Goal: Answer question/provide support

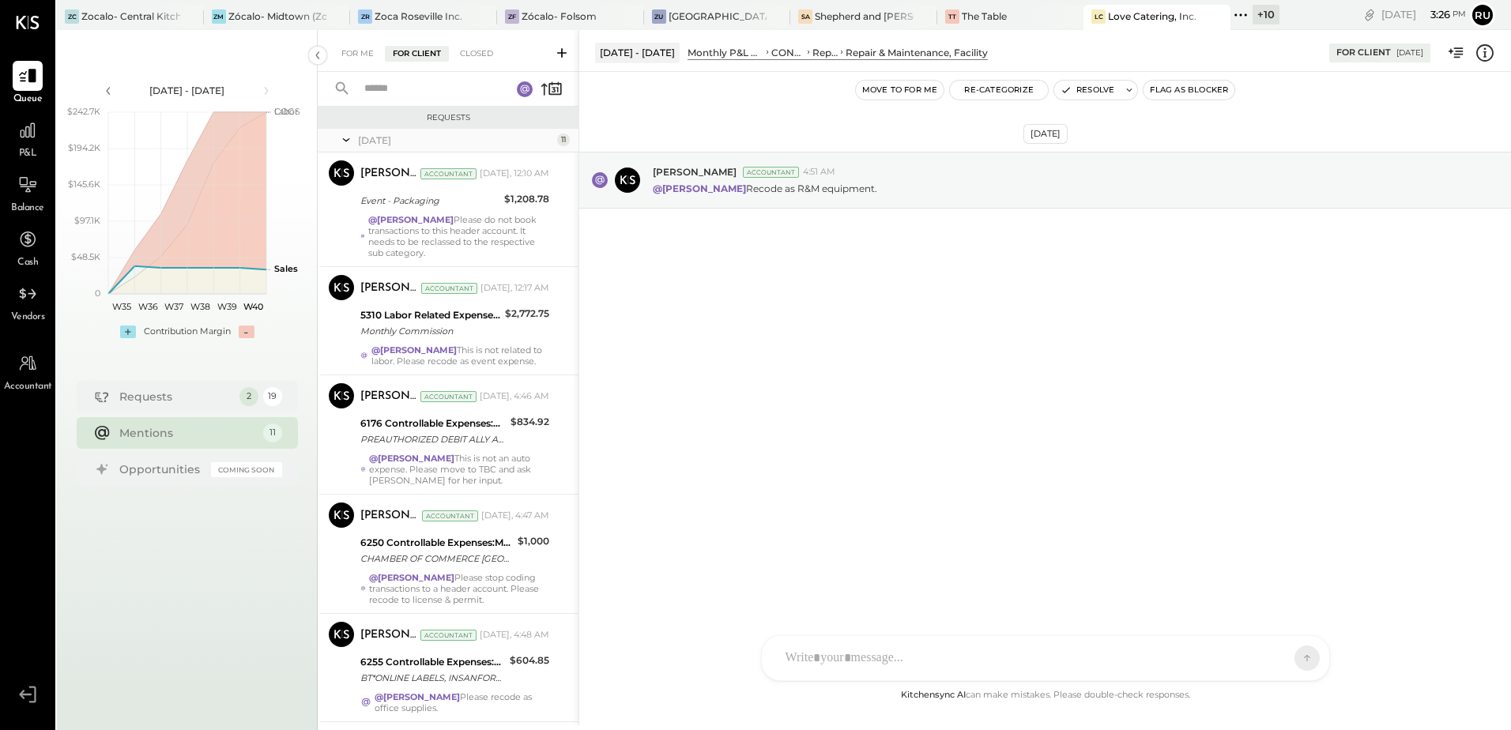
scroll to position [681, 0]
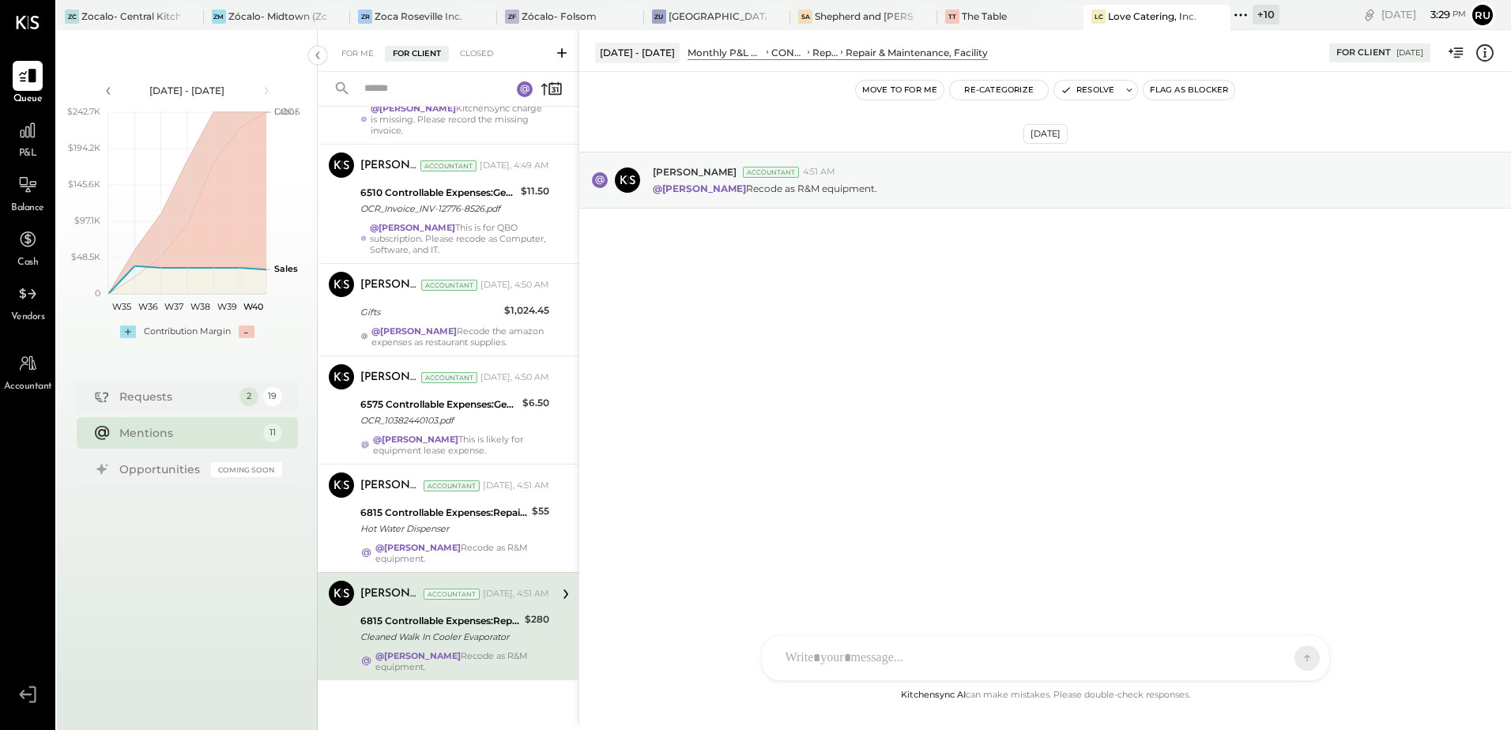
click at [737, 280] on div "[DATE] [PERSON_NAME] Accountant 4:51 AM @[PERSON_NAME] Recode as R&M equipment." at bounding box center [1045, 219] width 932 height 216
click at [1018, 88] on button "Re-Categorize" at bounding box center [999, 90] width 98 height 19
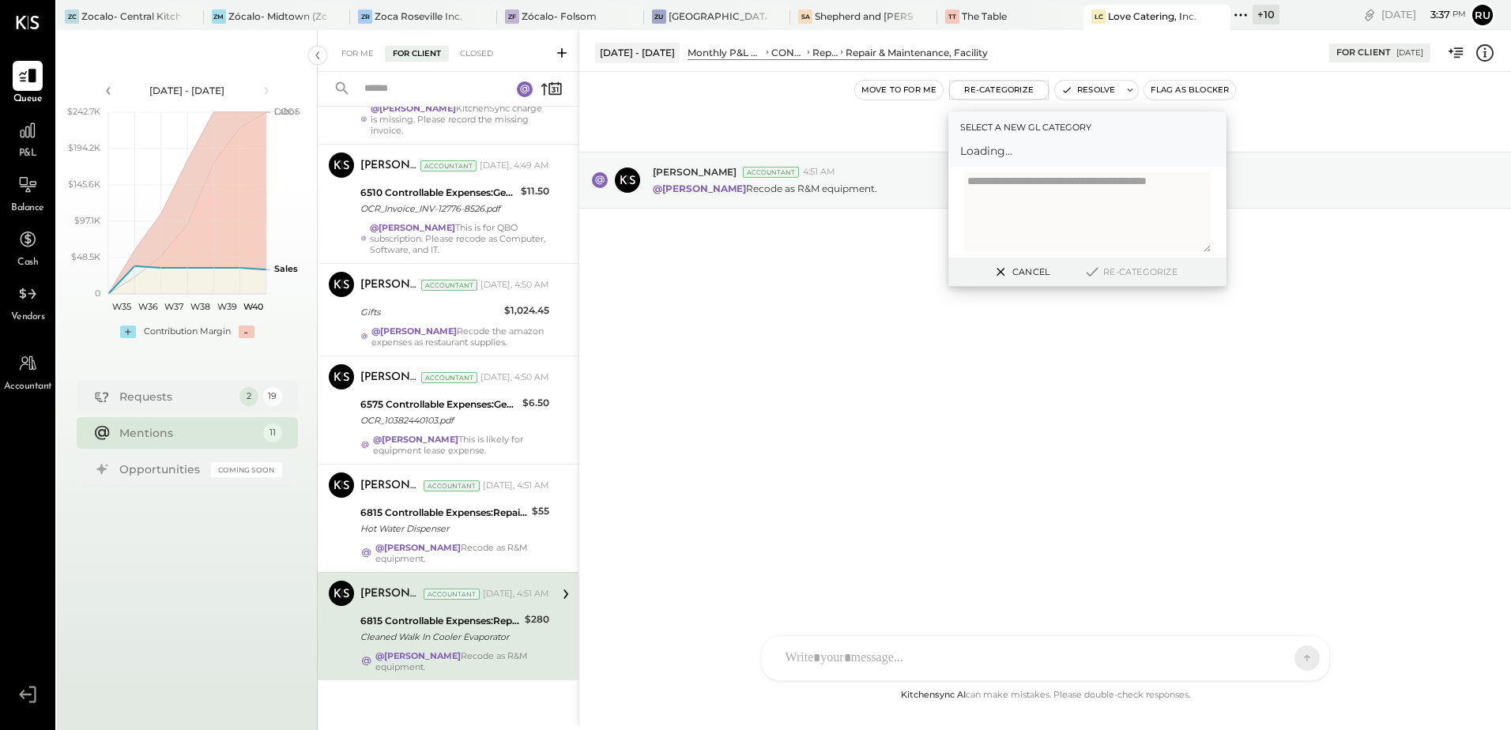
click at [1040, 186] on textarea at bounding box center [1087, 212] width 247 height 80
click at [1016, 155] on span "Loading..." at bounding box center [1087, 151] width 254 height 16
click at [1011, 129] on label "Select a new gl category" at bounding box center [1087, 127] width 254 height 16
click at [1009, 210] on textarea at bounding box center [1087, 212] width 247 height 80
type textarea "*"
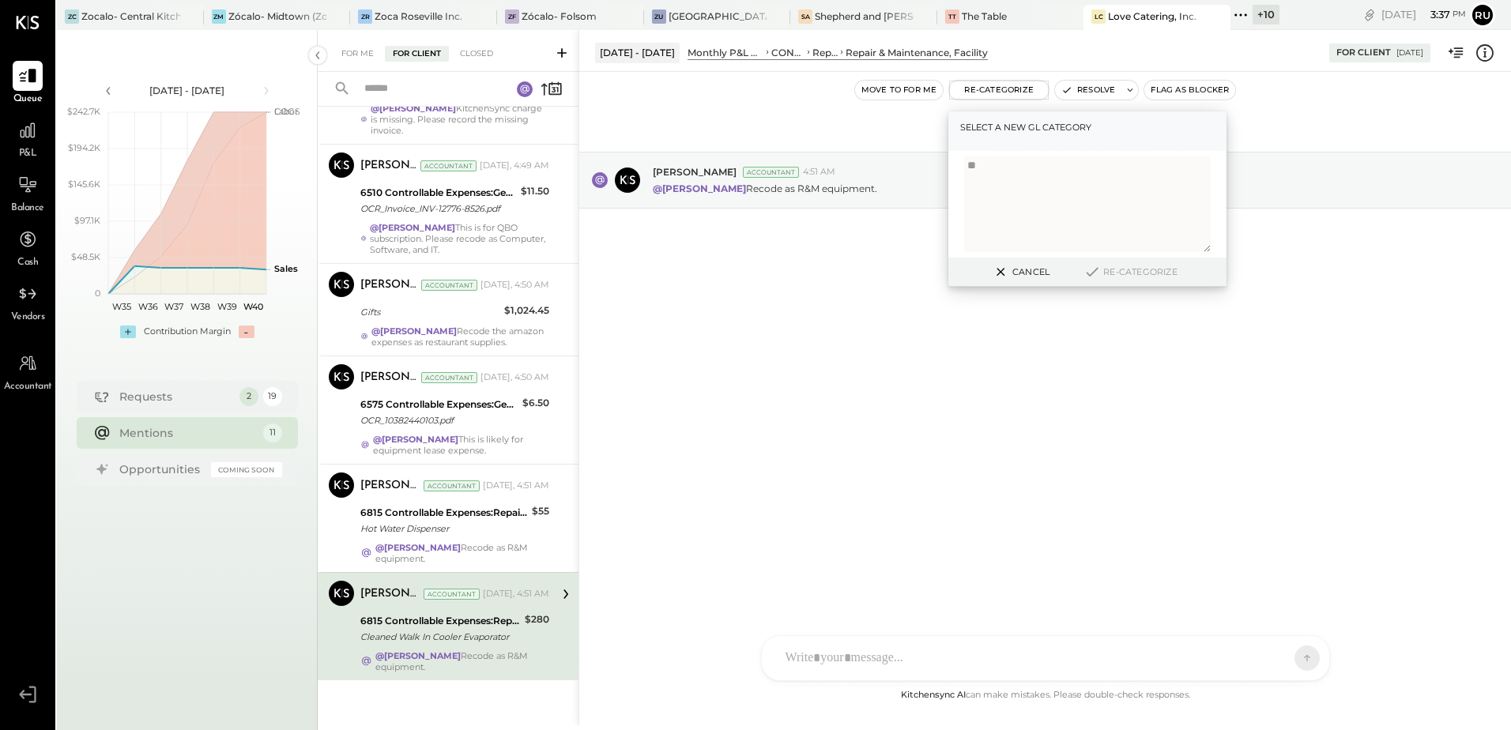
type textarea "*"
type textarea "**********"
click at [977, 132] on label "Select a new gl category" at bounding box center [1087, 127] width 254 height 16
click at [999, 129] on label "Select a new gl category" at bounding box center [1087, 127] width 254 height 16
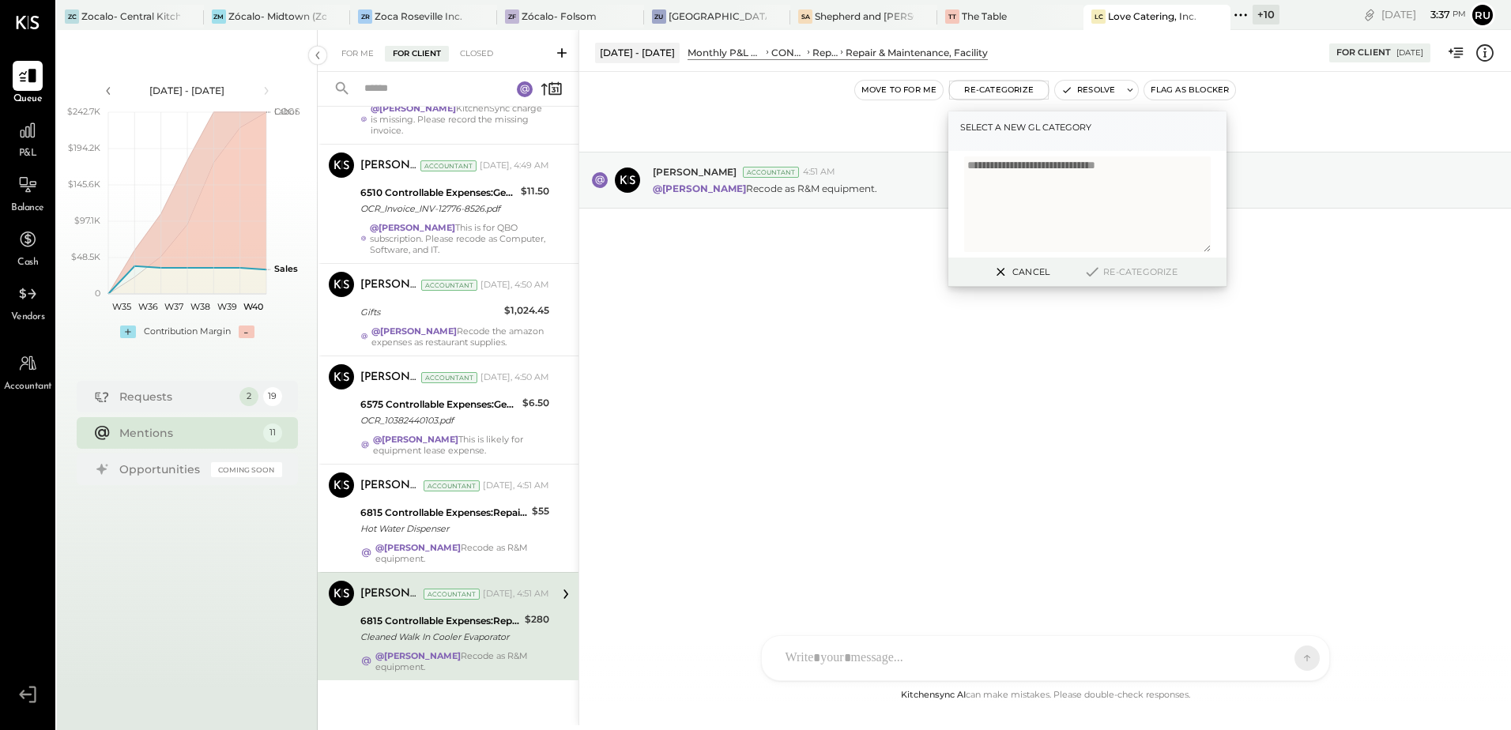
click at [1078, 127] on label "Select a new gl category" at bounding box center [1087, 127] width 254 height 16
click at [1078, 126] on label "Select a new gl category" at bounding box center [1087, 127] width 254 height 16
click at [1068, 141] on div "Select a new gl category" at bounding box center [1087, 131] width 278 height 40
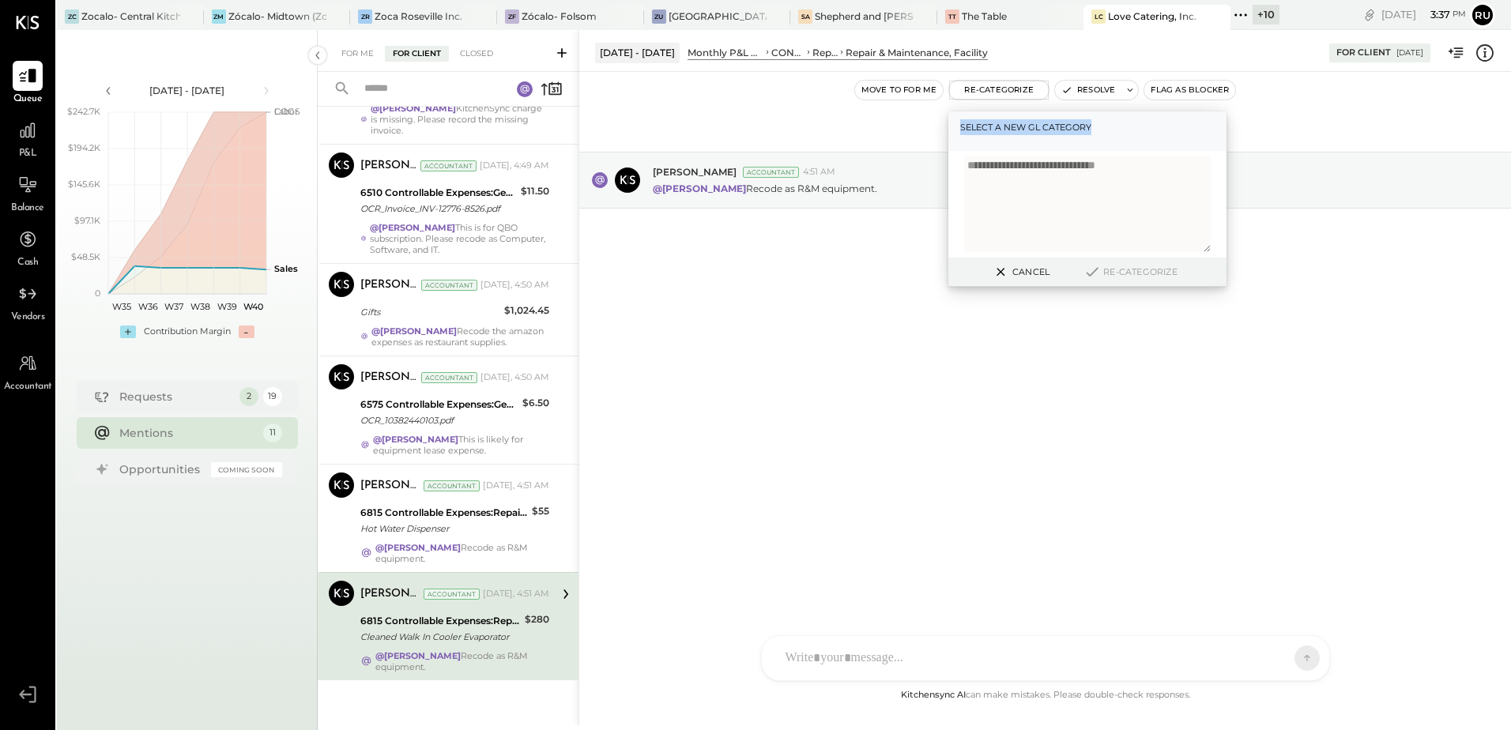
click at [1068, 141] on div "Select a new gl category" at bounding box center [1087, 131] width 278 height 40
drag, startPoint x: 1068, startPoint y: 141, endPoint x: 1131, endPoint y: 139, distance: 62.4
click at [1070, 141] on div "Select a new gl category" at bounding box center [1087, 131] width 278 height 40
click at [1131, 139] on div "Select a new gl category" at bounding box center [1087, 131] width 278 height 40
click at [1131, 138] on div "Select a new gl category" at bounding box center [1087, 131] width 278 height 40
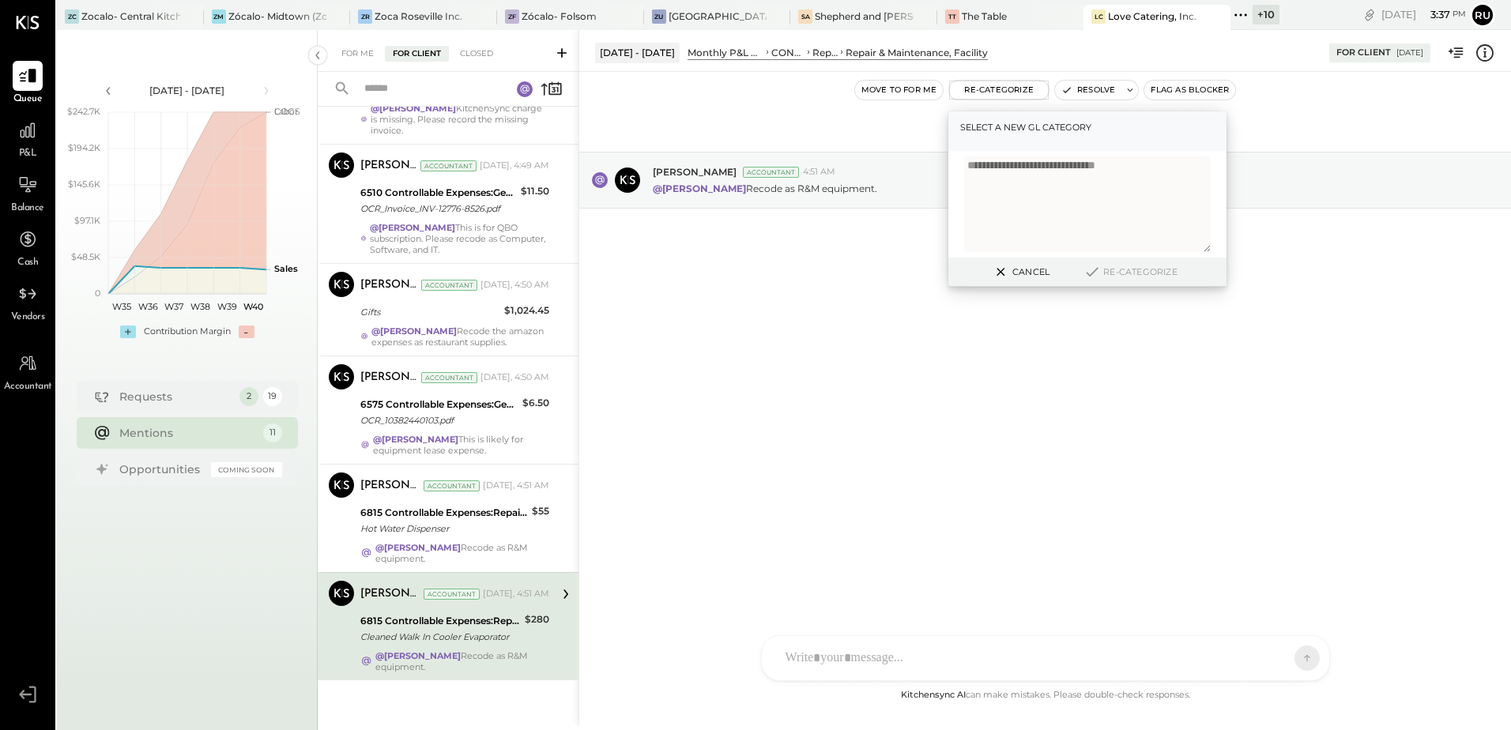
click at [1127, 128] on label "Select a new gl category" at bounding box center [1087, 127] width 254 height 16
click at [1126, 125] on label "Select a new gl category" at bounding box center [1087, 127] width 254 height 16
drag, startPoint x: 1126, startPoint y: 125, endPoint x: 1116, endPoint y: 119, distance: 12.1
click at [1126, 124] on label "Select a new gl category" at bounding box center [1087, 127] width 254 height 16
drag, startPoint x: 1085, startPoint y: 184, endPoint x: 1088, endPoint y: 160, distance: 24.7
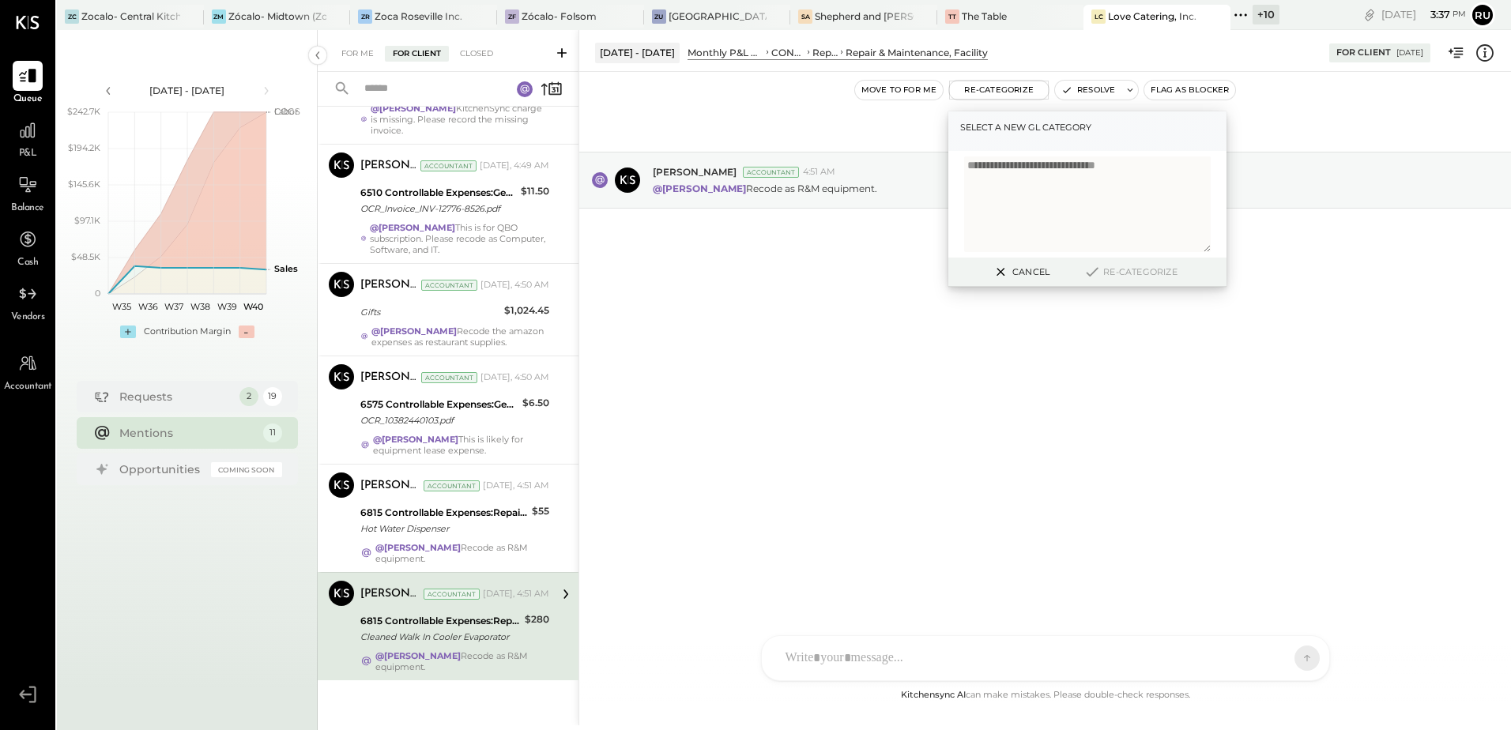
click at [1083, 184] on textarea "**********" at bounding box center [1087, 204] width 247 height 96
click at [1101, 127] on label "Select a new gl category" at bounding box center [1087, 127] width 254 height 16
click at [1097, 123] on label "Select a new gl category" at bounding box center [1087, 127] width 254 height 16
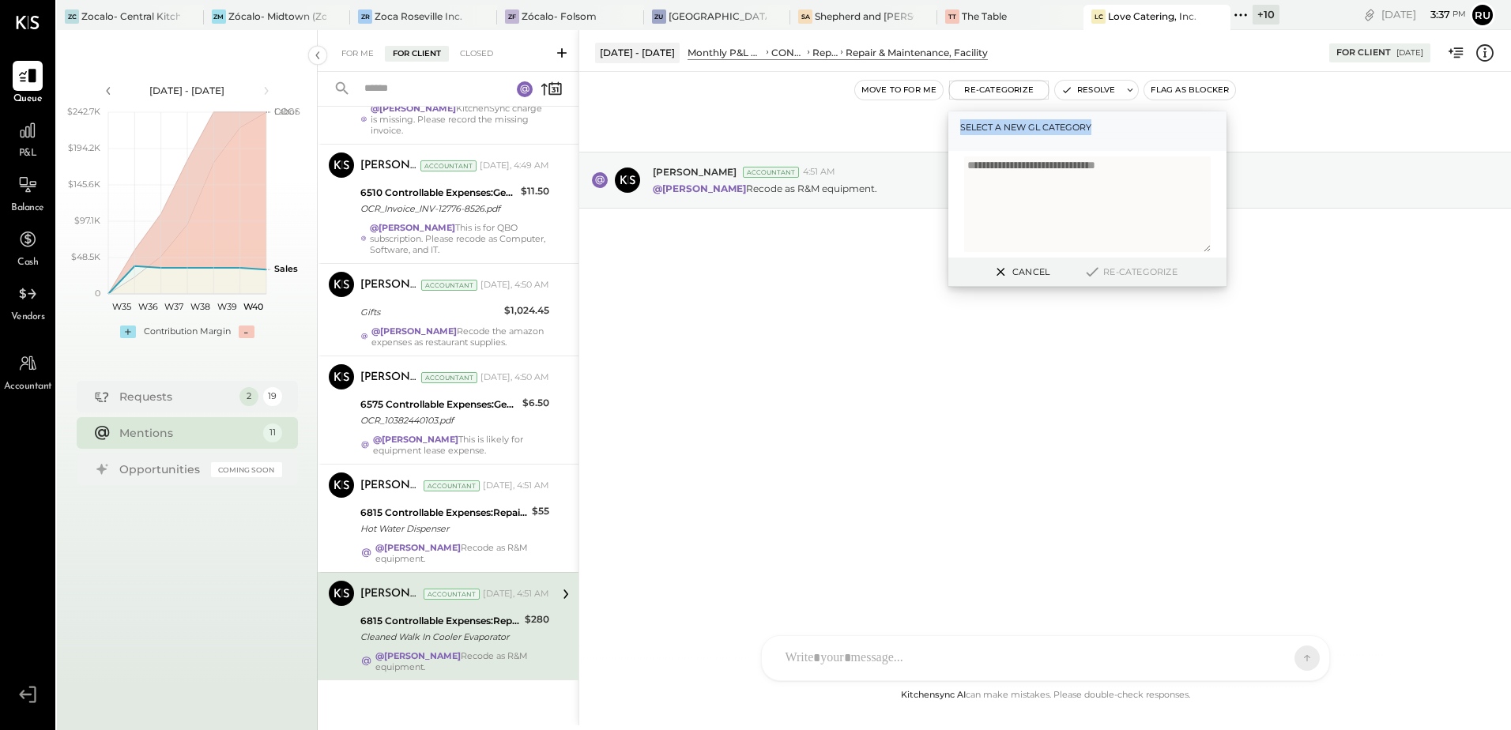
click at [1093, 136] on div "Select a new gl category" at bounding box center [1087, 131] width 278 height 40
drag, startPoint x: 1167, startPoint y: 177, endPoint x: 970, endPoint y: 183, distance: 196.8
click at [970, 183] on textarea "**********" at bounding box center [1087, 204] width 247 height 96
click at [1078, 137] on div "Select a new gl category" at bounding box center [1087, 131] width 278 height 40
click at [1077, 131] on label "Select a new gl category" at bounding box center [1087, 127] width 254 height 16
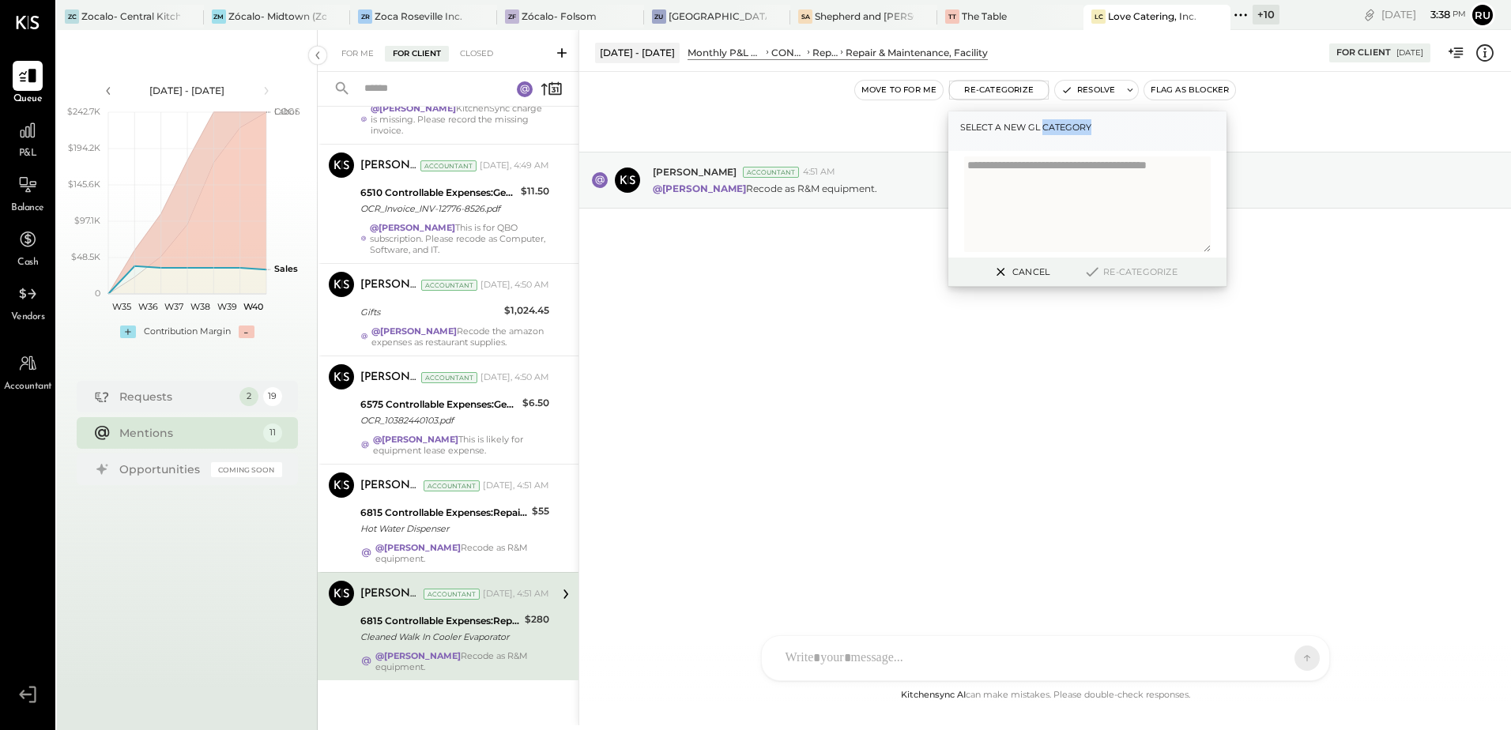
click at [1077, 131] on label "Select a new gl category" at bounding box center [1087, 127] width 254 height 16
click at [1078, 129] on label "Select a new gl category" at bounding box center [1087, 127] width 254 height 16
drag, startPoint x: 1040, startPoint y: 127, endPoint x: 1039, endPoint y: 115, distance: 12.7
click at [1040, 126] on label "Select a new gl category" at bounding box center [1087, 127] width 254 height 16
click at [1025, 88] on button "Re-Categorize" at bounding box center [999, 90] width 100 height 19
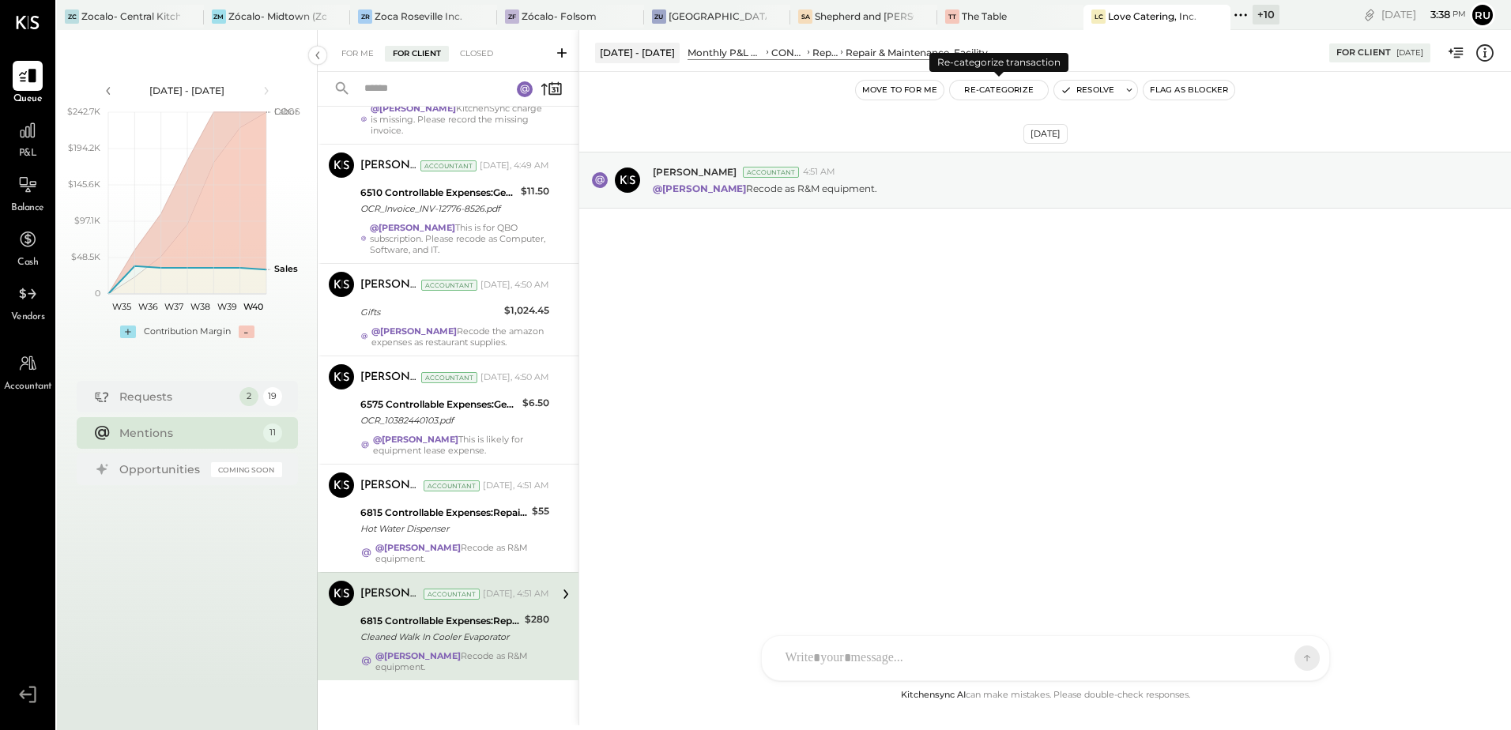
click at [1025, 88] on button "Re-Categorize" at bounding box center [999, 90] width 98 height 19
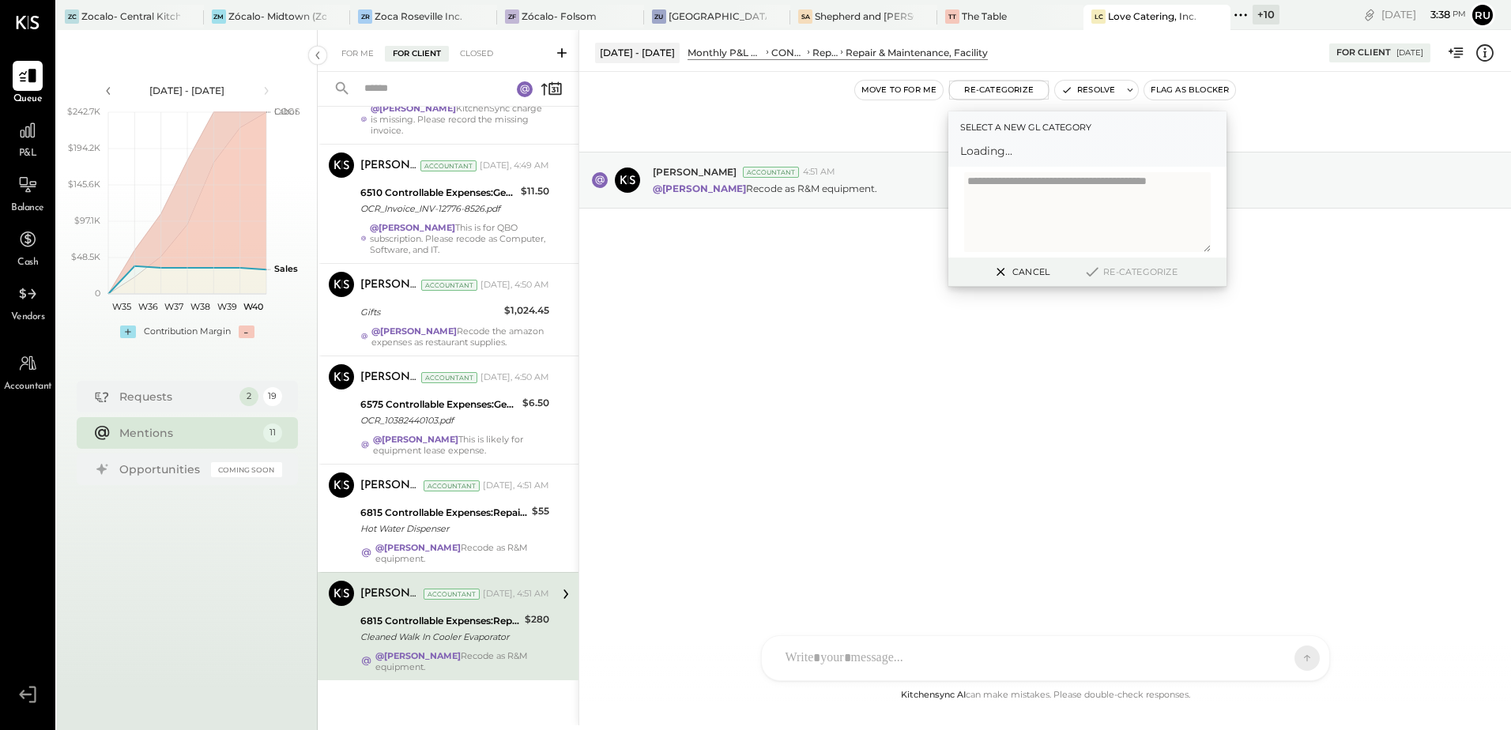
click at [988, 156] on span "Loading..." at bounding box center [1087, 151] width 254 height 16
click at [987, 129] on label "Select a new gl category" at bounding box center [1087, 127] width 254 height 16
click at [997, 156] on div at bounding box center [1073, 158] width 208 height 19
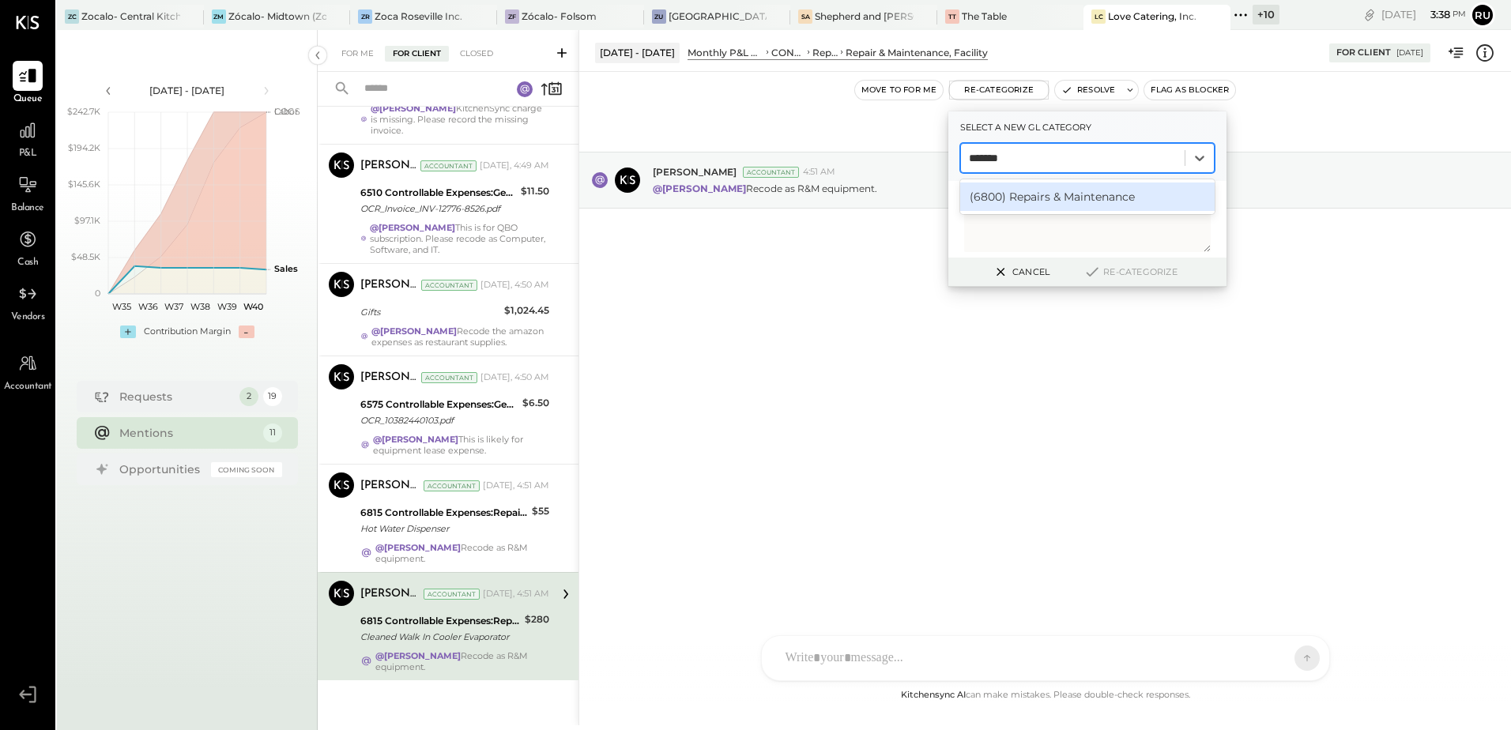
type input "******"
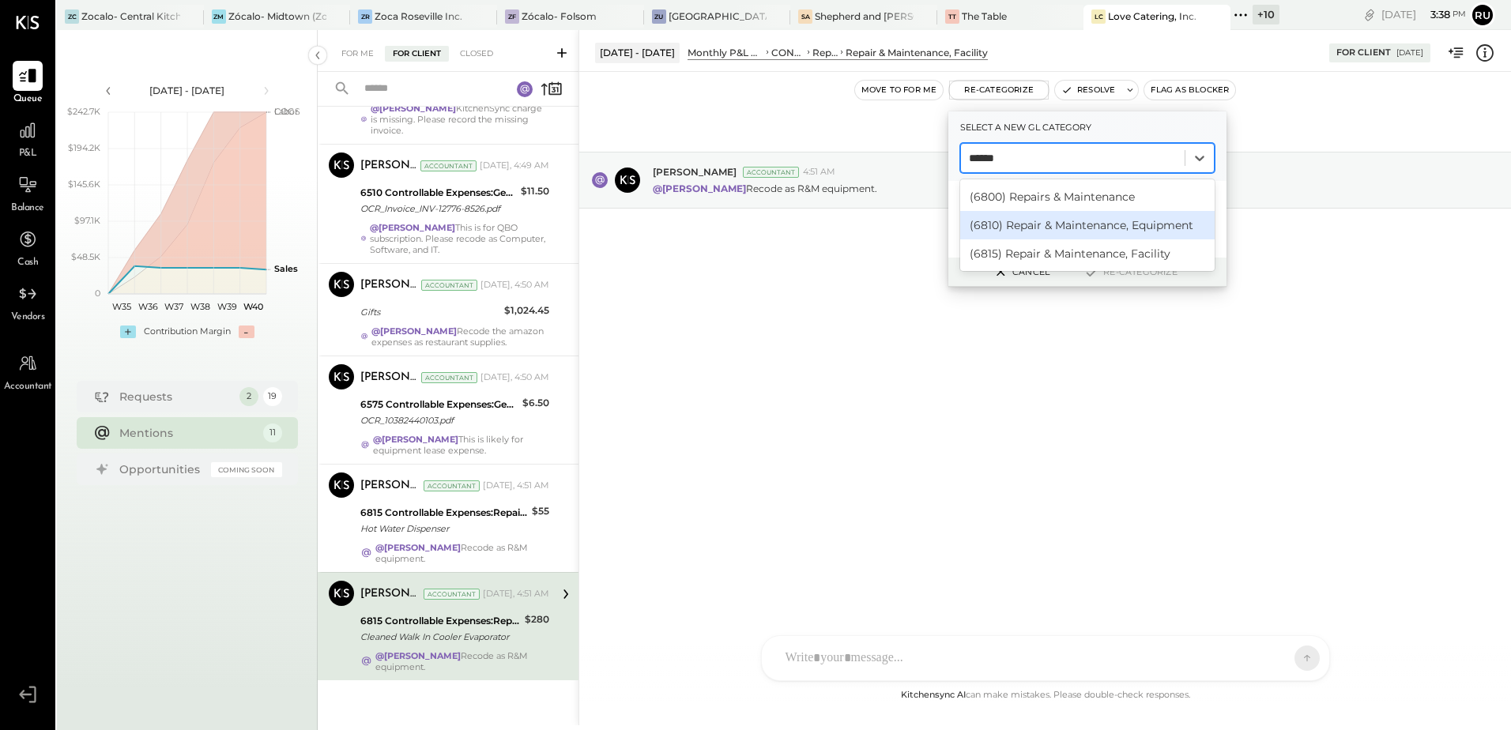
click at [1092, 232] on div "(6810) Repair & Maintenance, Equipment" at bounding box center [1087, 225] width 254 height 28
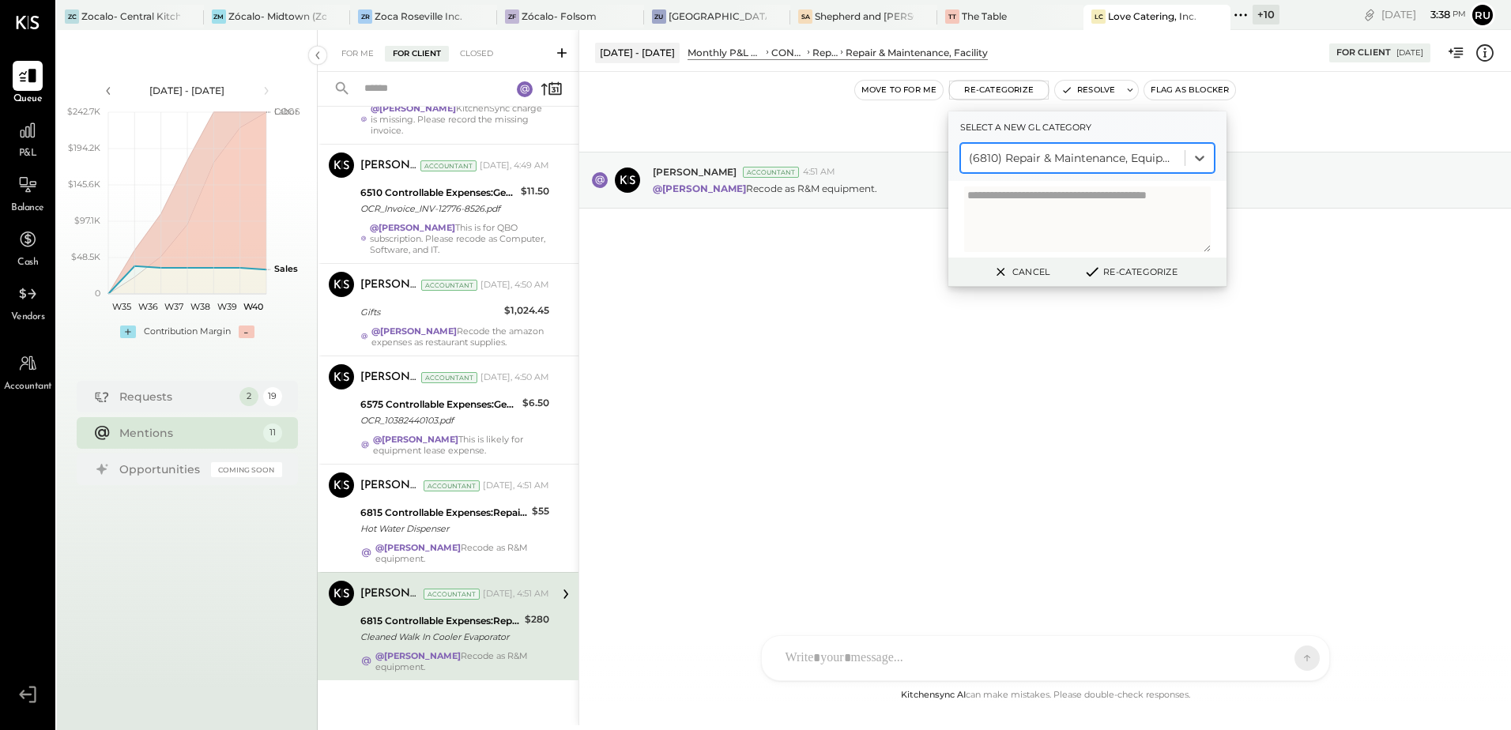
click at [1077, 216] on textarea at bounding box center [1087, 219] width 247 height 66
paste textarea "**********"
type textarea "**********"
click at [1119, 270] on button "Re-Categorize" at bounding box center [1130, 271] width 104 height 19
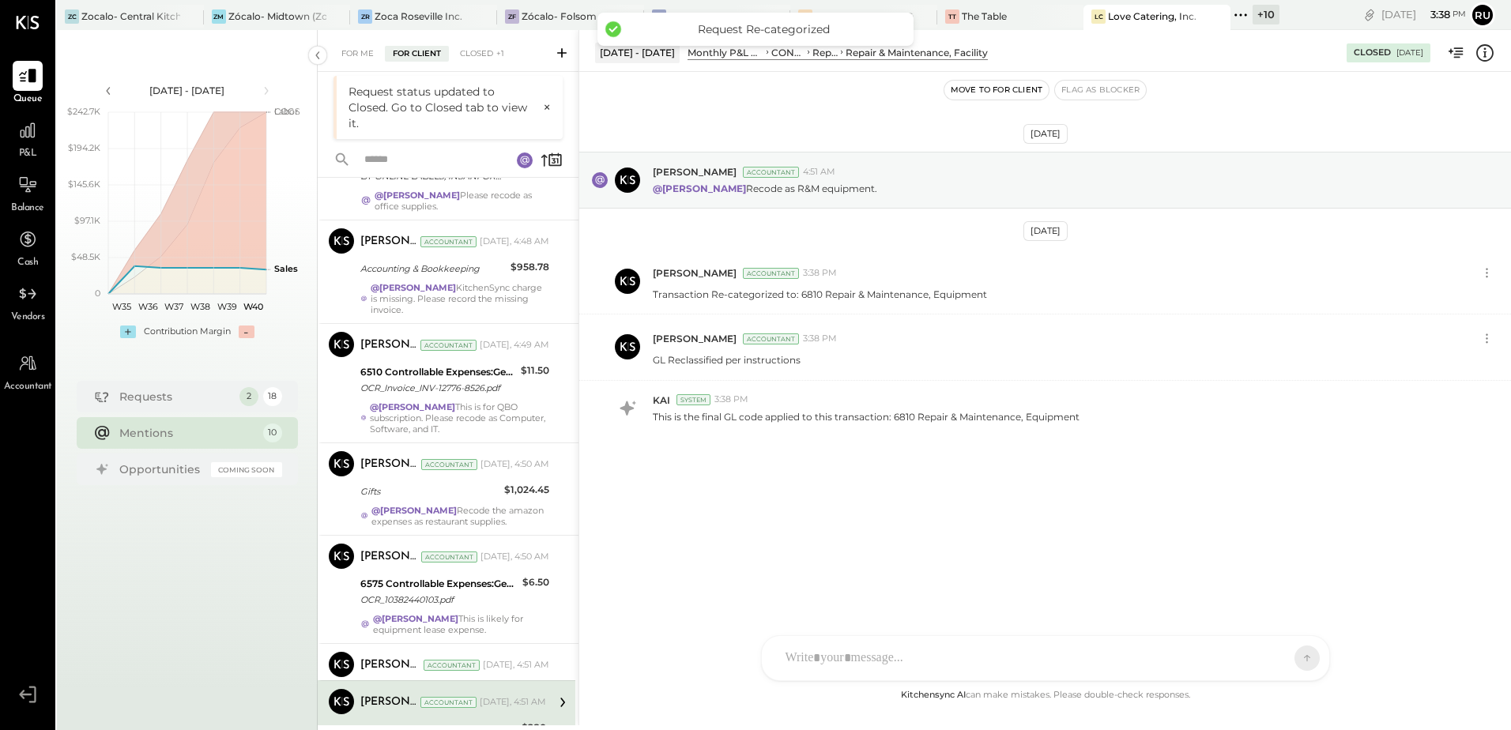
scroll to position [573, 0]
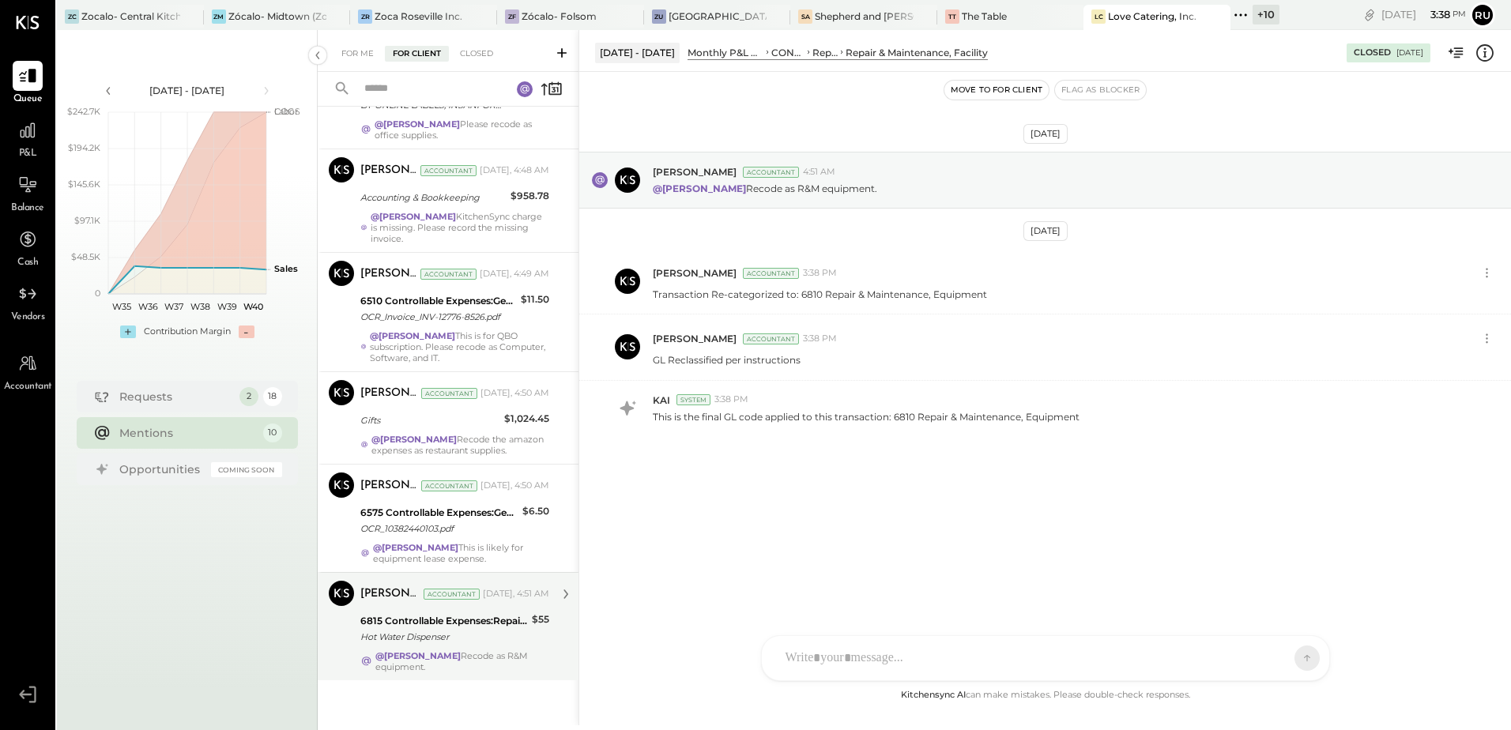
click at [417, 636] on div "Hot Water Dispenser" at bounding box center [443, 637] width 167 height 16
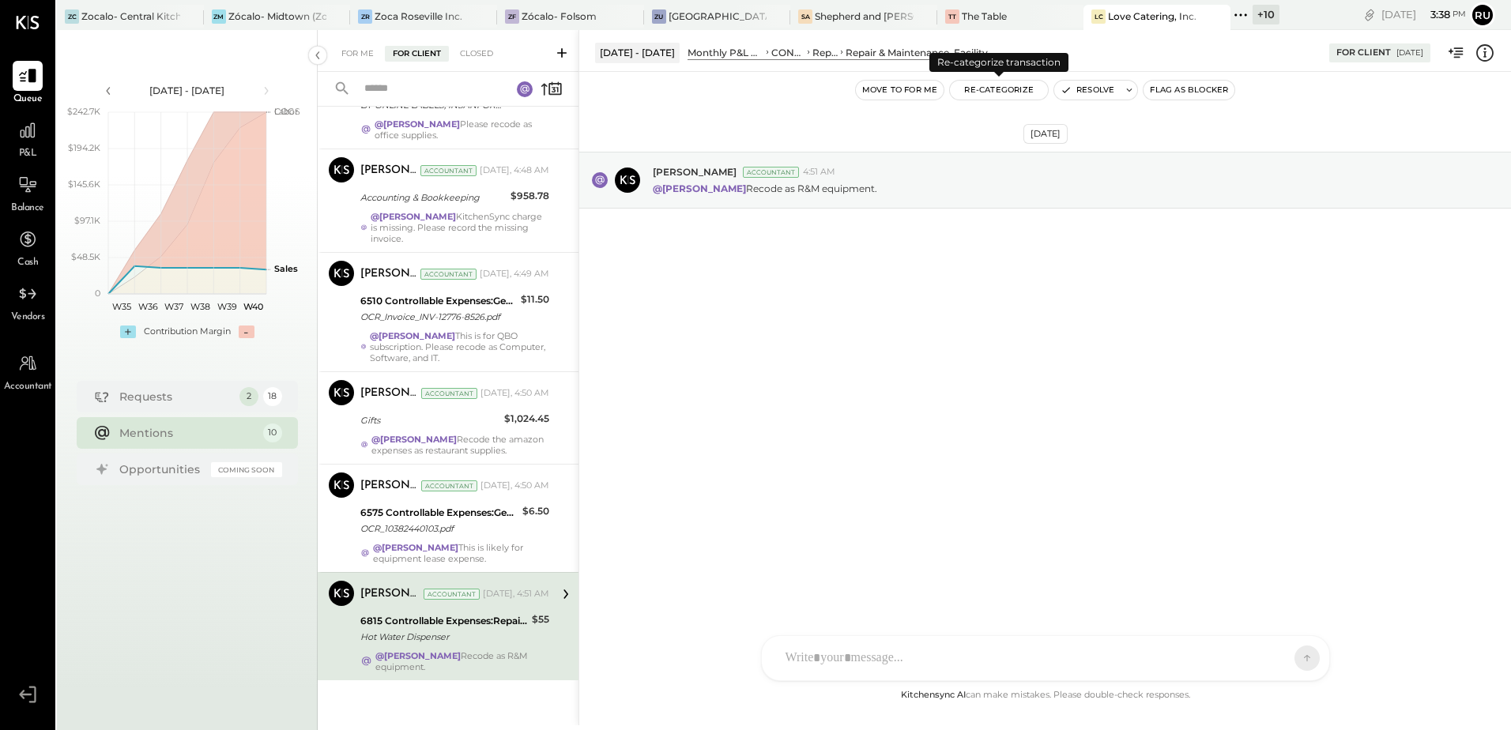
click at [1029, 90] on button "Re-Categorize" at bounding box center [999, 90] width 98 height 19
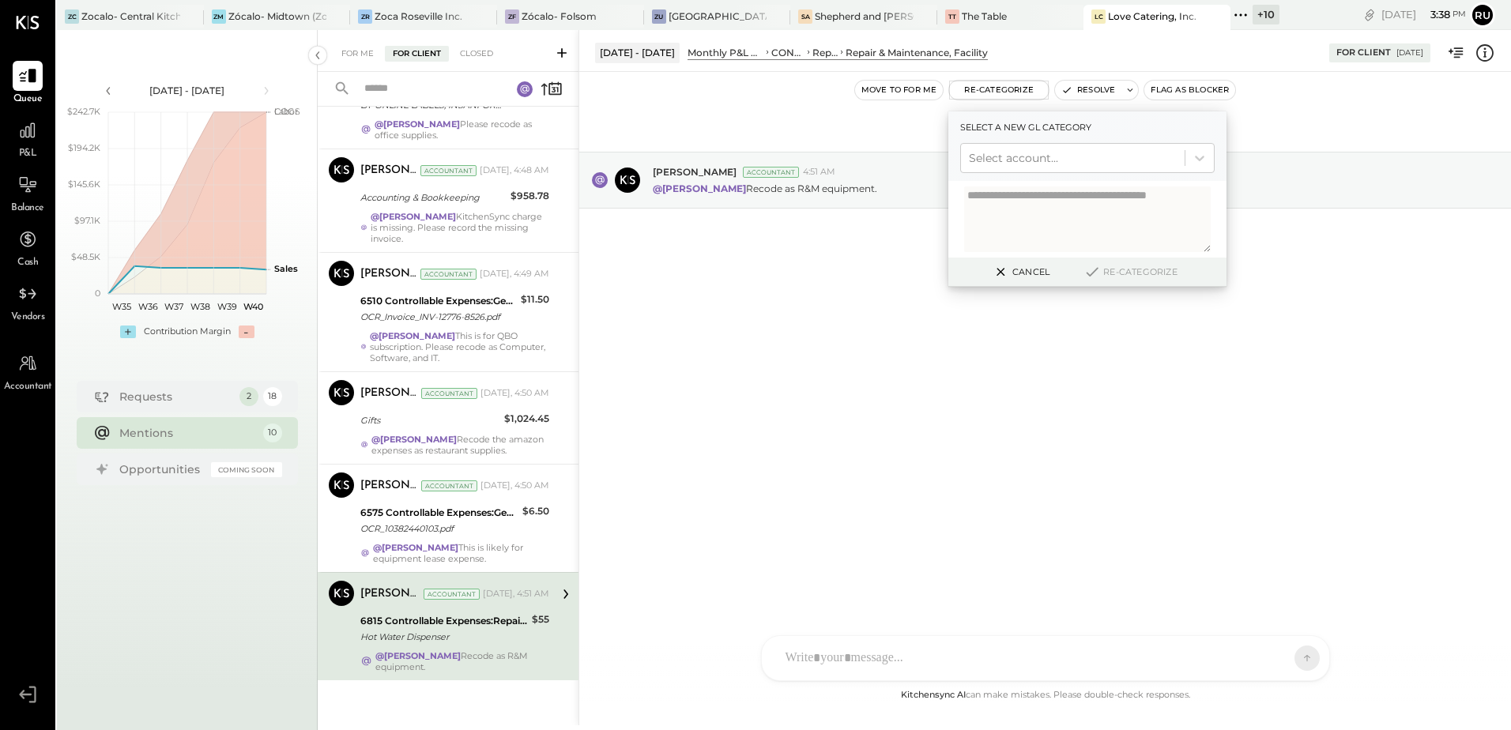
click at [1015, 219] on textarea at bounding box center [1087, 219] width 247 height 66
type textarea "**********"
click at [998, 164] on div at bounding box center [1073, 158] width 208 height 19
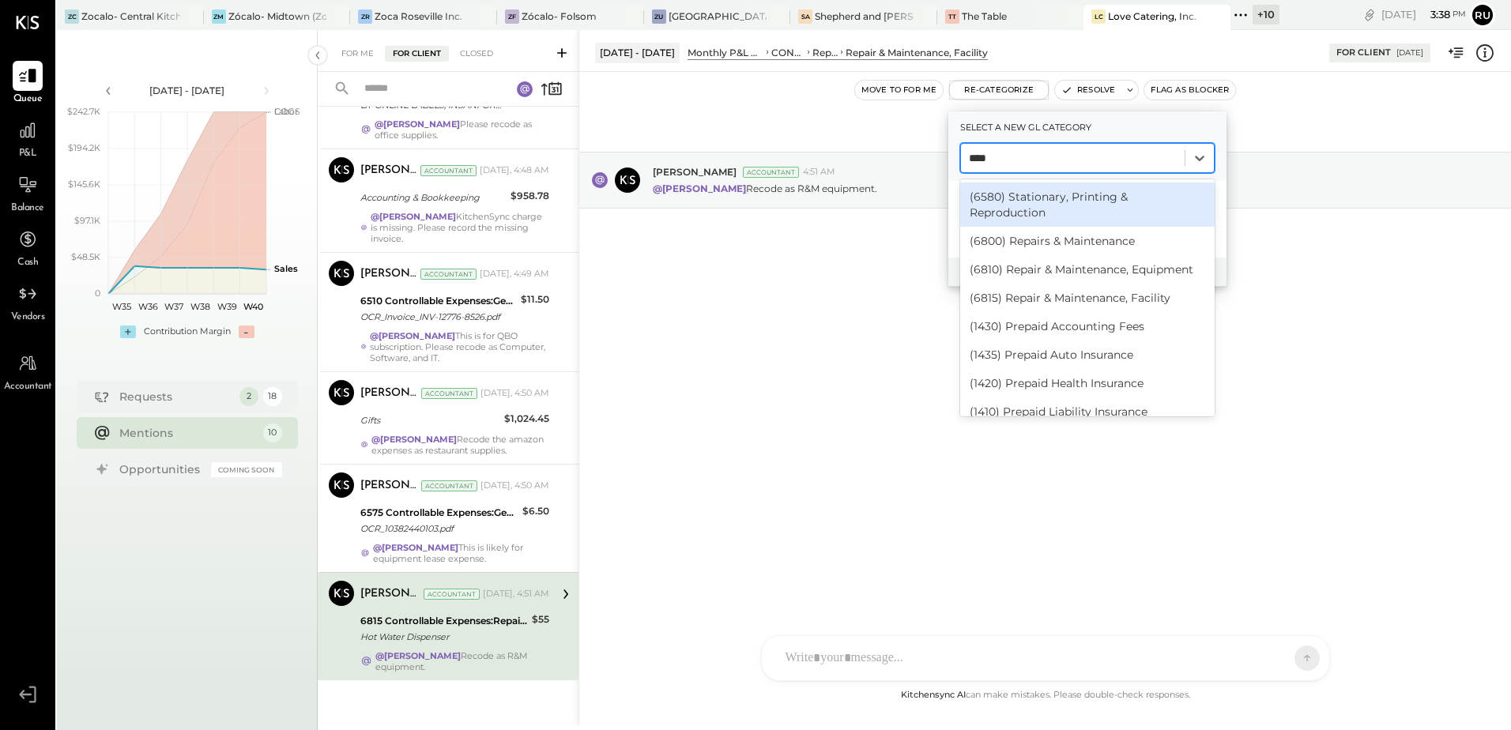
type input "*****"
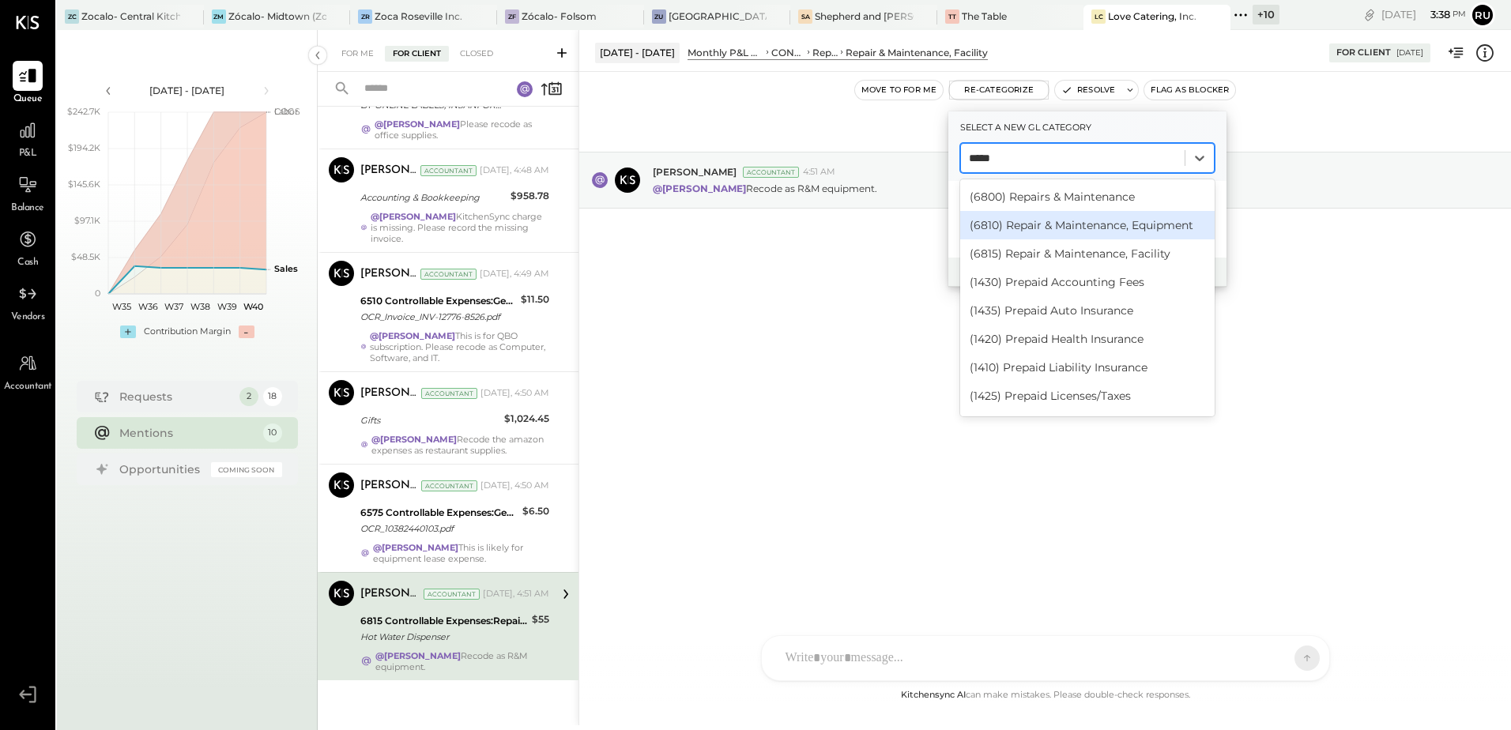
click at [1044, 230] on div "(6810) Repair & Maintenance, Equipment" at bounding box center [1087, 225] width 254 height 28
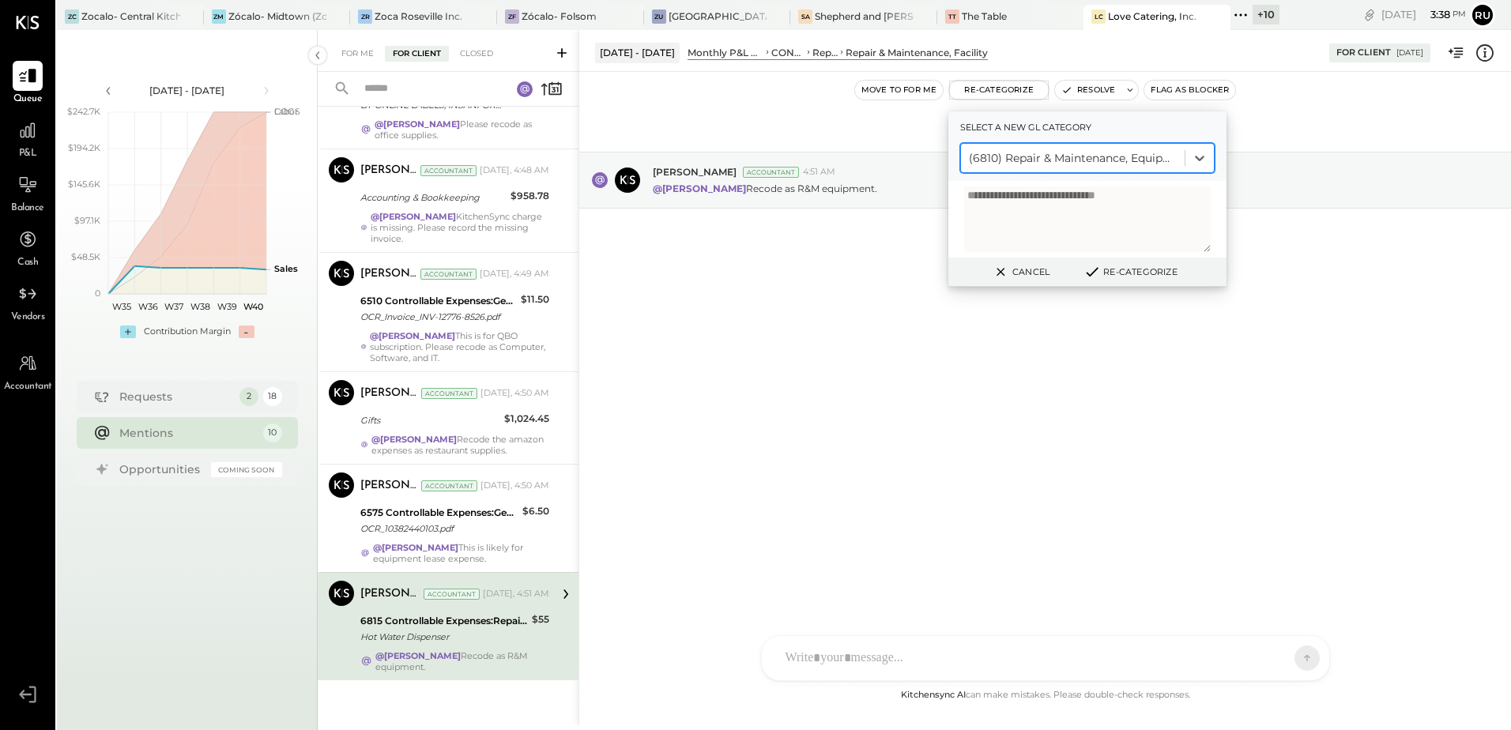
click at [1144, 273] on button "Re-Categorize" at bounding box center [1130, 271] width 104 height 19
click at [1169, 270] on button "Re-Categorize" at bounding box center [1136, 271] width 104 height 19
click at [1161, 275] on button "Re-Categorize" at bounding box center [1136, 271] width 104 height 19
click at [1139, 273] on button "Re-Categorize" at bounding box center [1136, 271] width 104 height 19
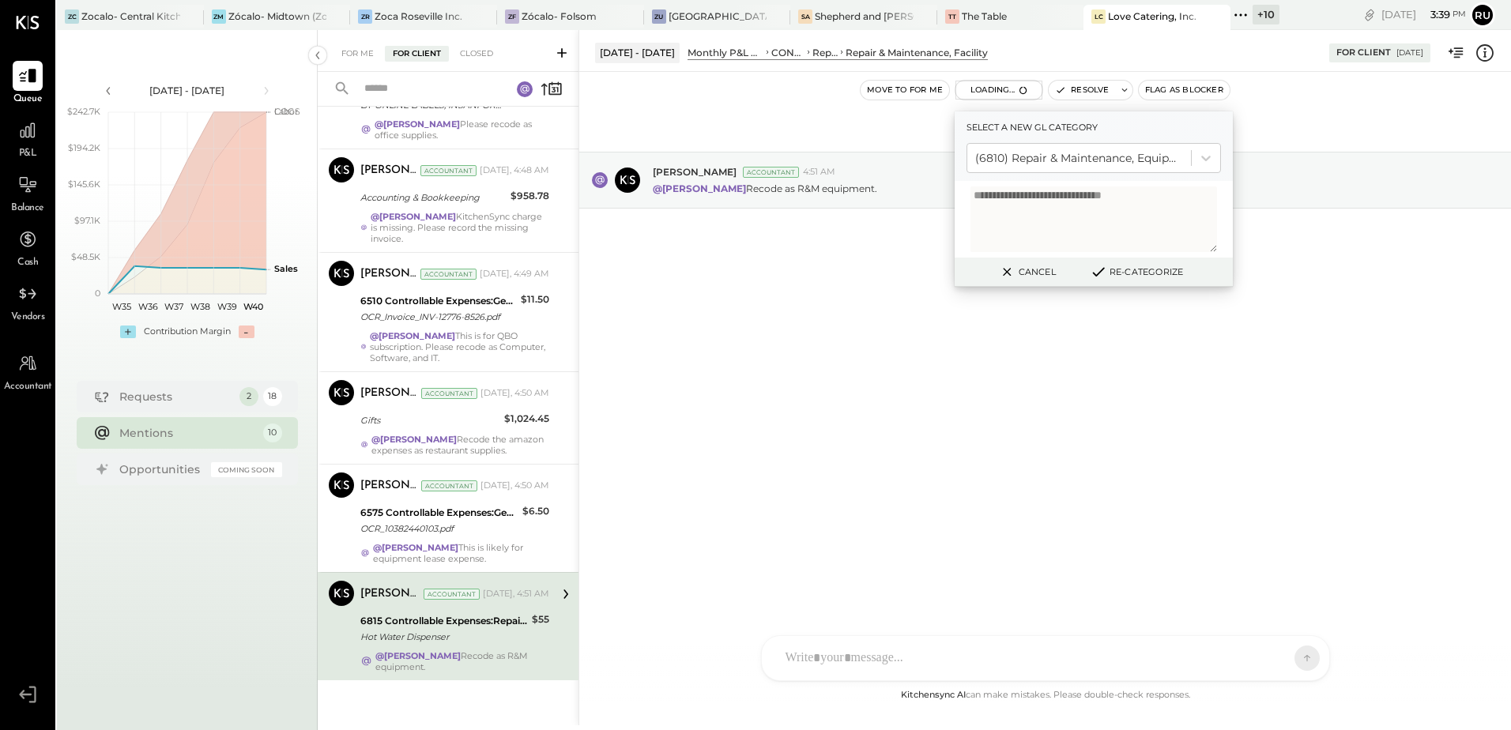
click at [1104, 272] on icon at bounding box center [1098, 271] width 19 height 17
click at [1104, 271] on icon at bounding box center [1098, 271] width 19 height 17
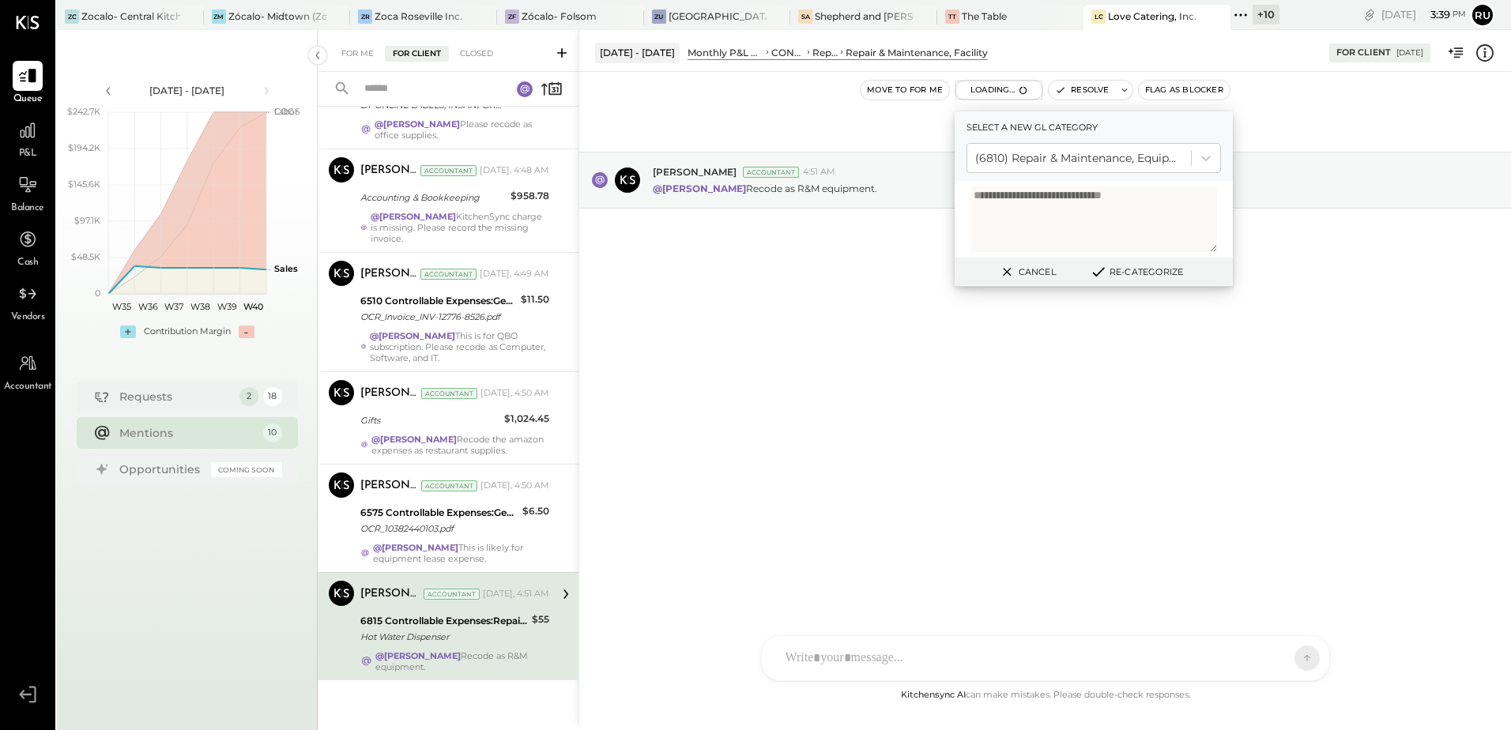
click at [1156, 275] on button "Re-Categorize" at bounding box center [1136, 271] width 104 height 19
click at [1126, 272] on button "Re-Categorize" at bounding box center [1136, 271] width 104 height 19
click at [1055, 209] on textarea "**********" at bounding box center [1093, 219] width 247 height 66
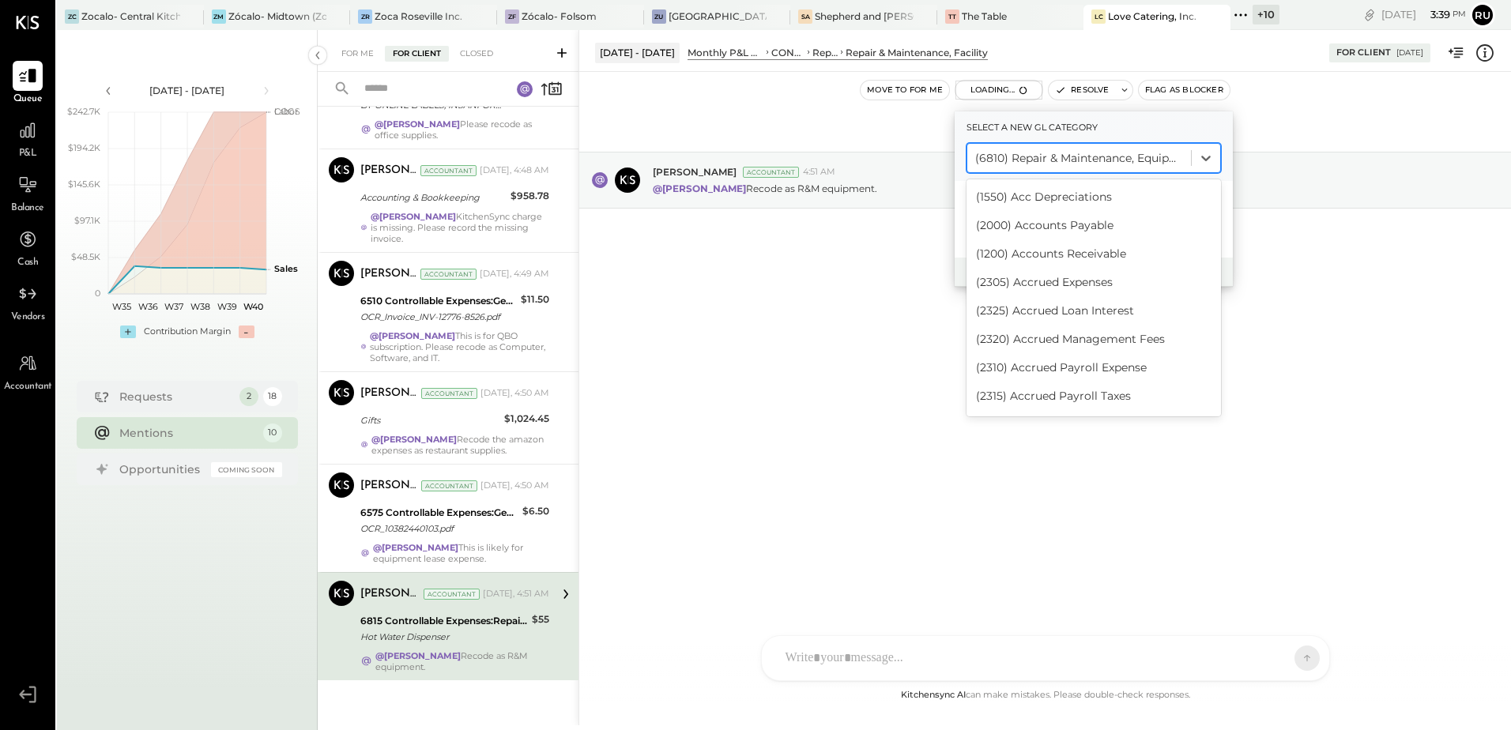
click at [1103, 149] on div at bounding box center [1079, 158] width 208 height 19
click at [1094, 410] on div "(6810) Repair & Maintenance, Equipment" at bounding box center [1093, 424] width 254 height 28
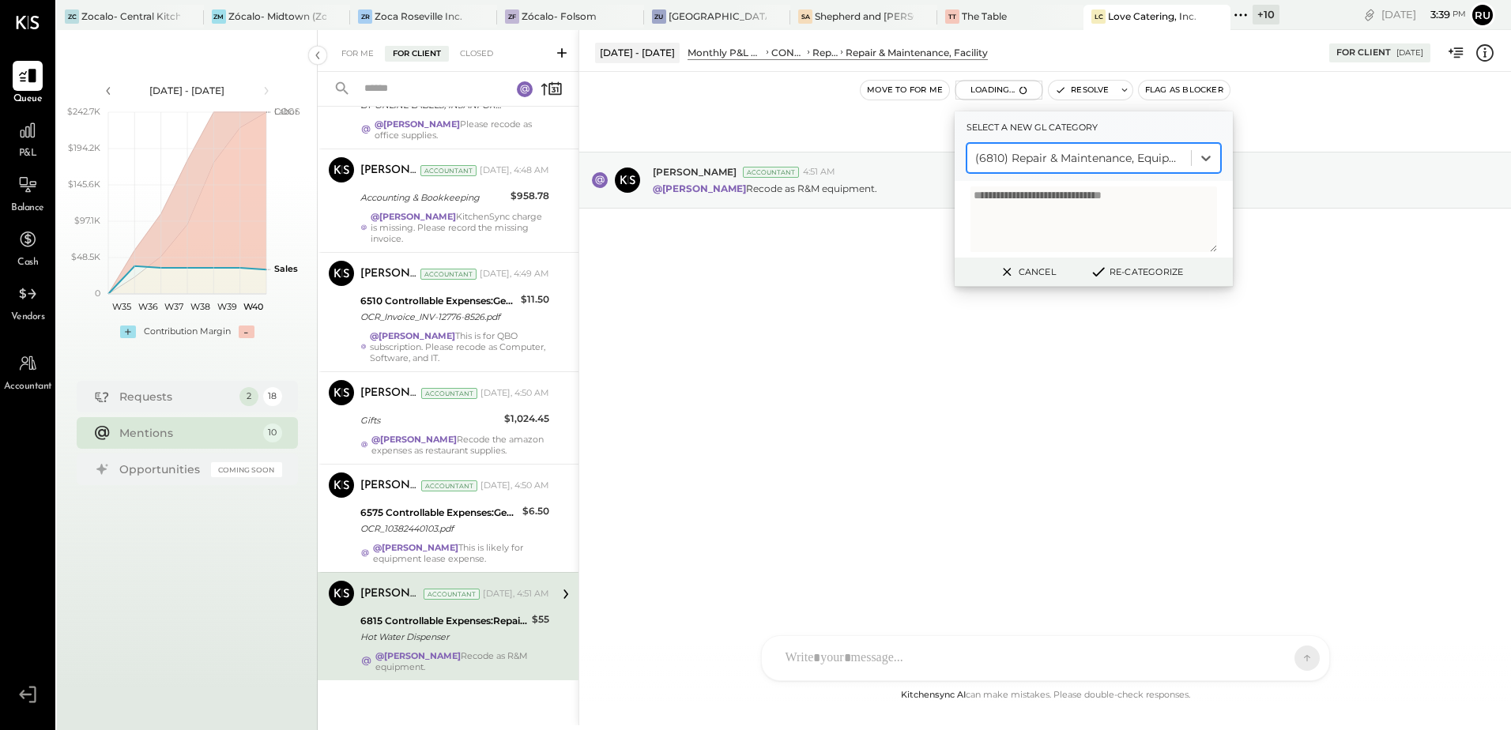
click at [1127, 274] on button "Re-Categorize" at bounding box center [1136, 271] width 104 height 19
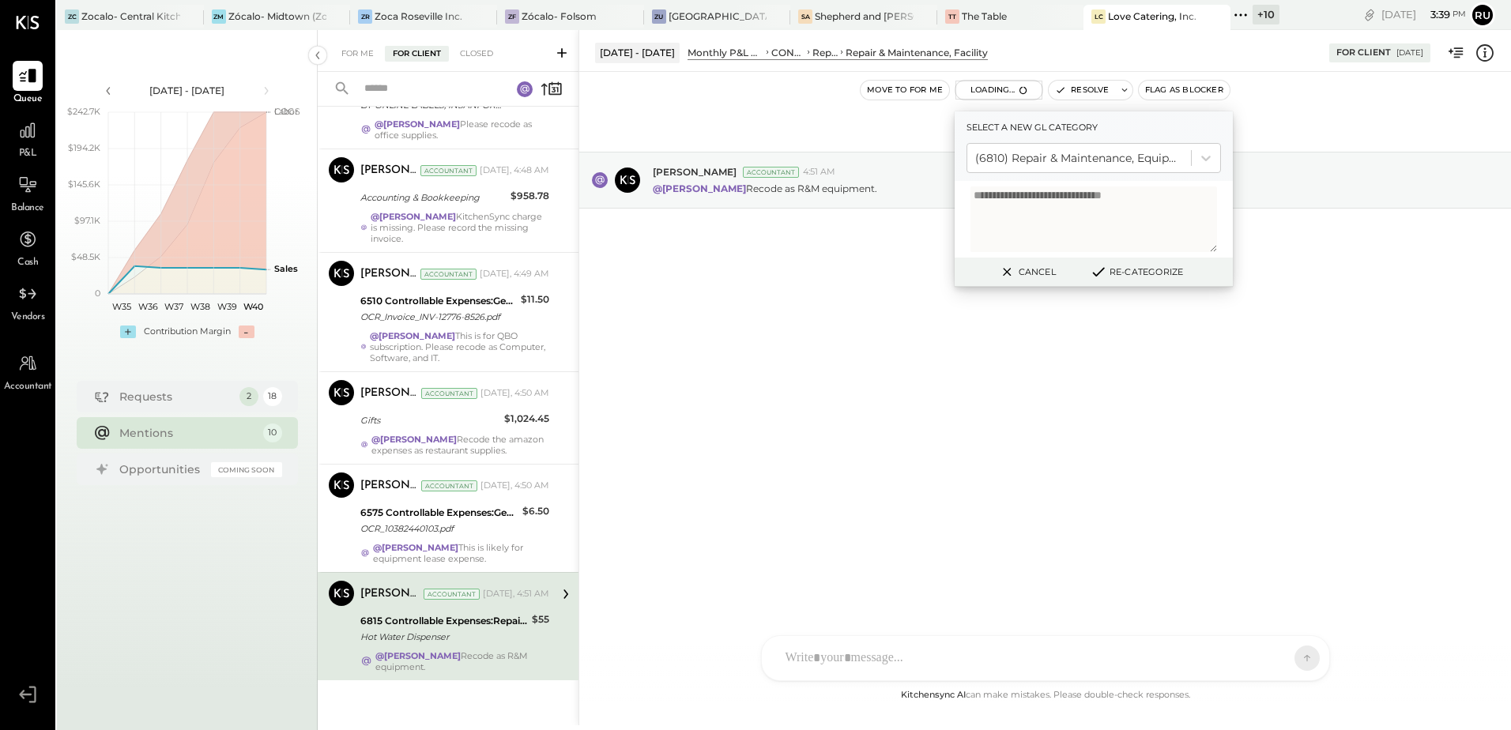
click at [1127, 274] on button "Re-Categorize" at bounding box center [1136, 271] width 104 height 19
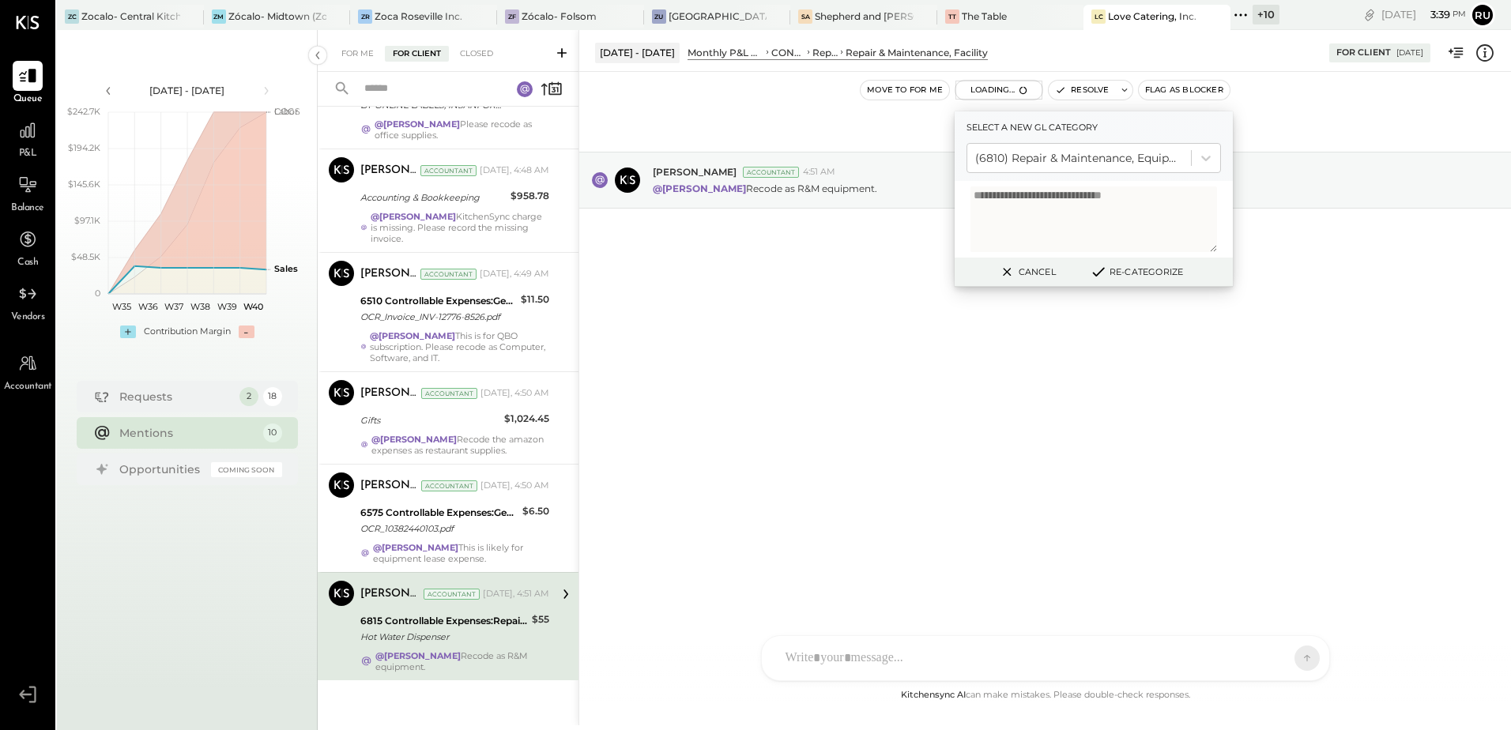
click at [1152, 267] on button "Re-Categorize" at bounding box center [1136, 271] width 104 height 19
click at [1150, 267] on button "Re-Categorize" at bounding box center [1136, 271] width 104 height 19
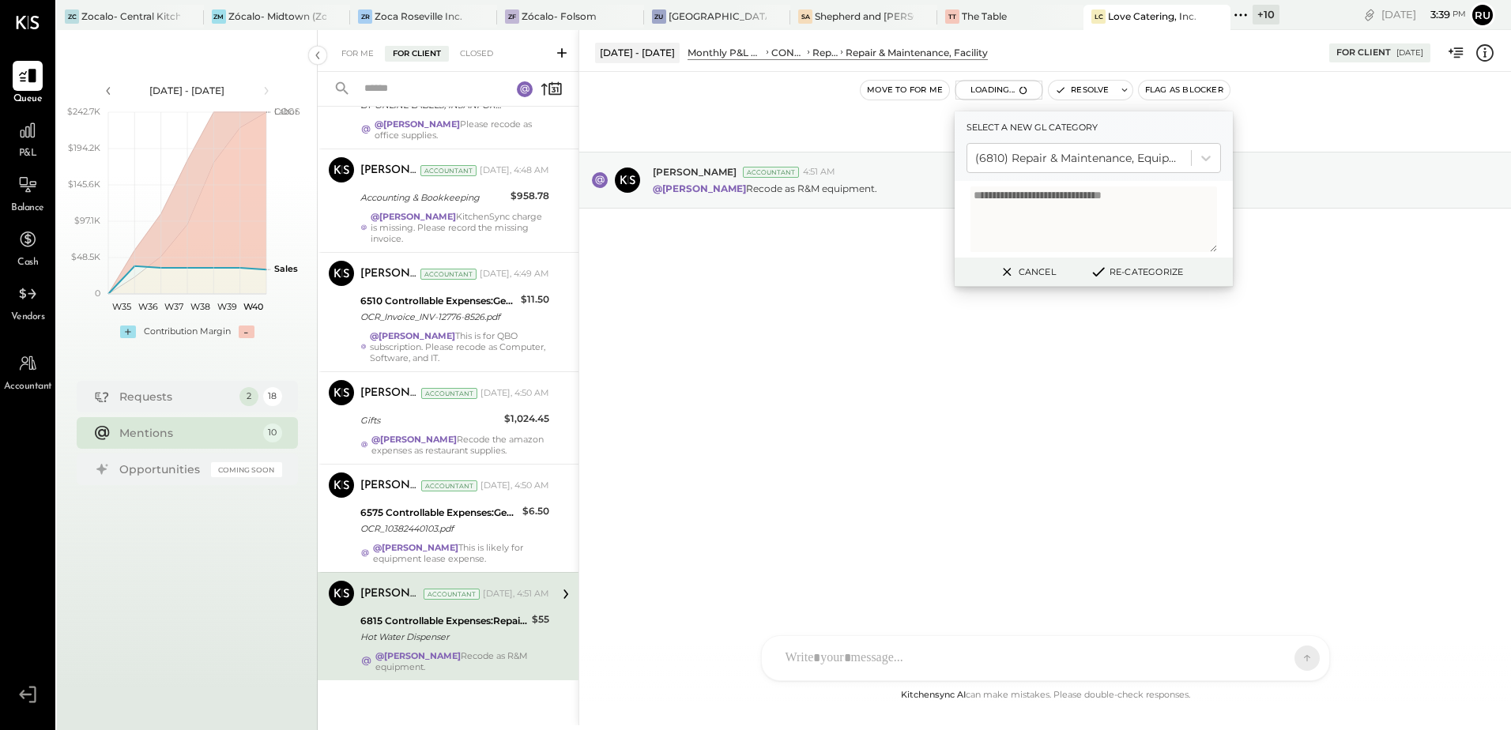
click at [1150, 267] on button "Re-Categorize" at bounding box center [1136, 271] width 104 height 19
drag, startPoint x: 1150, startPoint y: 267, endPoint x: 1137, endPoint y: 265, distance: 13.5
click at [1148, 266] on button "Re-Categorize" at bounding box center [1136, 271] width 104 height 19
click at [1136, 265] on button "Re-Categorize" at bounding box center [1136, 271] width 104 height 19
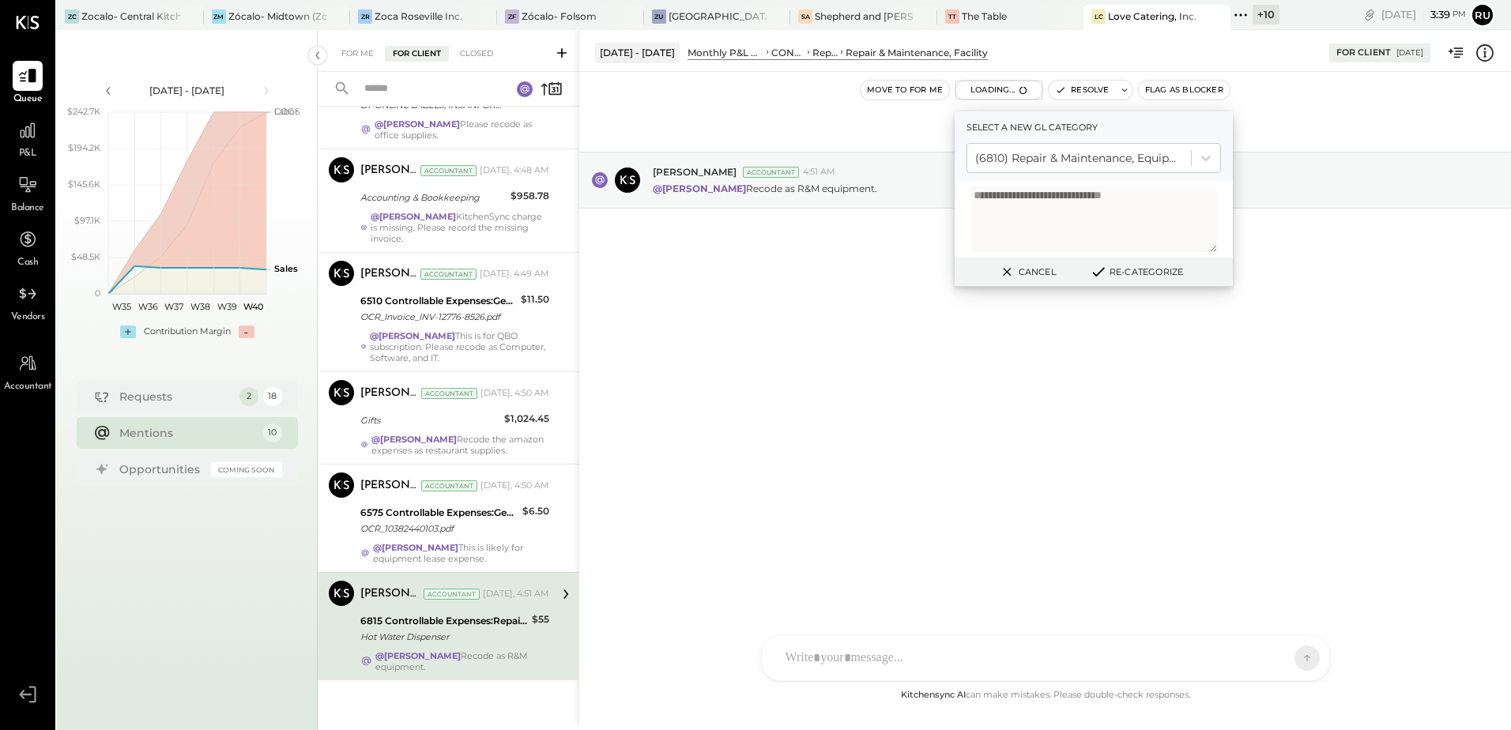
click at [1134, 265] on button "Re-Categorize" at bounding box center [1136, 271] width 104 height 19
drag, startPoint x: 1127, startPoint y: 265, endPoint x: 1098, endPoint y: 275, distance: 30.7
click at [1121, 268] on button "Re-Categorize" at bounding box center [1136, 271] width 104 height 19
click at [1098, 275] on icon at bounding box center [1098, 271] width 19 height 17
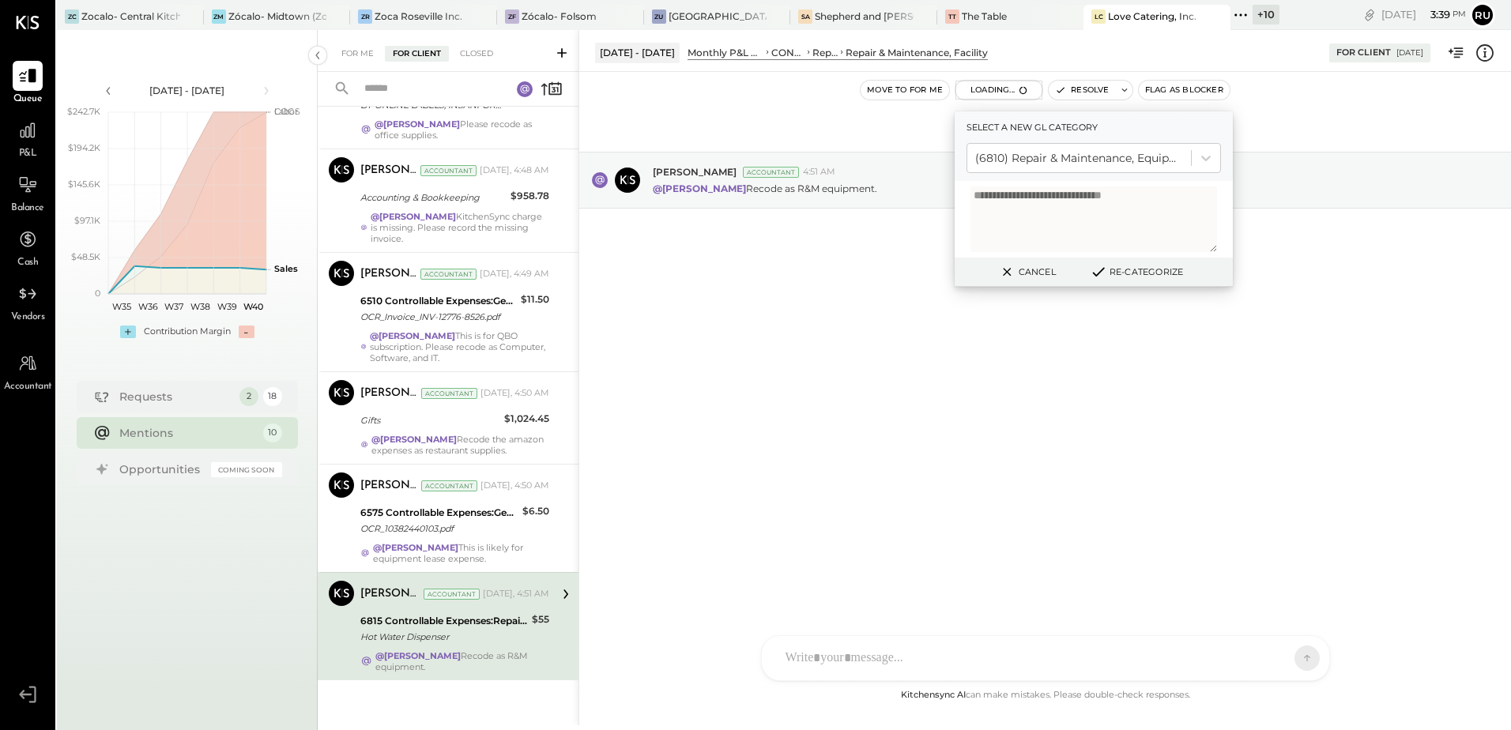
drag, startPoint x: 1100, startPoint y: 275, endPoint x: 1110, endPoint y: 273, distance: 10.4
click at [1102, 275] on icon at bounding box center [1098, 271] width 19 height 17
click at [1110, 273] on button "Re-Categorize" at bounding box center [1136, 271] width 104 height 19
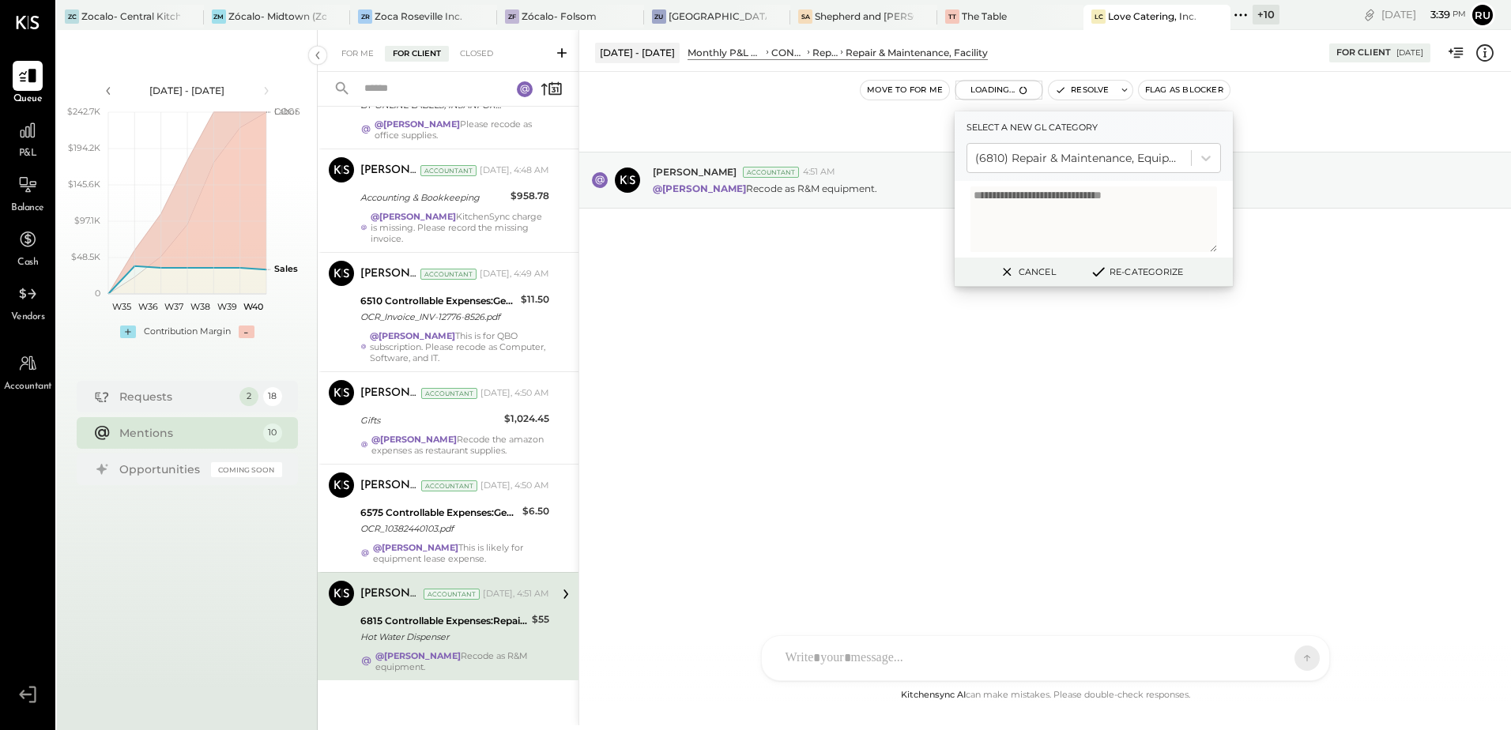
click at [1110, 273] on button "Re-Categorize" at bounding box center [1136, 271] width 104 height 19
drag, startPoint x: 1110, startPoint y: 273, endPoint x: 1131, endPoint y: 265, distance: 22.0
click at [1116, 272] on button "Re-Categorize" at bounding box center [1136, 271] width 104 height 19
click at [1131, 265] on button "Re-Categorize" at bounding box center [1136, 271] width 104 height 19
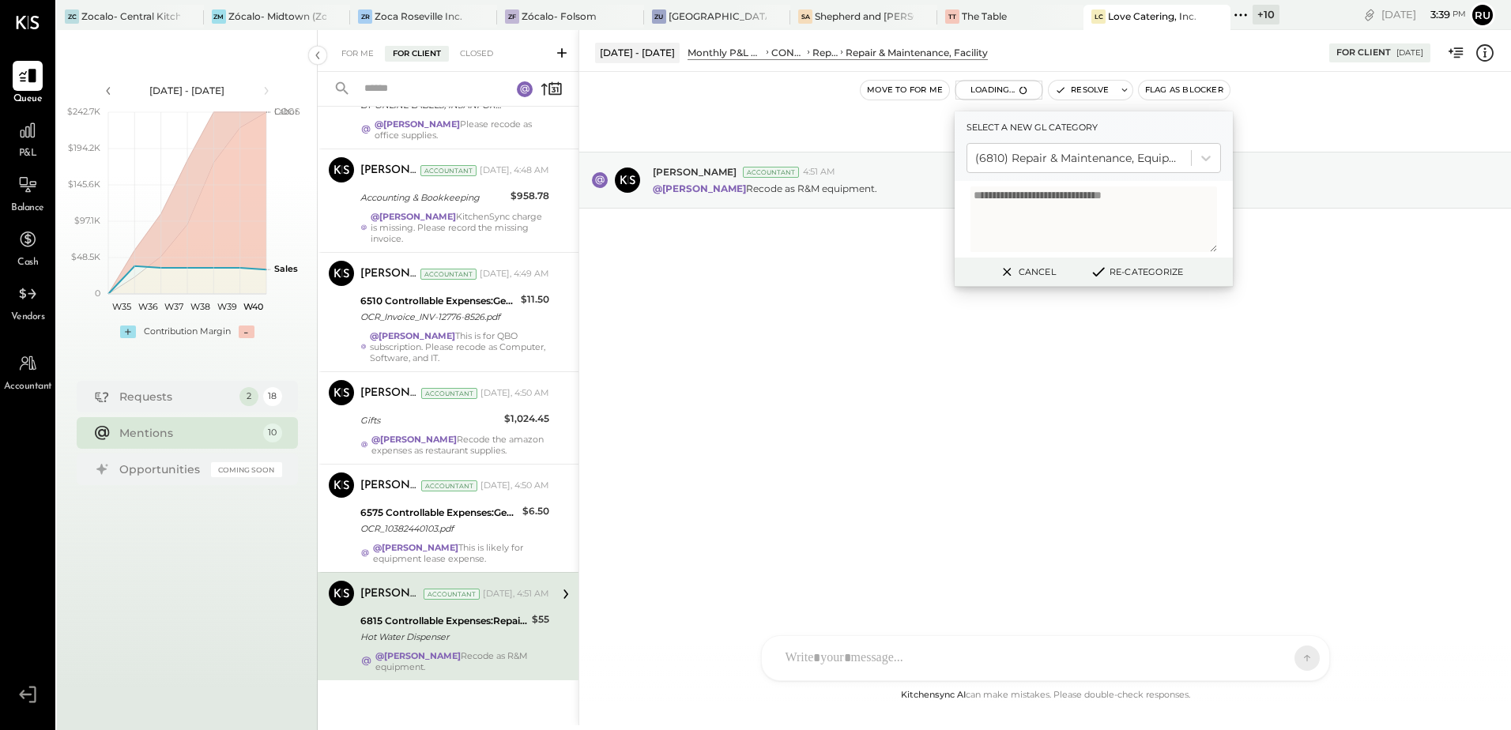
drag, startPoint x: 1131, startPoint y: 265, endPoint x: 1152, endPoint y: 225, distance: 44.9
click at [1132, 261] on div "Cancel Re-Categorize" at bounding box center [1093, 272] width 278 height 29
click at [1152, 225] on textarea "**********" at bounding box center [1093, 219] width 247 height 66
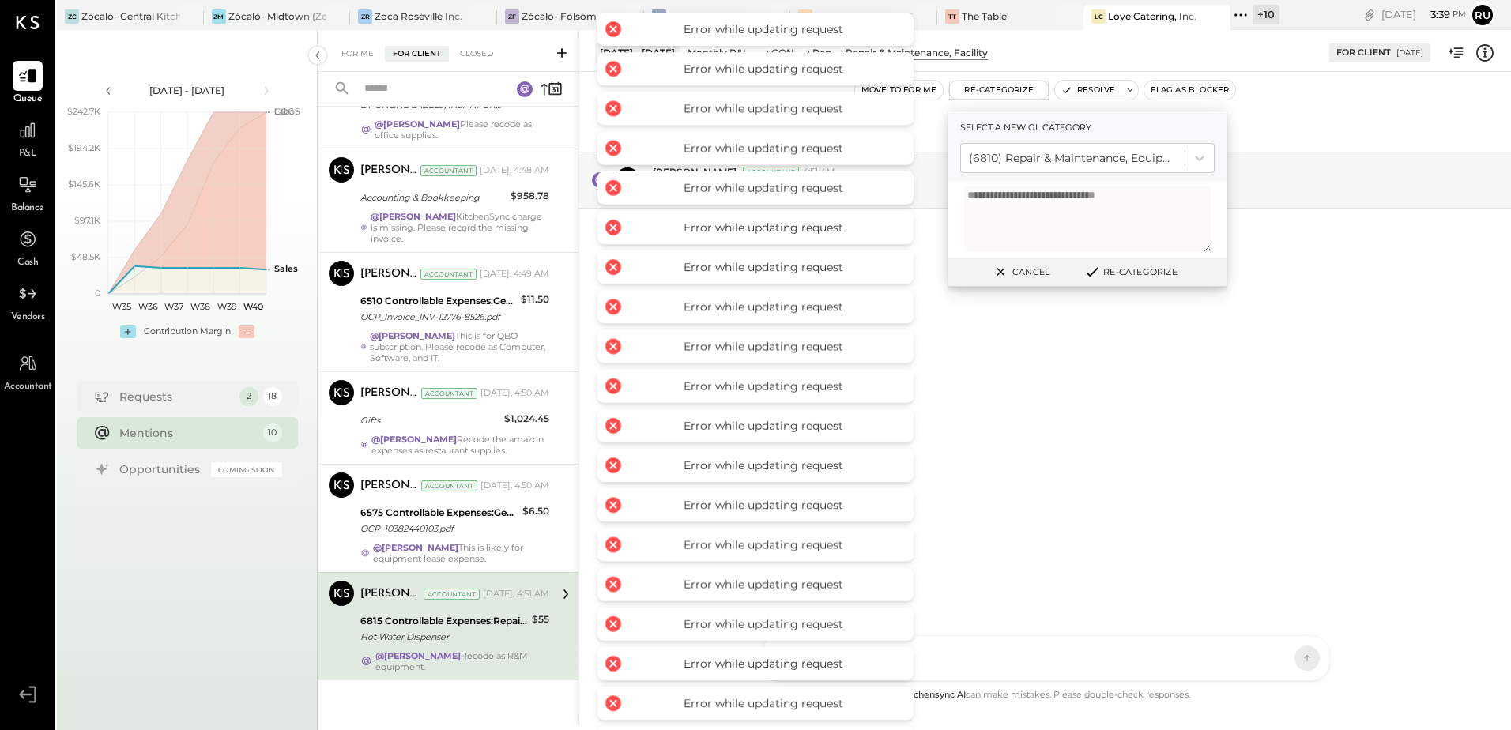
click at [1198, 427] on div "[DATE] [PERSON_NAME] Accountant 4:51 AM @[PERSON_NAME] Recode as R&M equipment." at bounding box center [1045, 379] width 932 height 614
drag, startPoint x: 1180, startPoint y: 388, endPoint x: 1093, endPoint y: 329, distance: 104.1
click at [1177, 388] on div "[DATE] [PERSON_NAME] Accountant 4:51 AM @[PERSON_NAME] Recode as R&M equipment." at bounding box center [1045, 379] width 932 height 614
click at [1031, 275] on button "Cancel" at bounding box center [1020, 272] width 68 height 21
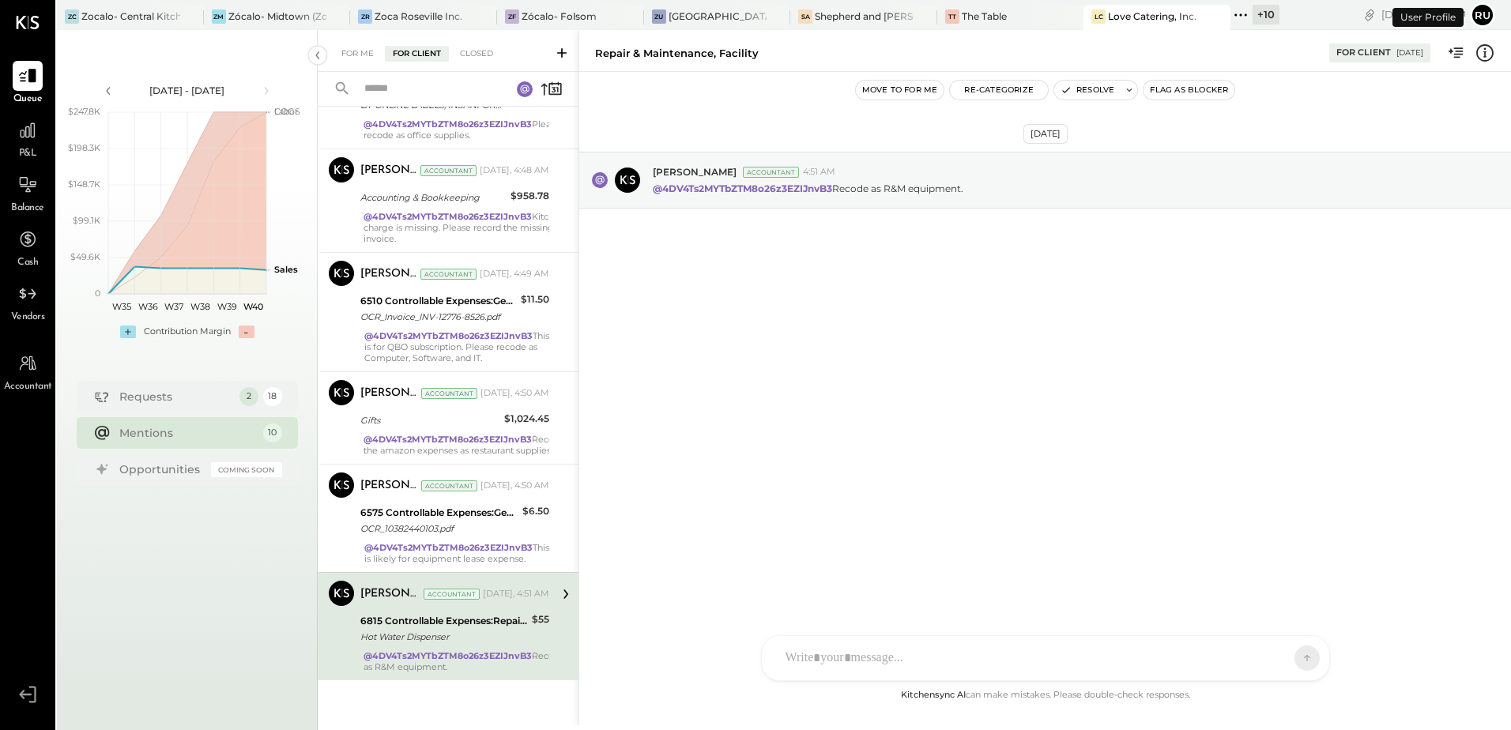
scroll to position [573, 0]
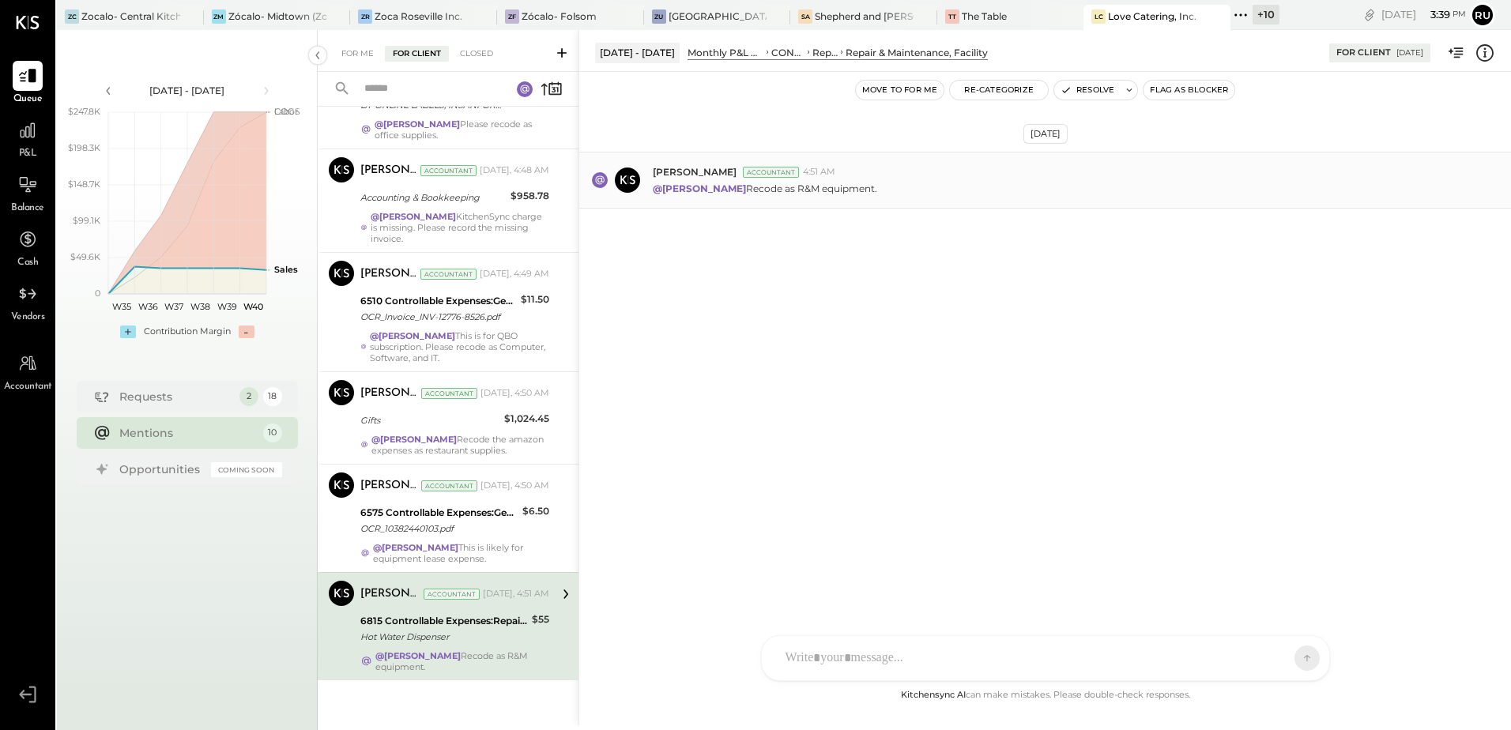
click at [856, 187] on p "@Rushabh Shah Recode as R&M equipment." at bounding box center [765, 188] width 224 height 13
click at [1014, 87] on button "Re-Categorize" at bounding box center [999, 90] width 98 height 19
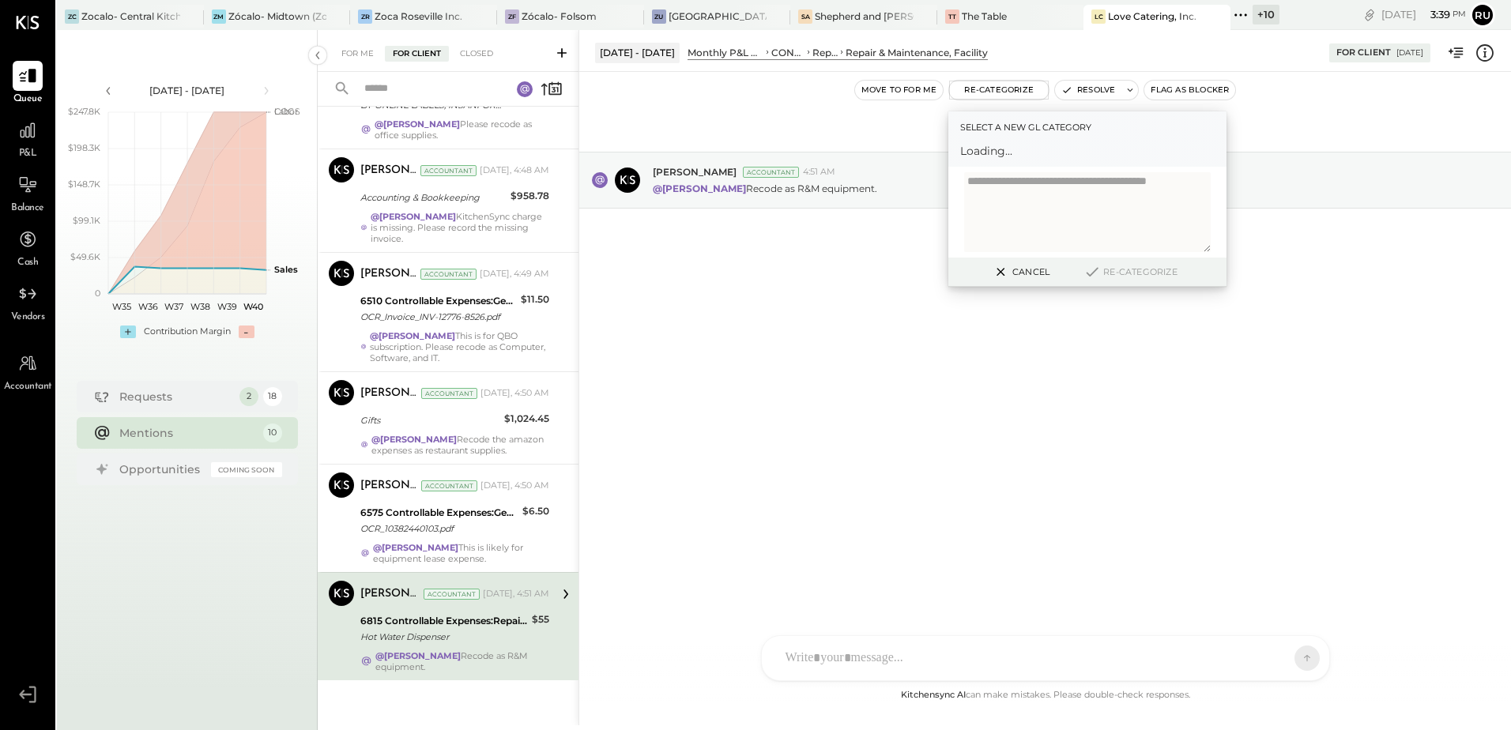
click at [1016, 194] on textarea at bounding box center [1087, 212] width 247 height 80
type textarea "**********"
click at [996, 162] on div at bounding box center [1073, 158] width 208 height 19
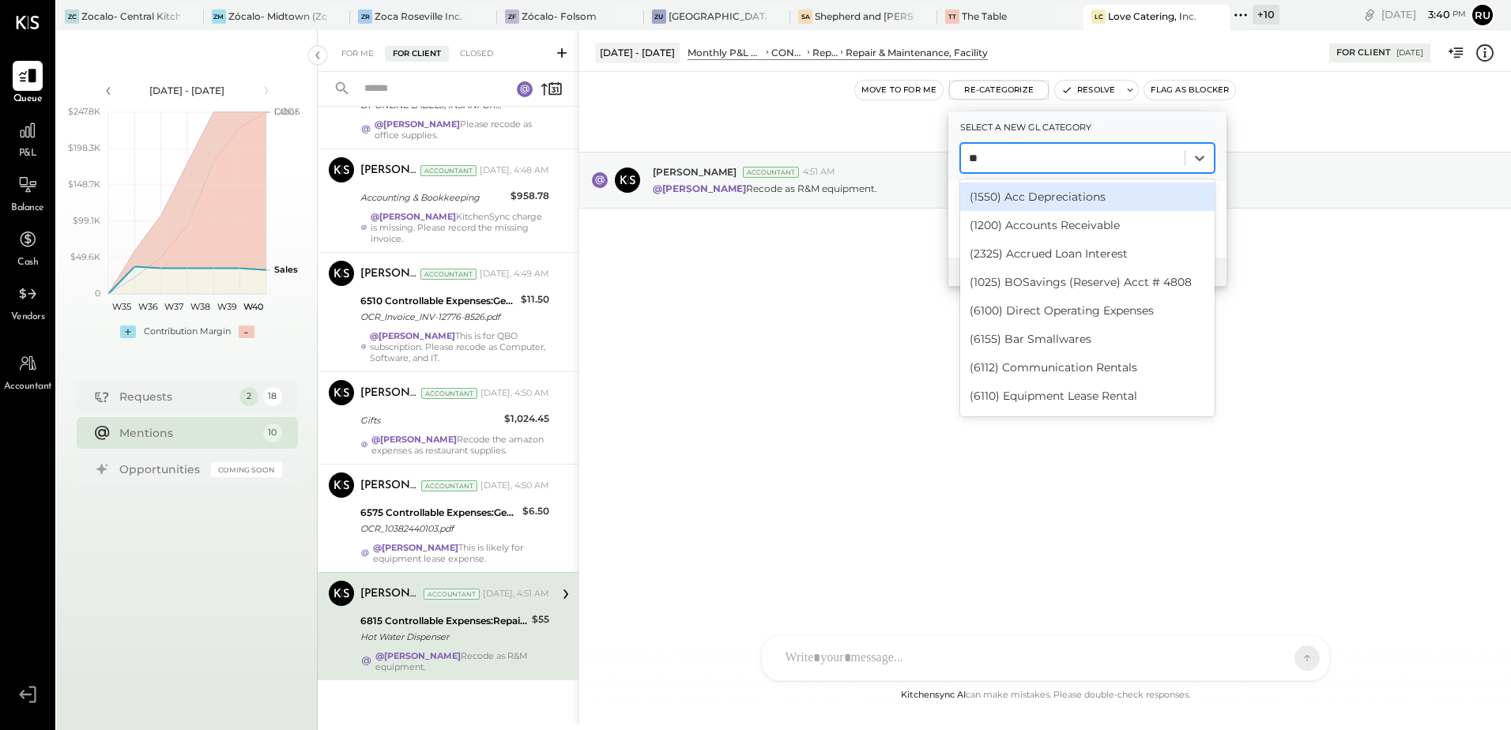
type input "***"
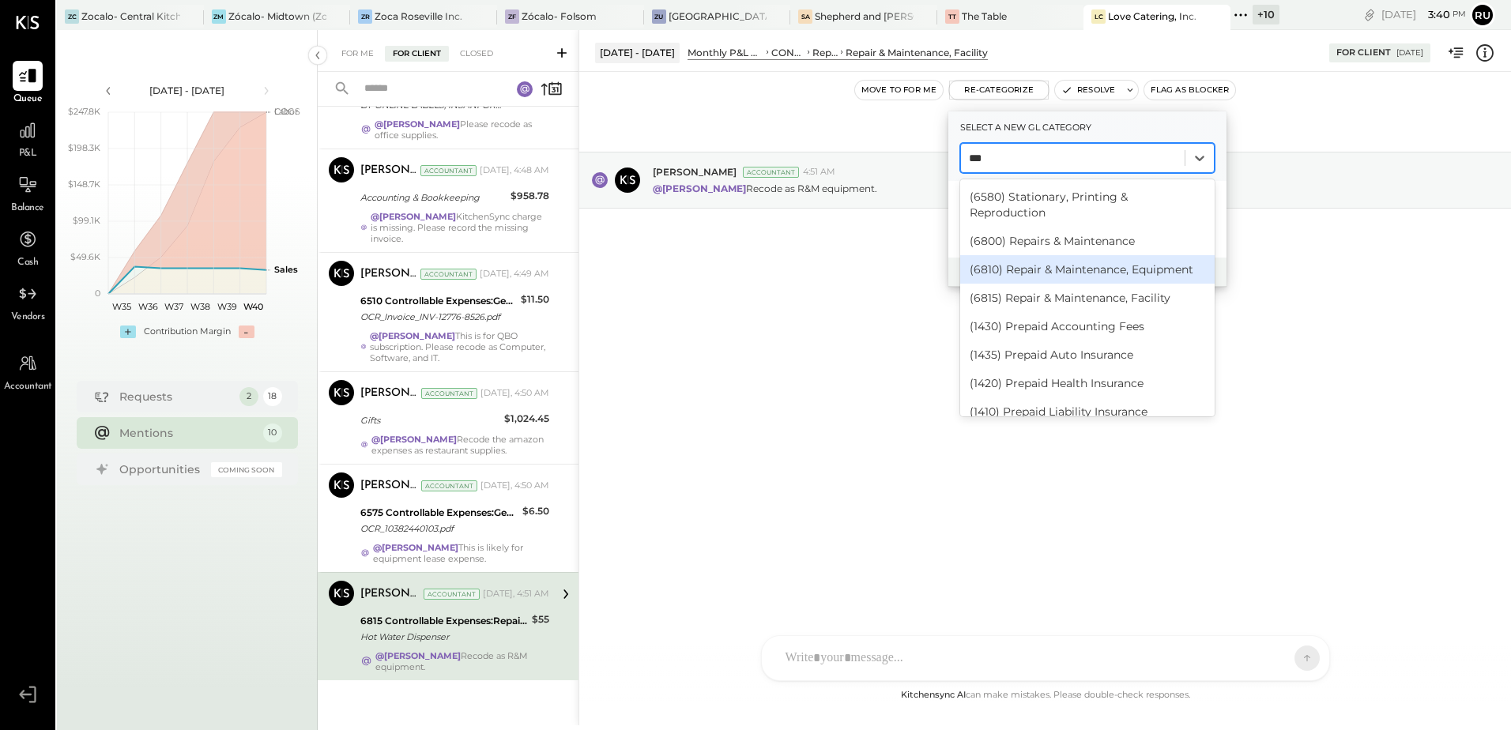
click at [1054, 255] on div "(6810) Repair & Maintenance, Equipment" at bounding box center [1087, 269] width 254 height 28
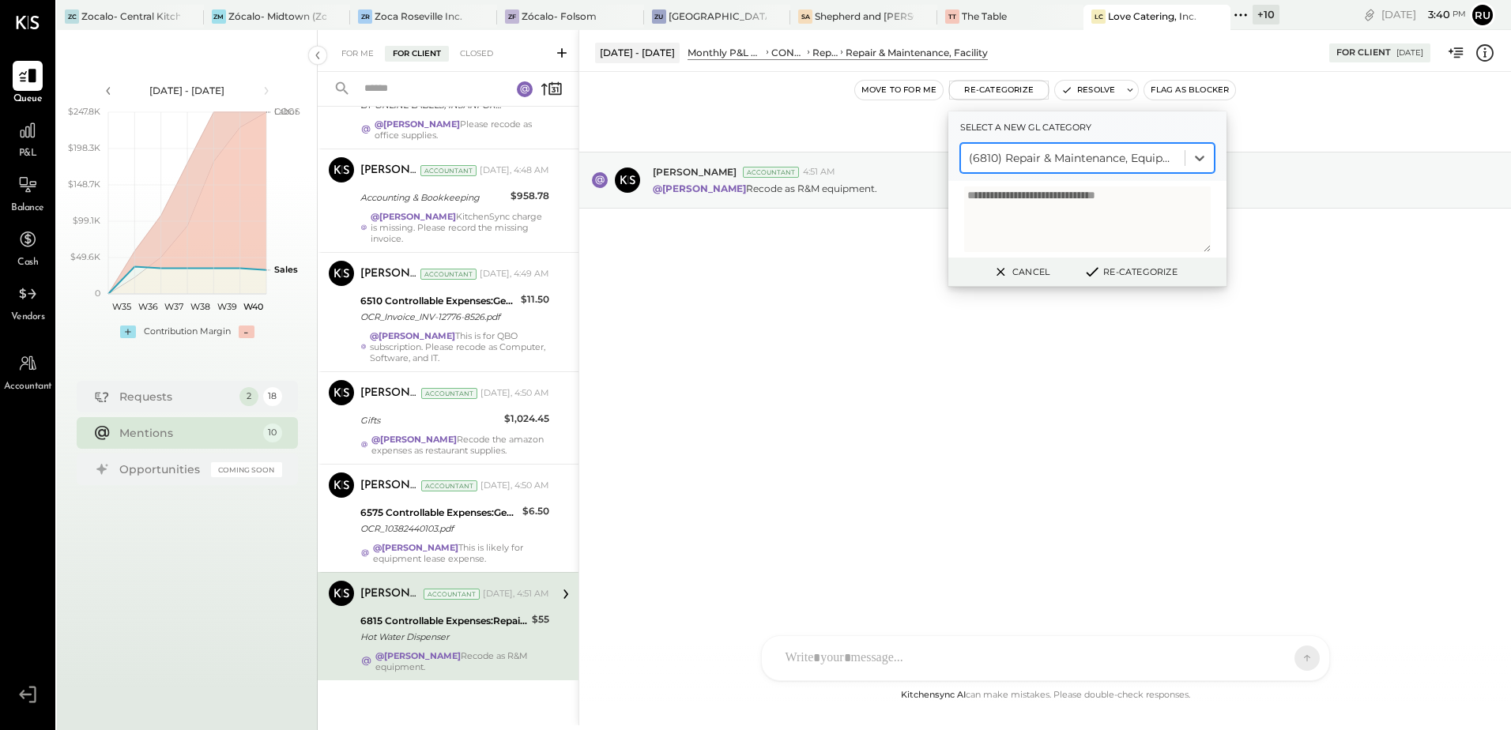
click at [1122, 265] on button "Re-Categorize" at bounding box center [1130, 271] width 104 height 19
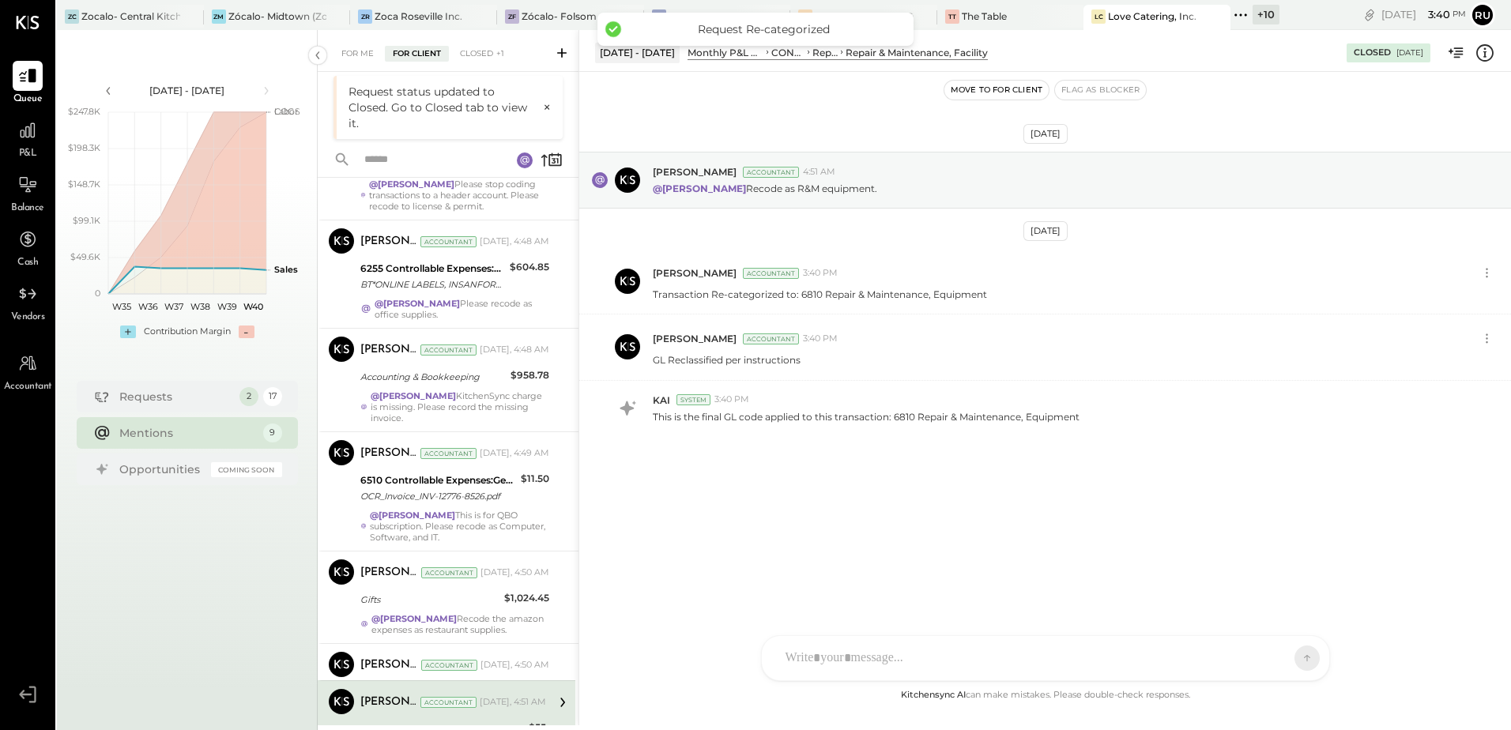
scroll to position [465, 0]
click at [387, 687] on div "6575 Controllable Expenses:General & Administrative Expenses:Office Supplies & …" at bounding box center [438, 692] width 157 height 16
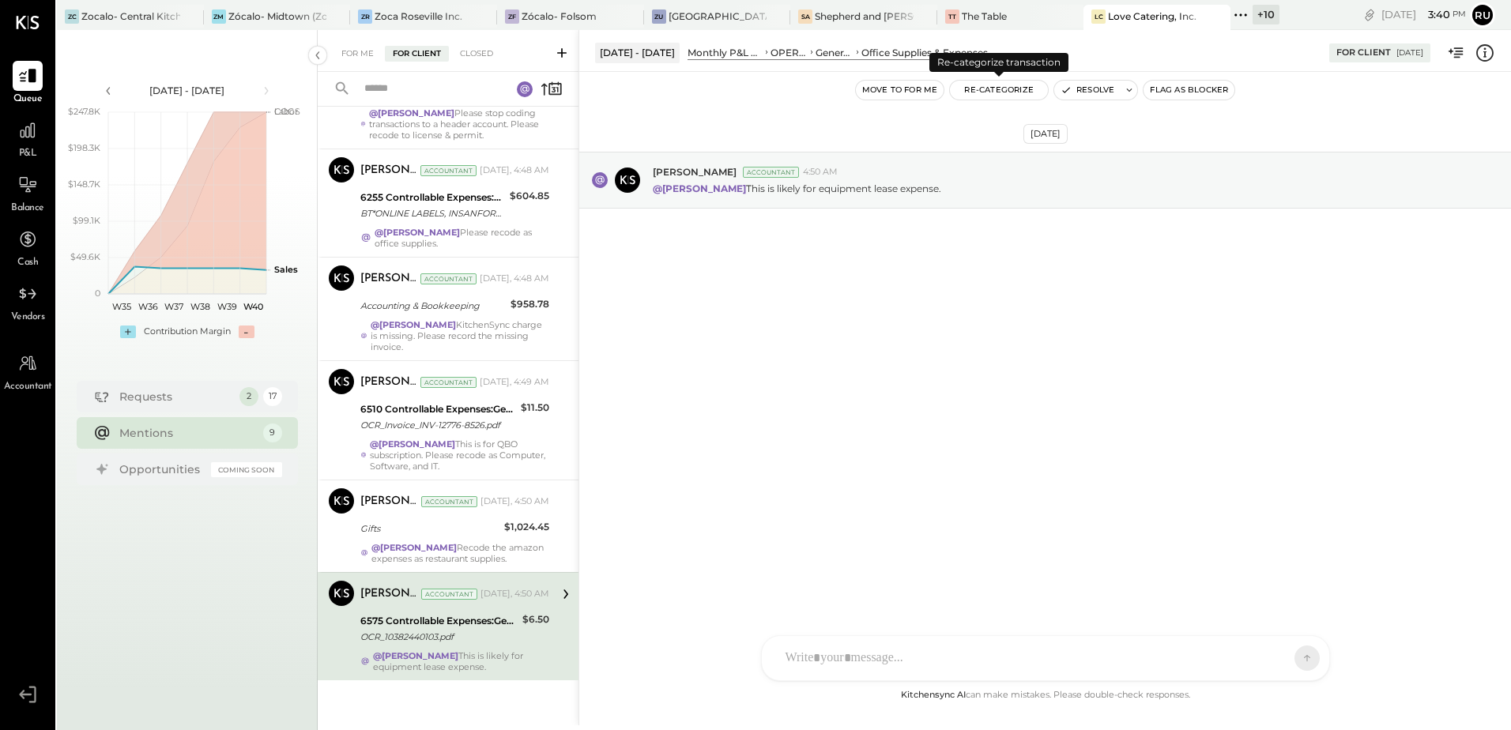
click at [1003, 89] on button "Re-Categorize" at bounding box center [999, 90] width 98 height 19
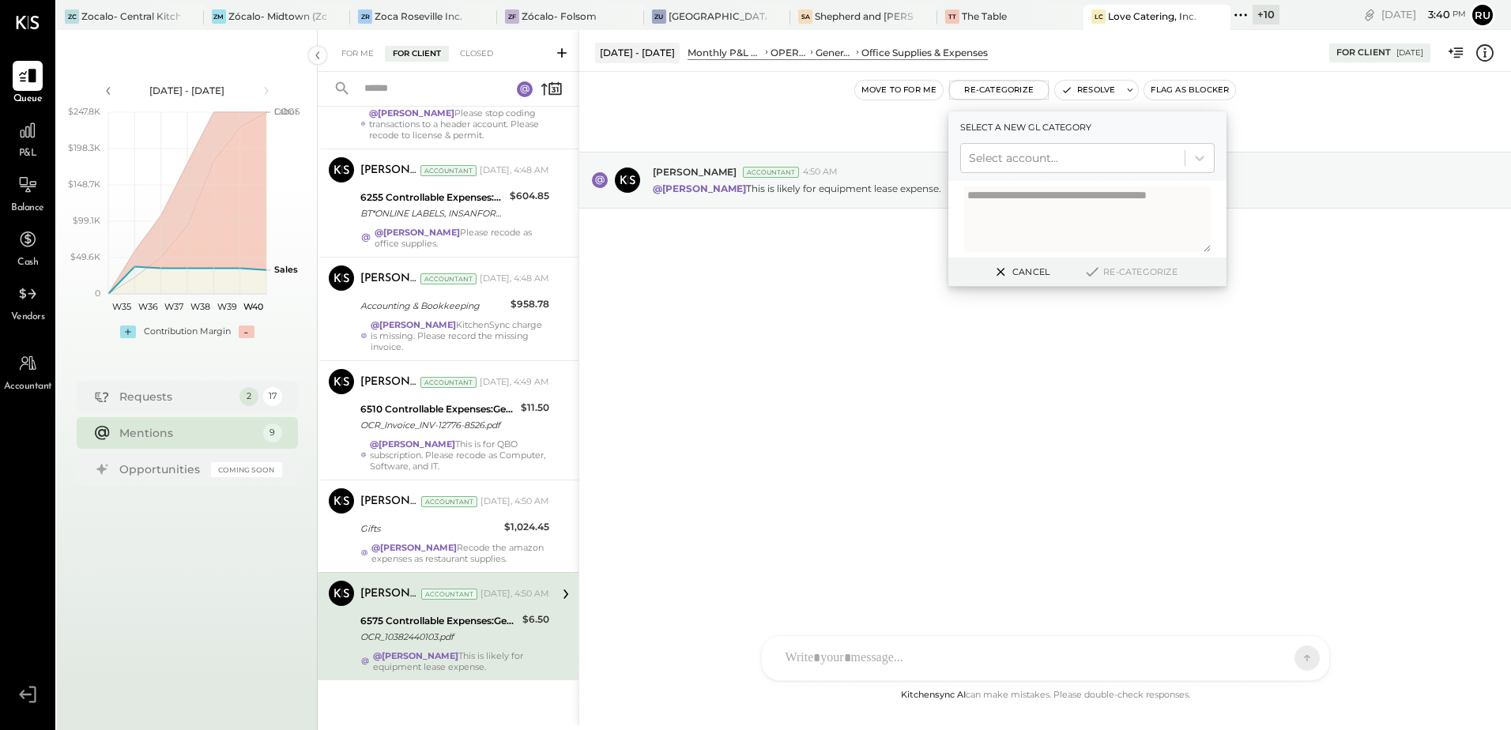
click at [1025, 216] on textarea at bounding box center [1087, 219] width 247 height 66
type textarea "**********"
click at [1033, 148] on div "Select account..." at bounding box center [1073, 157] width 224 height 25
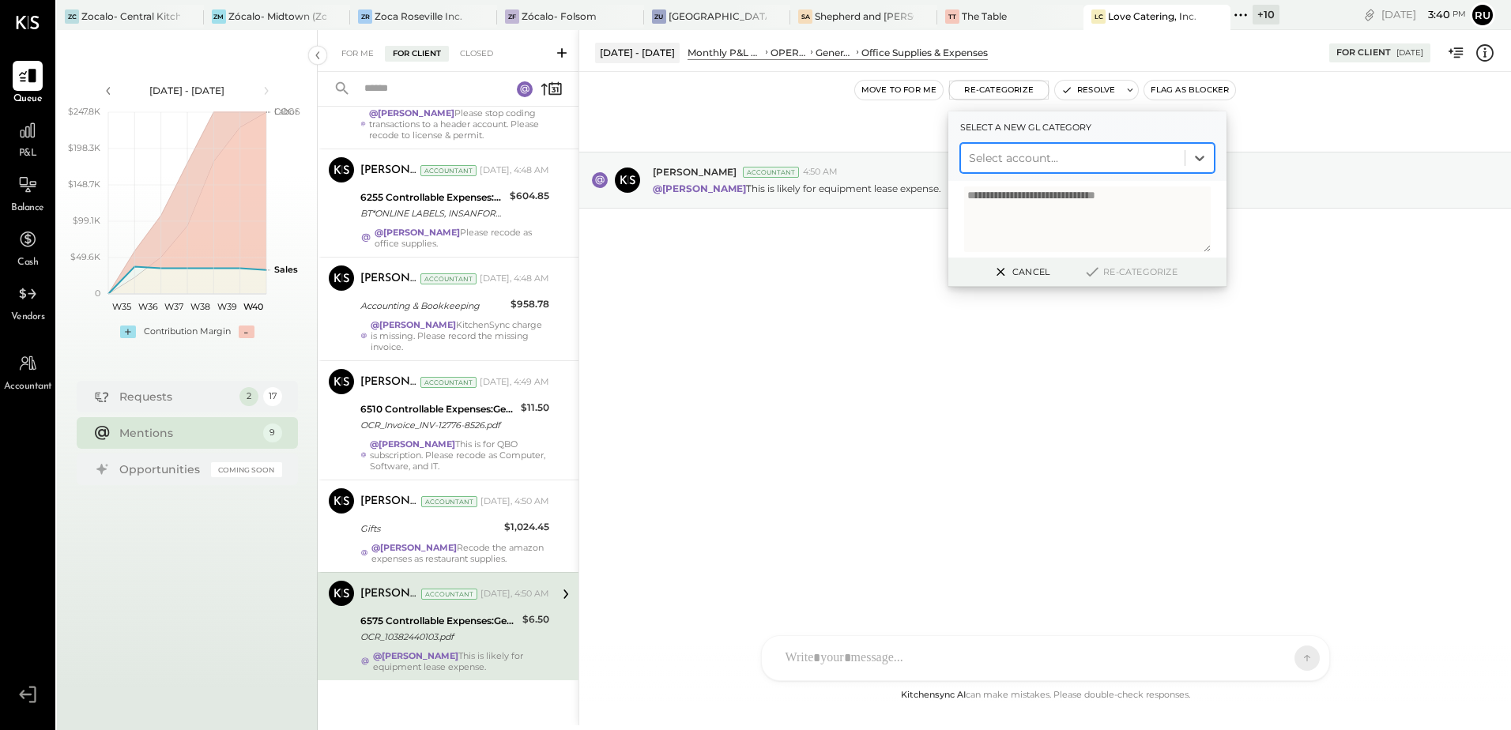
click at [1031, 162] on div at bounding box center [1073, 158] width 208 height 19
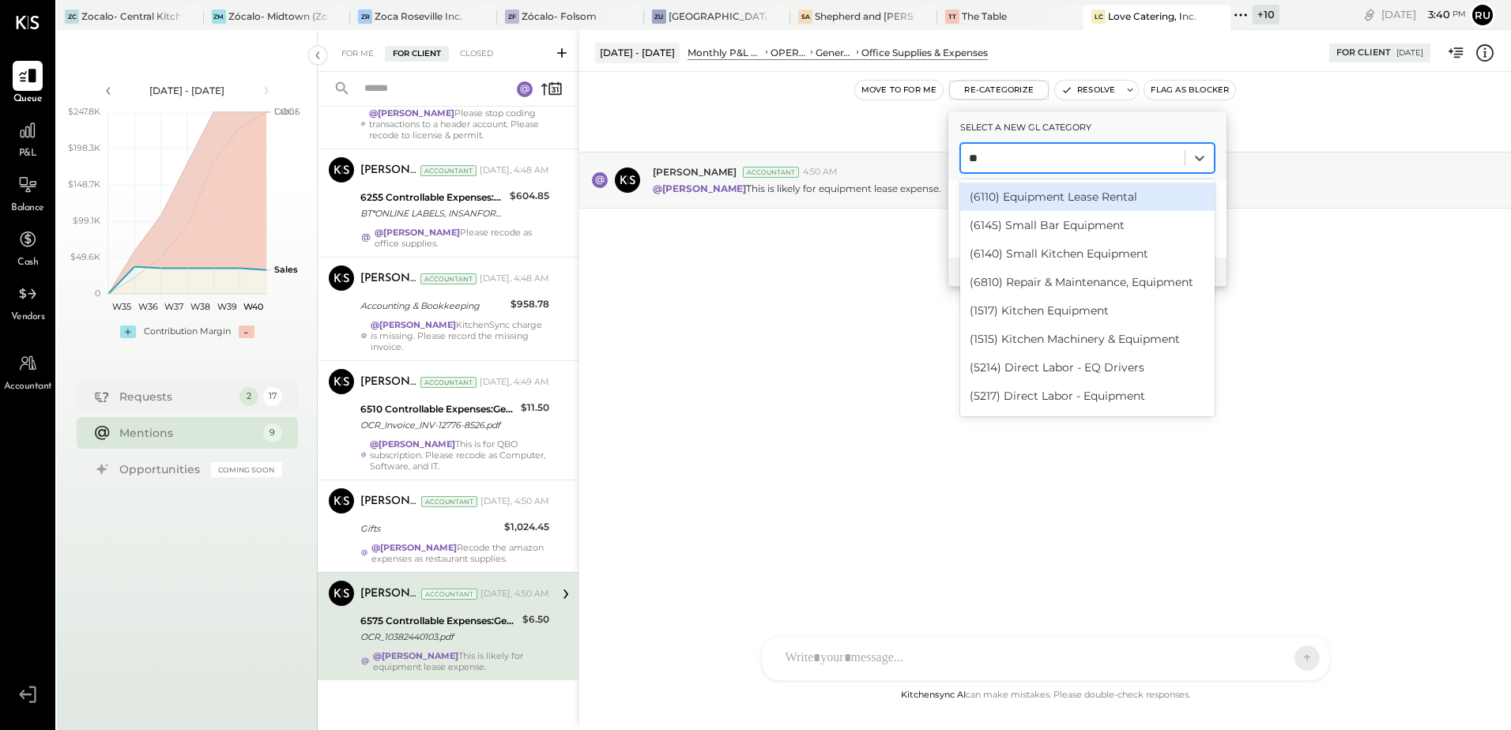
type input "***"
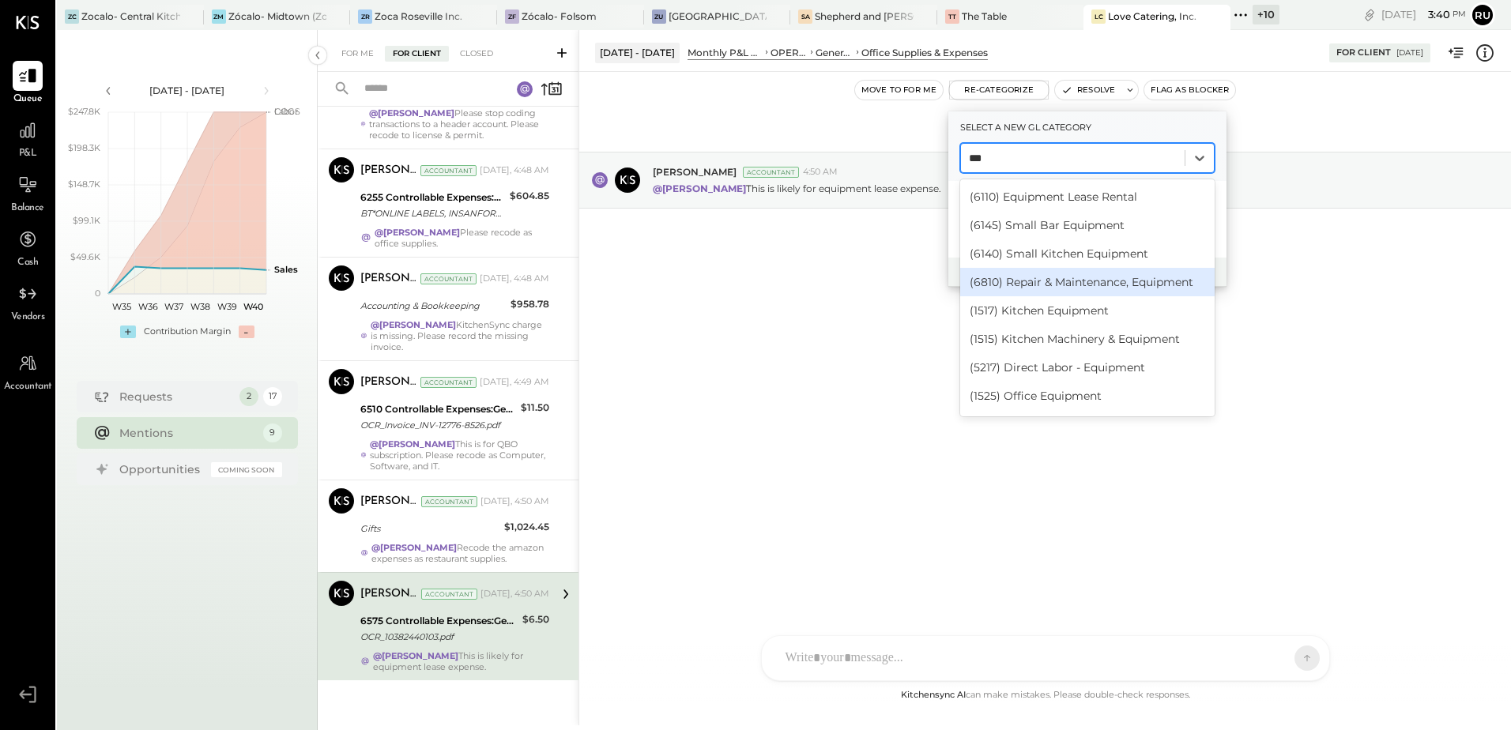
click at [1033, 285] on div "(6810) Repair & Maintenance, Equipment" at bounding box center [1087, 282] width 254 height 28
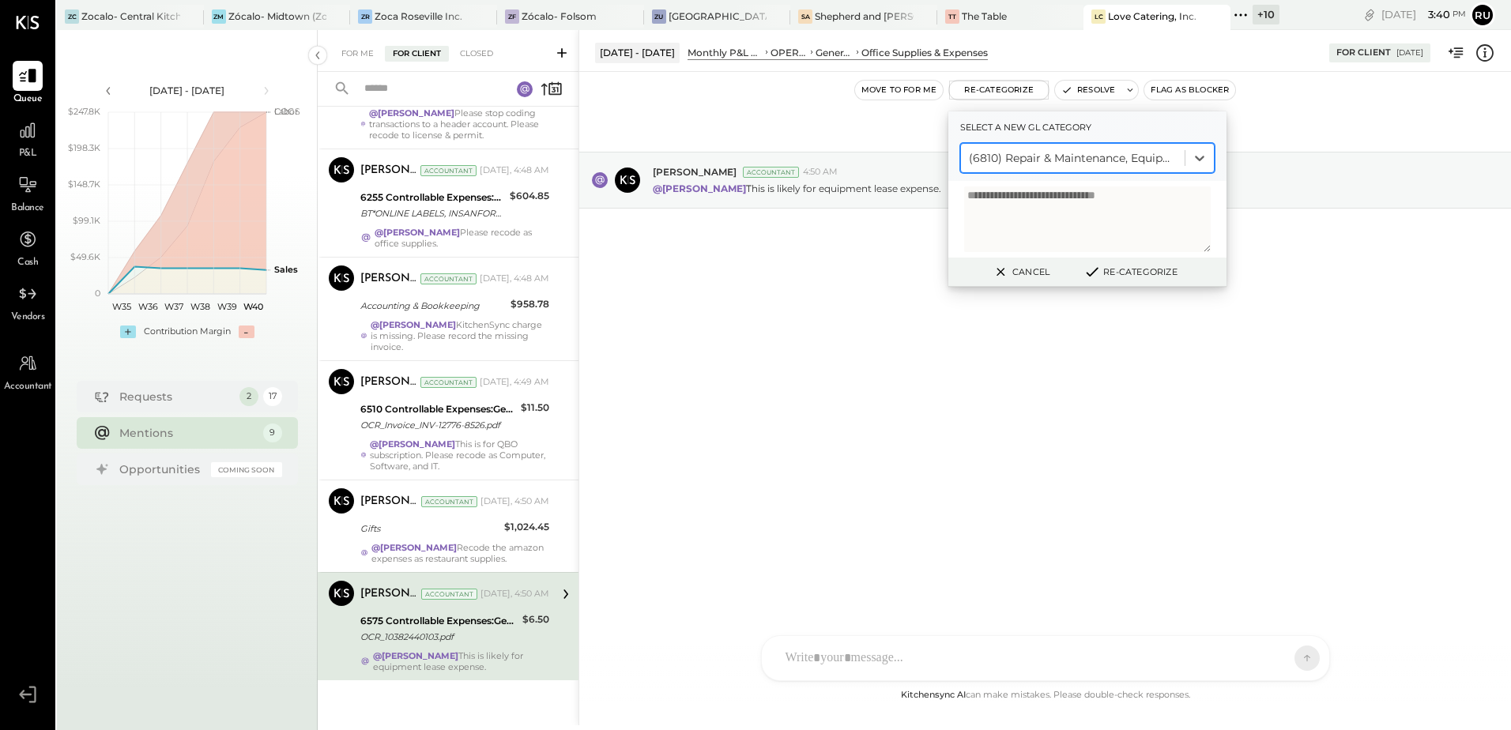
click at [1117, 273] on button "Re-Categorize" at bounding box center [1130, 271] width 104 height 19
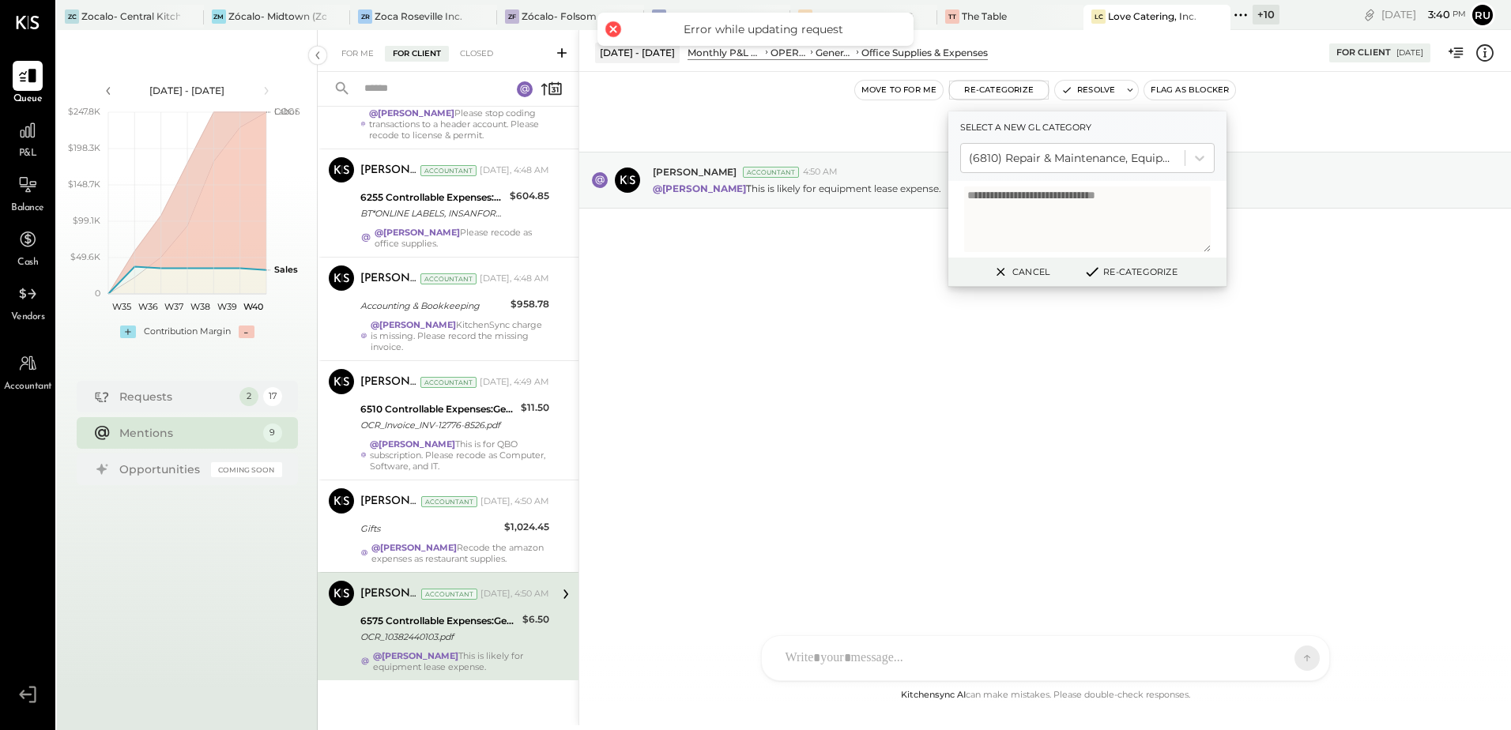
click at [1154, 269] on button "Re-Categorize" at bounding box center [1130, 271] width 104 height 19
click at [913, 375] on div "Oct 2nd, 2025 Joseph Shin Accountant 4:50 AM @Rushabh Shah This is likely for e…" at bounding box center [1045, 379] width 932 height 614
click at [997, 88] on button "Re-Categorize" at bounding box center [999, 90] width 100 height 19
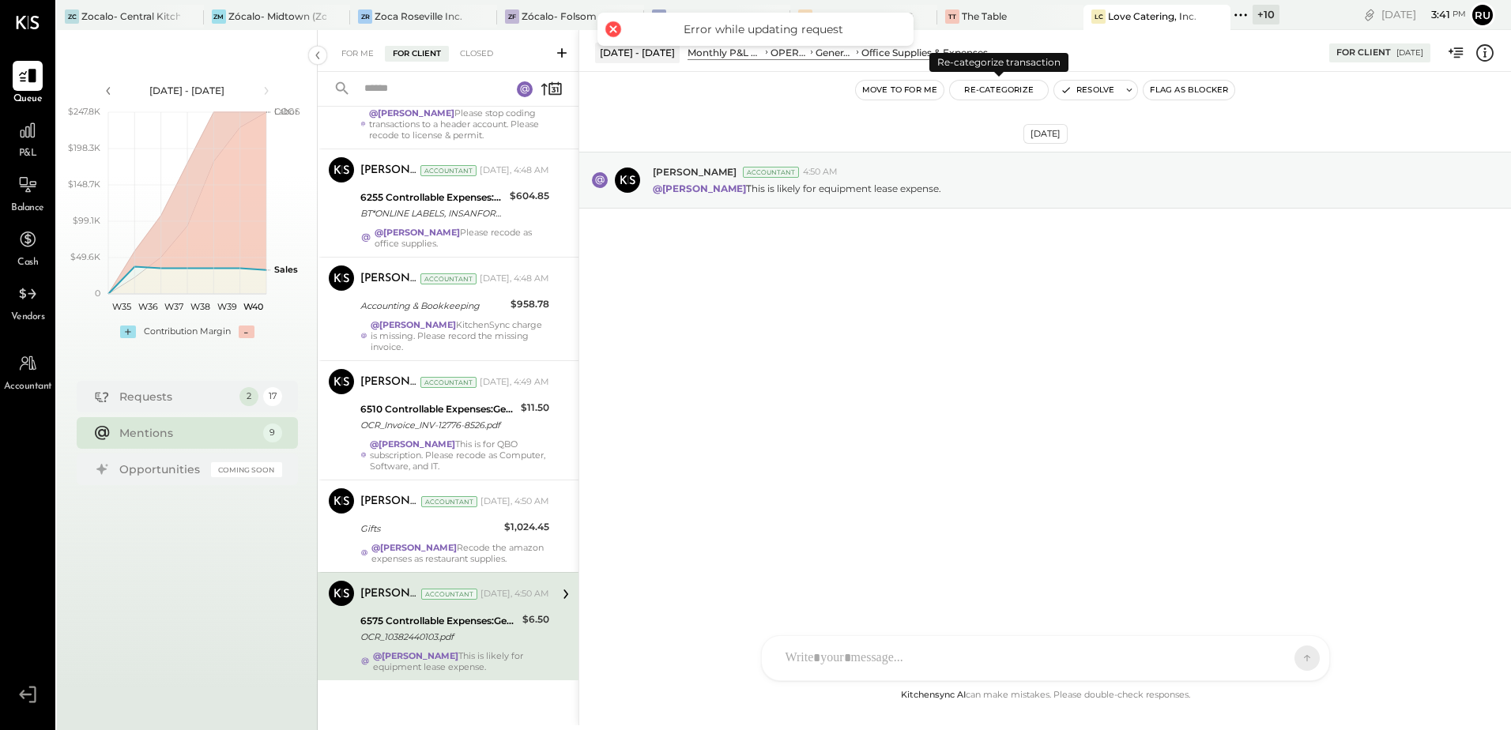
click at [997, 88] on button "Re-Categorize" at bounding box center [999, 90] width 98 height 19
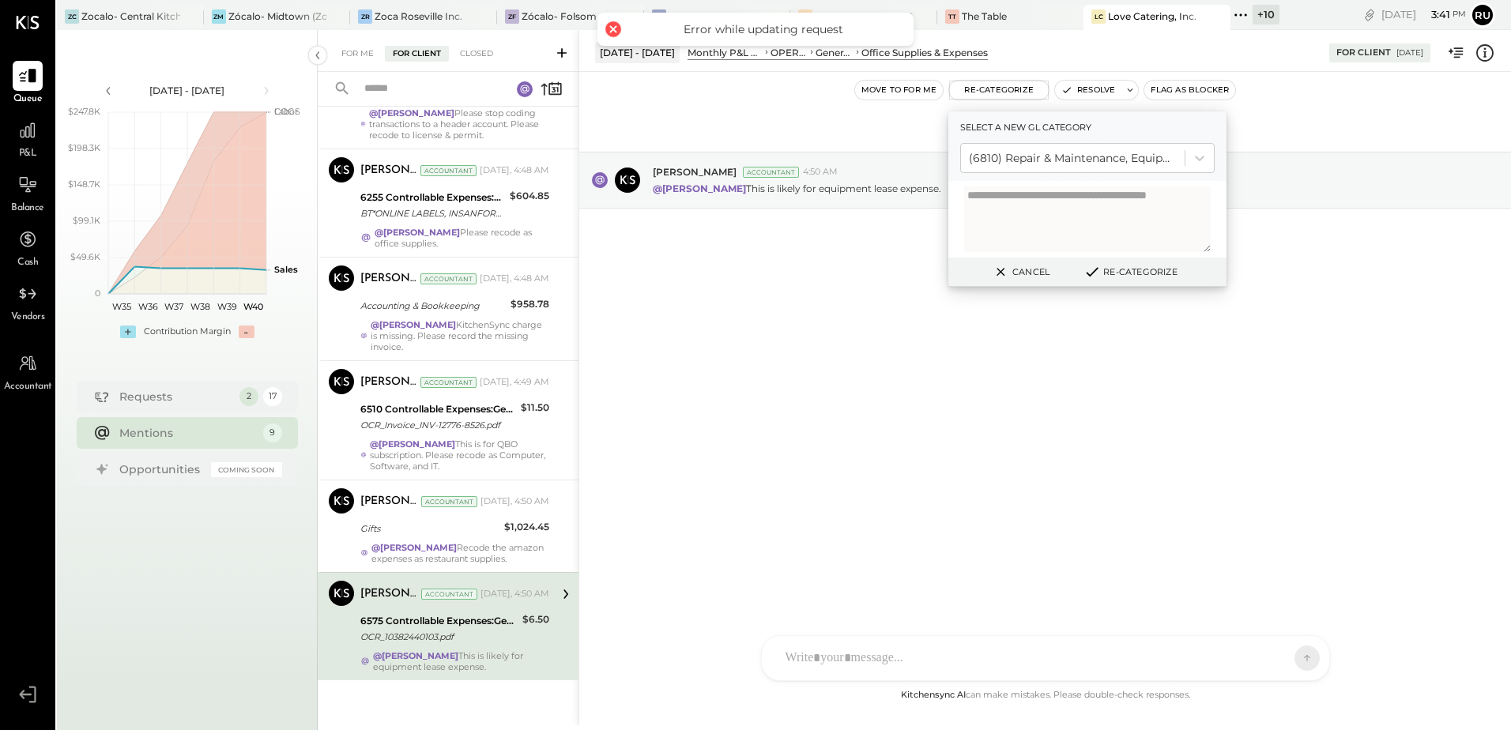
click at [1146, 273] on button "Re-Categorize" at bounding box center [1130, 271] width 104 height 19
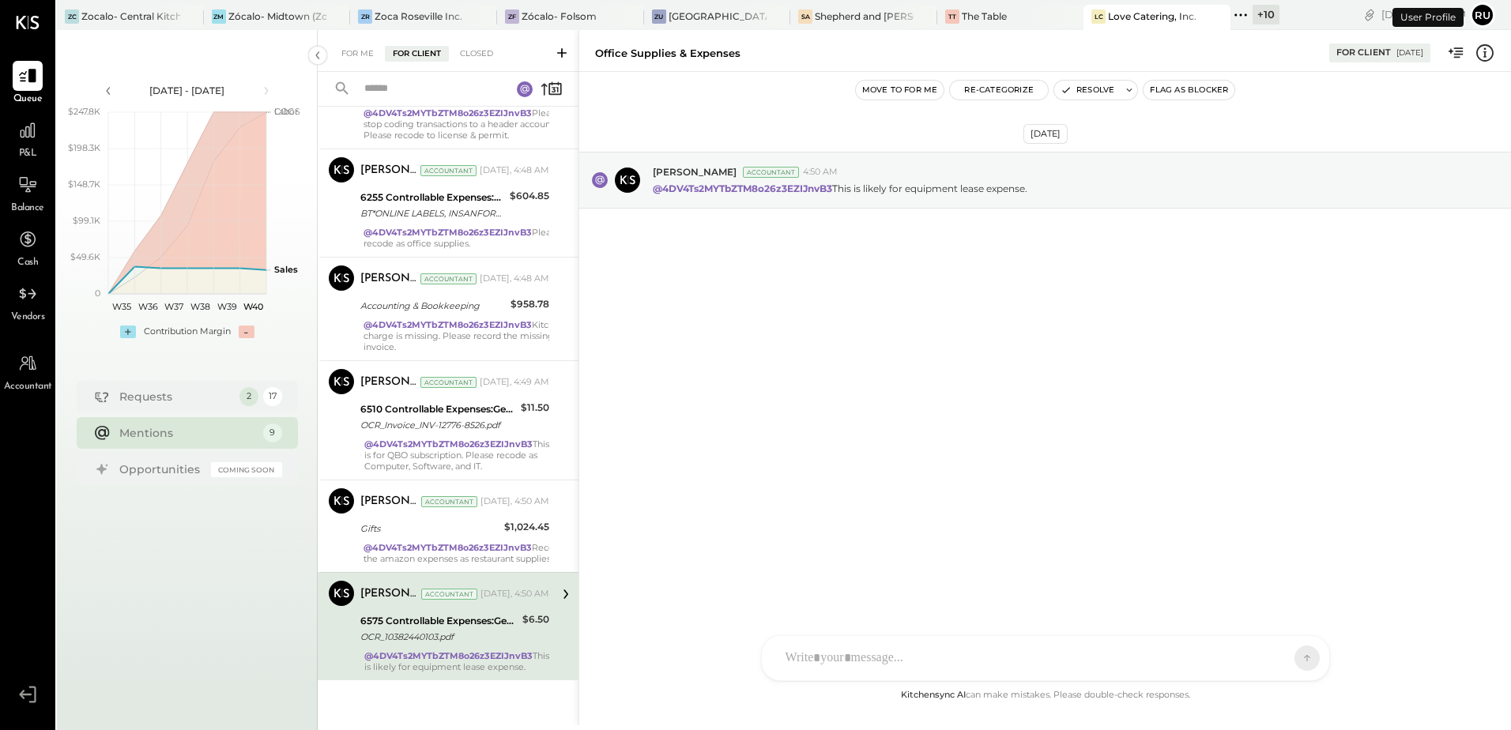
scroll to position [465, 0]
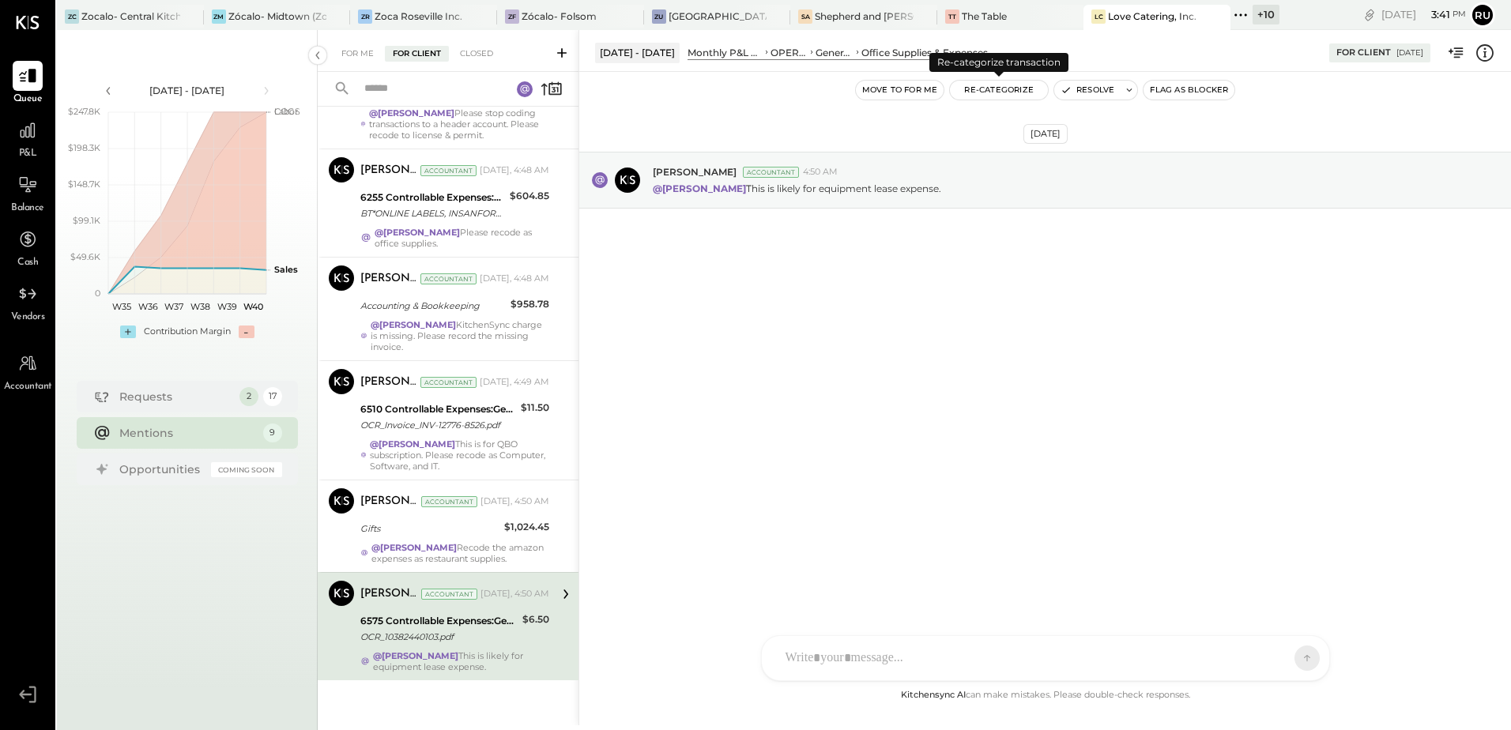
click at [989, 90] on button "Re-Categorize" at bounding box center [999, 90] width 98 height 19
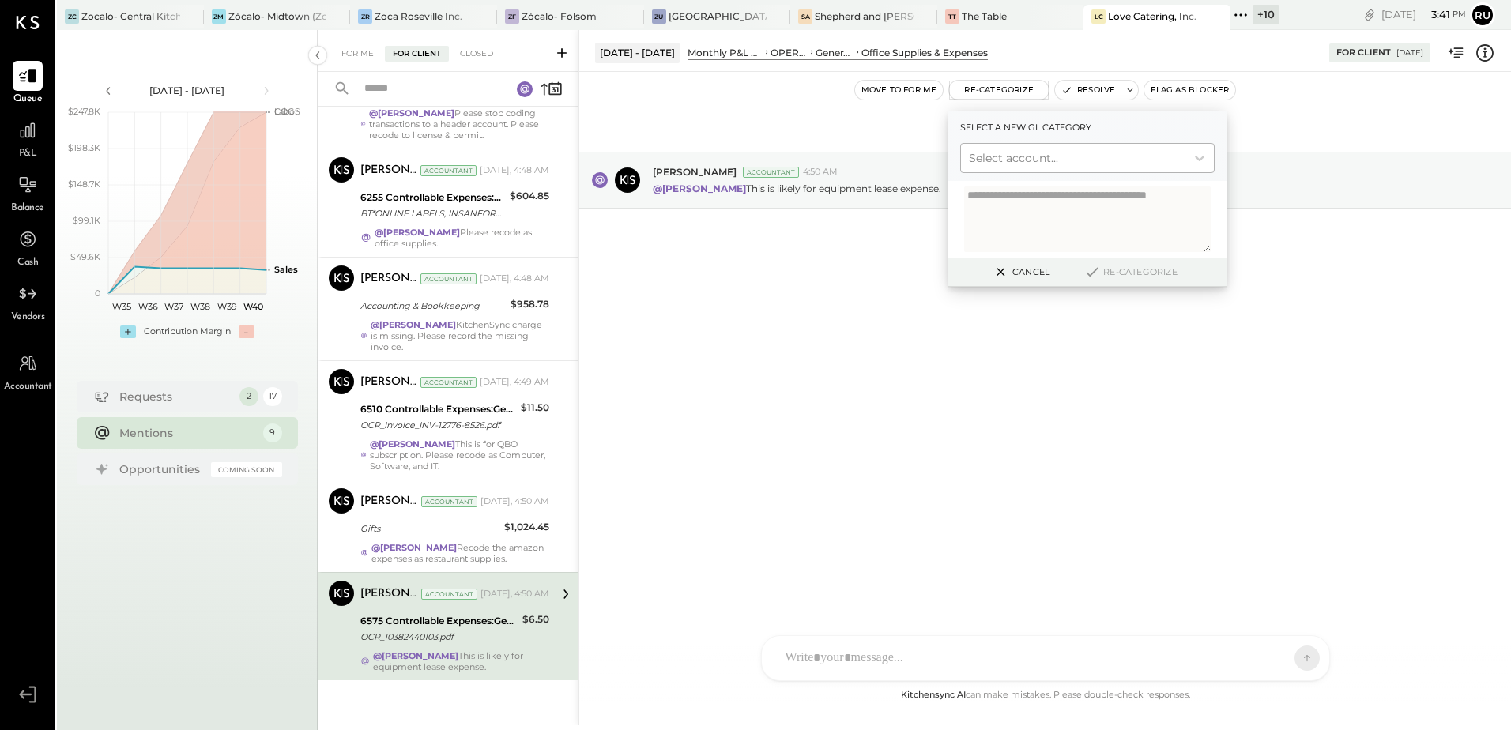
click at [997, 160] on div at bounding box center [1073, 158] width 208 height 19
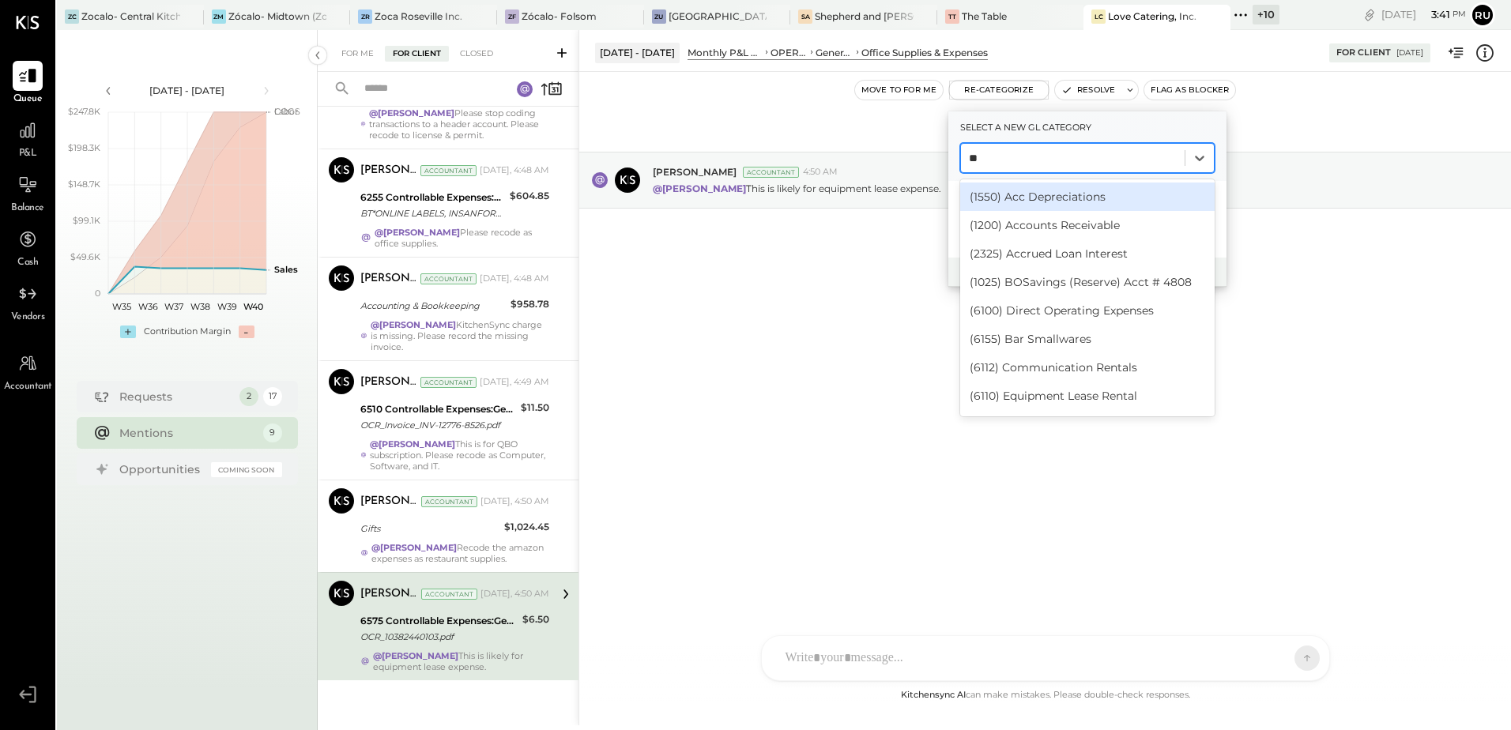
type input "***"
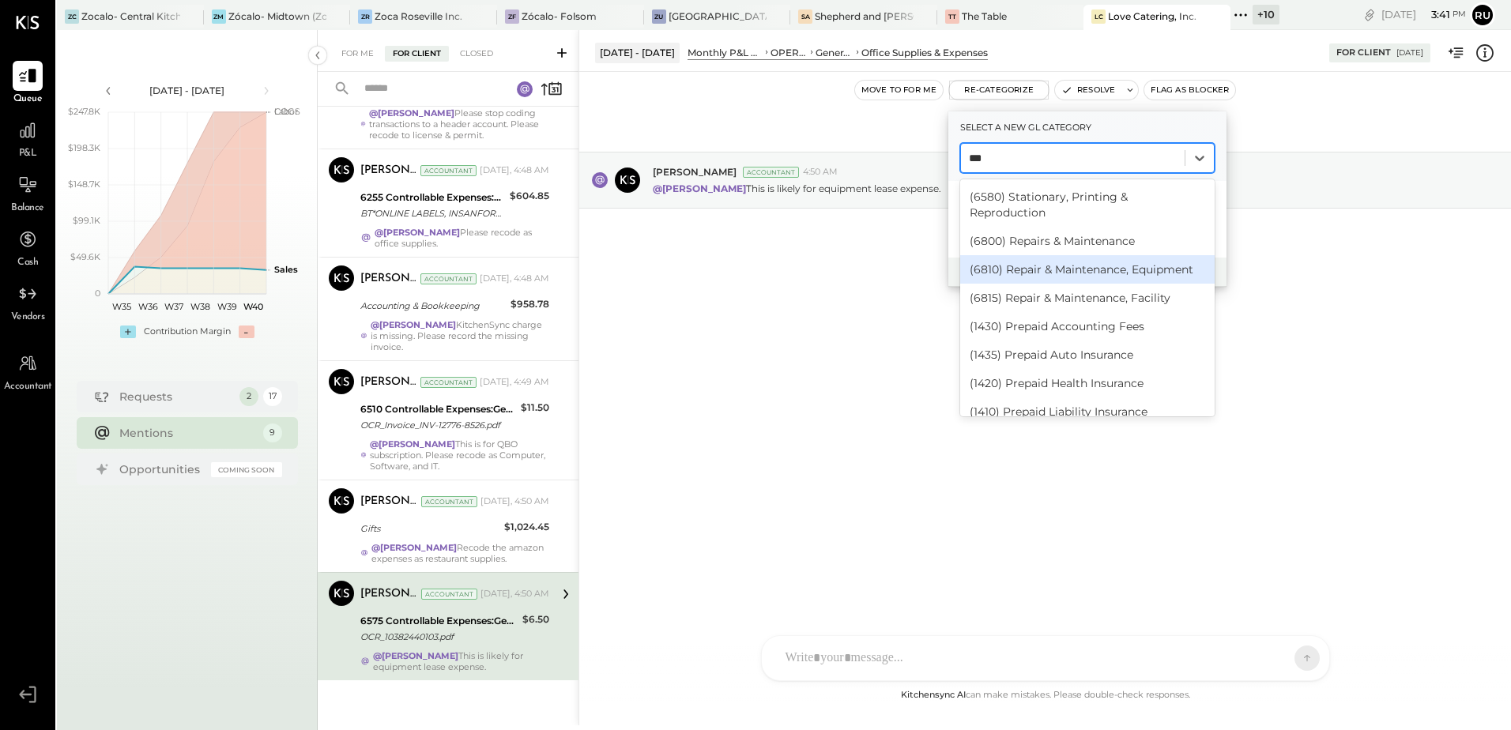
click at [1031, 255] on div "(6810) Repair & Maintenance, Equipment" at bounding box center [1087, 269] width 254 height 28
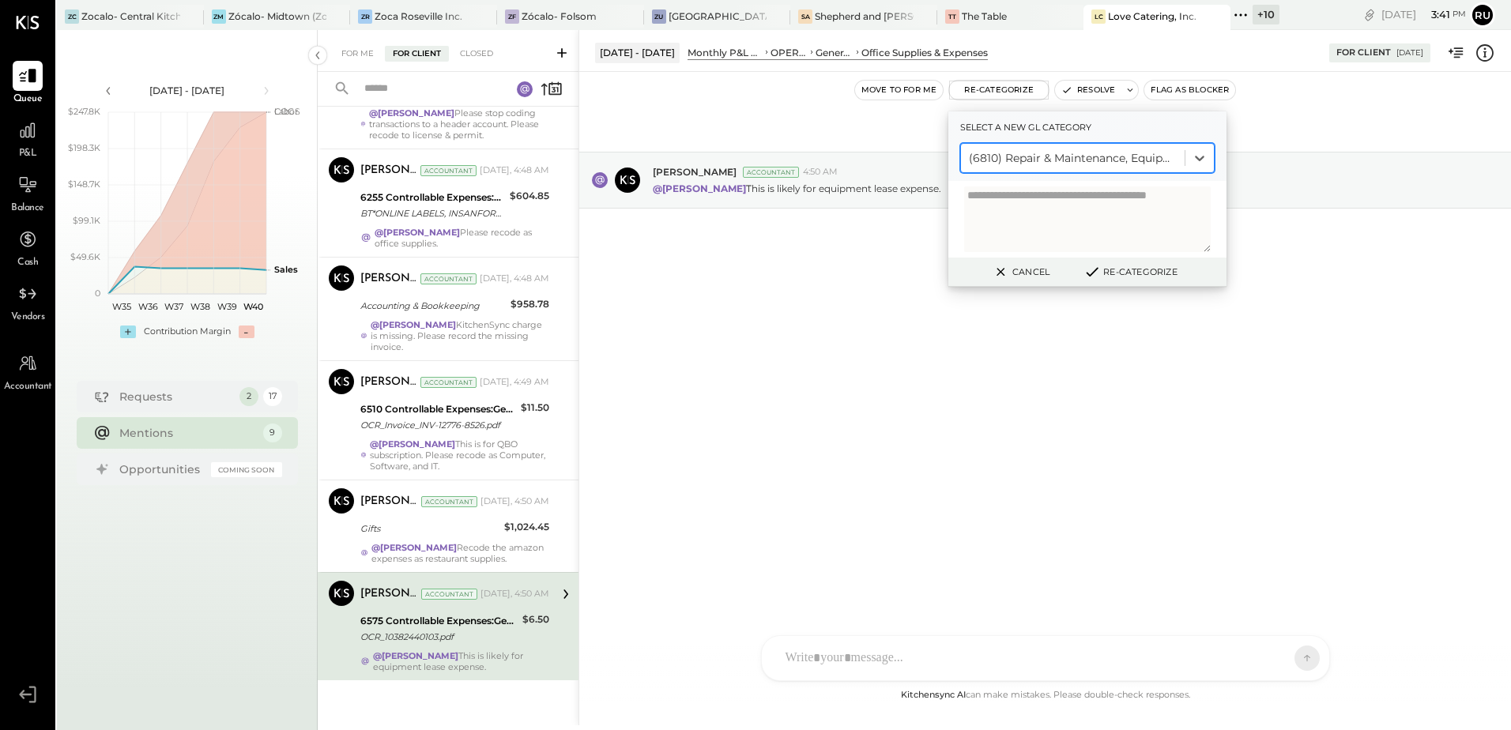
click at [1017, 214] on textarea at bounding box center [1087, 219] width 247 height 66
paste textarea "**********"
type textarea "**********"
click at [1127, 270] on button "Re-Categorize" at bounding box center [1130, 271] width 104 height 19
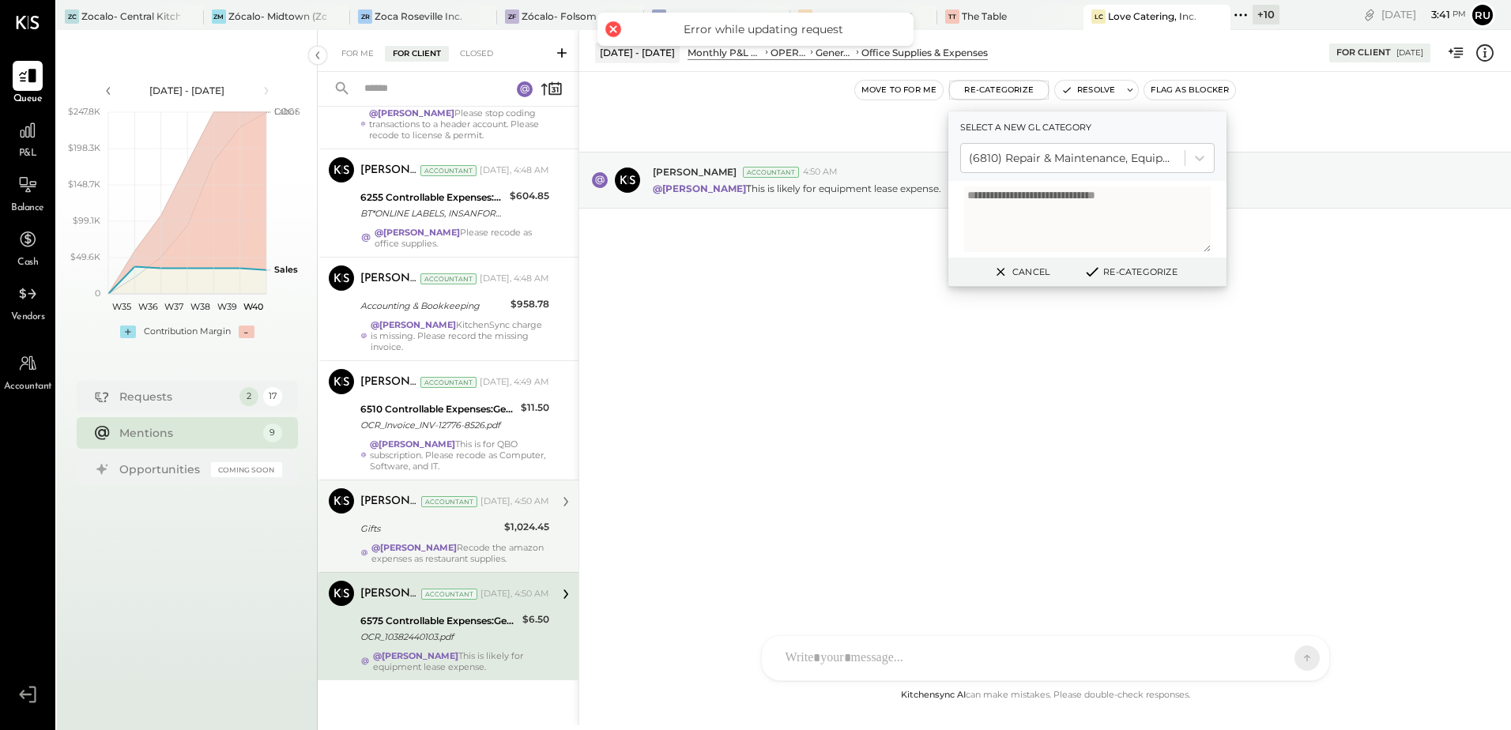
click at [446, 513] on div "Joseph Shin Accountant Yesterday, 4:50 AM" at bounding box center [454, 501] width 189 height 27
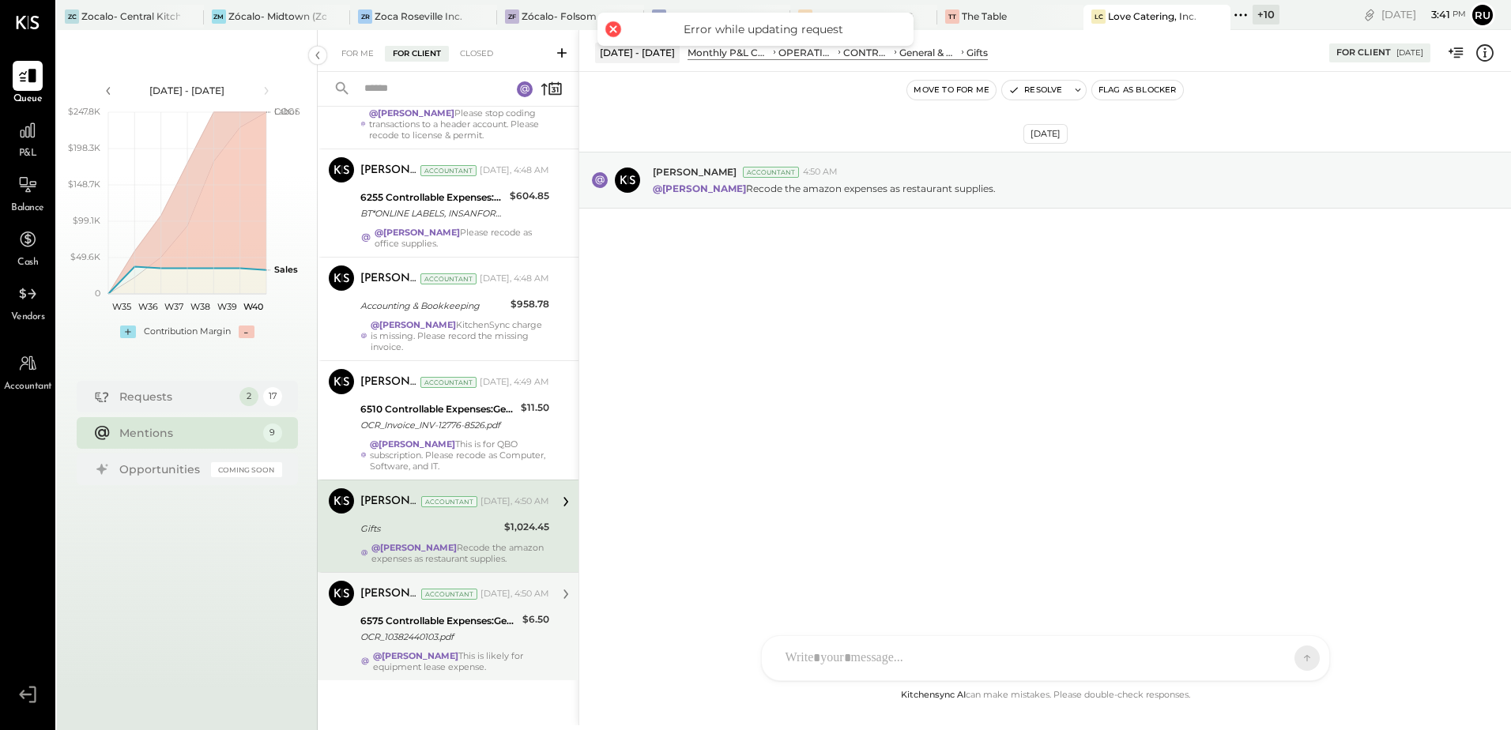
click at [432, 635] on div "OCR_10382440103.pdf" at bounding box center [438, 637] width 157 height 16
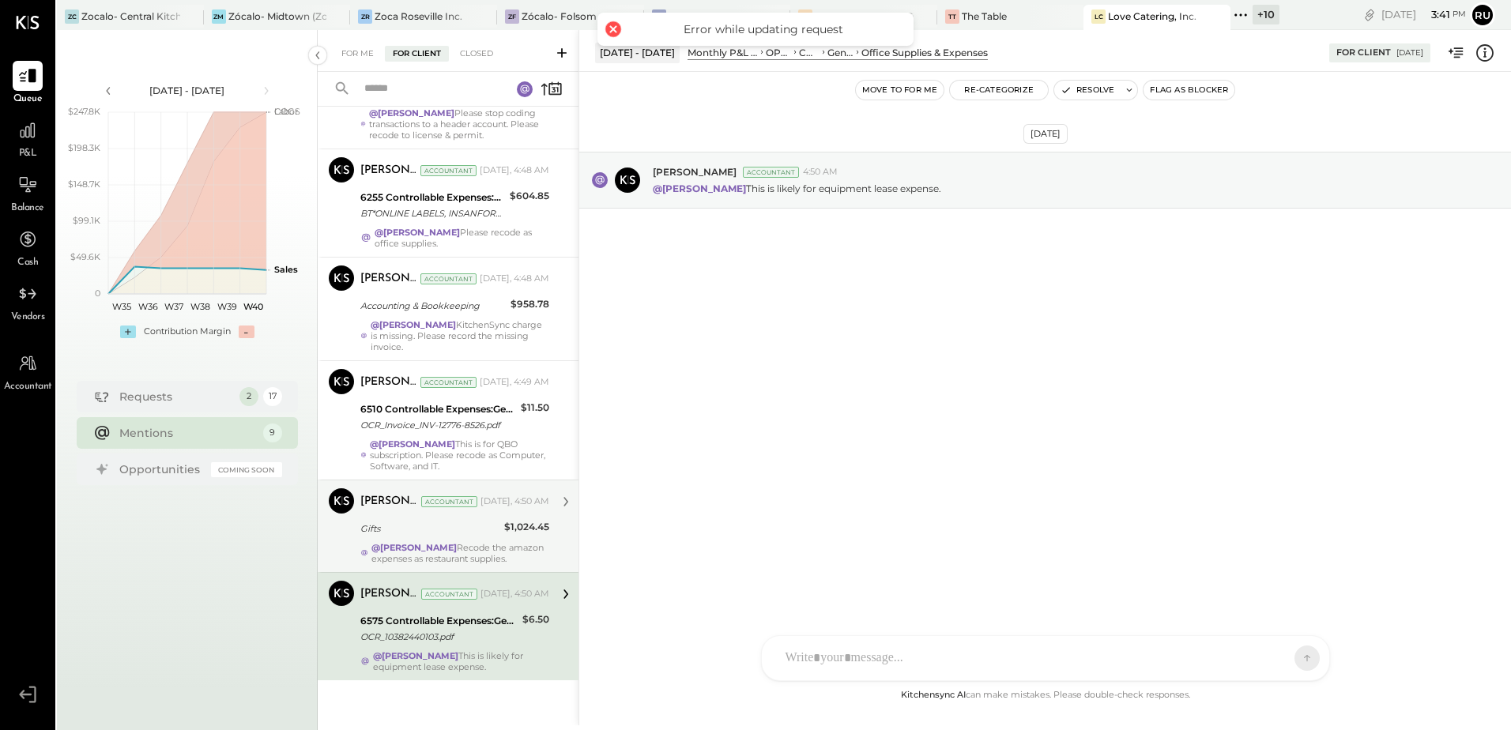
click at [432, 542] on strong "@[PERSON_NAME]" at bounding box center [413, 547] width 85 height 11
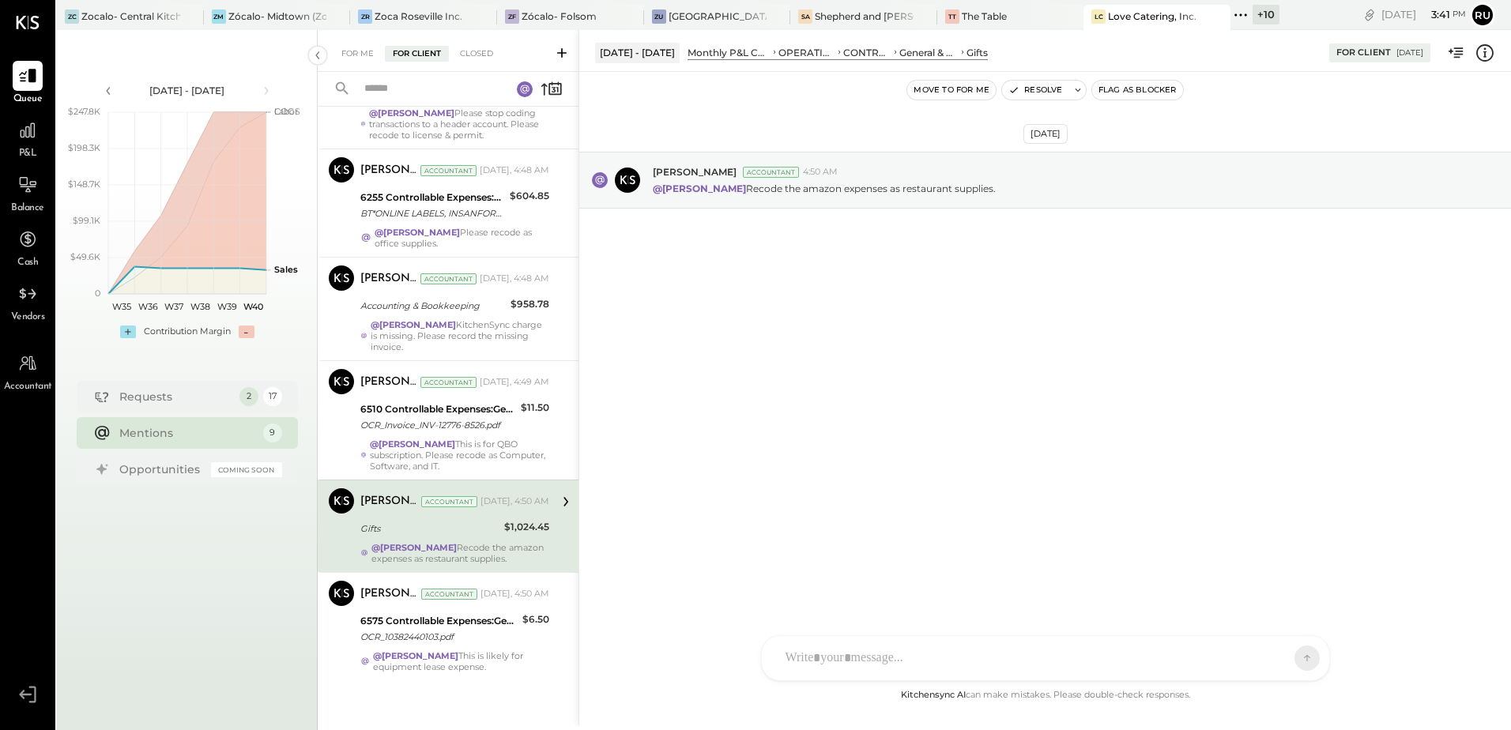
click at [940, 92] on button "Move to for me" at bounding box center [951, 90] width 88 height 19
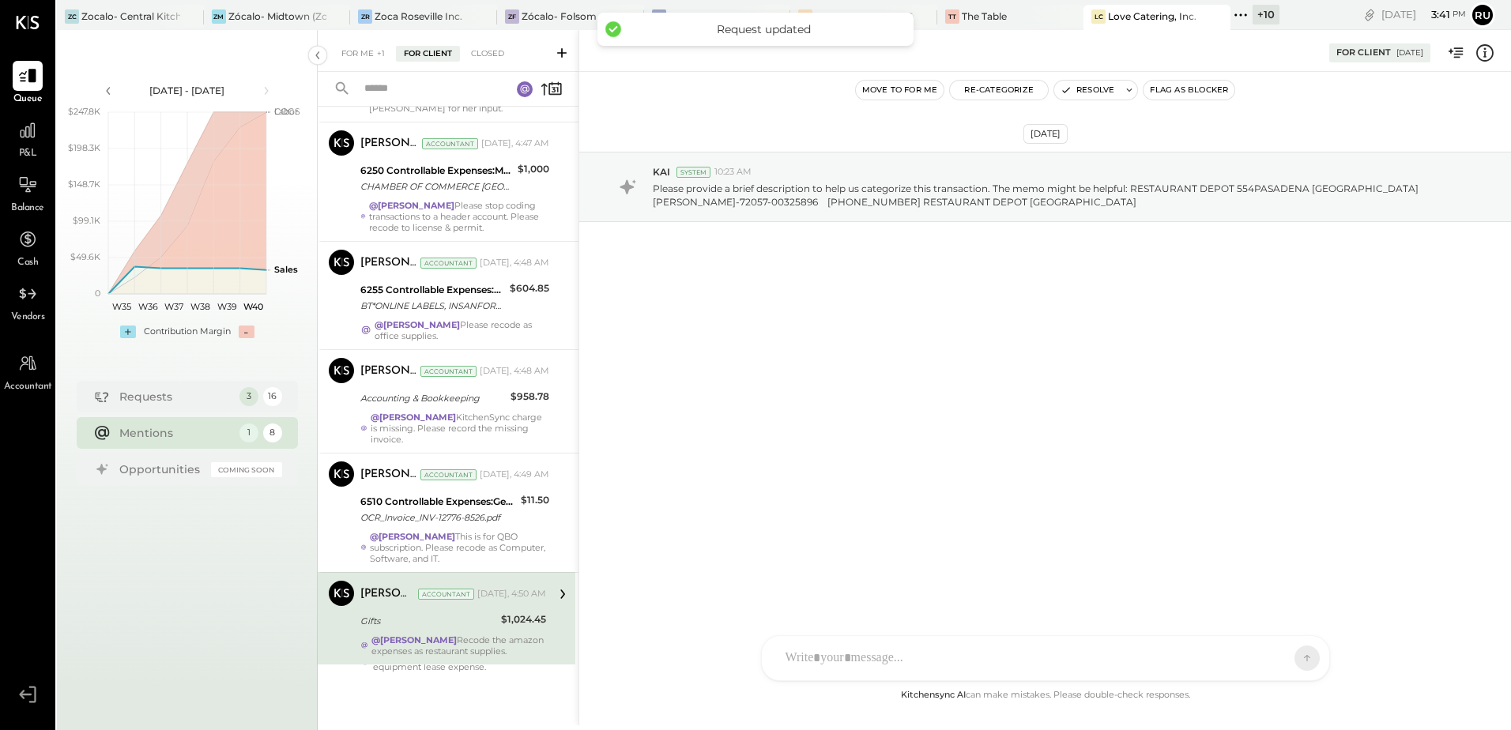
scroll to position [372, 0]
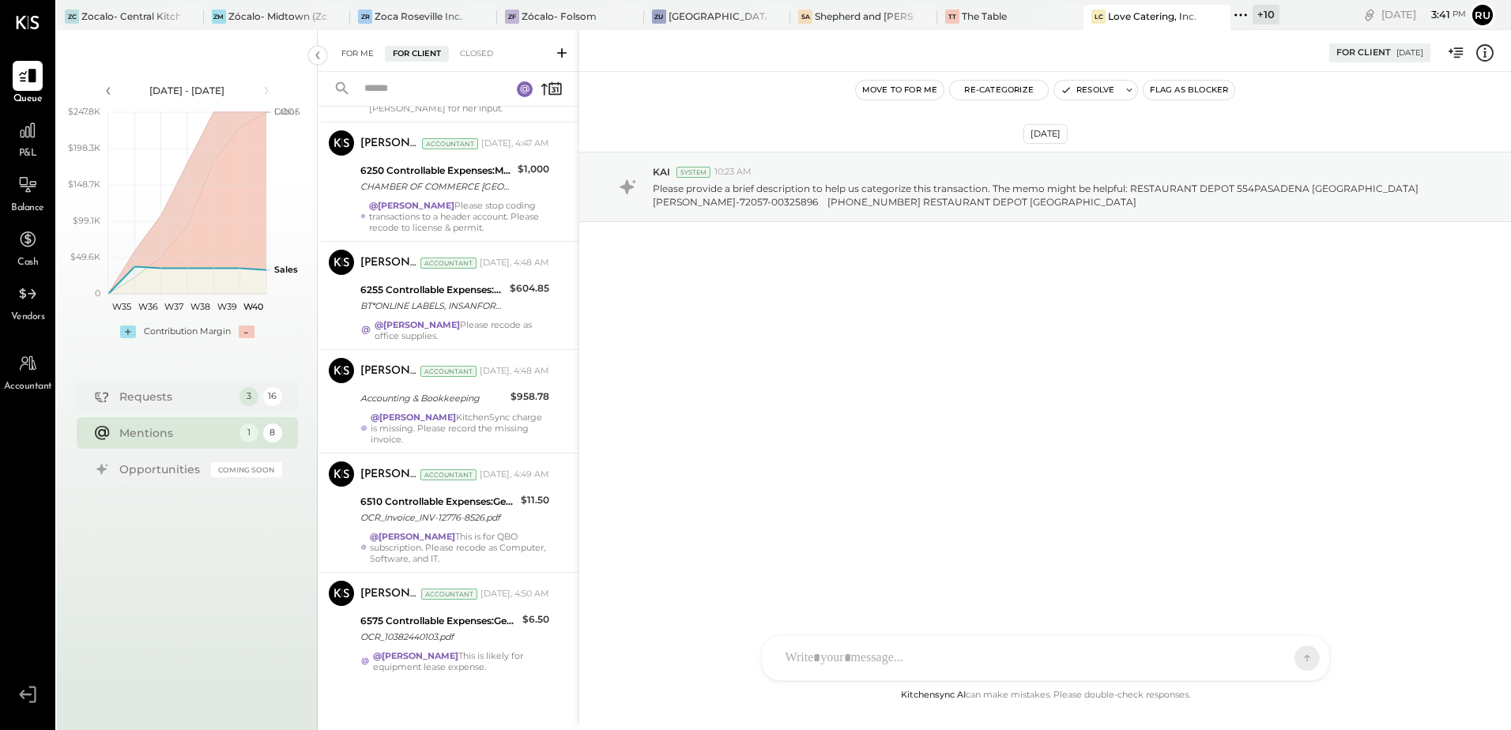
click at [349, 46] on div "For Me" at bounding box center [357, 54] width 48 height 16
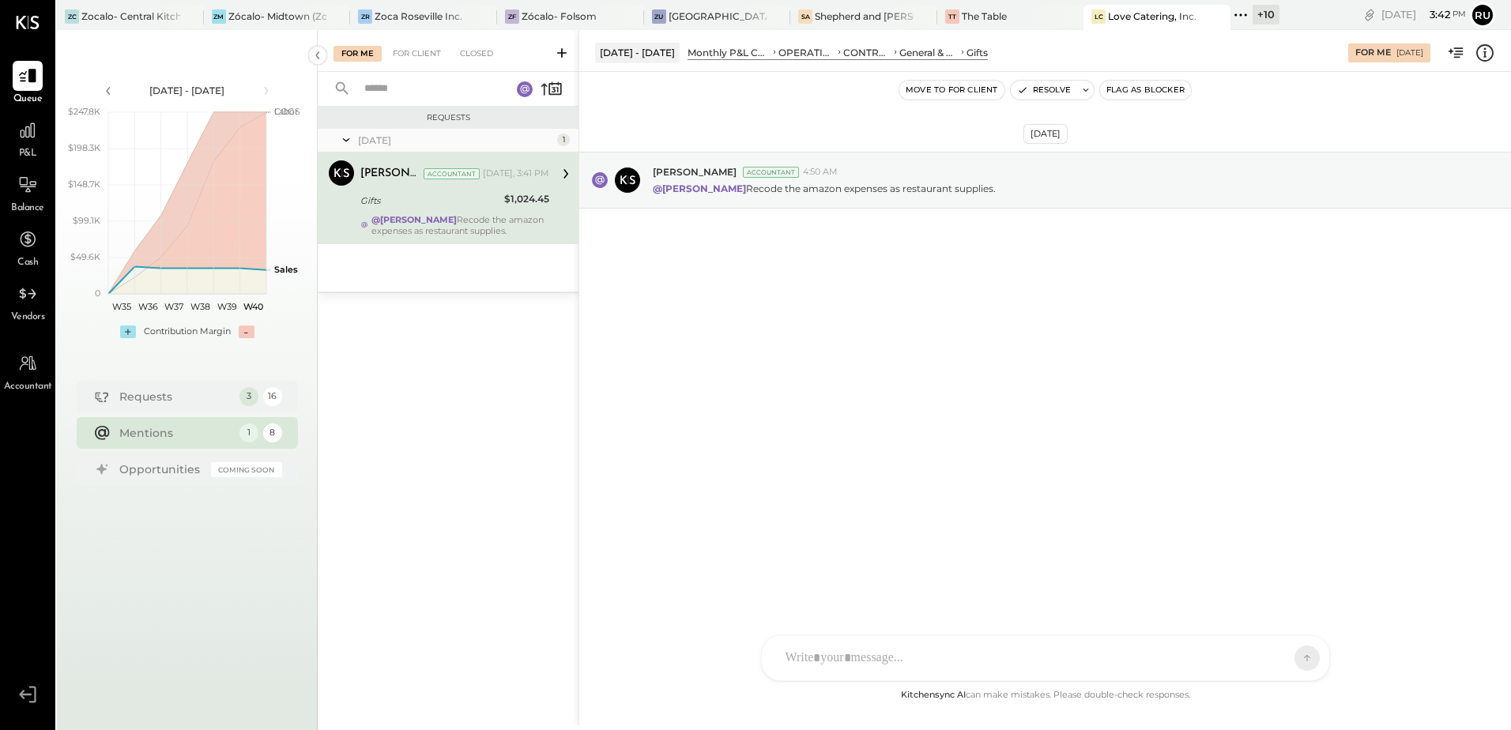
click at [964, 94] on button "Move to for client" at bounding box center [951, 90] width 105 height 19
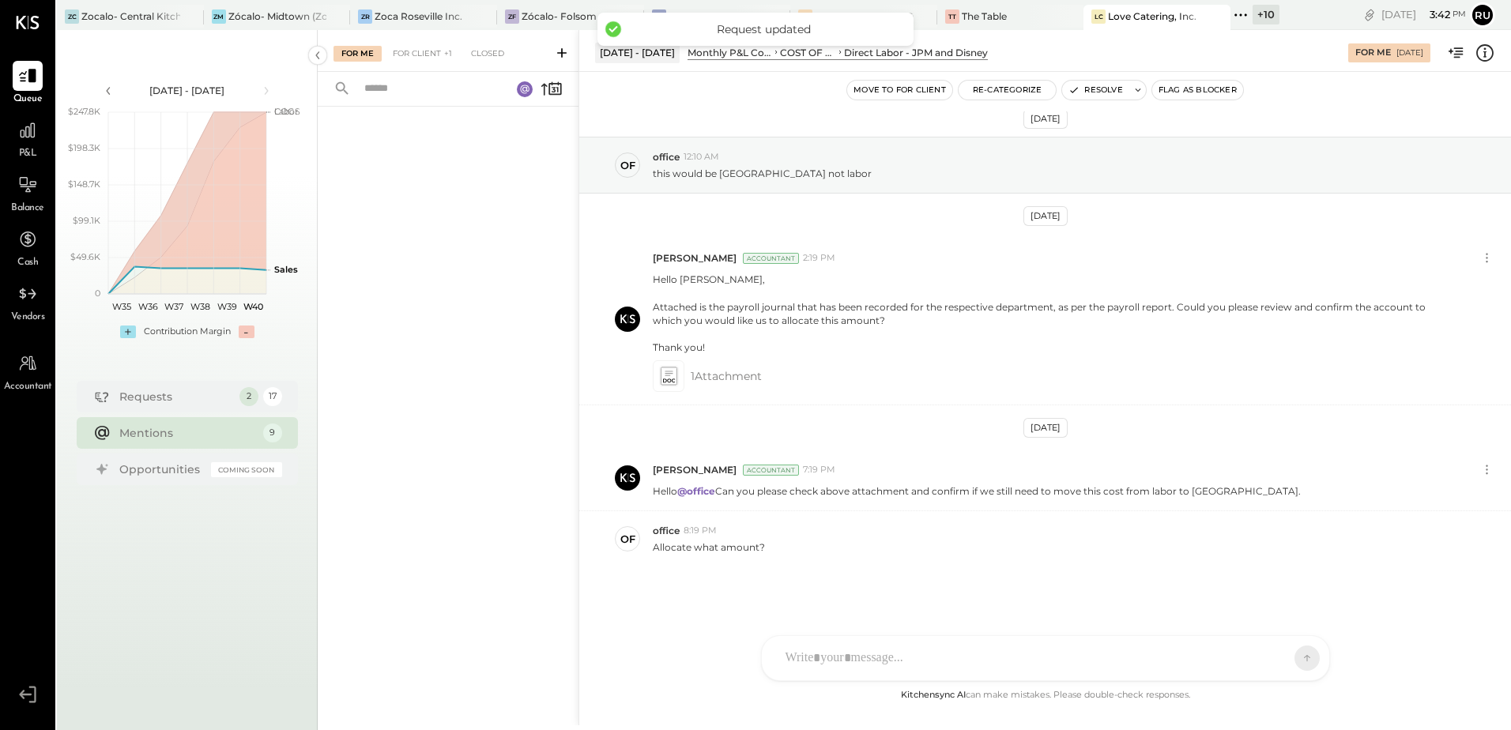
click at [192, 432] on div "Mentions" at bounding box center [187, 433] width 136 height 16
click at [420, 49] on div "For Client +1" at bounding box center [422, 54] width 75 height 16
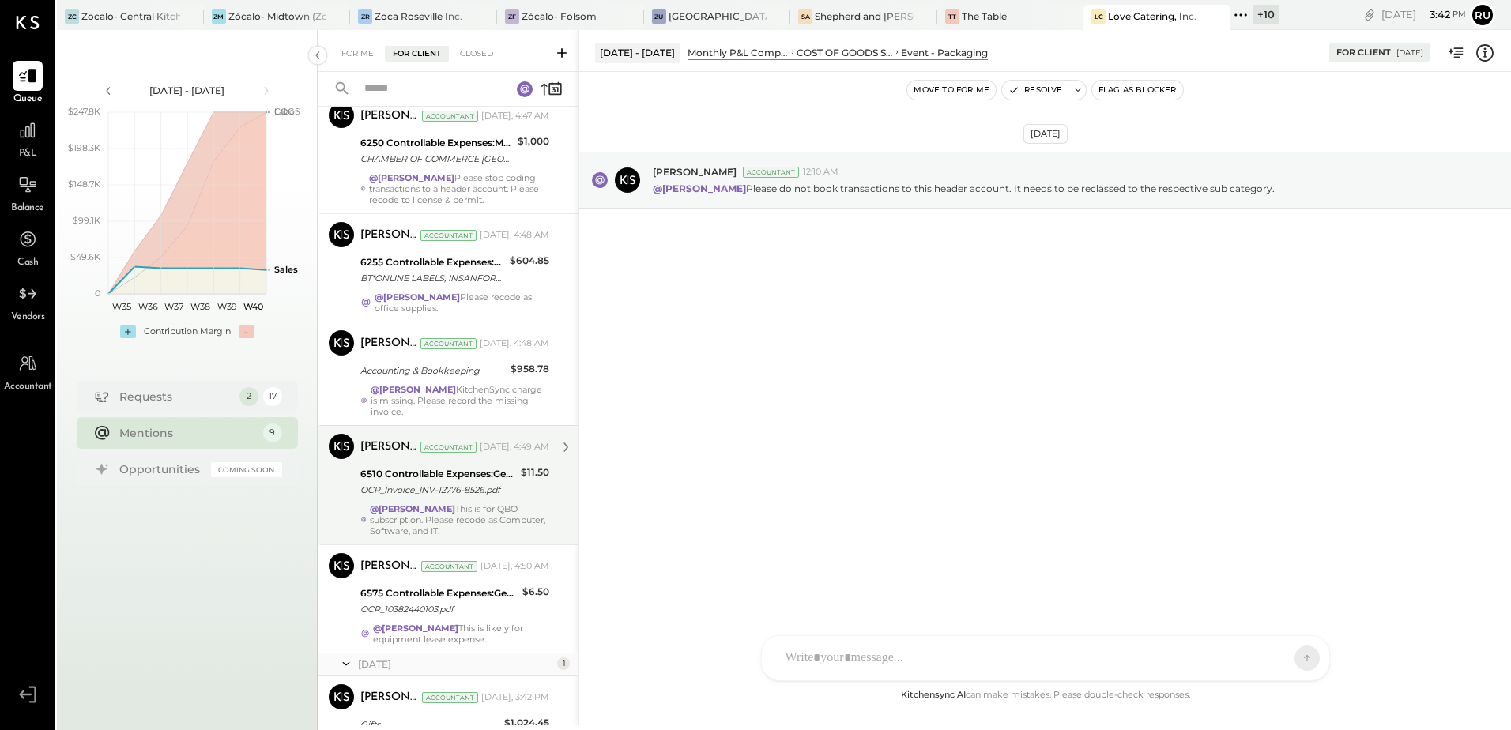
scroll to position [487, 0]
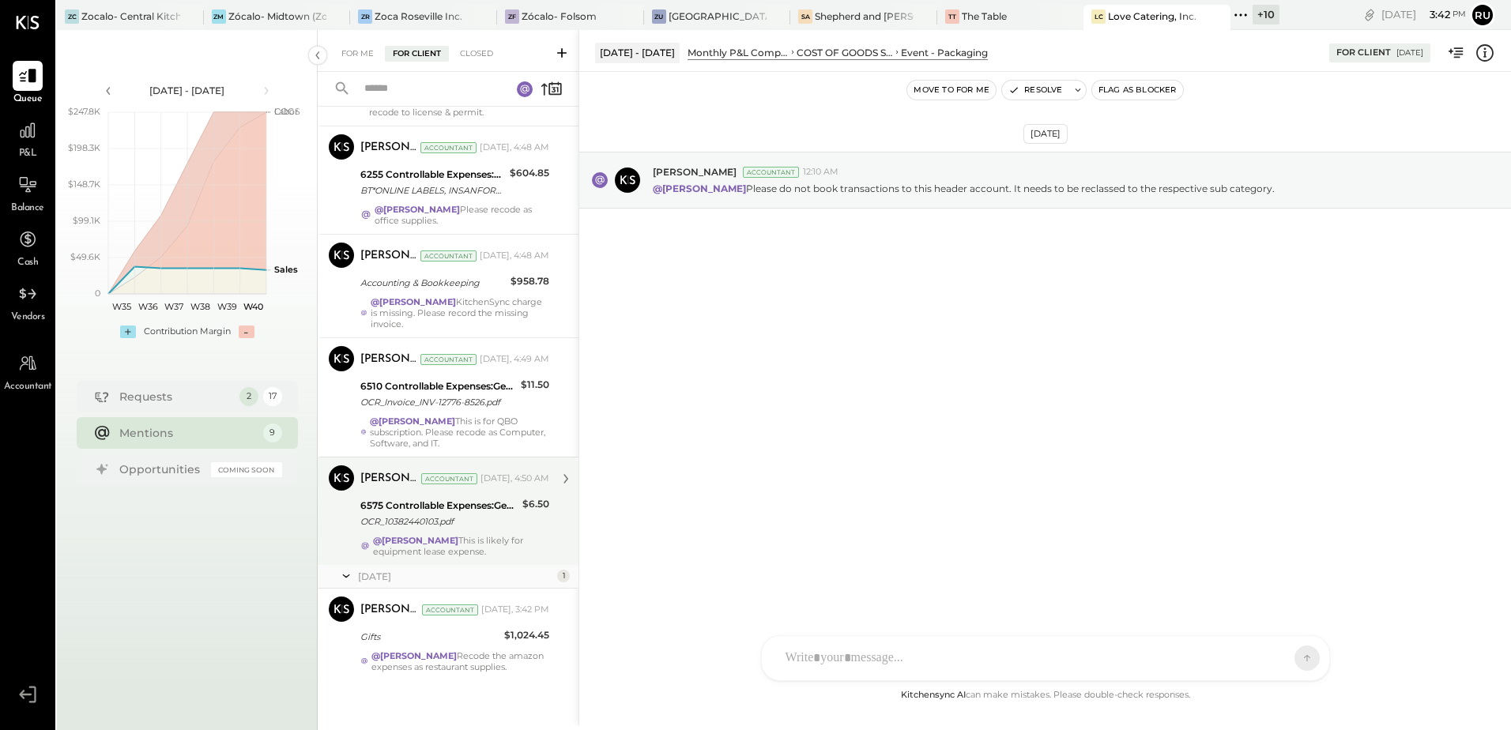
click at [443, 546] on div "@Rushabh Shah This is likely for equipment lease expense." at bounding box center [461, 546] width 176 height 22
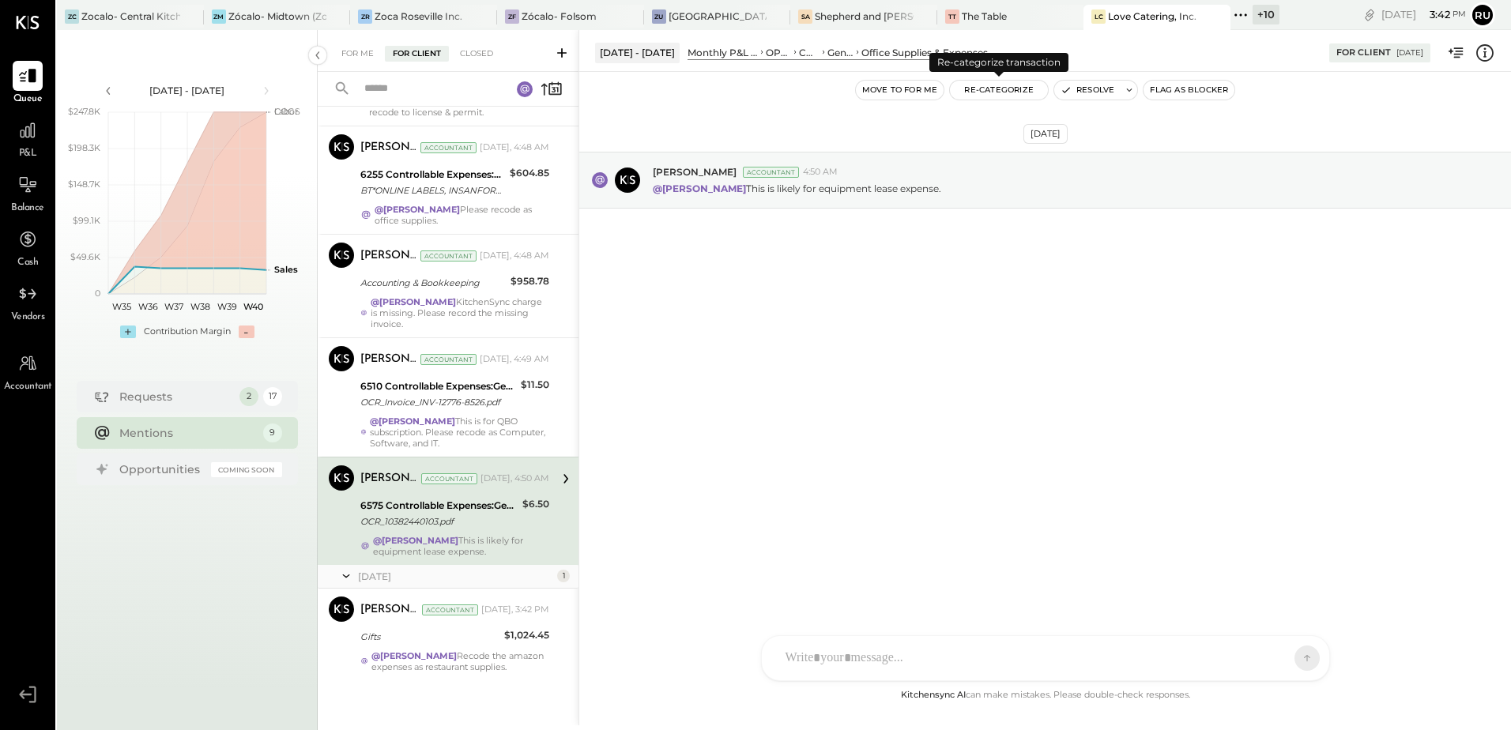
click at [1025, 94] on button "Re-Categorize" at bounding box center [999, 90] width 98 height 19
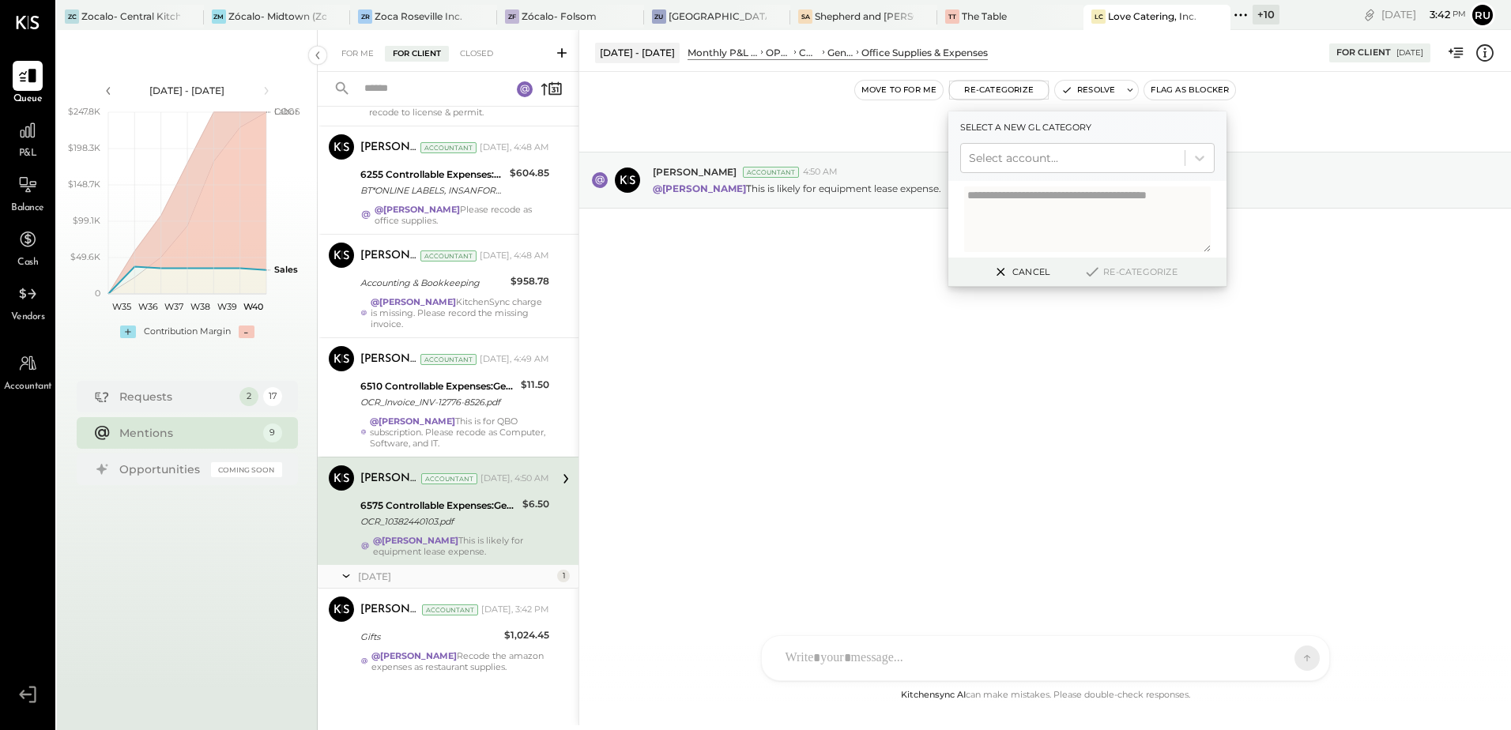
click at [1018, 210] on textarea at bounding box center [1087, 219] width 247 height 66
type textarea "**********"
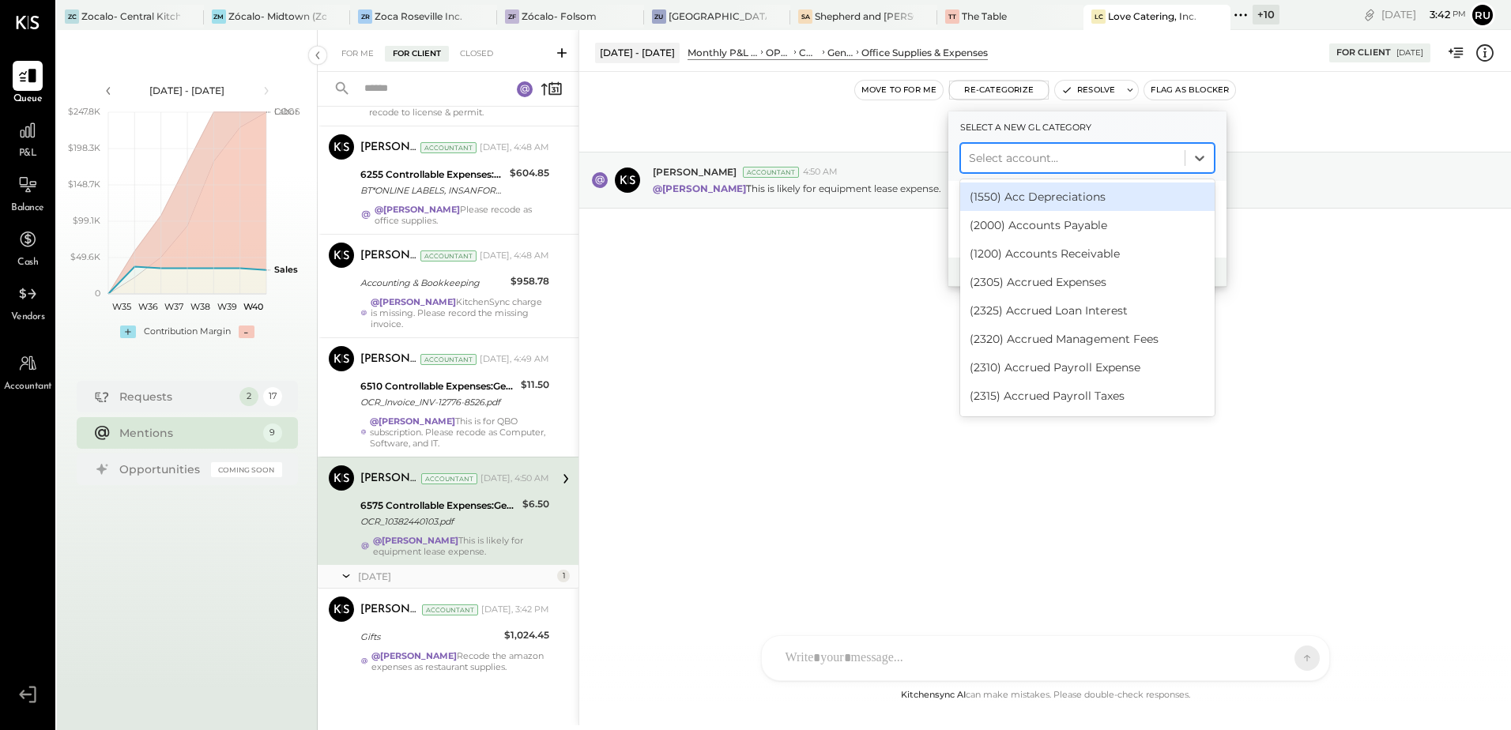
click at [1016, 164] on div at bounding box center [1073, 158] width 208 height 19
type input "***"
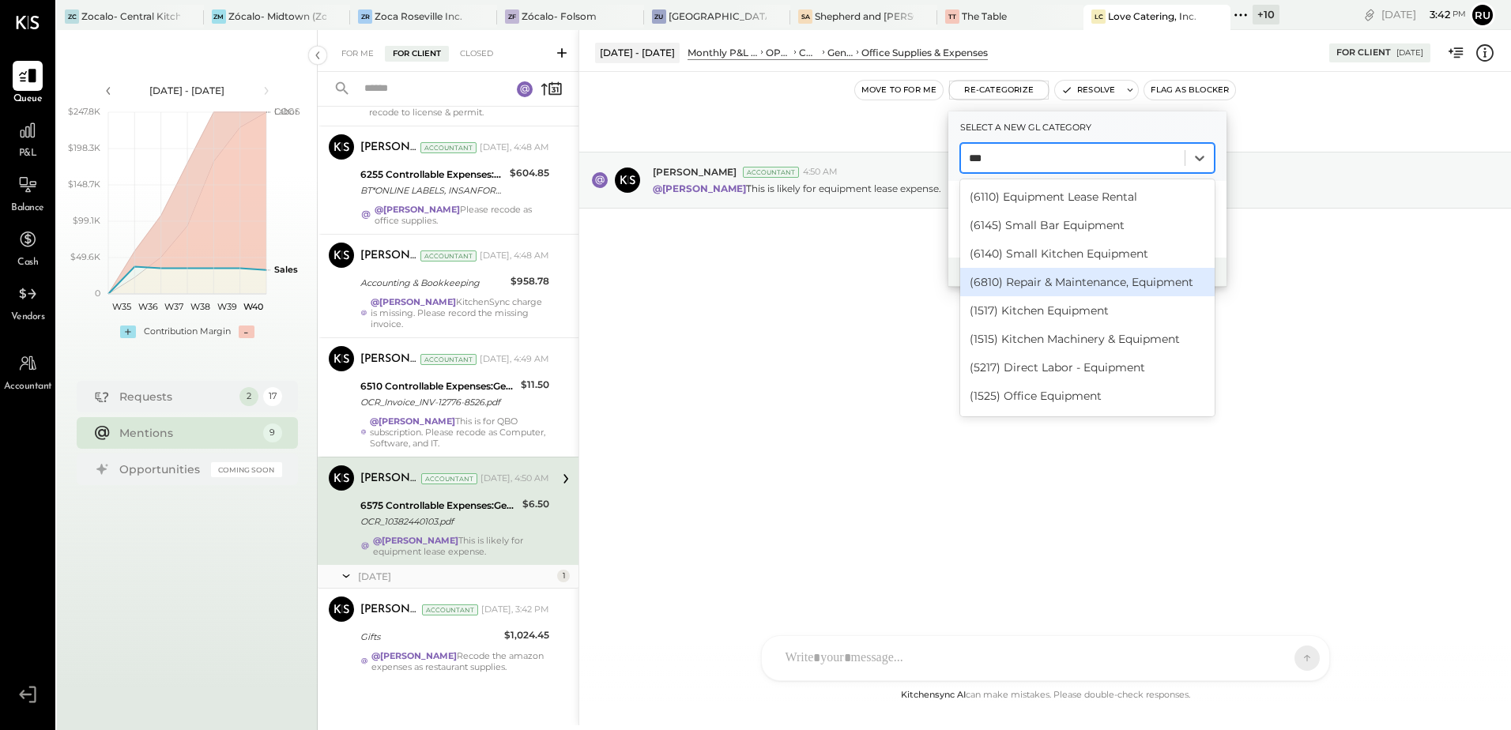
click at [1033, 280] on div "(6810) Repair & Maintenance, Equipment" at bounding box center [1087, 282] width 254 height 28
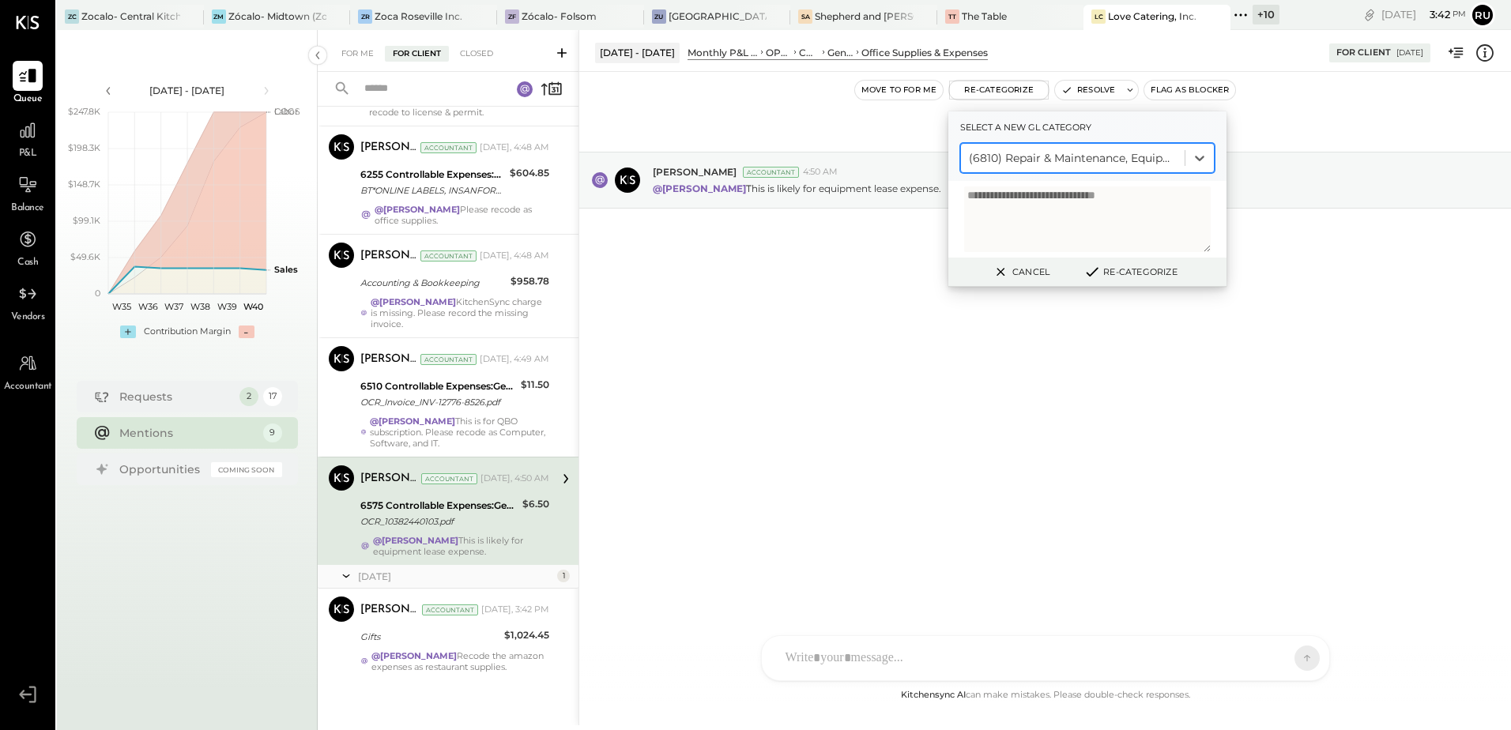
click at [1138, 235] on textarea "**********" at bounding box center [1087, 219] width 247 height 66
click at [1141, 274] on button "Re-Categorize" at bounding box center [1130, 271] width 104 height 19
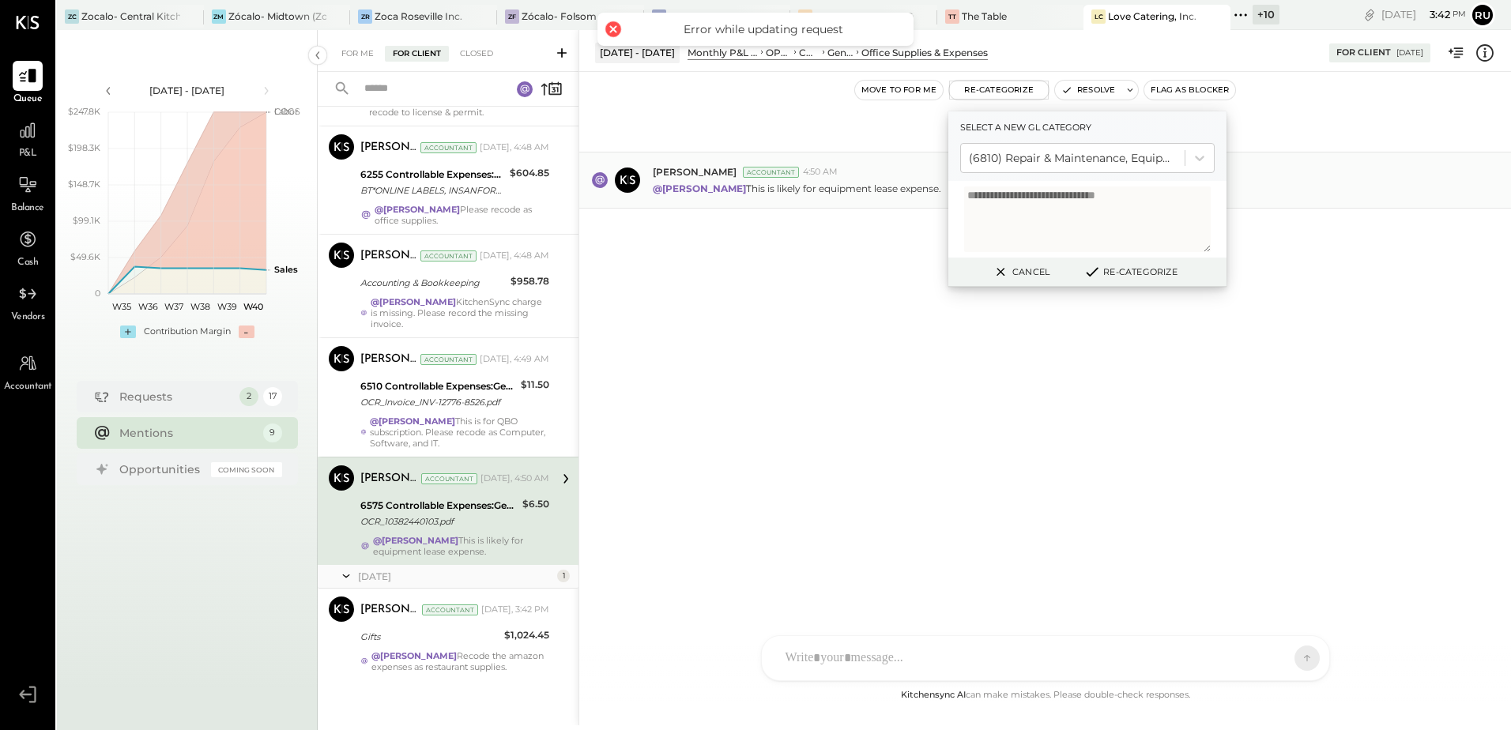
drag, startPoint x: 1159, startPoint y: 195, endPoint x: 920, endPoint y: 199, distance: 239.4
click at [925, 198] on div "**********" at bounding box center [1044, 377] width 932 height 695
click at [1122, 269] on button "Re-Categorize" at bounding box center [1130, 271] width 104 height 19
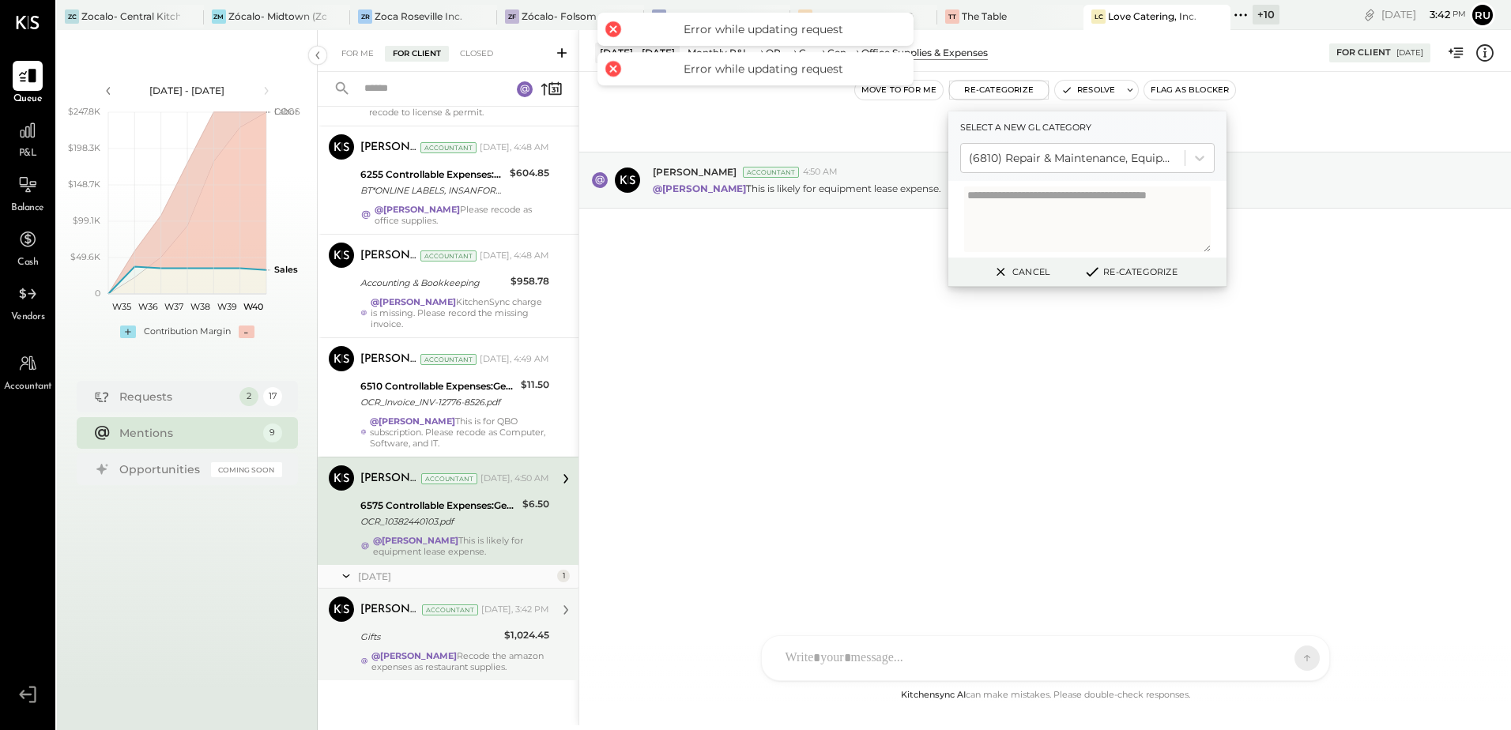
click at [409, 653] on strong "@[PERSON_NAME]" at bounding box center [413, 655] width 85 height 11
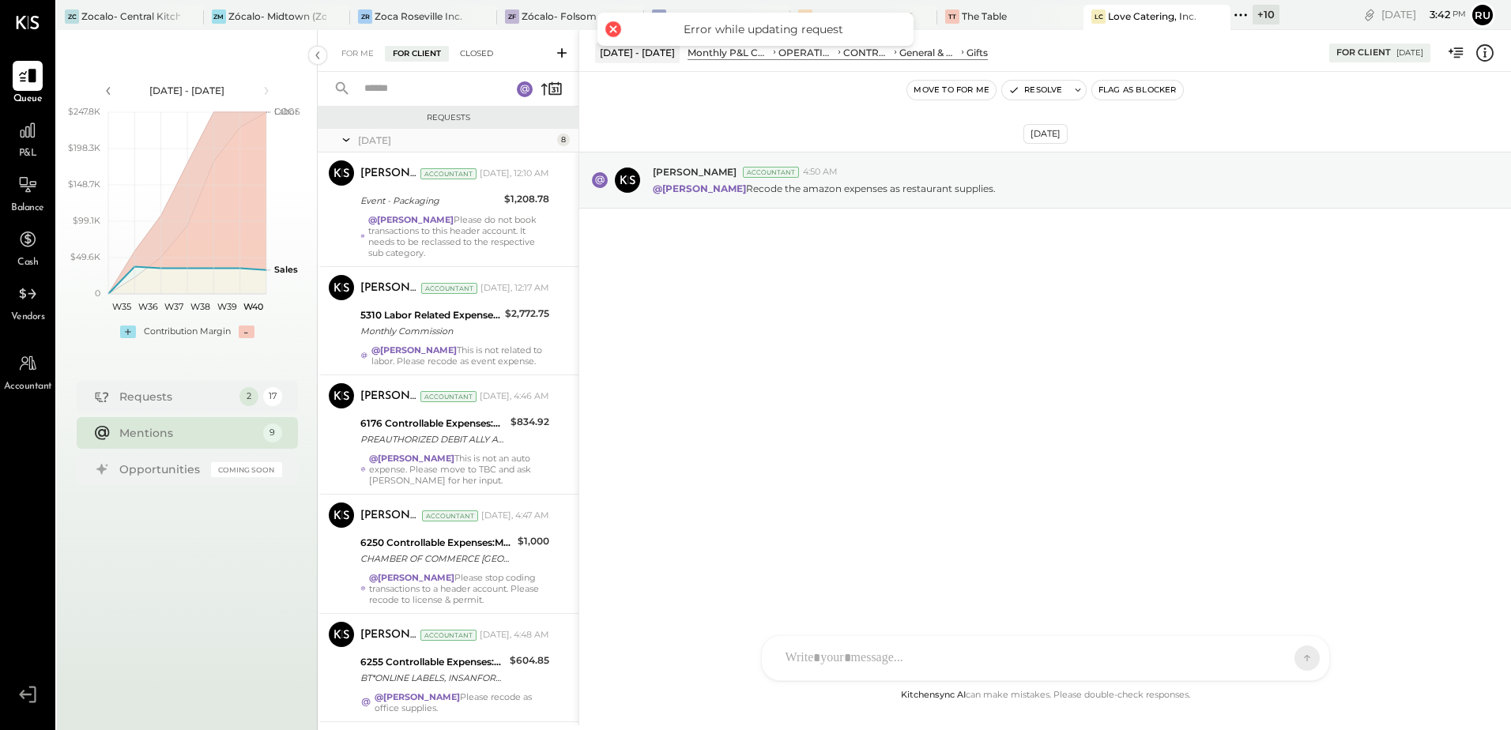
click at [478, 46] on div "Closed" at bounding box center [476, 54] width 49 height 16
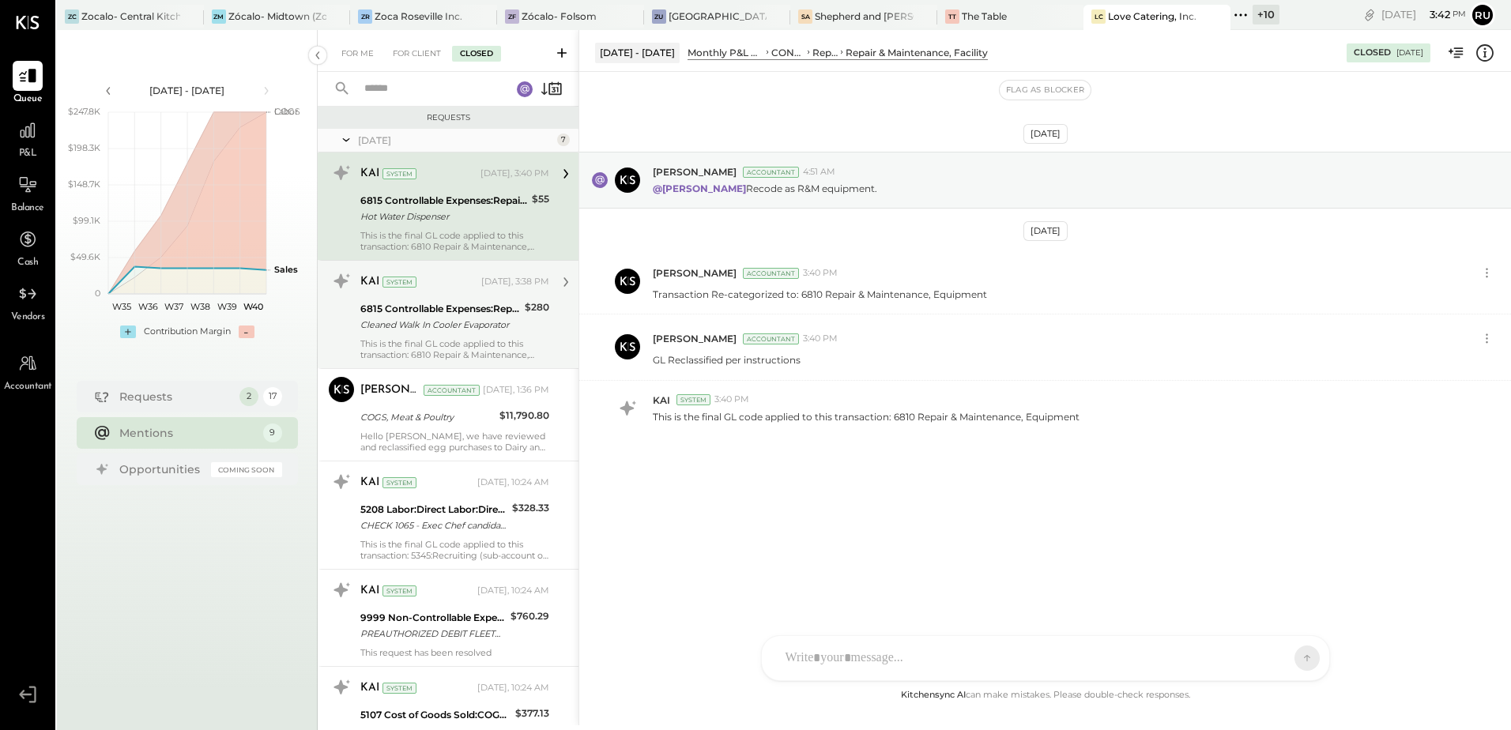
scroll to position [226, 0]
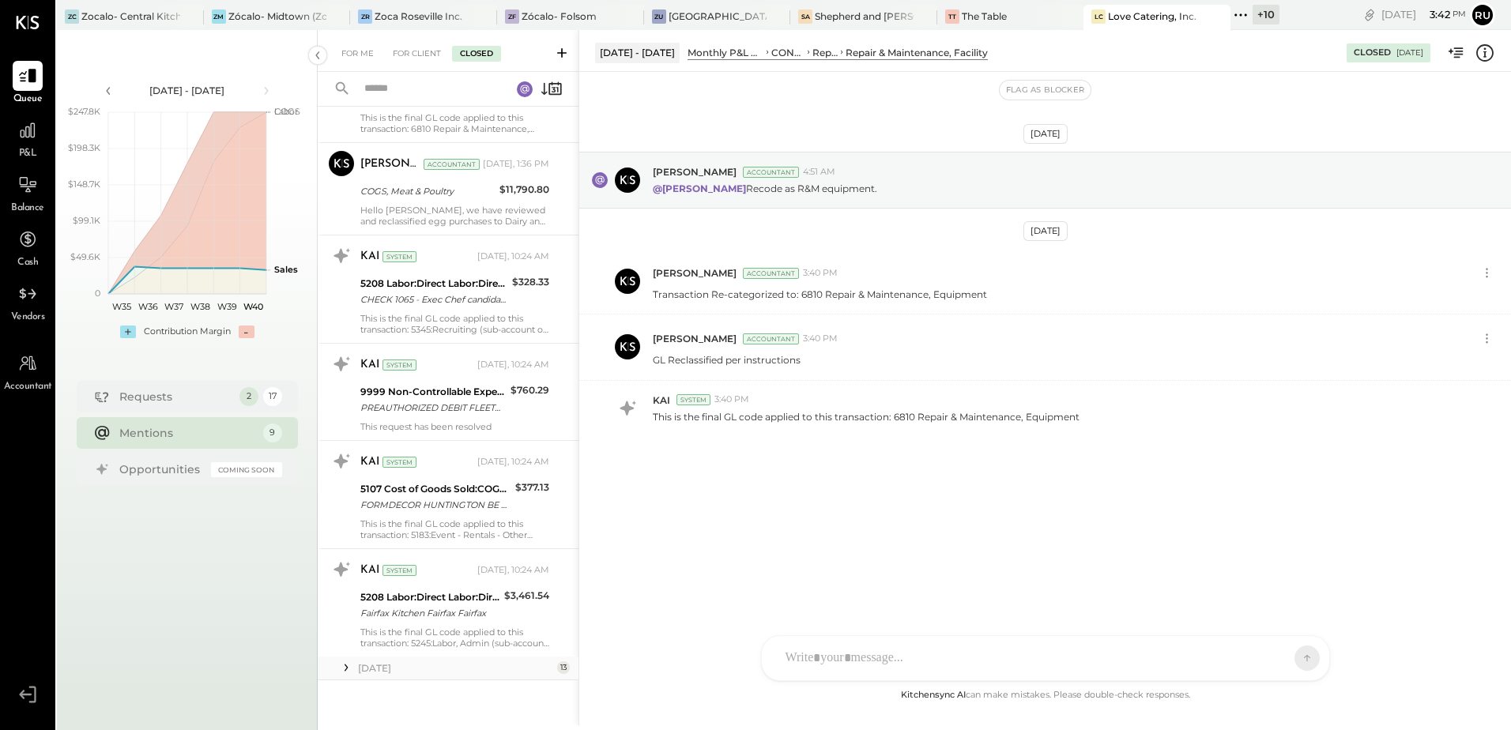
click at [382, 668] on div "August 25" at bounding box center [455, 667] width 195 height 13
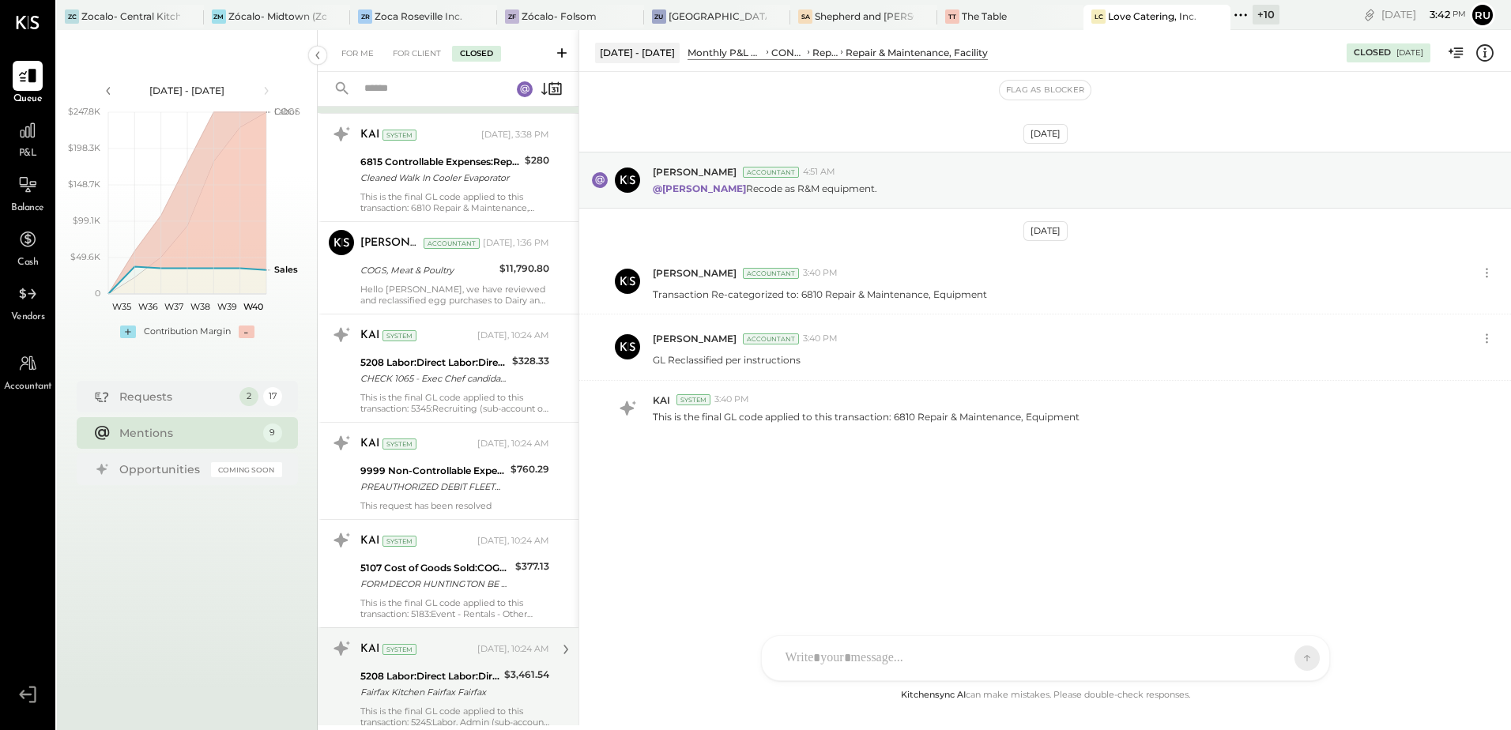
scroll to position [0, 0]
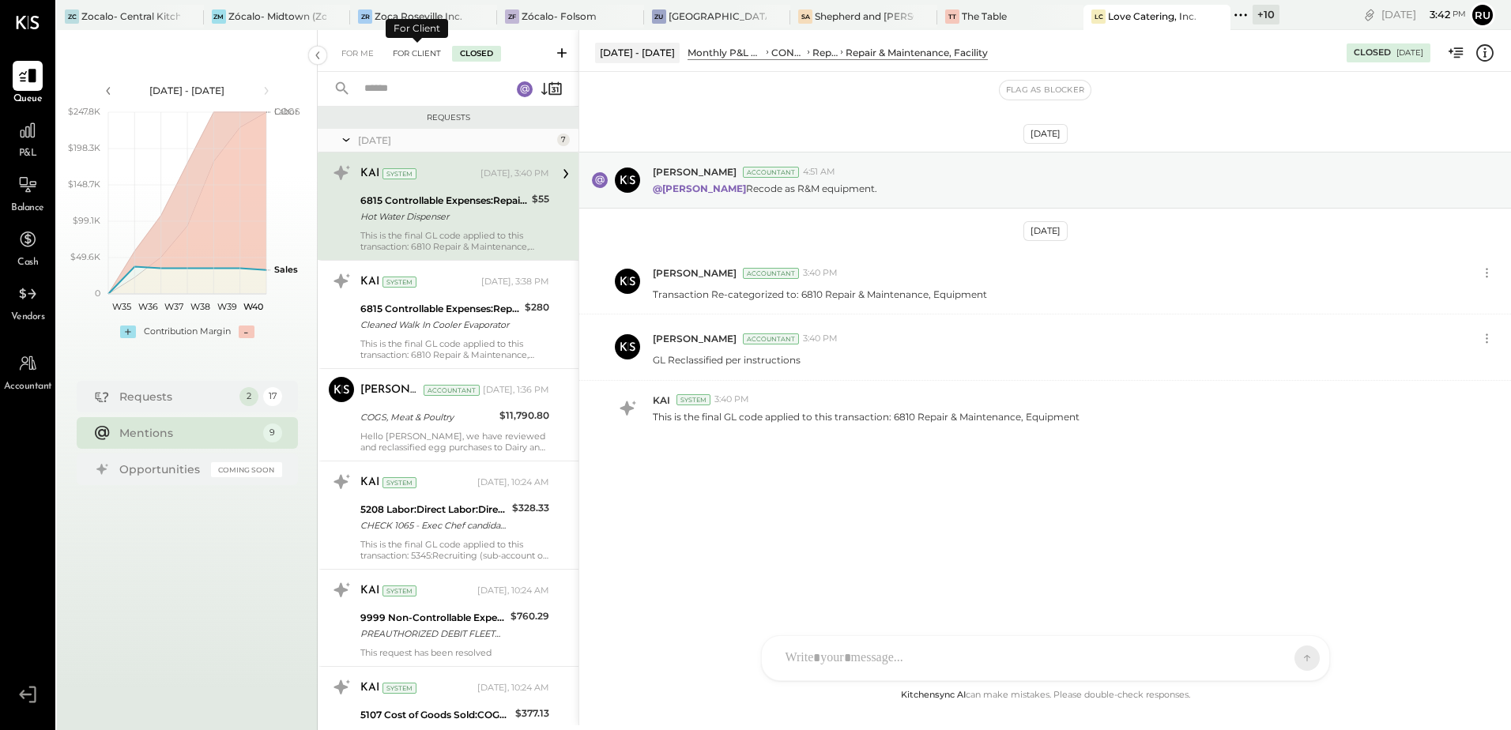
click at [435, 47] on div "For Client" at bounding box center [417, 54] width 64 height 16
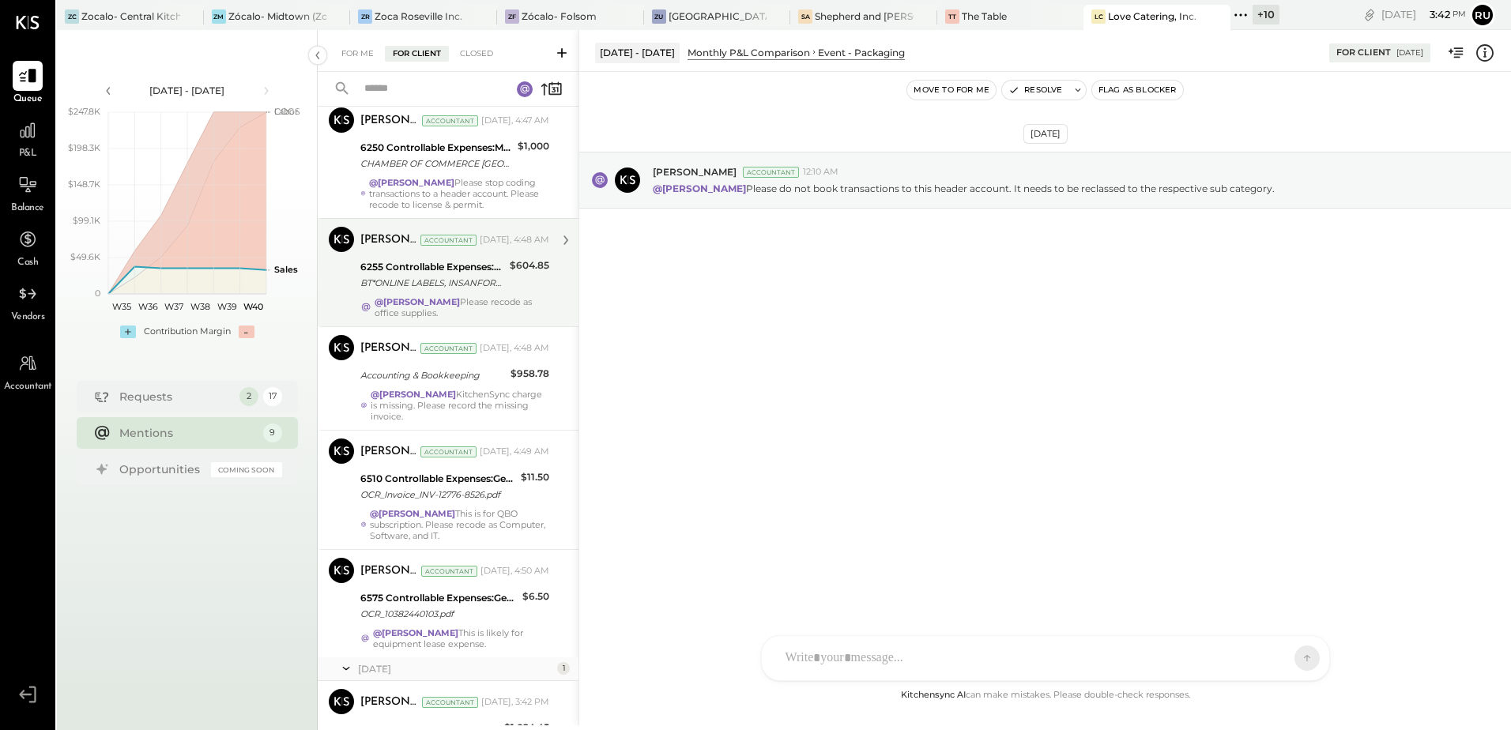
scroll to position [487, 0]
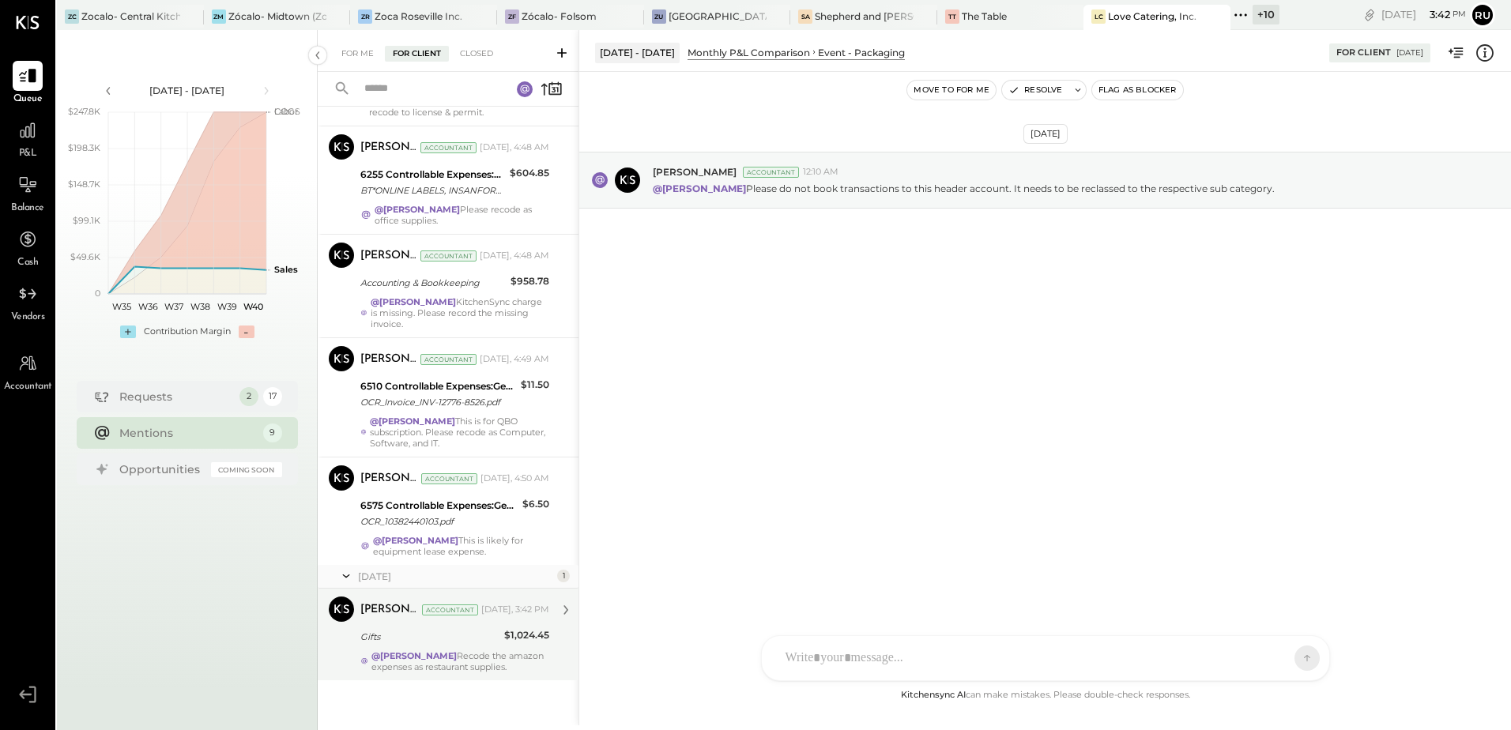
click at [442, 630] on div "Gifts" at bounding box center [429, 637] width 139 height 16
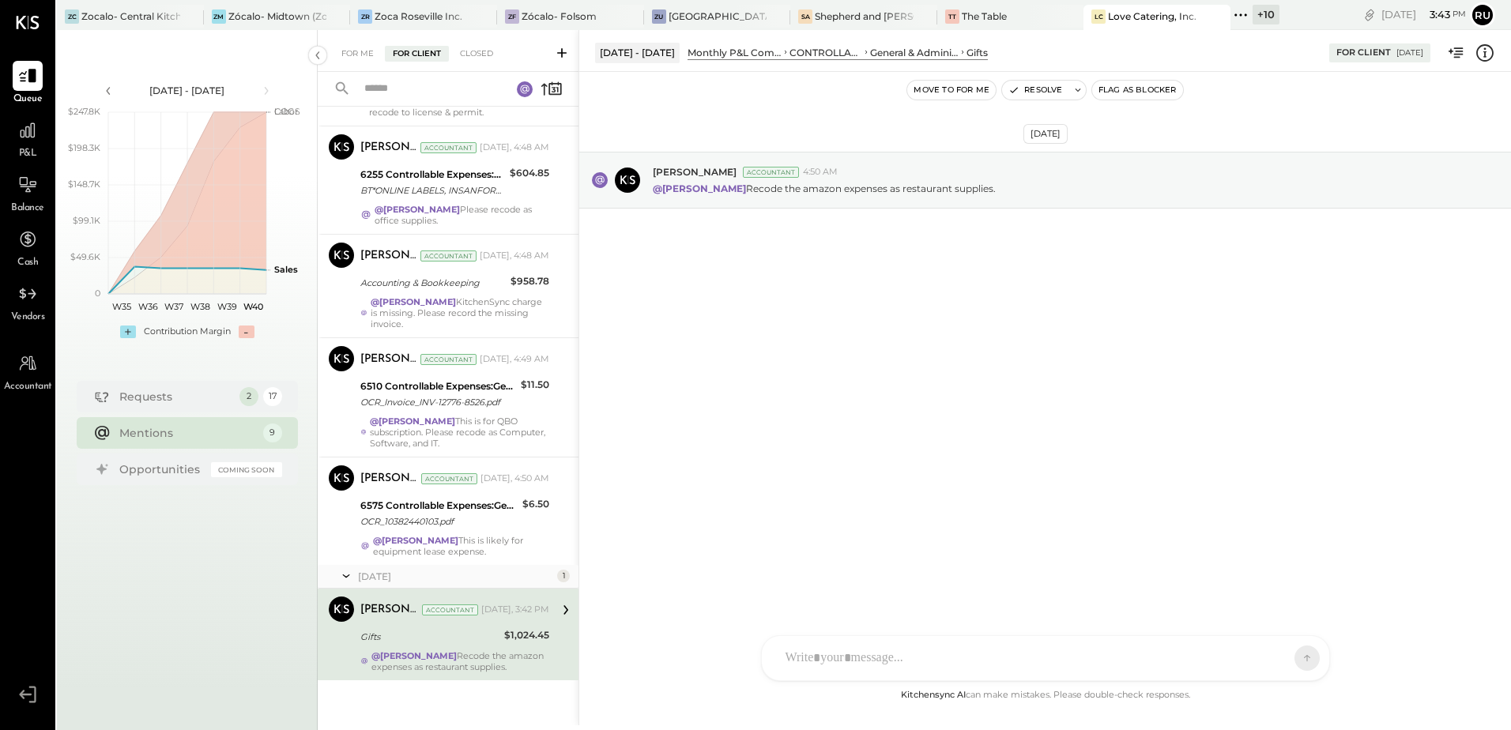
click at [988, 85] on button "Move to for me" at bounding box center [951, 90] width 88 height 19
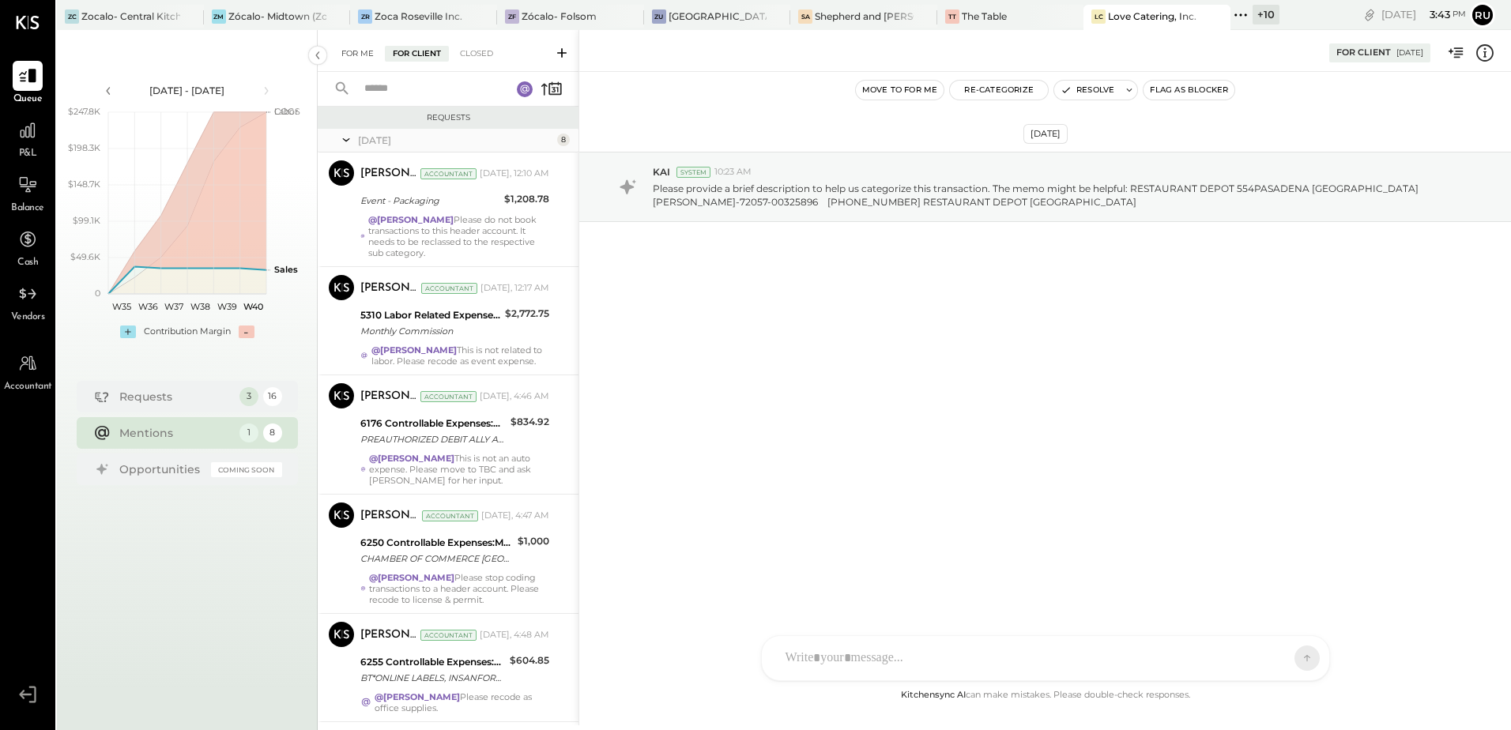
click at [365, 46] on div "For Me" at bounding box center [357, 54] width 48 height 16
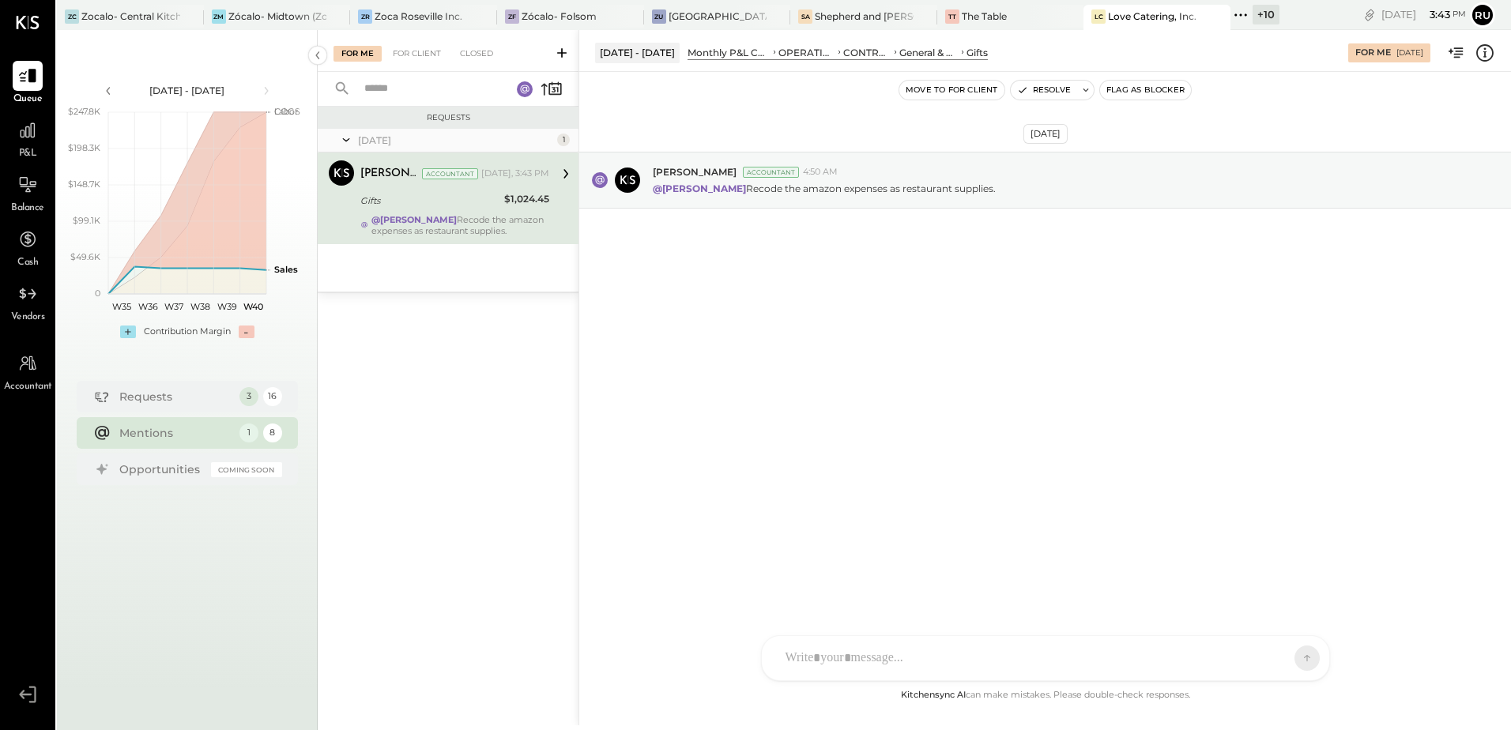
click at [438, 216] on strong "@[PERSON_NAME]" at bounding box center [413, 219] width 85 height 11
click at [863, 623] on div at bounding box center [1045, 590] width 536 height 63
click at [1289, 663] on icon at bounding box center [1293, 657] width 14 height 16
click at [1060, 86] on div "Resolve" at bounding box center [1052, 90] width 85 height 21
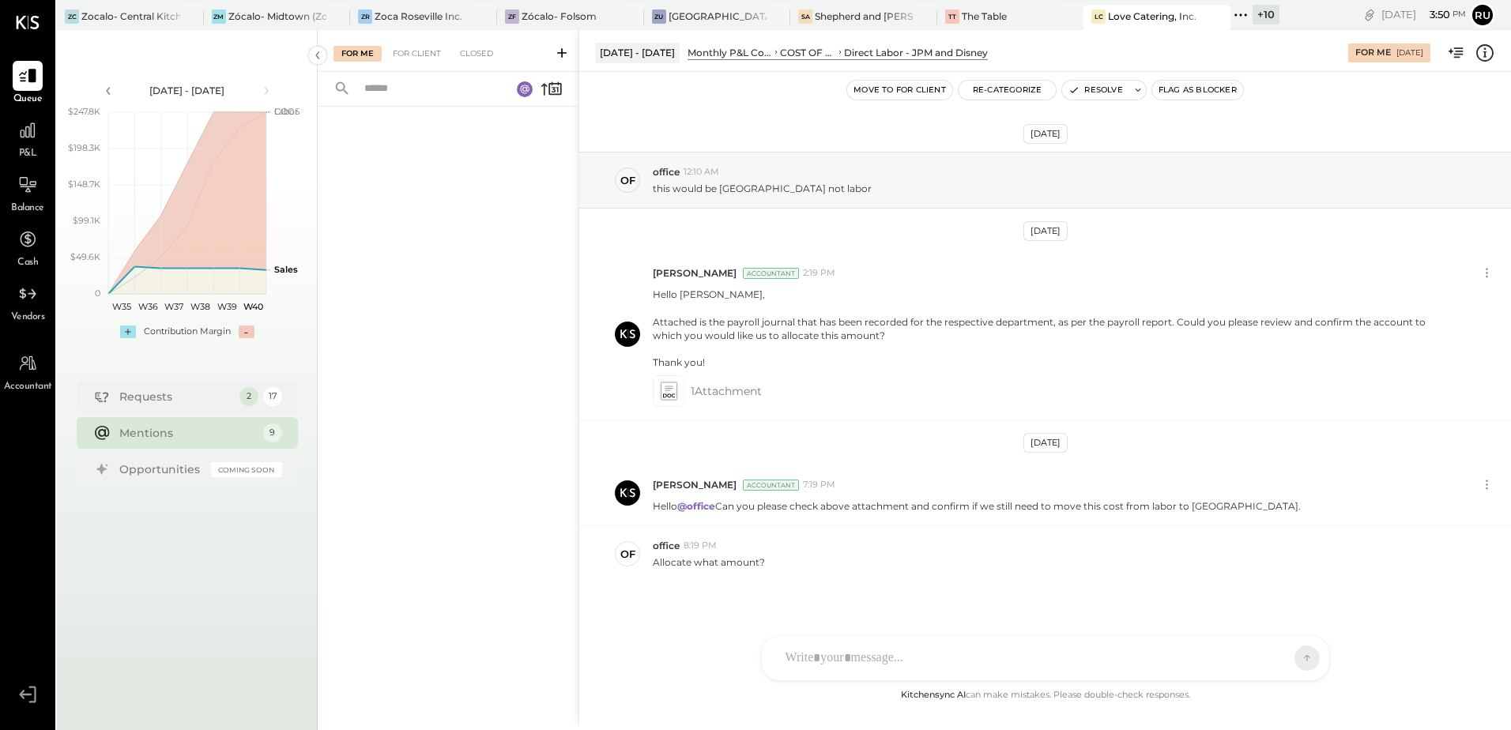
click at [235, 431] on div "Mentions" at bounding box center [187, 433] width 136 height 16
click at [188, 438] on div "Mentions" at bounding box center [187, 433] width 136 height 16
click at [421, 51] on div "For Client" at bounding box center [417, 54] width 64 height 16
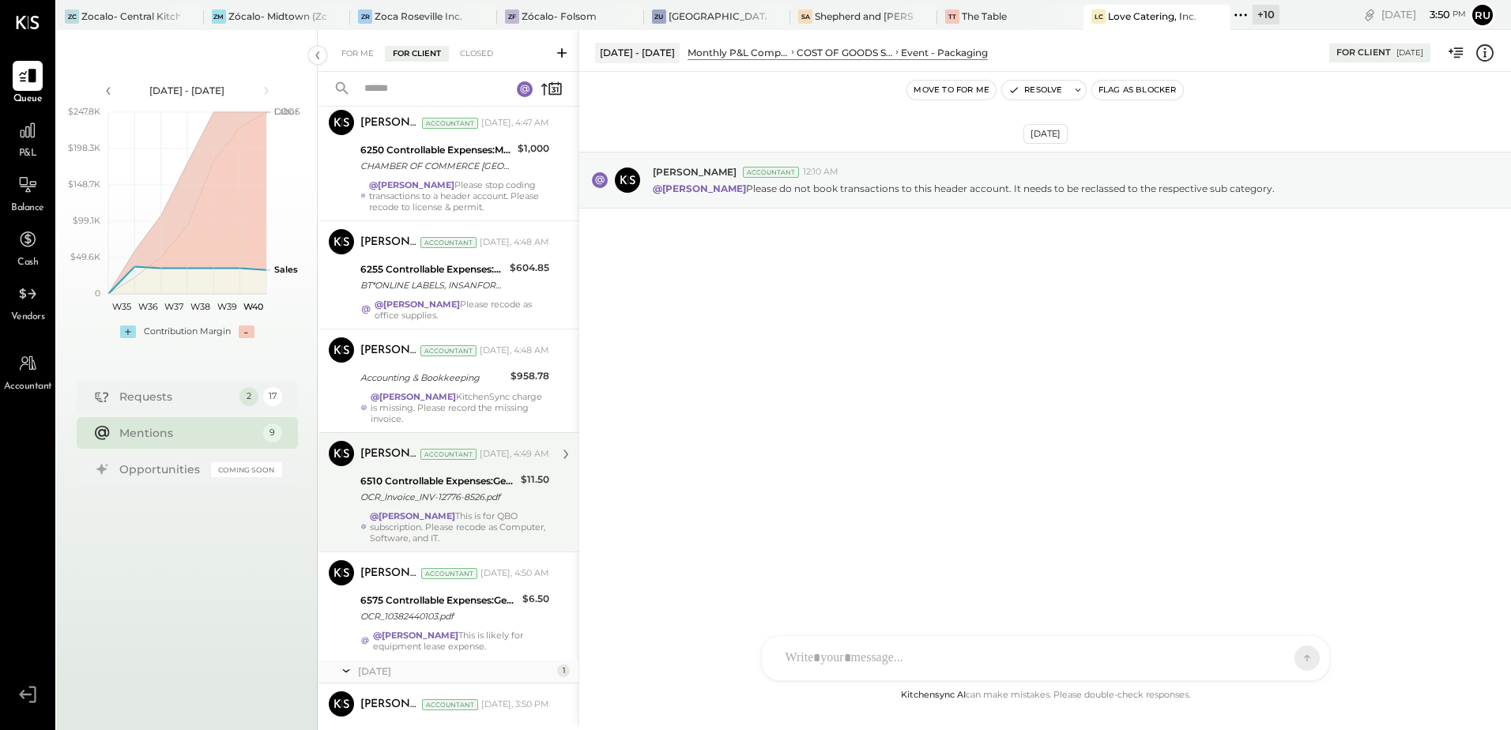
scroll to position [487, 0]
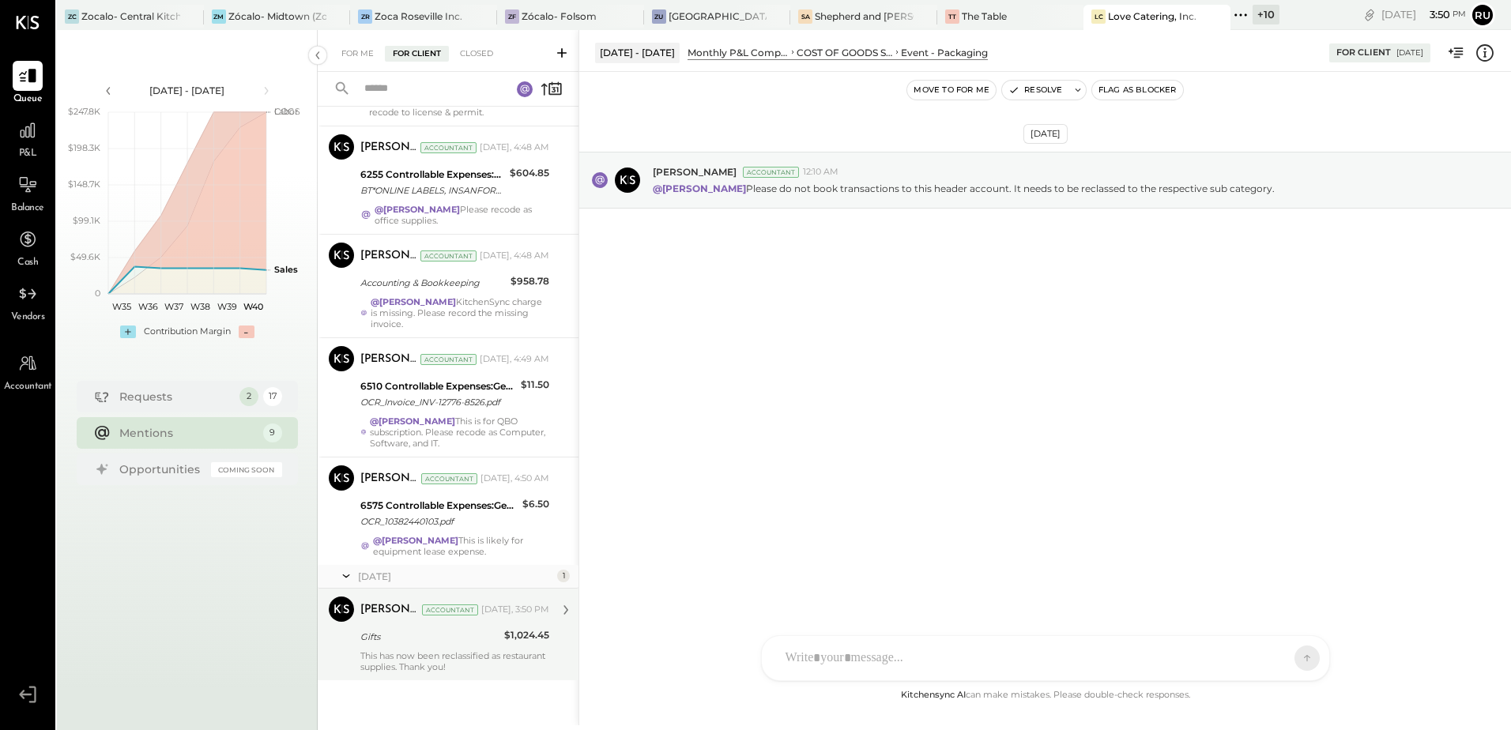
click at [442, 657] on div "This has now been reclassified as restaurant supplies. Thank you!" at bounding box center [454, 661] width 189 height 22
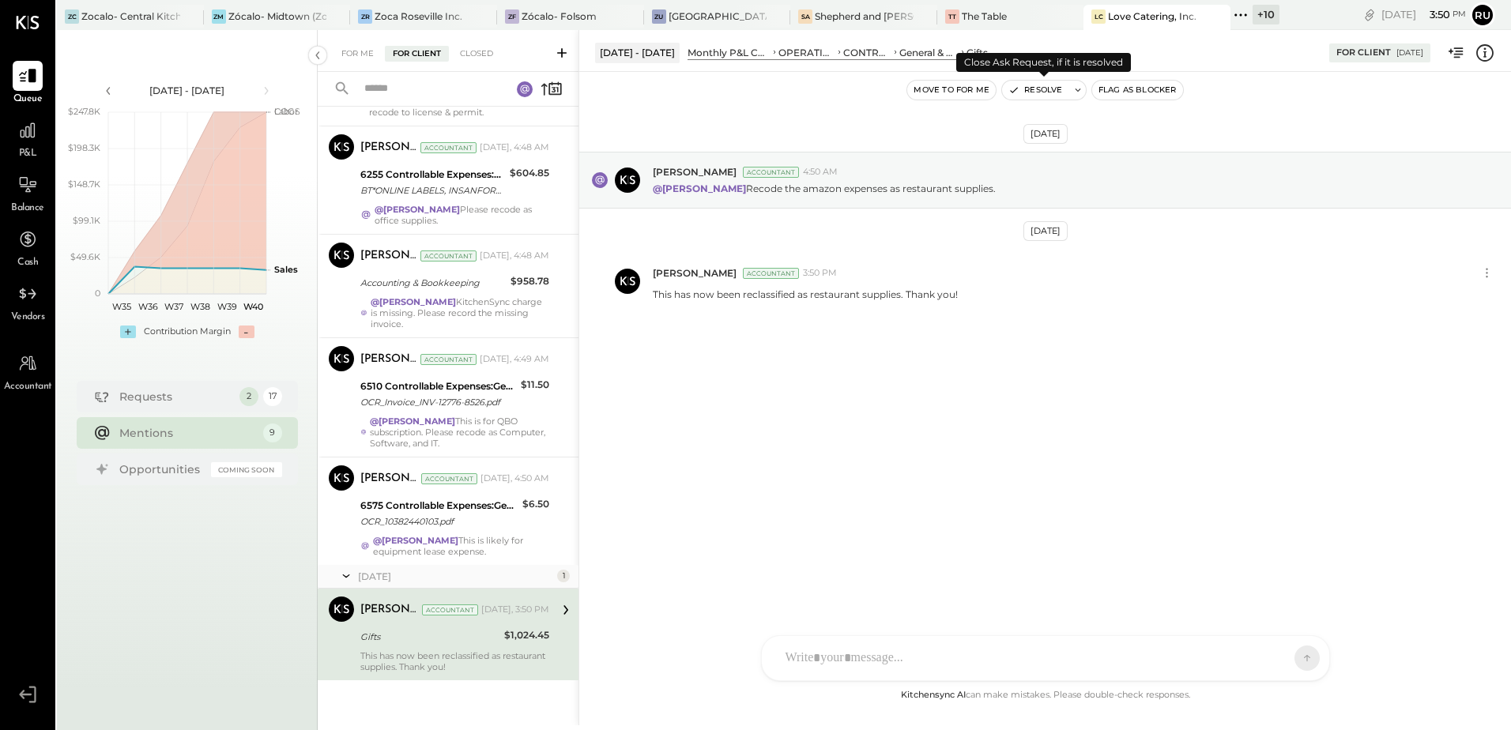
click at [1075, 88] on icon at bounding box center [1077, 90] width 11 height 11
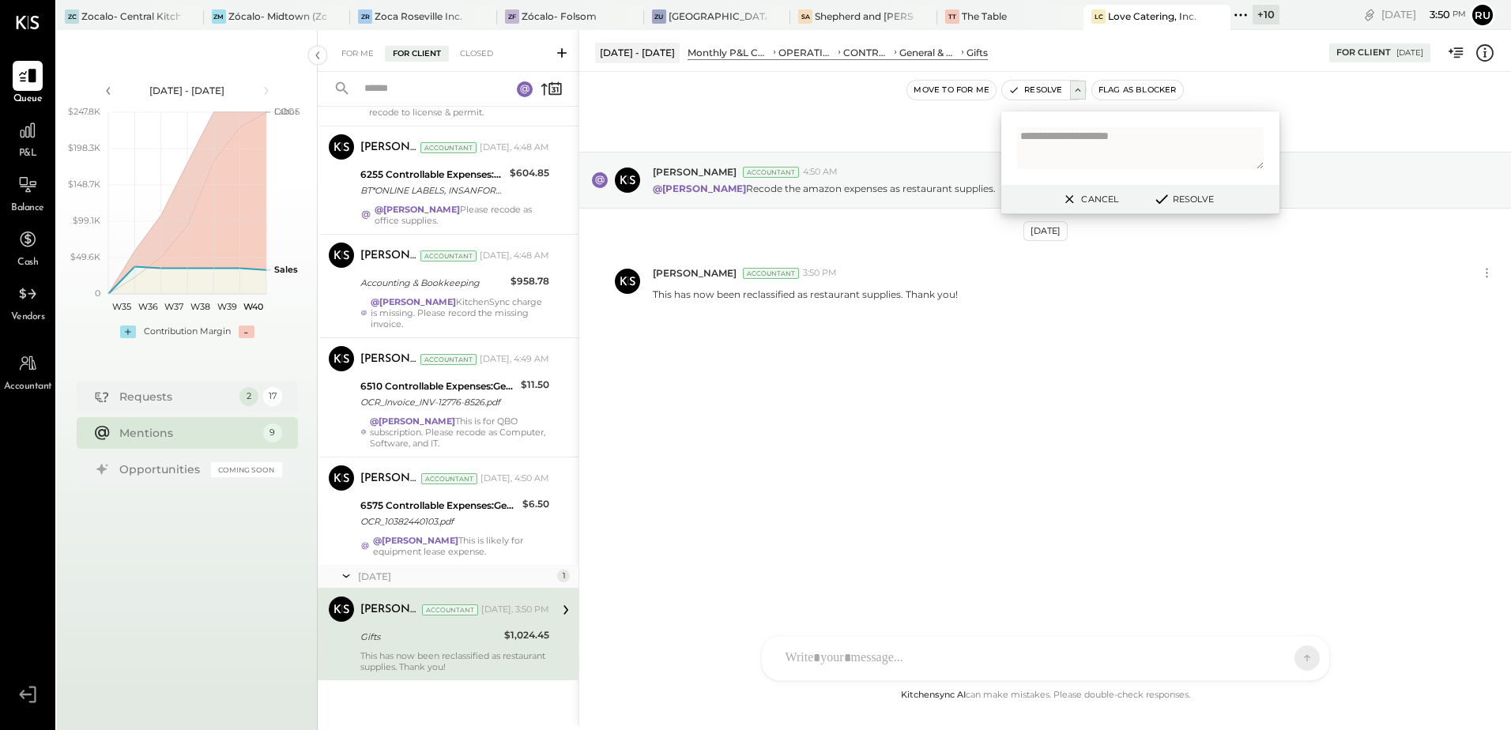
click at [1084, 135] on textarea at bounding box center [1140, 148] width 247 height 42
type textarea "**********"
click at [1195, 202] on button "Resolve" at bounding box center [1182, 199] width 71 height 19
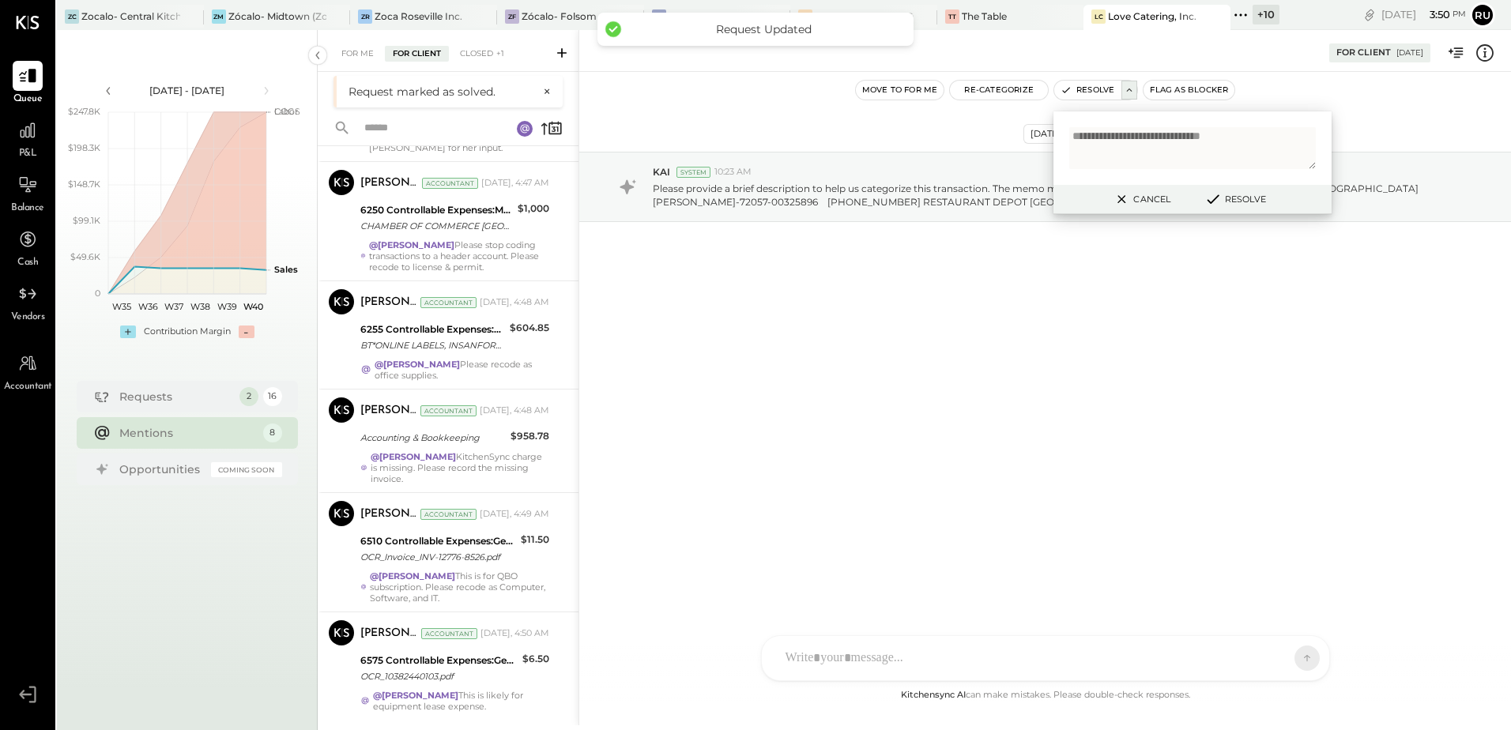
scroll to position [372, 0]
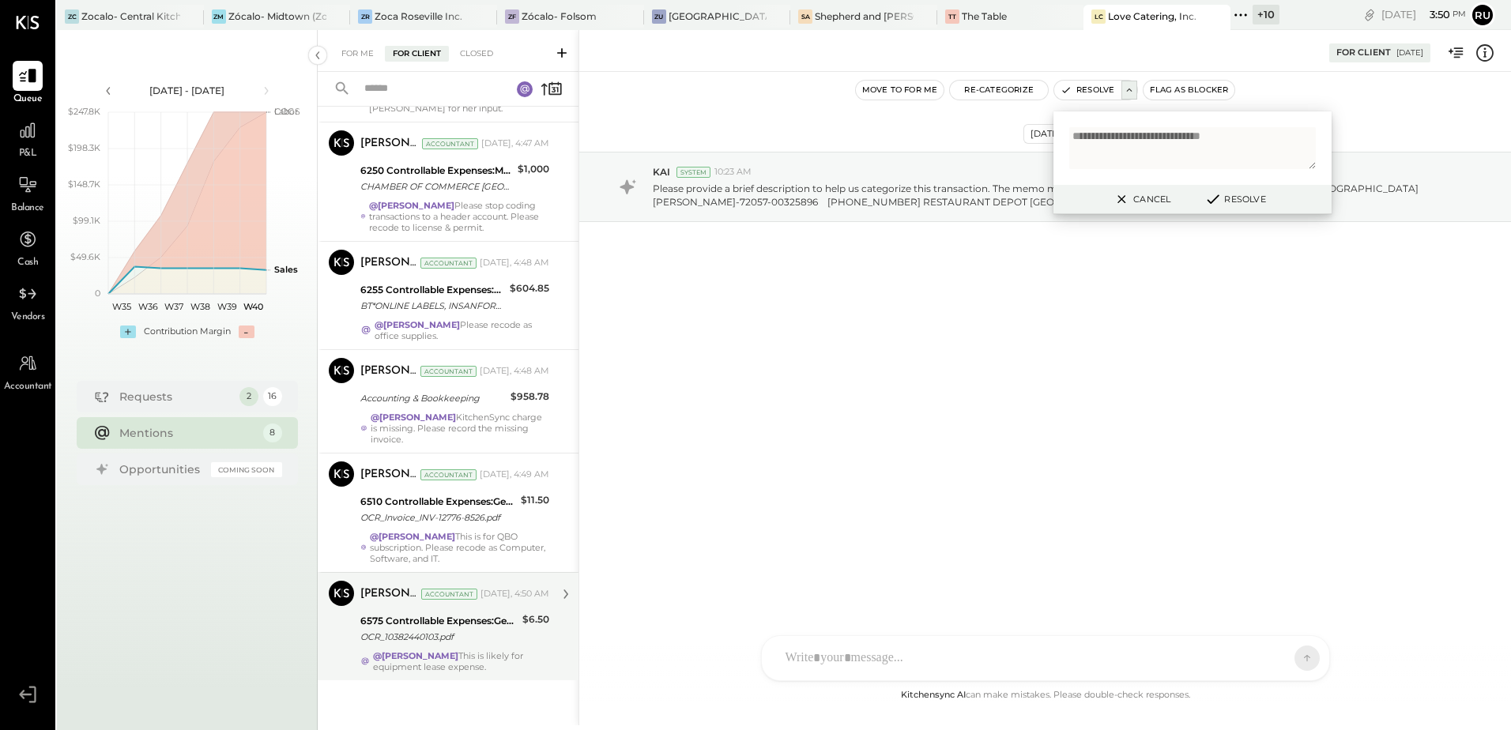
click at [449, 641] on div "OCR_10382440103.pdf" at bounding box center [438, 637] width 157 height 16
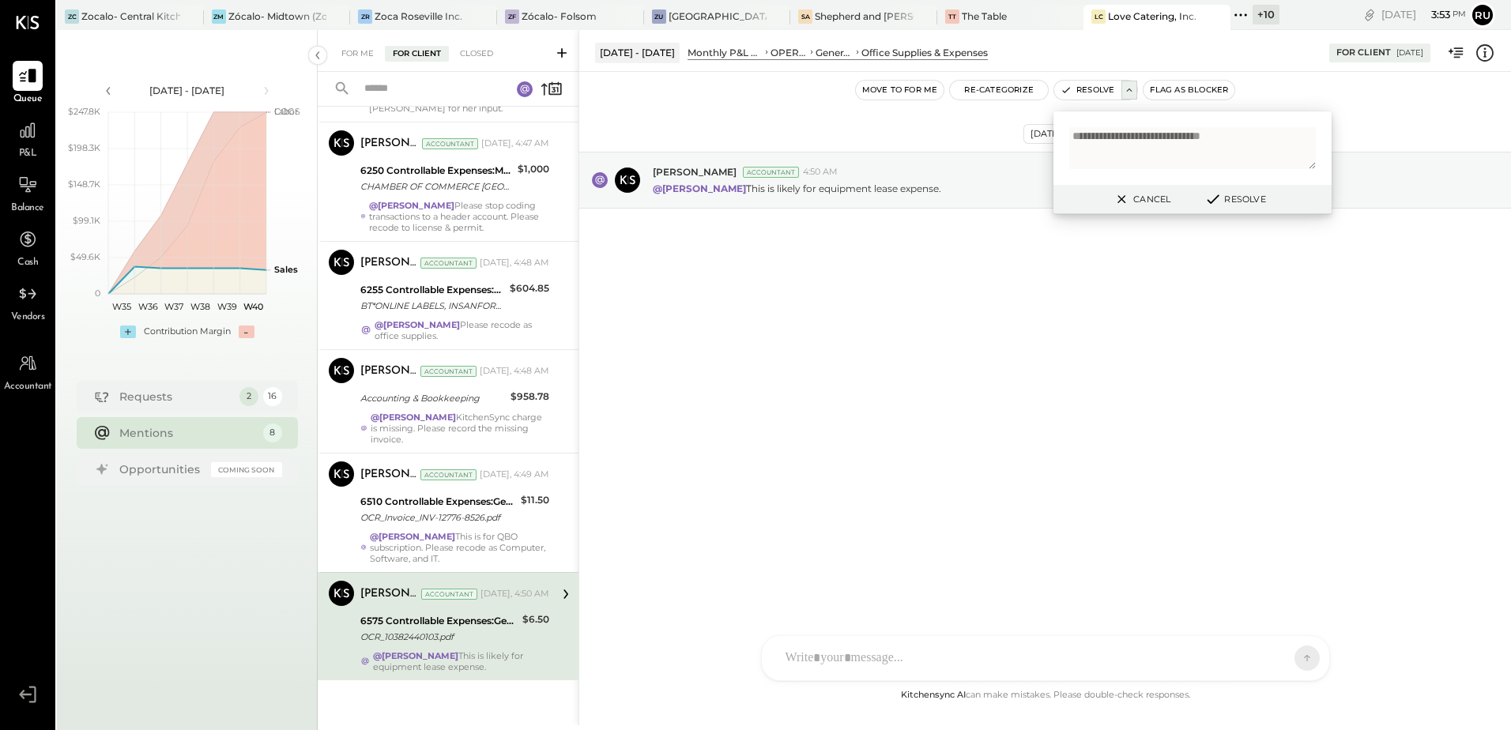
click at [966, 645] on div at bounding box center [1030, 658] width 507 height 35
click at [1290, 658] on icon at bounding box center [1293, 657] width 14 height 16
click at [1178, 143] on textarea "**********" at bounding box center [1192, 148] width 247 height 42
click at [1223, 202] on button "Resolve" at bounding box center [1234, 199] width 71 height 19
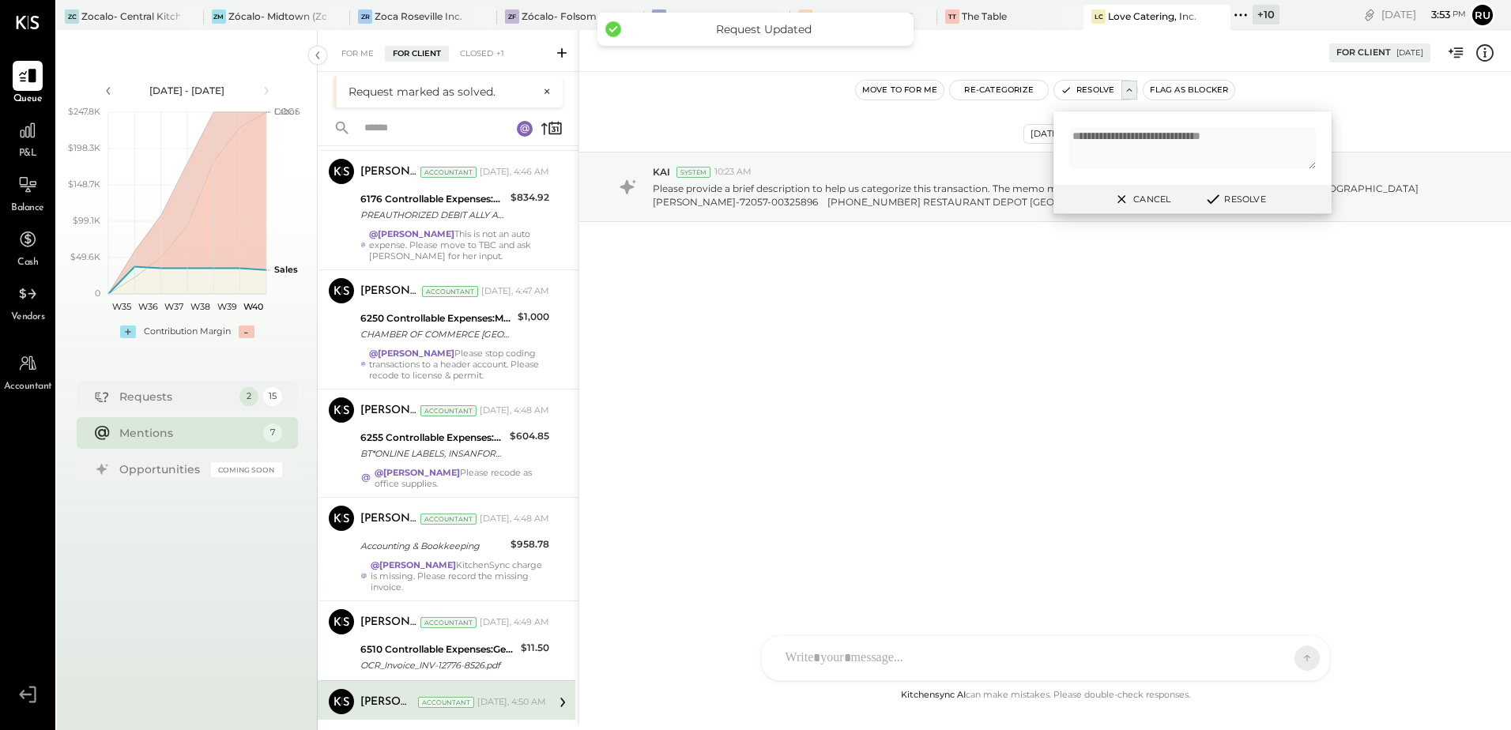
scroll to position [264, 0]
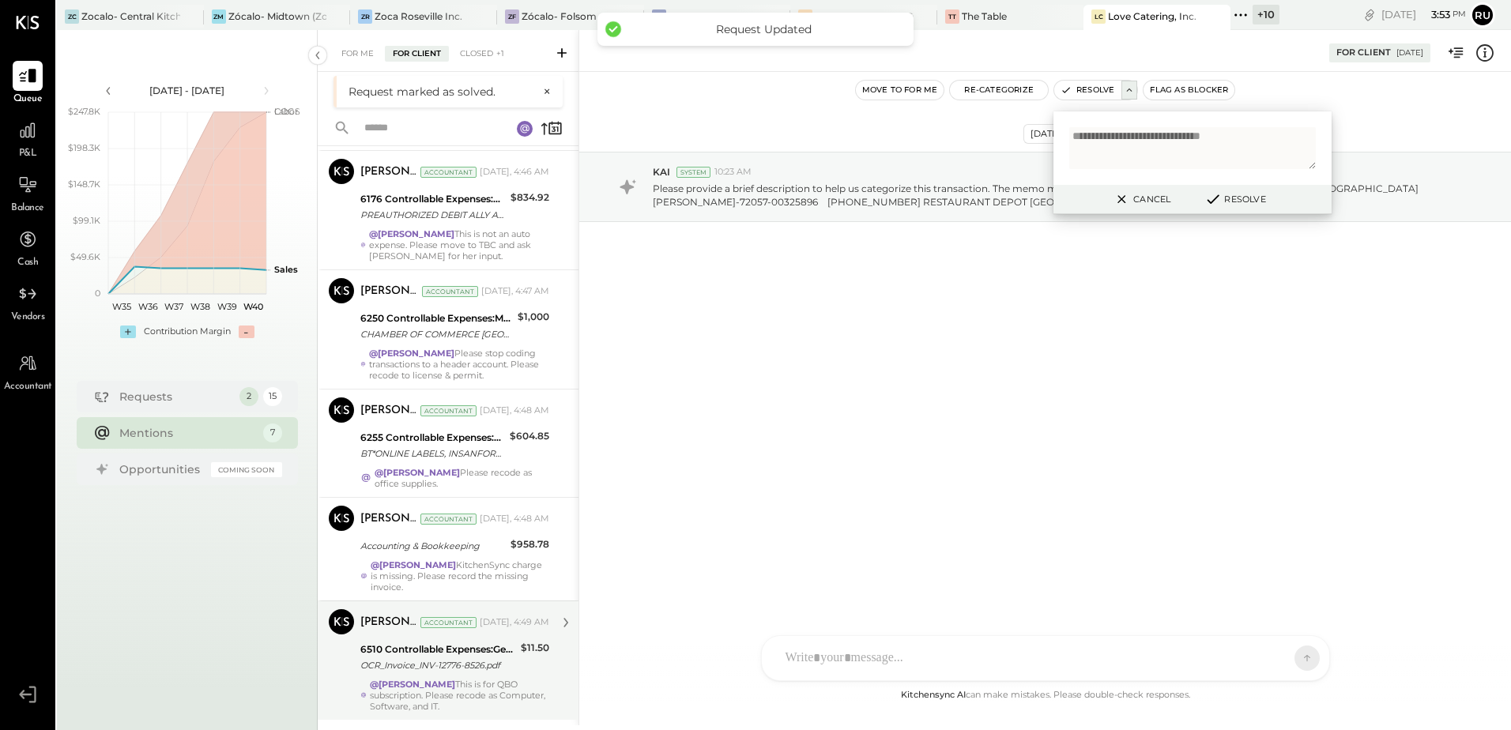
click at [469, 664] on div "OCR_Invoice_INV-12776-8526.pdf" at bounding box center [438, 665] width 156 height 16
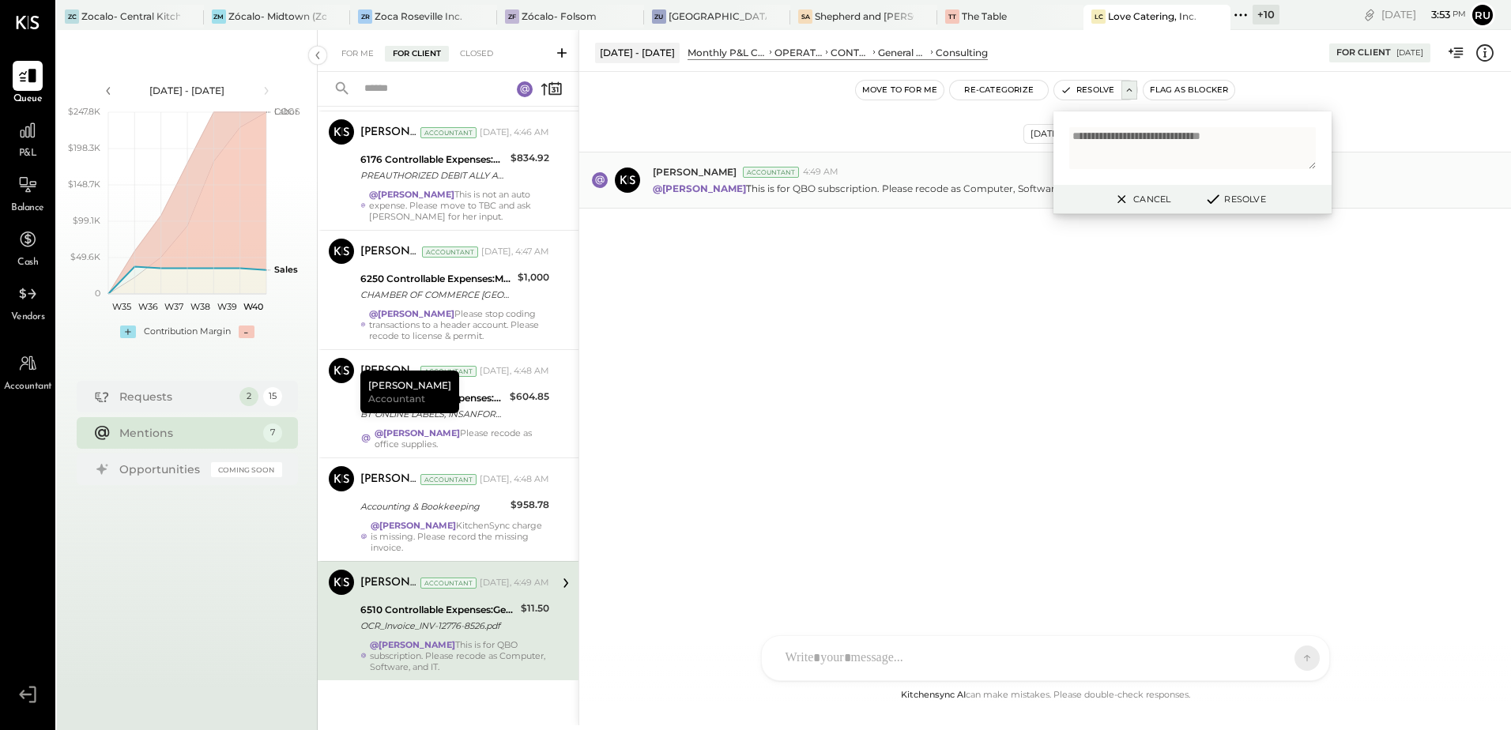
click at [928, 189] on p "@Rushabh Shah This is for QBO subscription. Please recode as Computer, Software…" at bounding box center [875, 188] width 444 height 13
click at [1118, 207] on icon at bounding box center [1122, 199] width 20 height 19
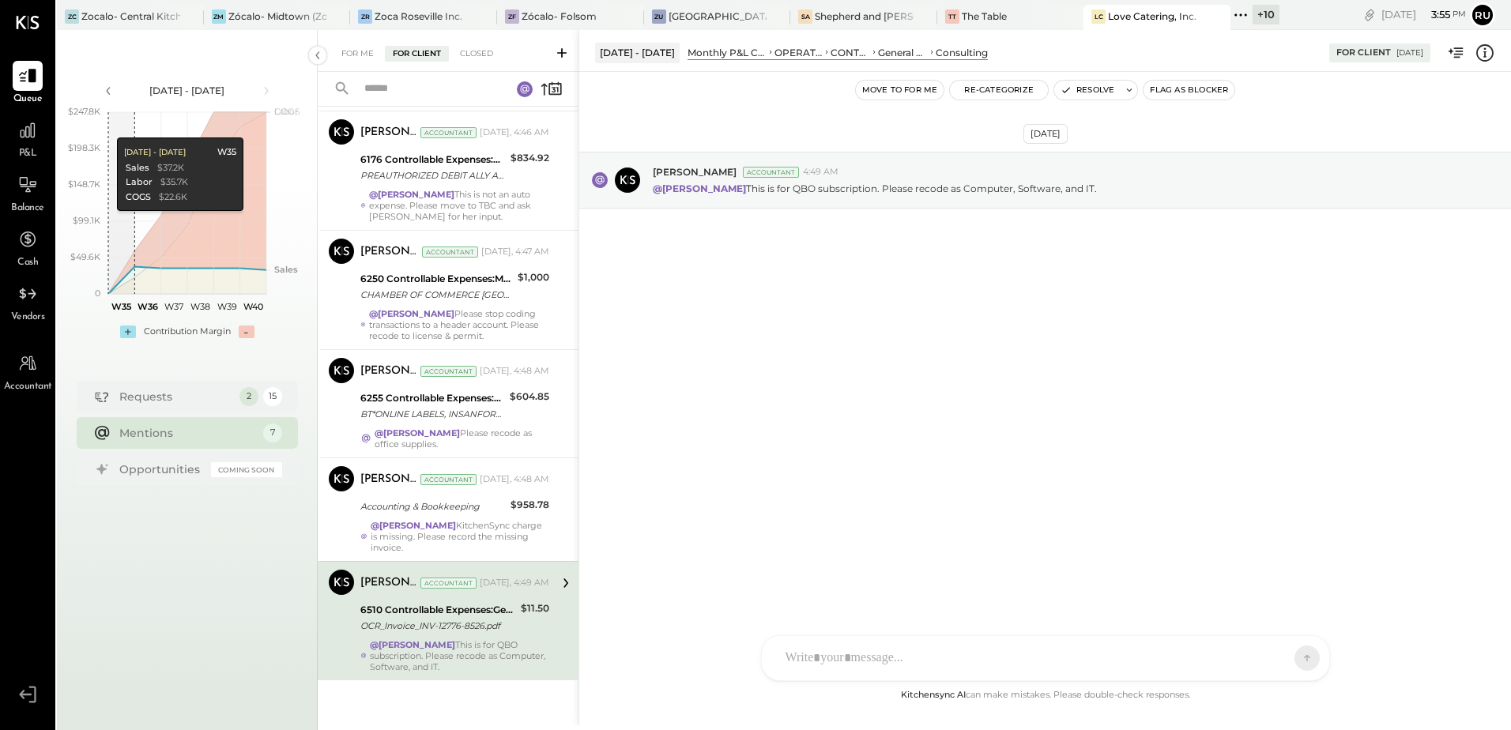
click at [951, 664] on div at bounding box center [1030, 658] width 507 height 35
click at [1297, 655] on icon at bounding box center [1293, 657] width 14 height 16
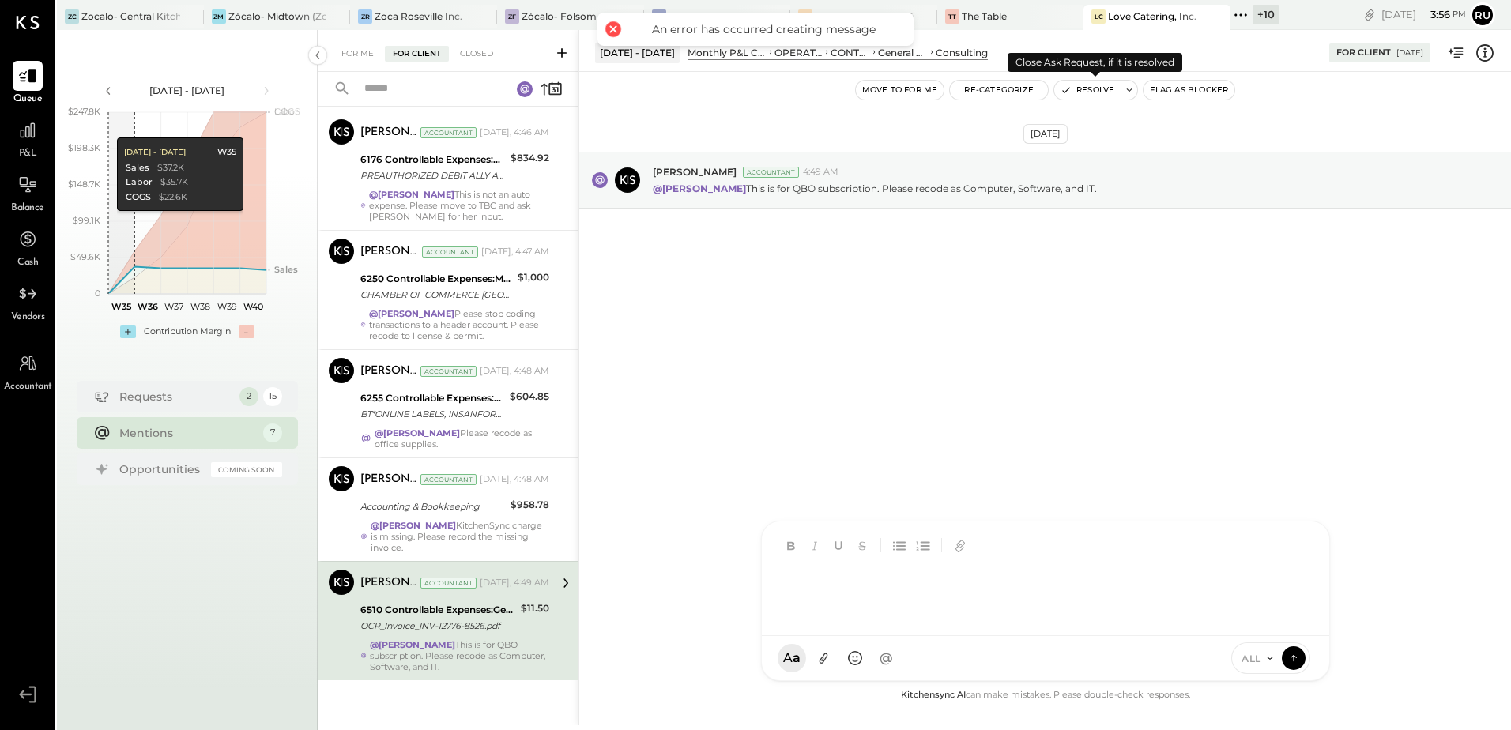
click at [1086, 92] on button "Resolve" at bounding box center [1087, 90] width 66 height 19
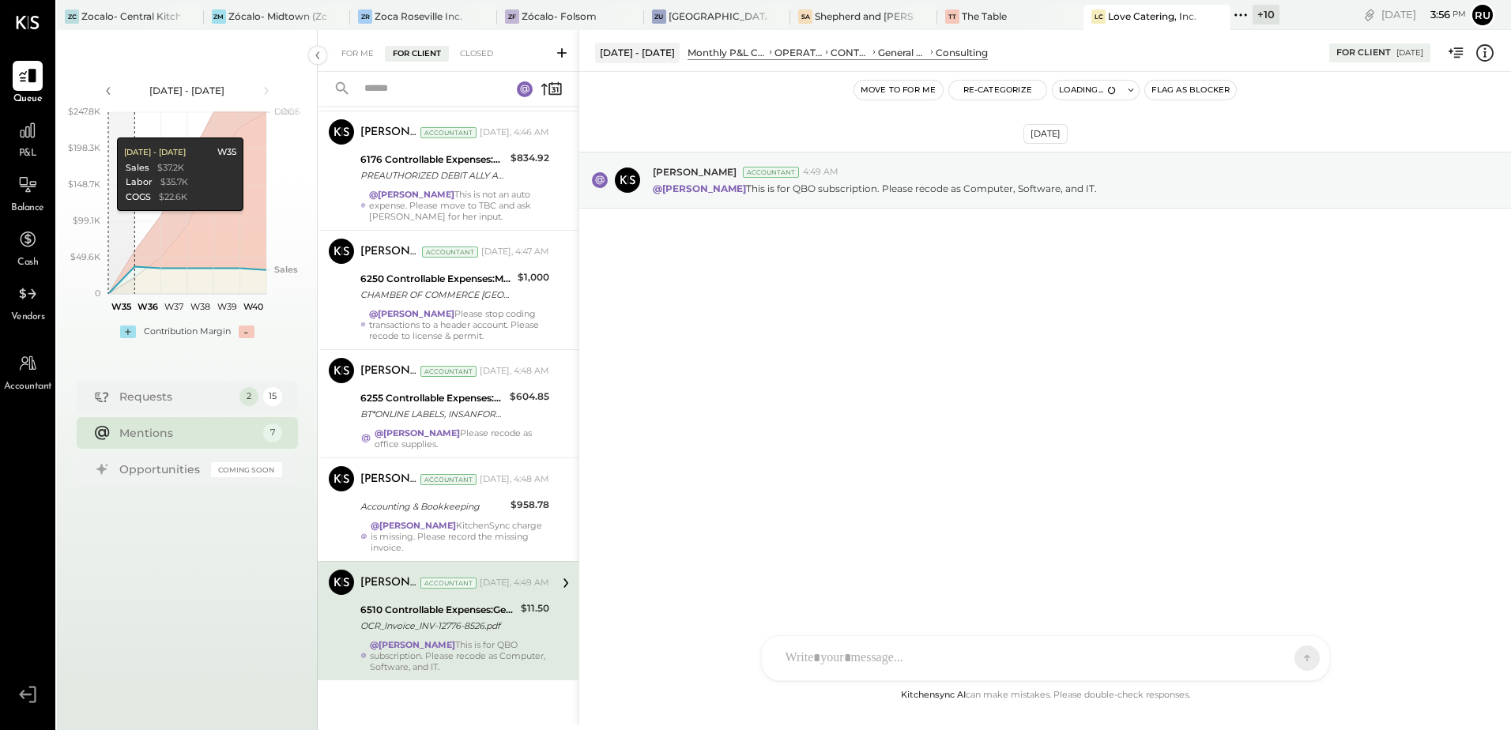
click at [844, 653] on div at bounding box center [1045, 658] width 567 height 44
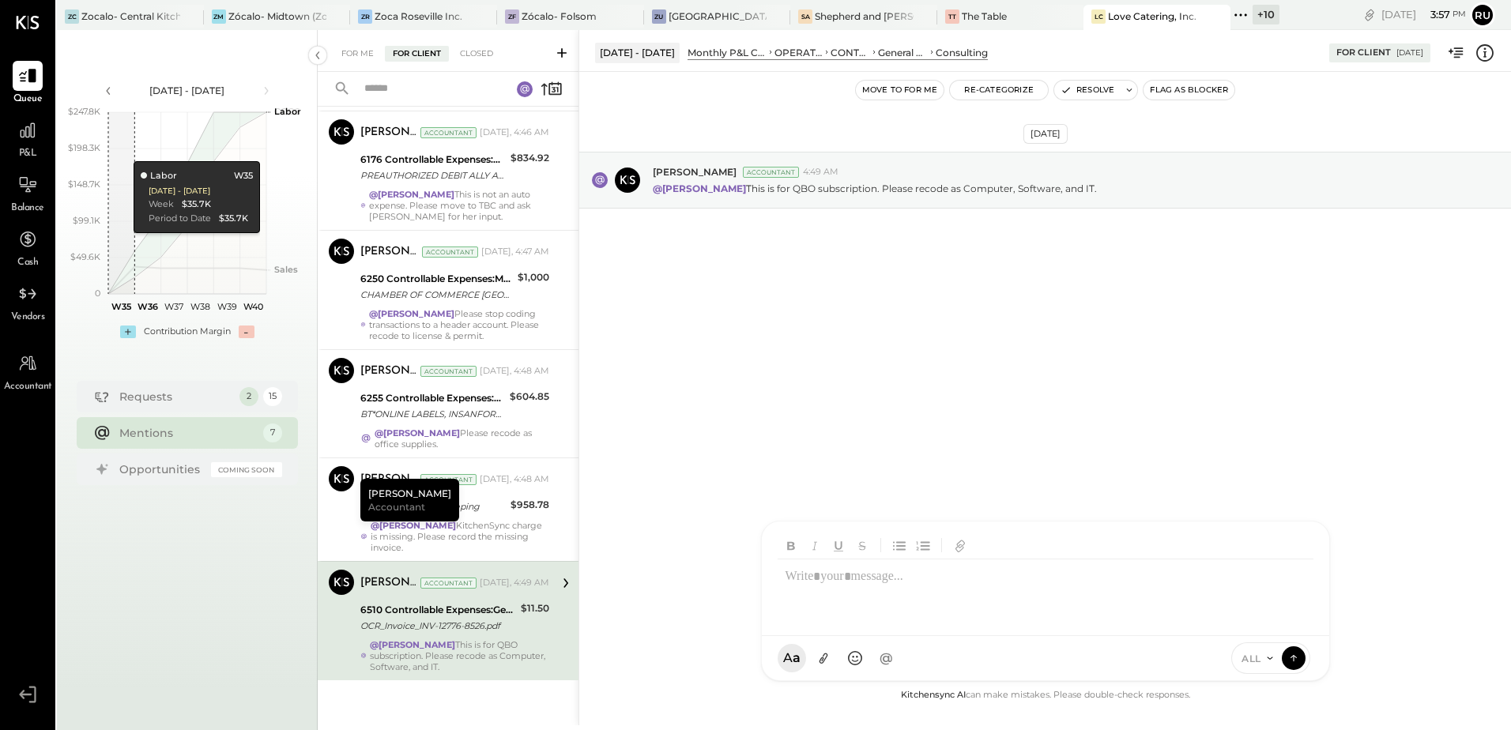
click at [822, 600] on div at bounding box center [1045, 590] width 536 height 63
click at [931, 580] on div at bounding box center [1045, 590] width 536 height 63
click at [1291, 663] on icon at bounding box center [1293, 657] width 14 height 16
click at [1127, 88] on icon at bounding box center [1128, 90] width 11 height 11
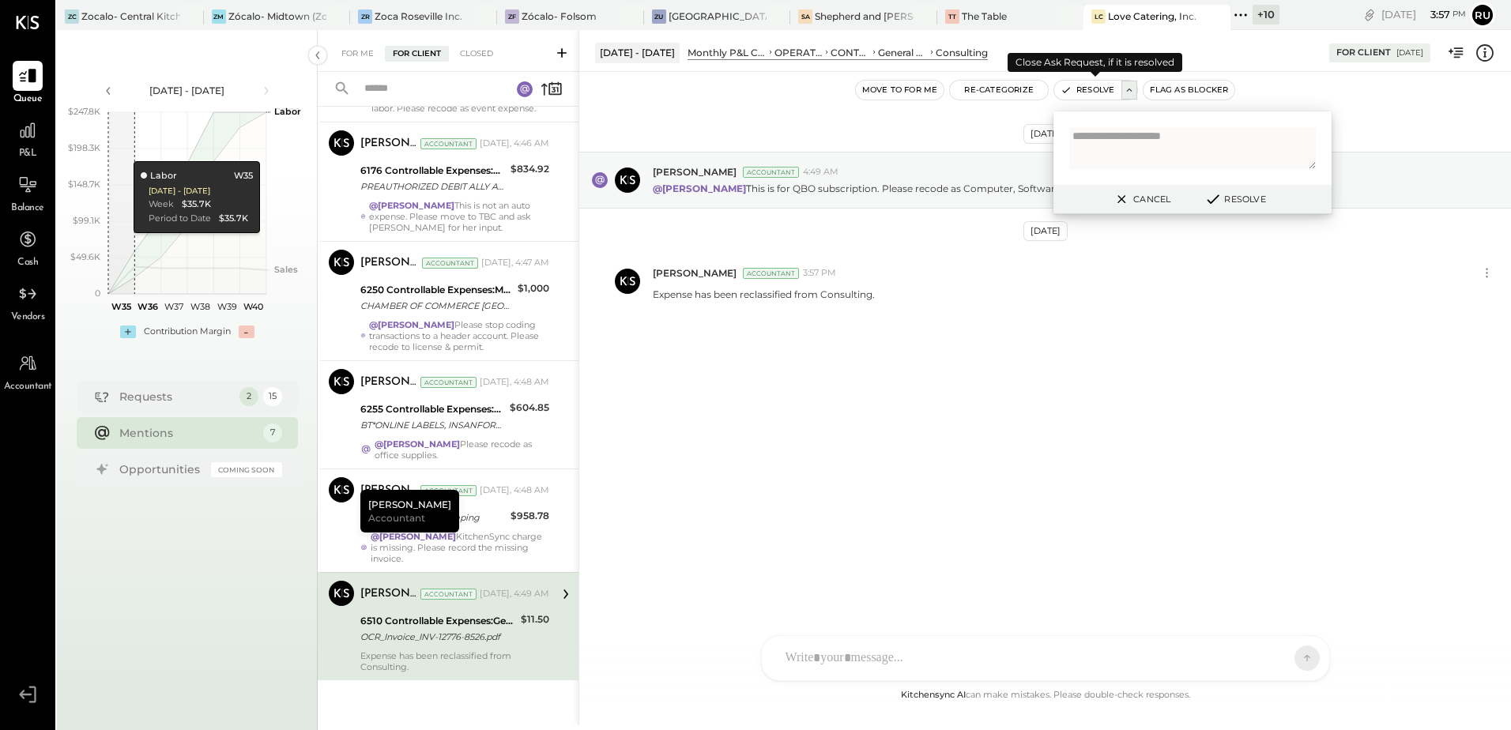
scroll to position [253, 0]
click at [1139, 147] on textarea at bounding box center [1192, 148] width 247 height 42
type textarea "**********"
click at [1246, 204] on button "Resolve" at bounding box center [1234, 199] width 71 height 19
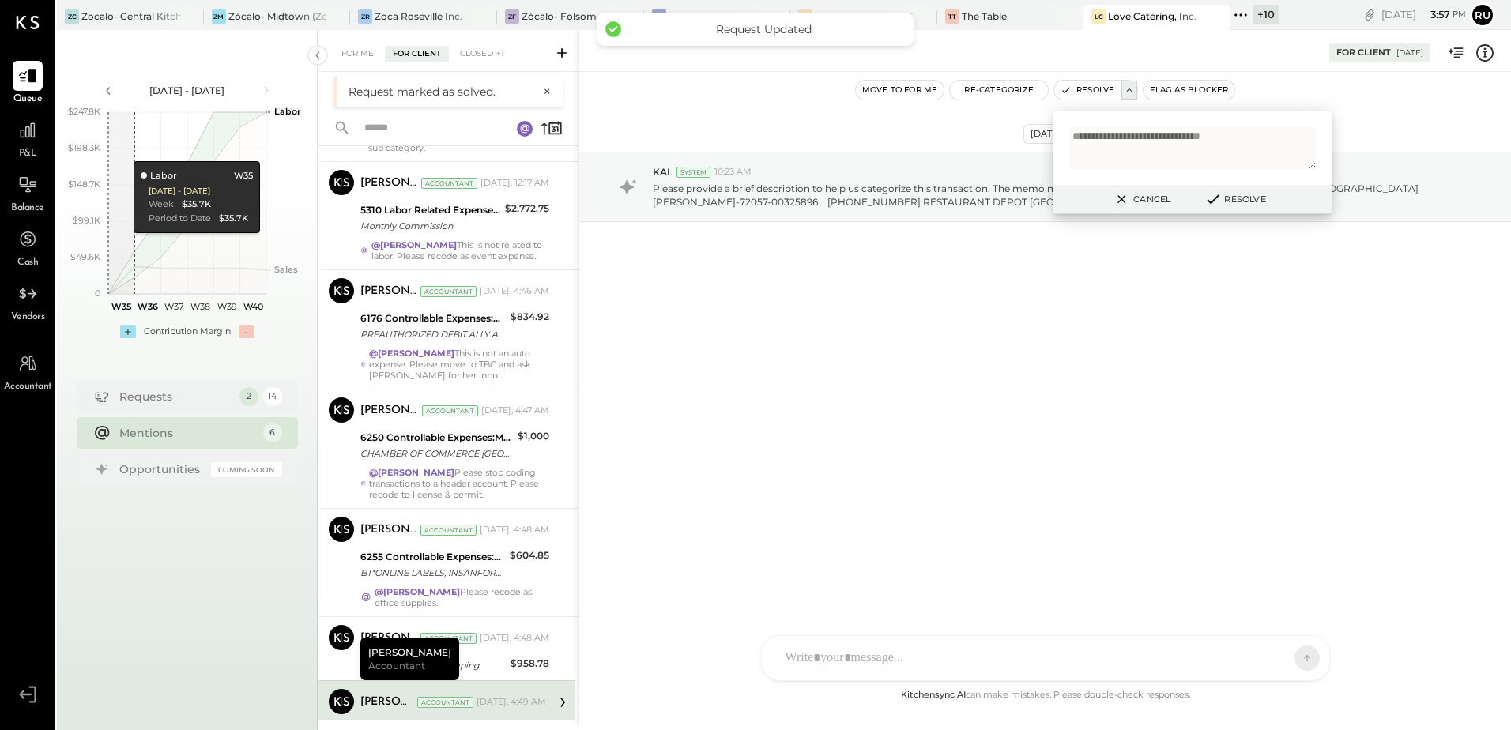
scroll to position [145, 0]
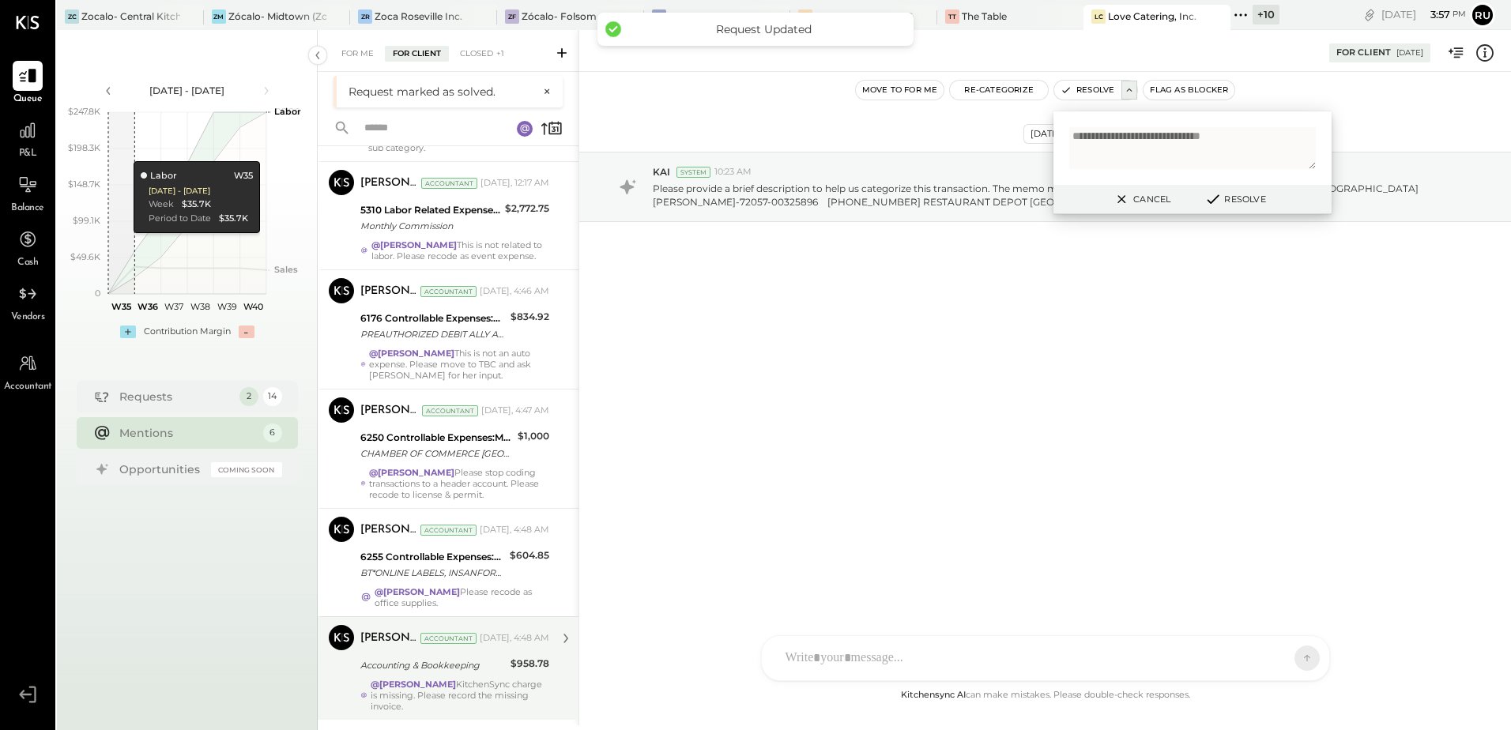
click at [473, 687] on div "@Rushabh Shah KitchenSync charge is missing. Please record the missing invoice." at bounding box center [460, 695] width 179 height 33
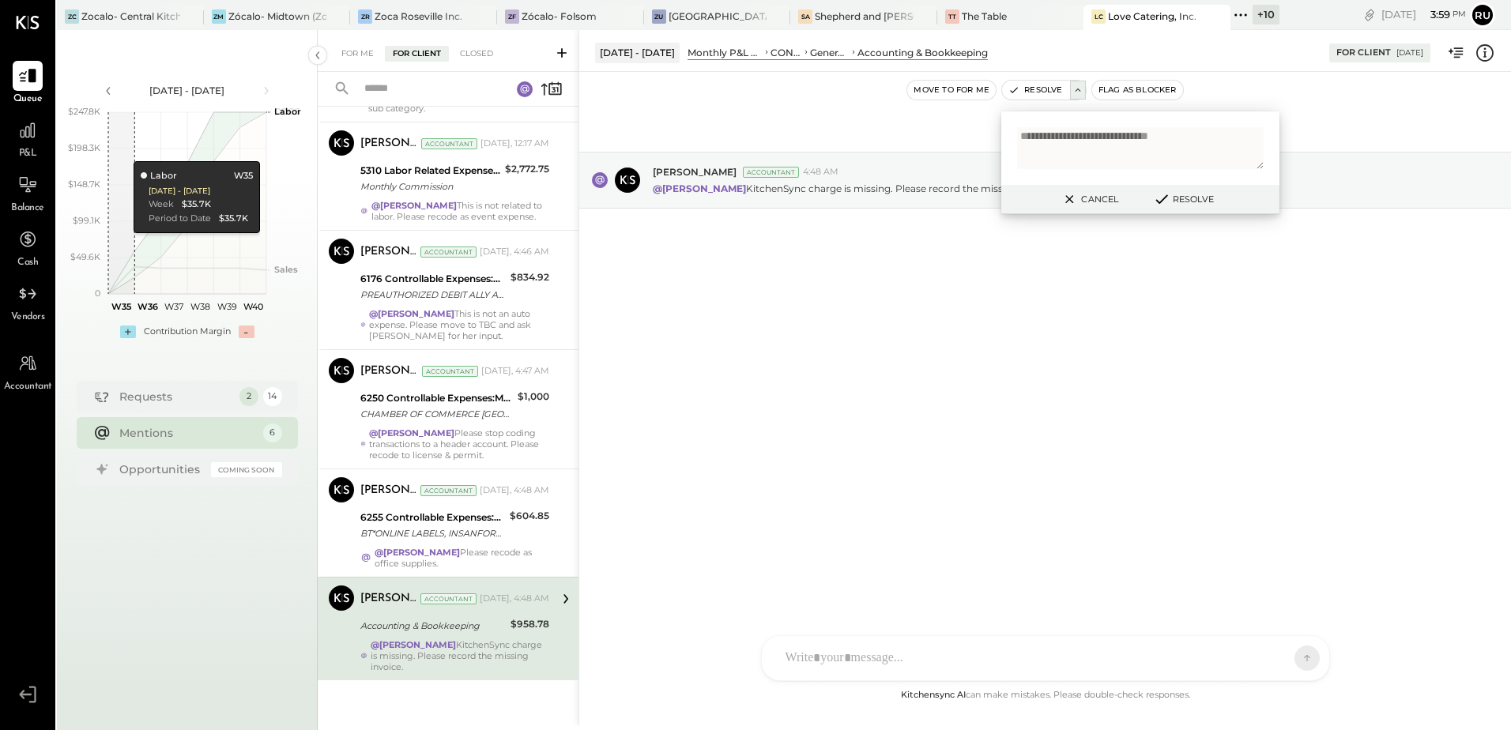
click at [984, 276] on div "Oct 2nd, 2025 Joseph Shin Accountant 4:48 AM @Rushabh Shah KitchenSync charge i…" at bounding box center [1045, 219] width 932 height 216
click at [1128, 188] on div "Cancel Resolve" at bounding box center [1140, 199] width 278 height 29
click at [1105, 194] on button "Cancel" at bounding box center [1089, 199] width 68 height 21
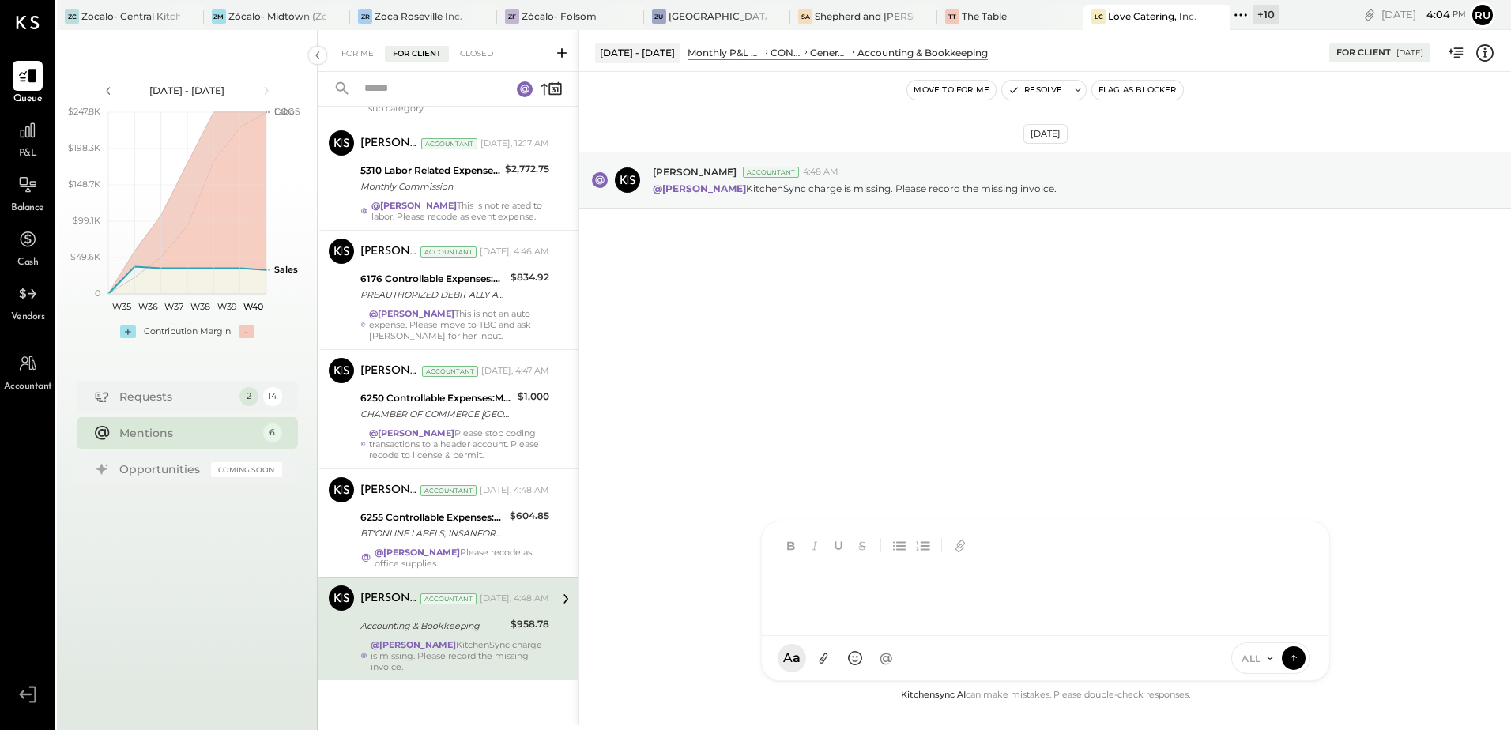
click at [868, 659] on div "RS Rushabh Shah SK Sarang Khandhar O office JD Jonathan Darr UM Unnati M. Ralot…" at bounding box center [1045, 601] width 569 height 160
click at [924, 578] on div "**********" at bounding box center [1045, 590] width 536 height 63
drag, startPoint x: 927, startPoint y: 577, endPoint x: 935, endPoint y: 574, distance: 8.5
click at [932, 574] on div "**********" at bounding box center [1045, 590] width 536 height 63
click at [938, 573] on div "**********" at bounding box center [1045, 590] width 536 height 63
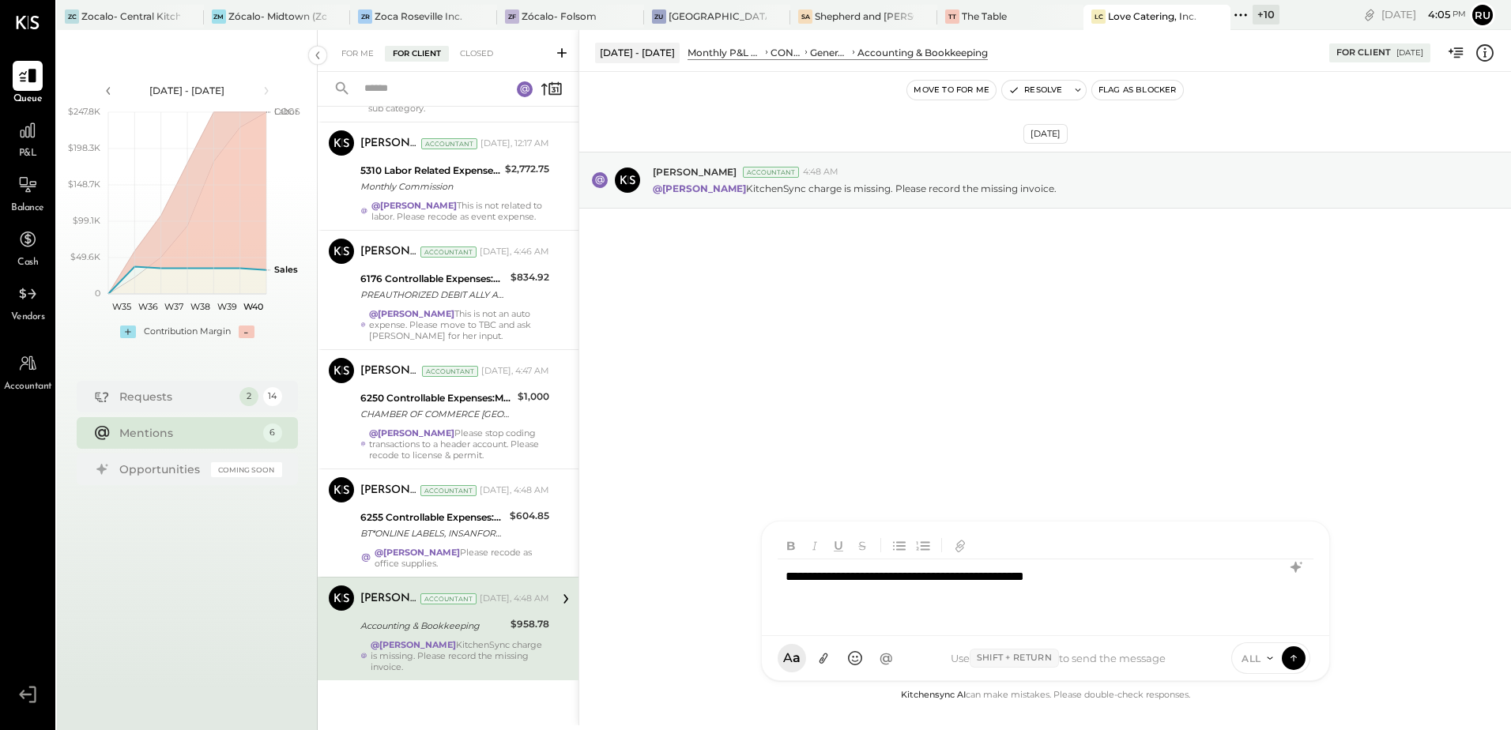
click at [1158, 574] on div "**********" at bounding box center [1045, 590] width 536 height 63
drag, startPoint x: 1154, startPoint y: 573, endPoint x: 782, endPoint y: 600, distance: 372.4
click at [782, 600] on div "**********" at bounding box center [1045, 590] width 536 height 63
click at [972, 579] on div "**********" at bounding box center [1045, 590] width 536 height 63
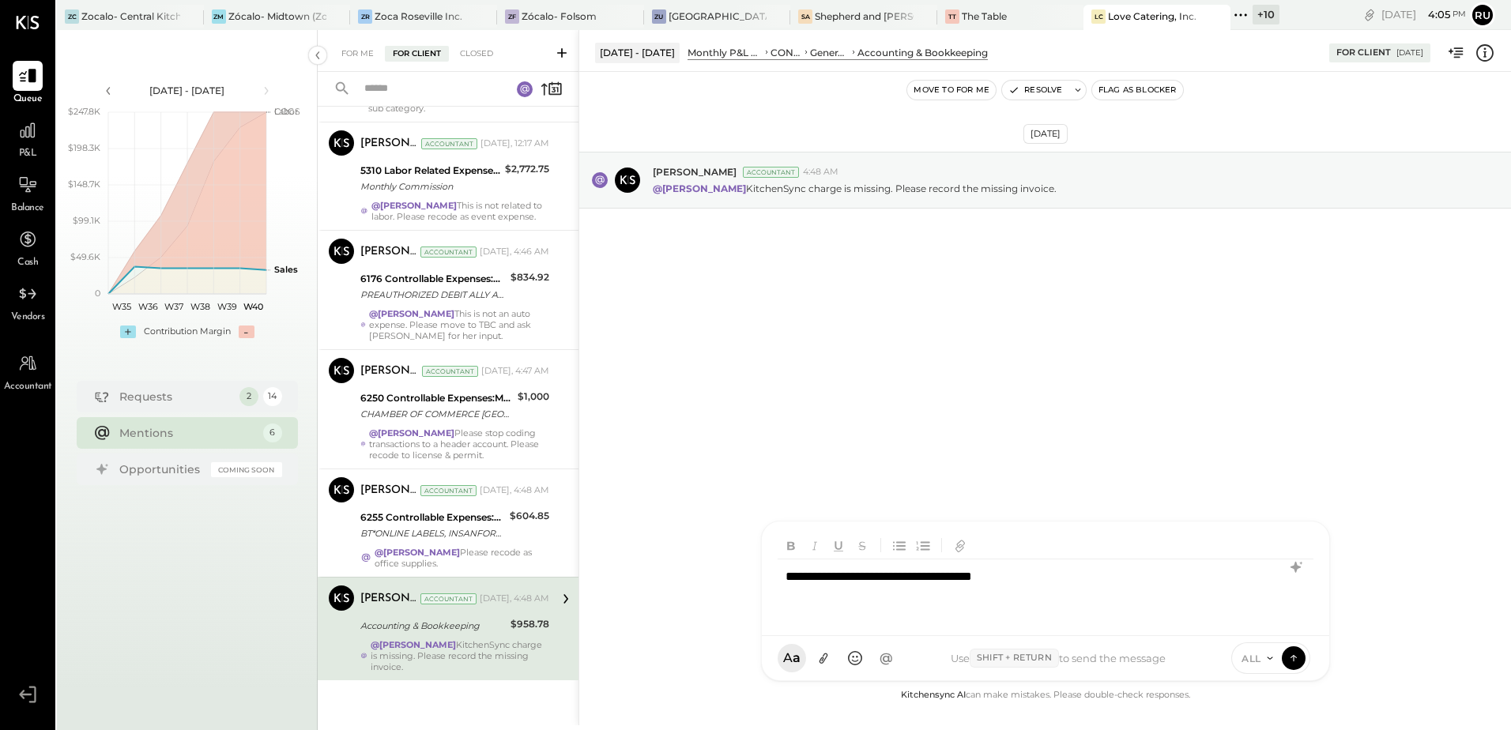
click at [1089, 590] on div "**********" at bounding box center [1045, 590] width 536 height 63
click at [1295, 661] on icon at bounding box center [1293, 657] width 14 height 16
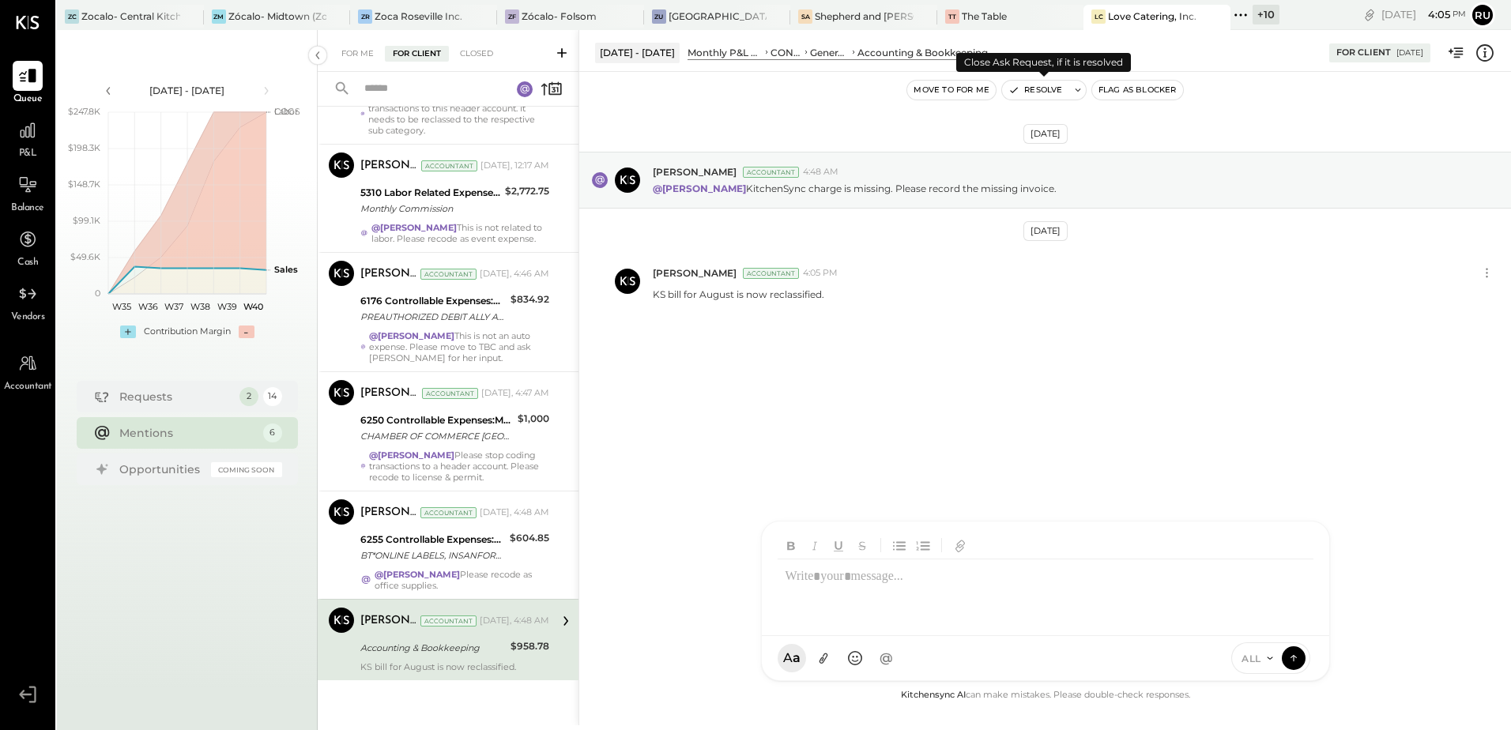
click at [1071, 88] on button at bounding box center [1078, 90] width 16 height 19
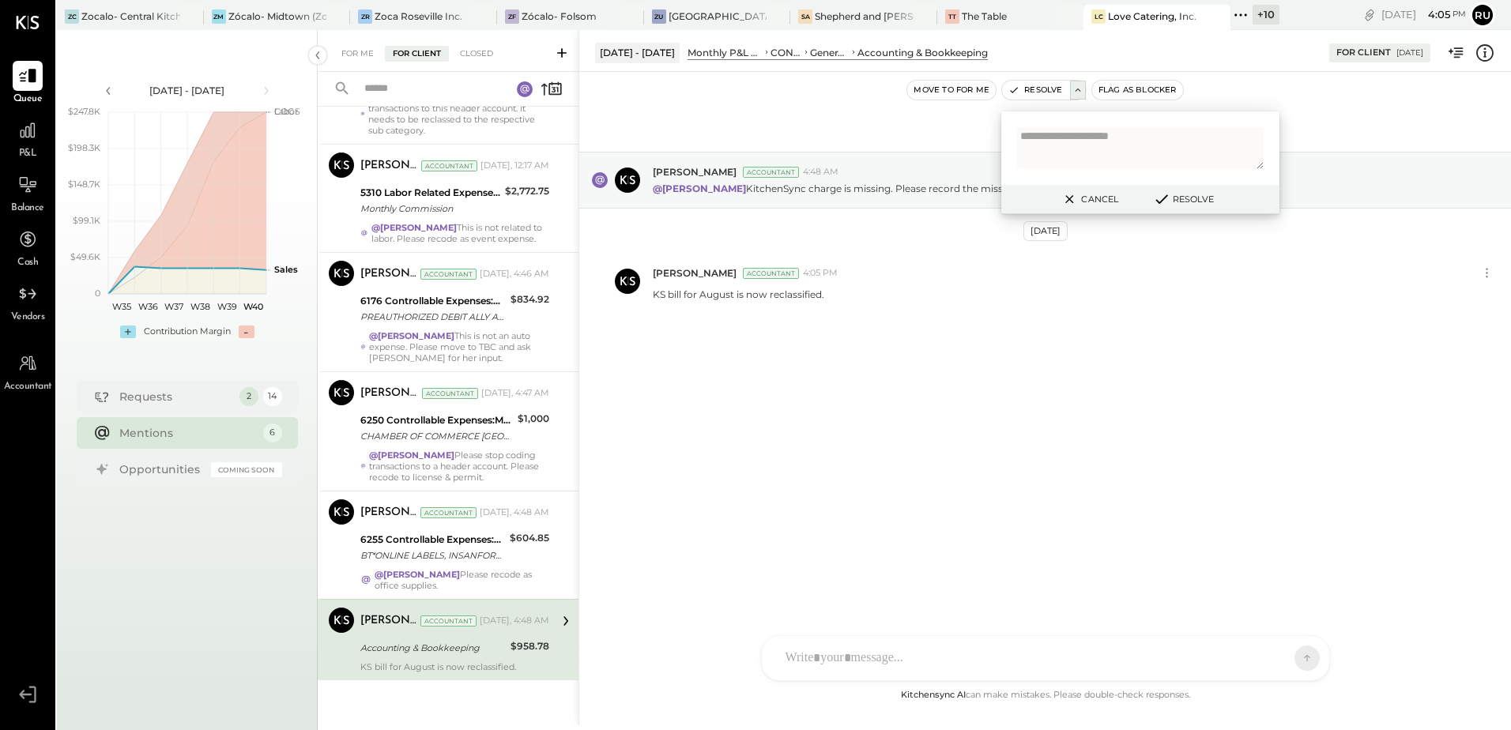
click at [1200, 193] on button "Resolve" at bounding box center [1182, 199] width 71 height 19
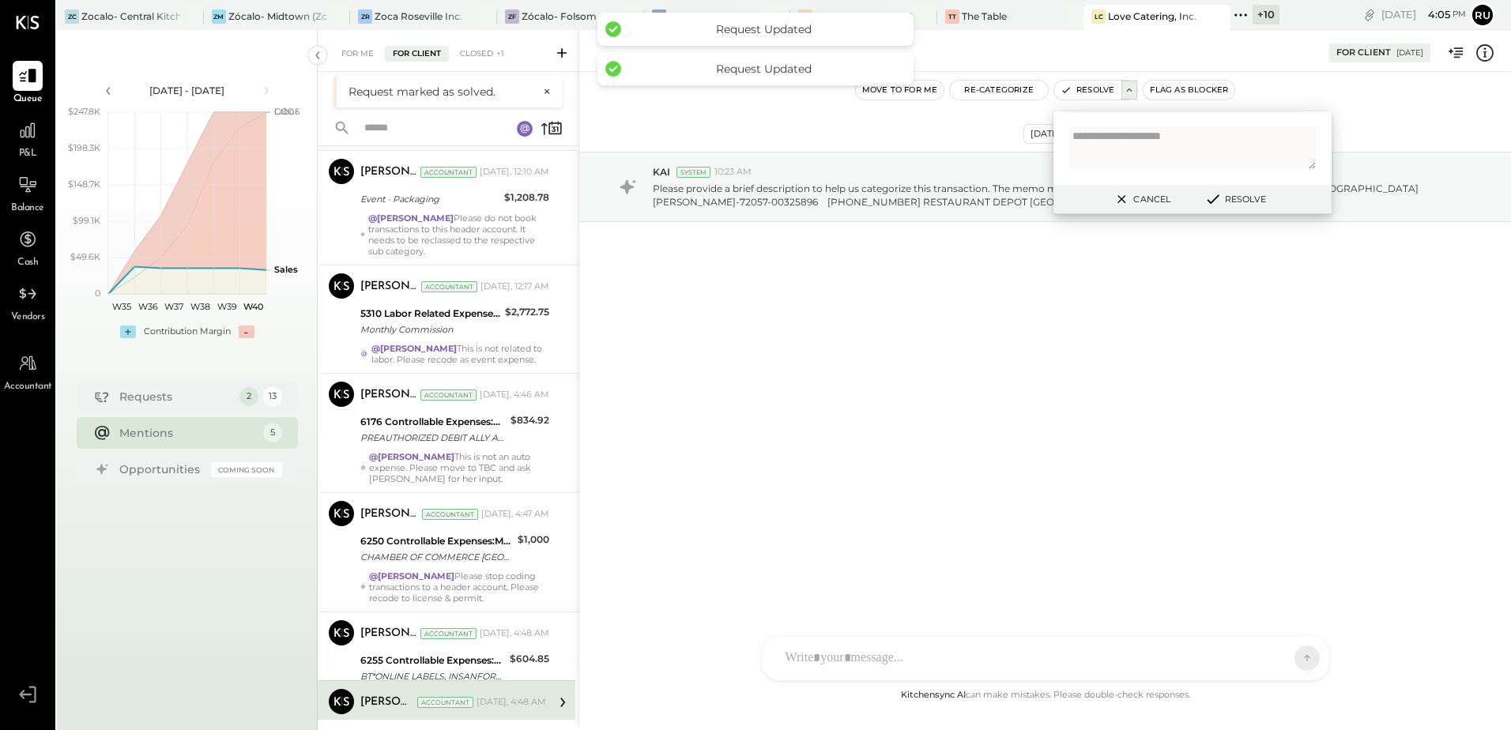
scroll to position [41, 0]
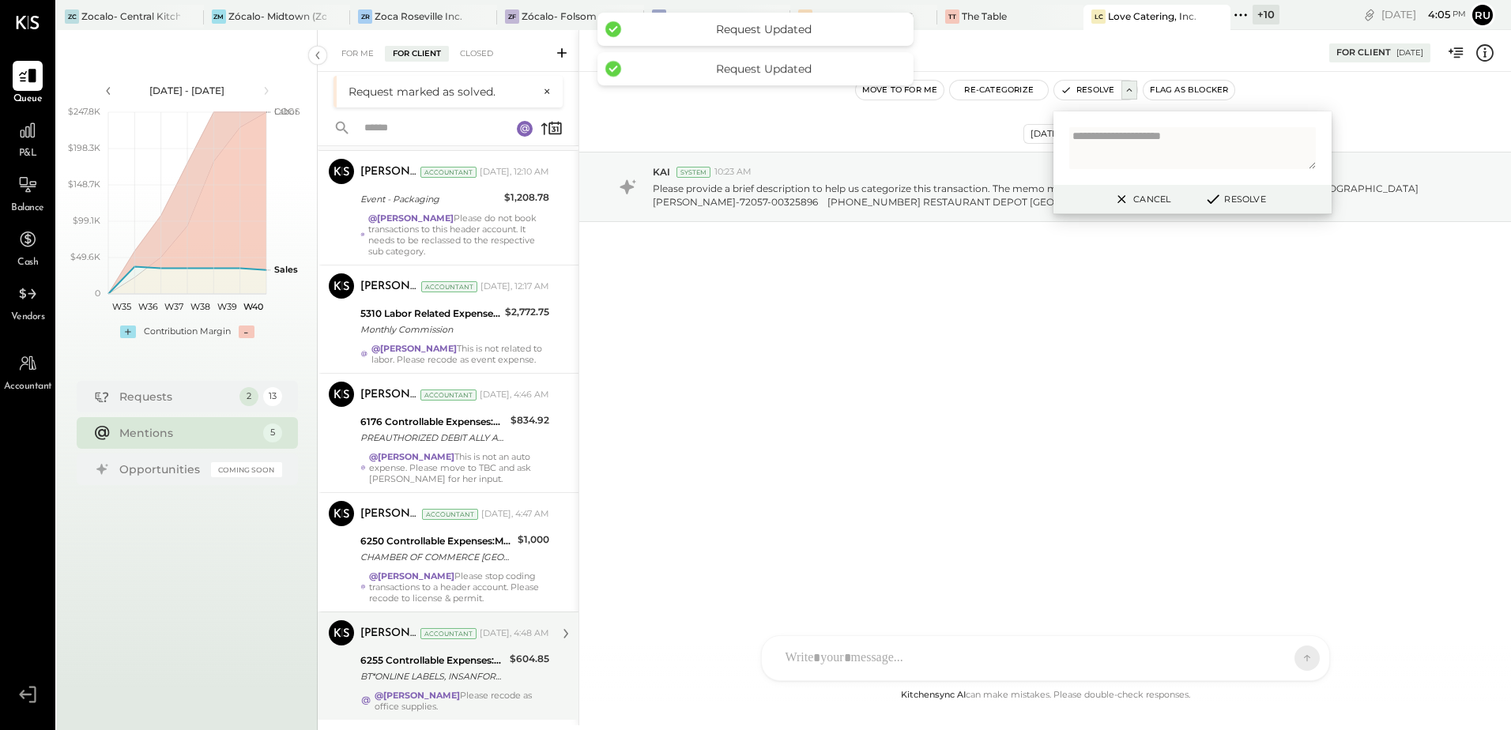
click at [442, 665] on div "6255 Controllable Expenses:Marketing & Advertising:Marketing & Public Relations" at bounding box center [432, 661] width 145 height 16
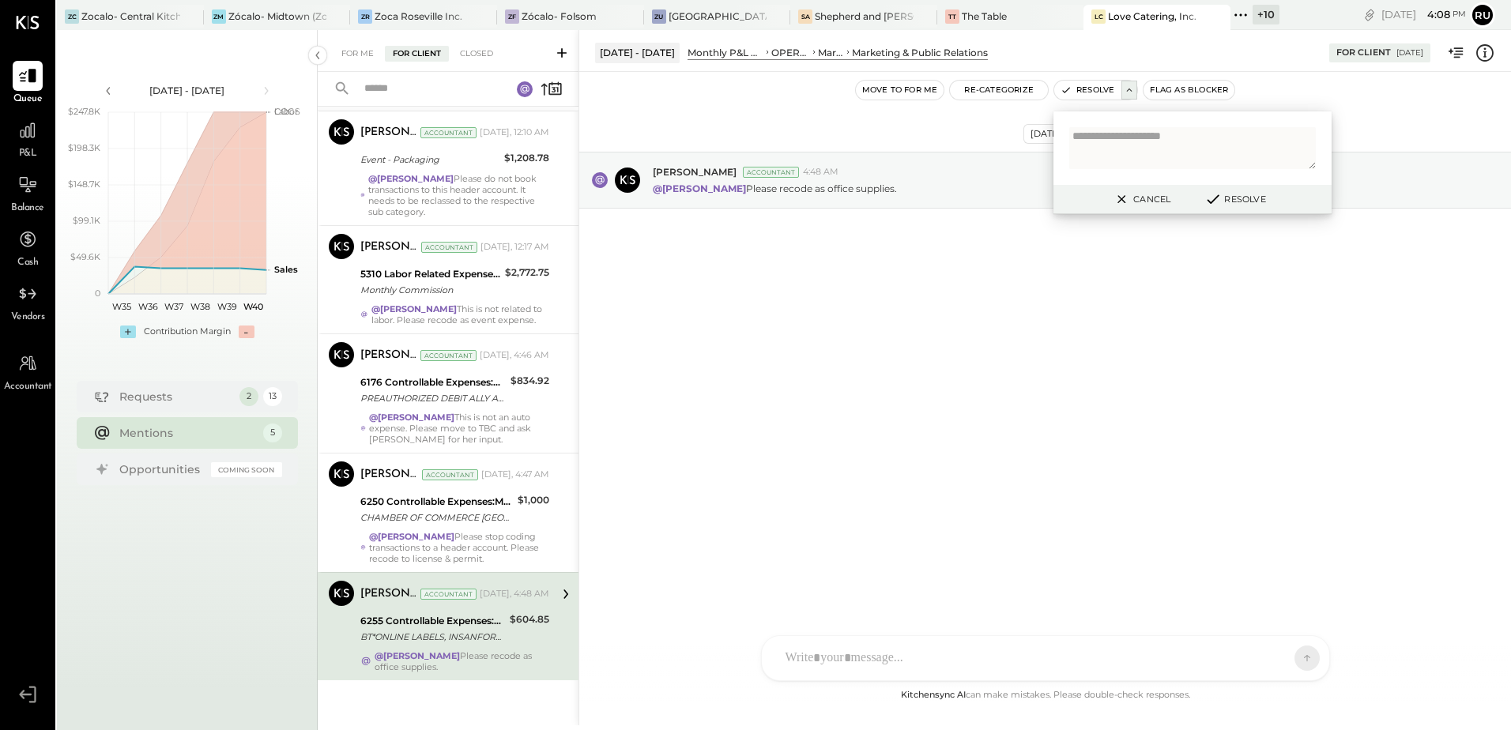
click at [1059, 400] on div "Oct 2nd, 2025 Joseph Shin Accountant 4:48 AM @Rushabh Shah Please recode as off…" at bounding box center [1045, 379] width 932 height 614
click at [1007, 91] on button "Re-Categorize" at bounding box center [999, 90] width 98 height 19
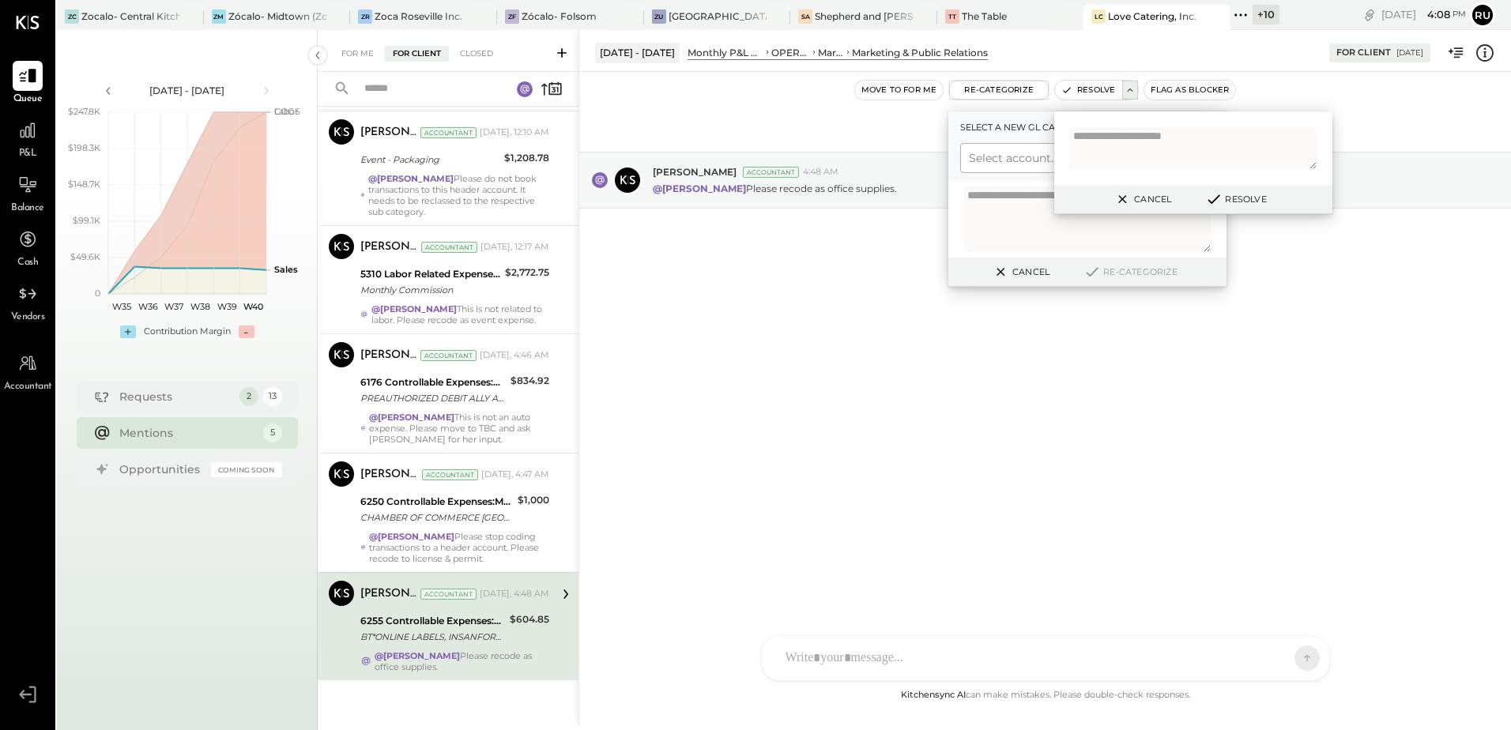
click at [1018, 164] on div at bounding box center [1073, 158] width 208 height 19
type input "******"
click at [1059, 224] on div "(6575) Office Supplies & Expenses" at bounding box center [1087, 225] width 254 height 28
click at [1059, 224] on textarea at bounding box center [1087, 219] width 247 height 66
click at [1026, 210] on textarea at bounding box center [1087, 219] width 247 height 66
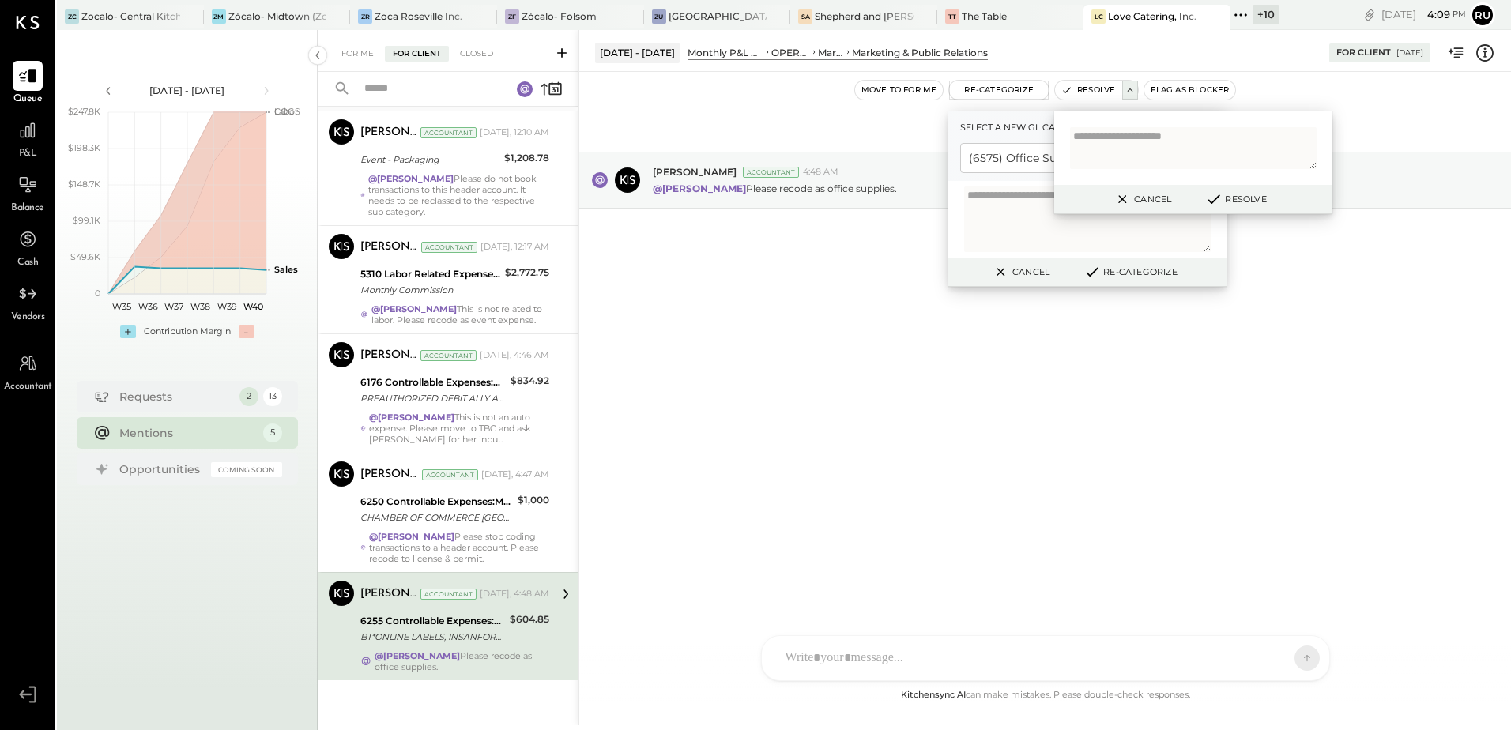
paste textarea "**********"
type textarea "**********"
click at [1153, 268] on button "Re-Categorize" at bounding box center [1130, 271] width 104 height 19
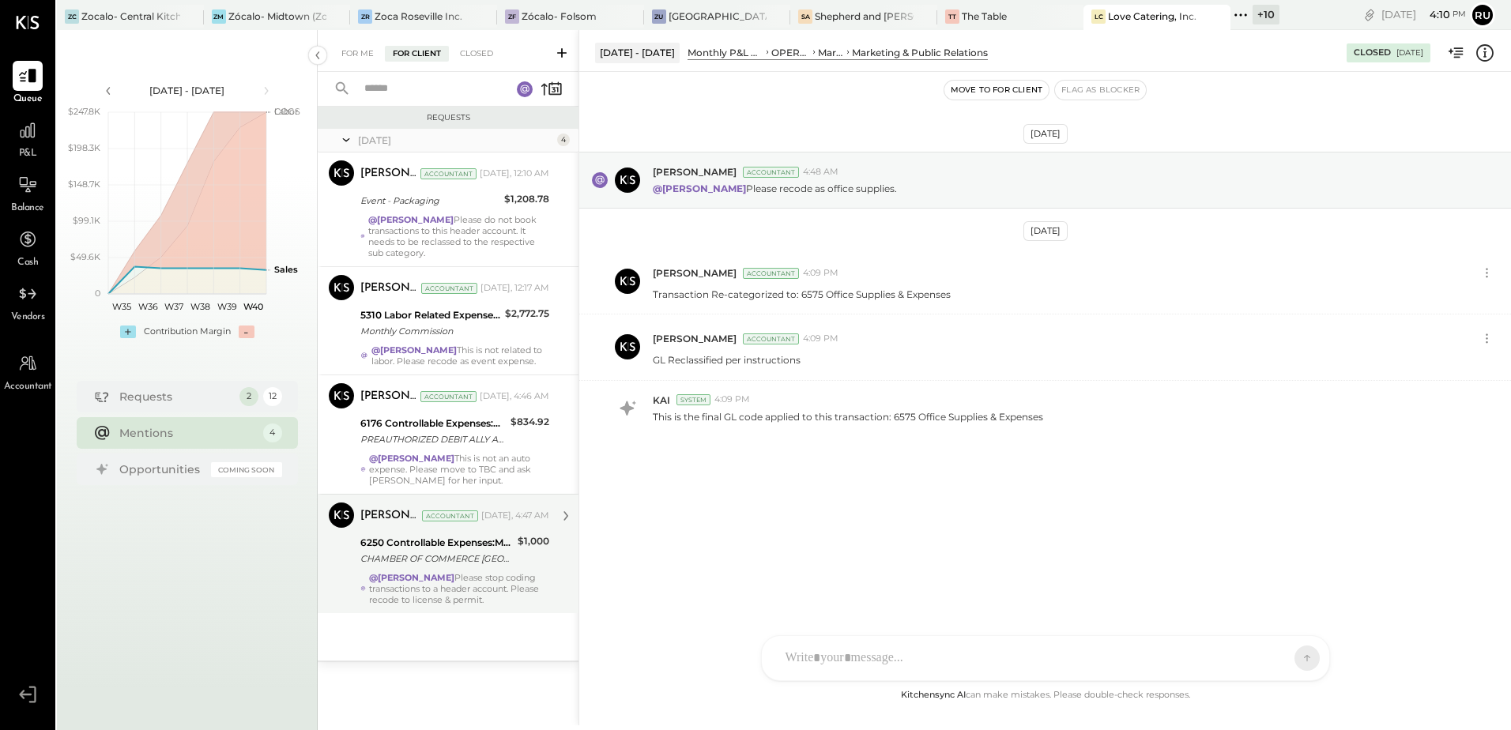
click at [431, 566] on div "CHAMBER OF COMMERCE [GEOGRAPHIC_DATA]" at bounding box center [436, 559] width 152 height 16
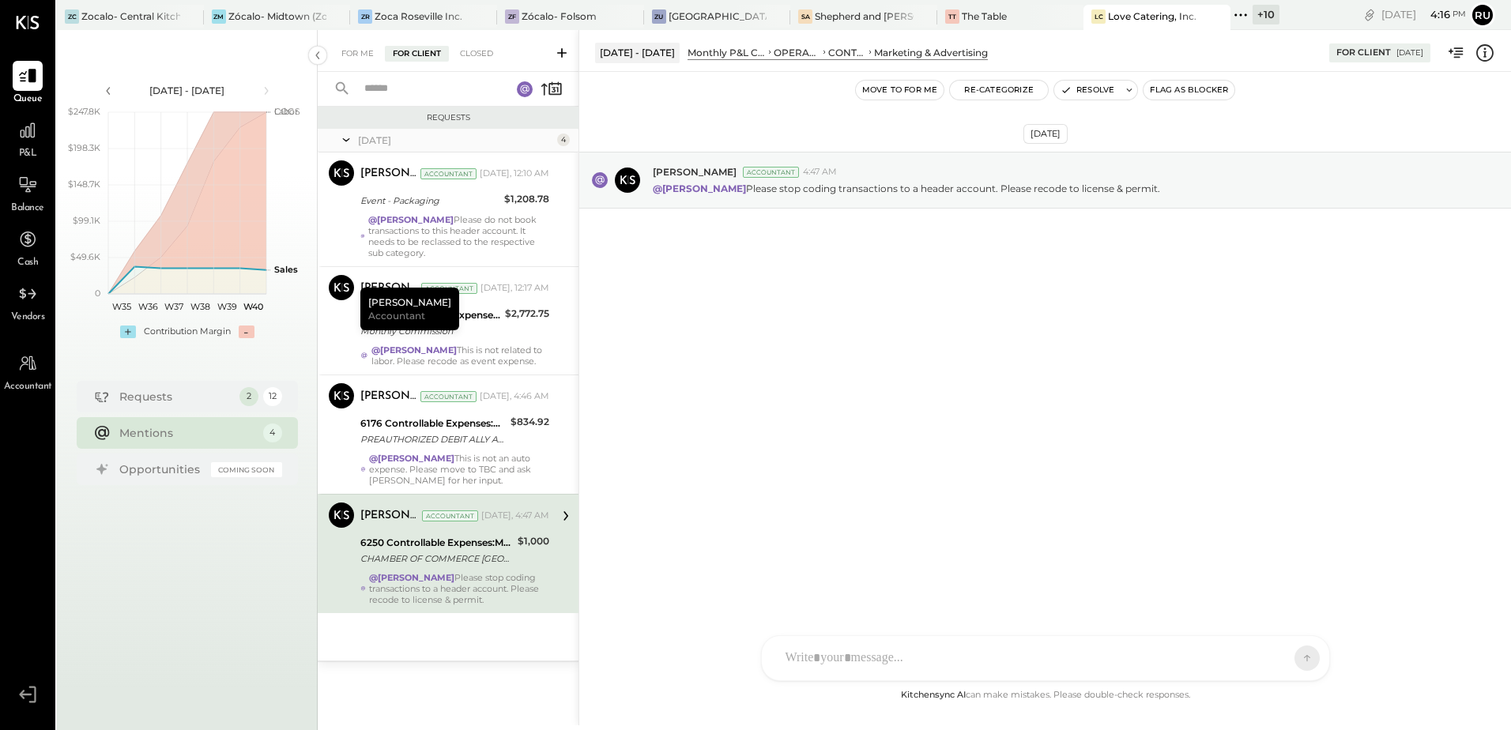
click at [859, 654] on div at bounding box center [1045, 658] width 567 height 44
click at [1288, 660] on icon at bounding box center [1293, 657] width 14 height 16
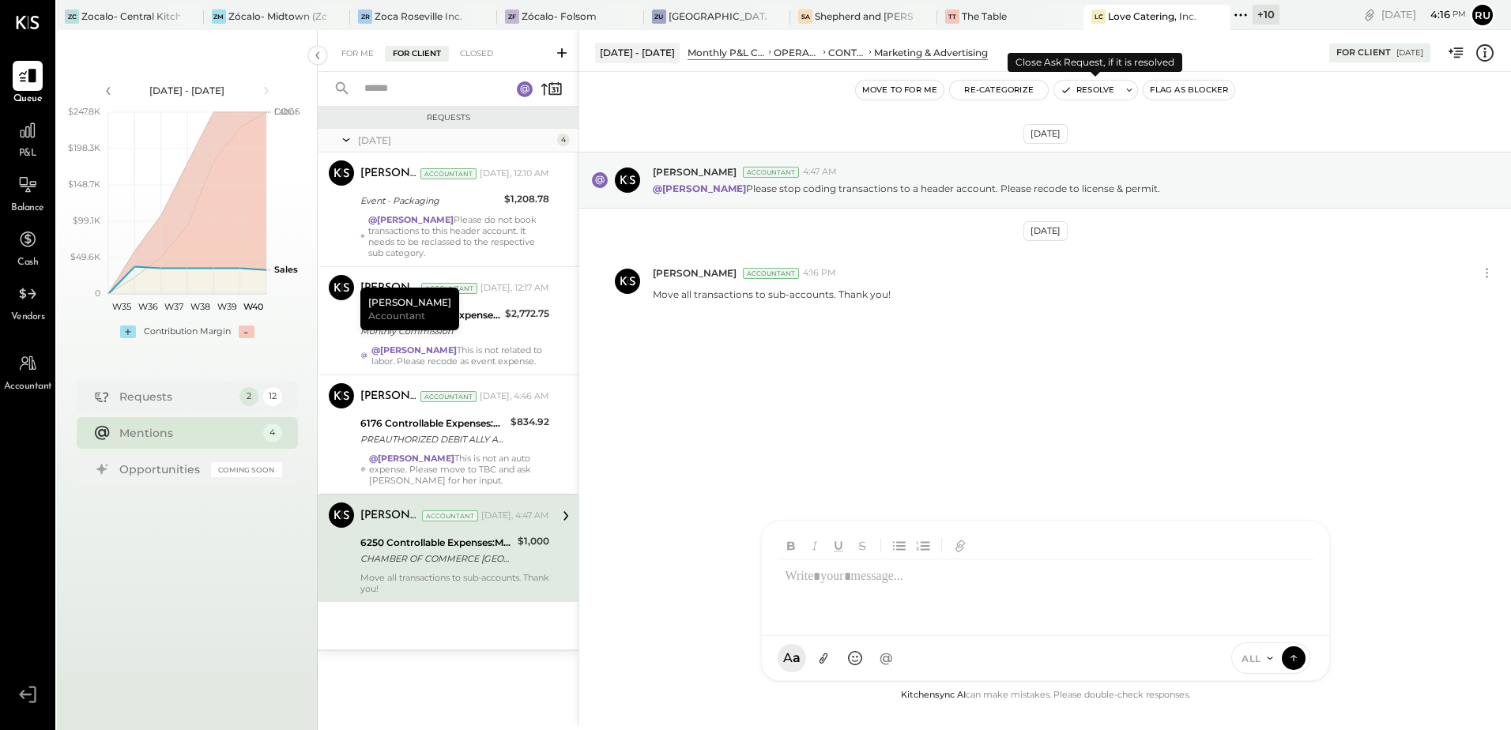
click at [1126, 91] on icon at bounding box center [1128, 90] width 11 height 11
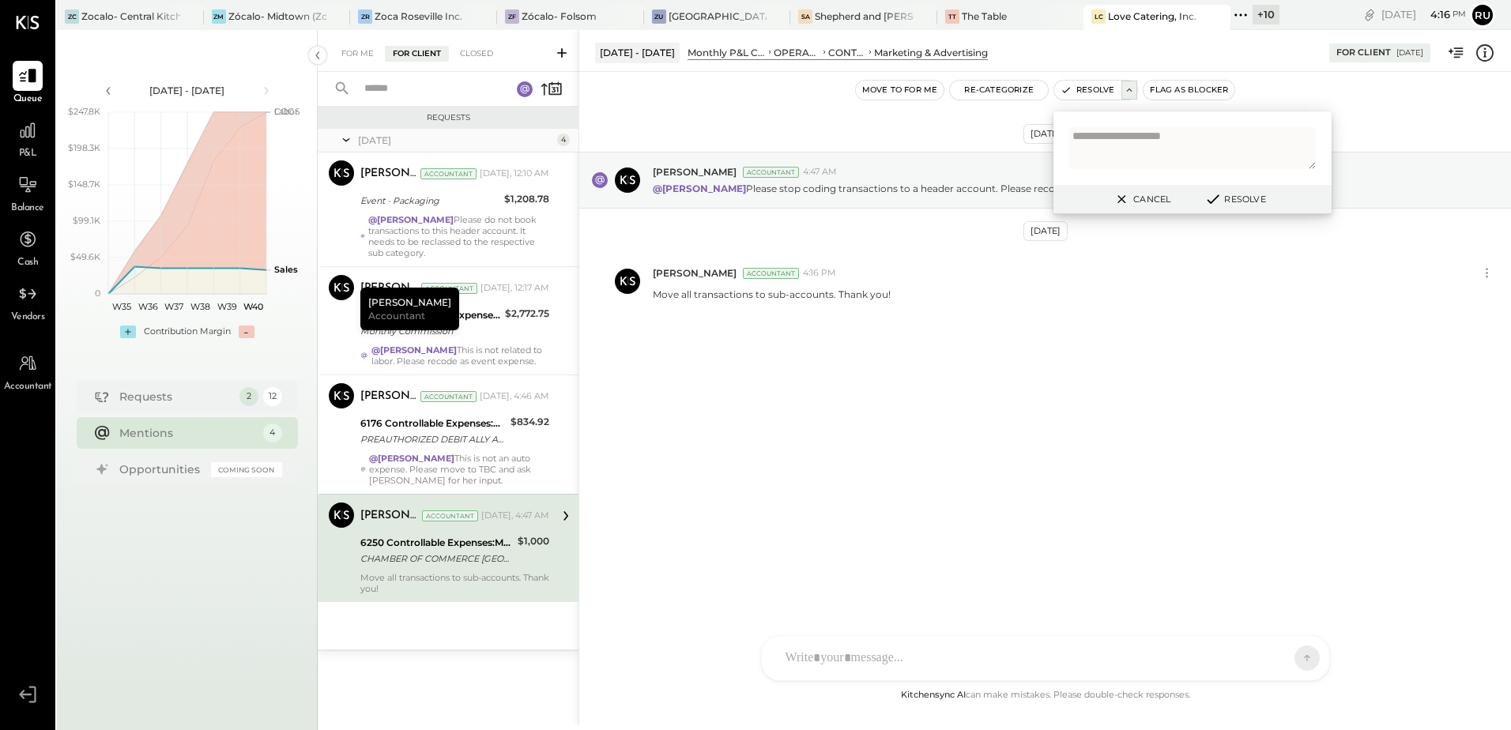
click at [1263, 198] on button "Resolve" at bounding box center [1234, 199] width 71 height 19
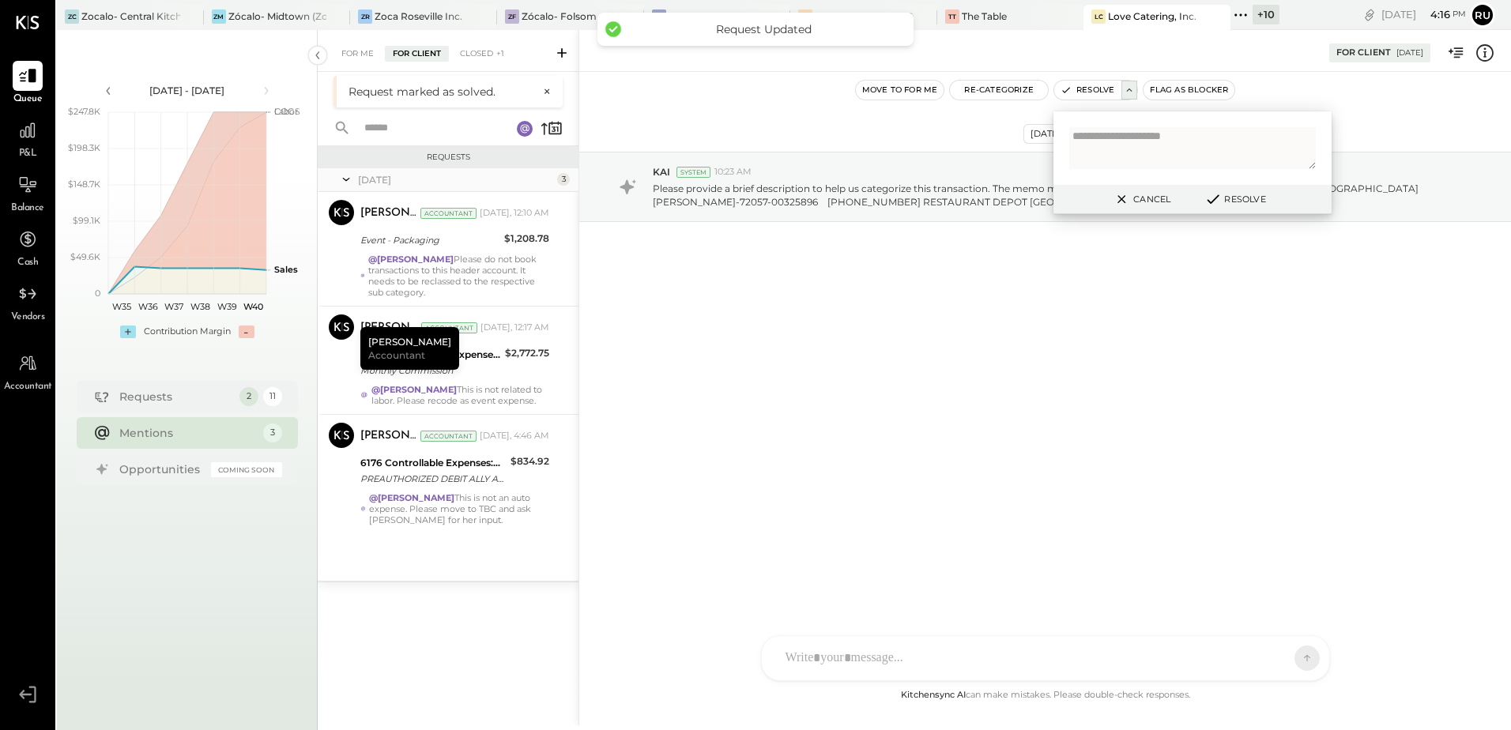
click at [878, 322] on div "Aug 7th, 2025 KAI System 10:23 AM Please provide a brief description to help us…" at bounding box center [1045, 225] width 932 height 229
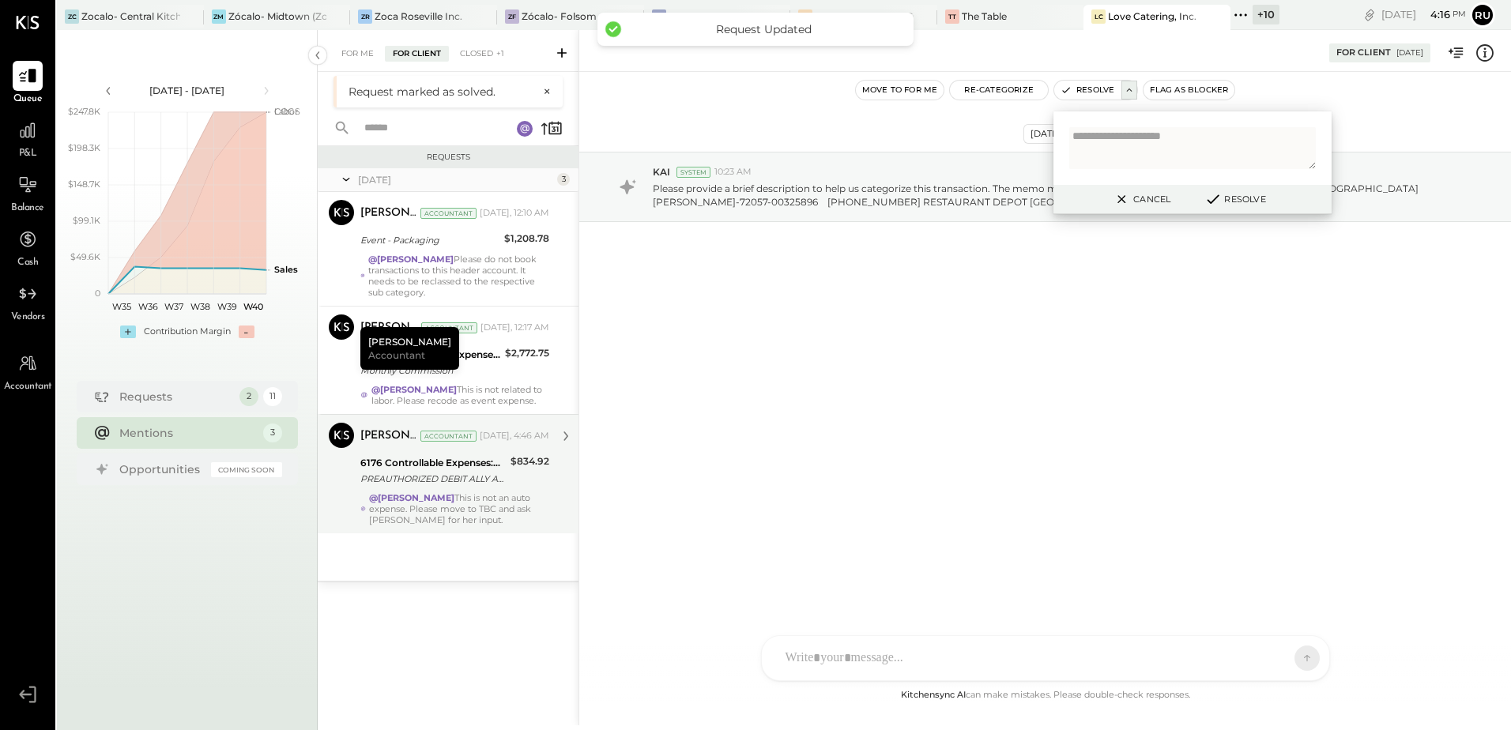
click at [423, 488] on div "Joseph Shin Accountant Yesterday, 4:46 AM 6176 Controllable Expenses:Direct Ope…" at bounding box center [454, 474] width 189 height 103
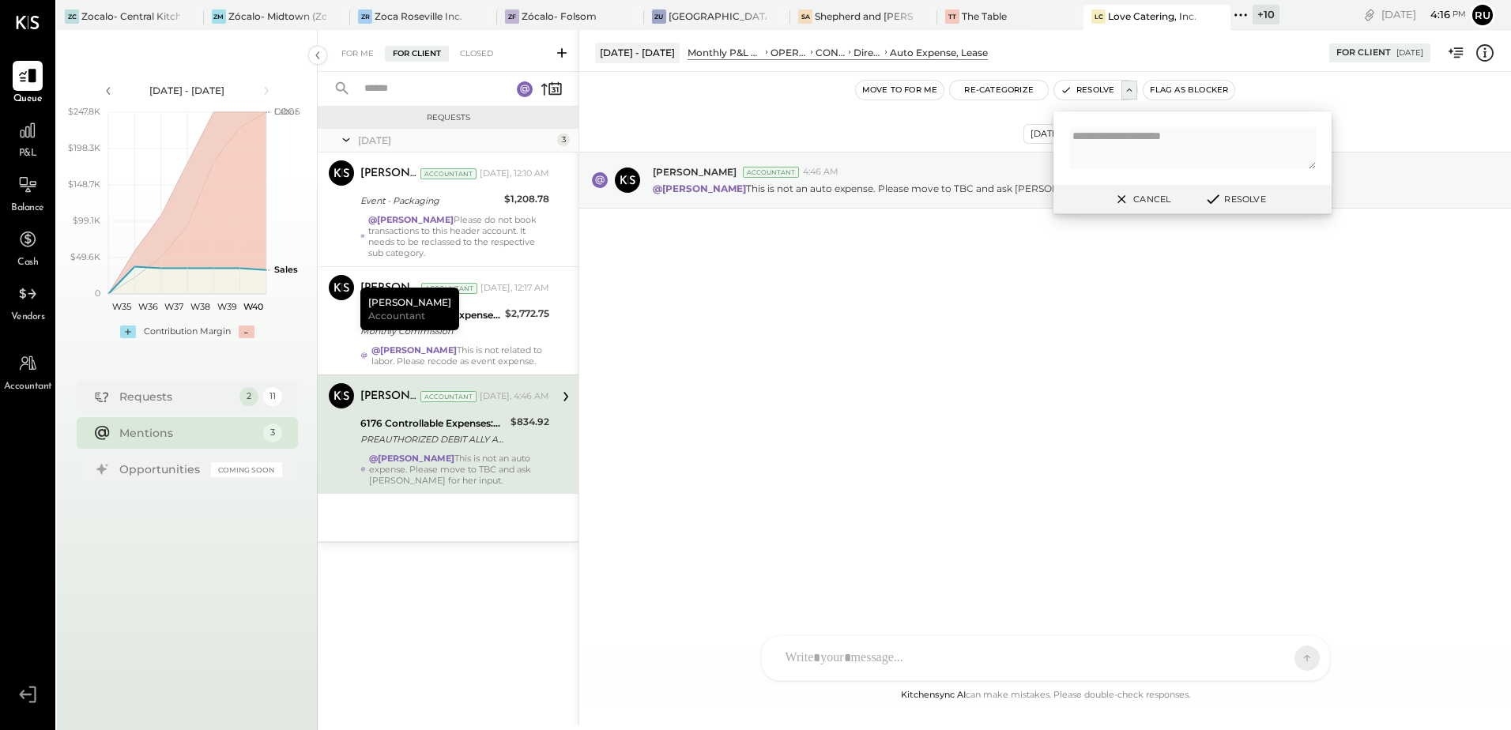
click at [817, 388] on div "Oct 2nd, 2025 Joseph Shin Accountant 4:46 AM @Rushabh Shah This is not an auto …" at bounding box center [1045, 379] width 932 height 614
click at [1140, 201] on button "Cancel" at bounding box center [1141, 199] width 68 height 21
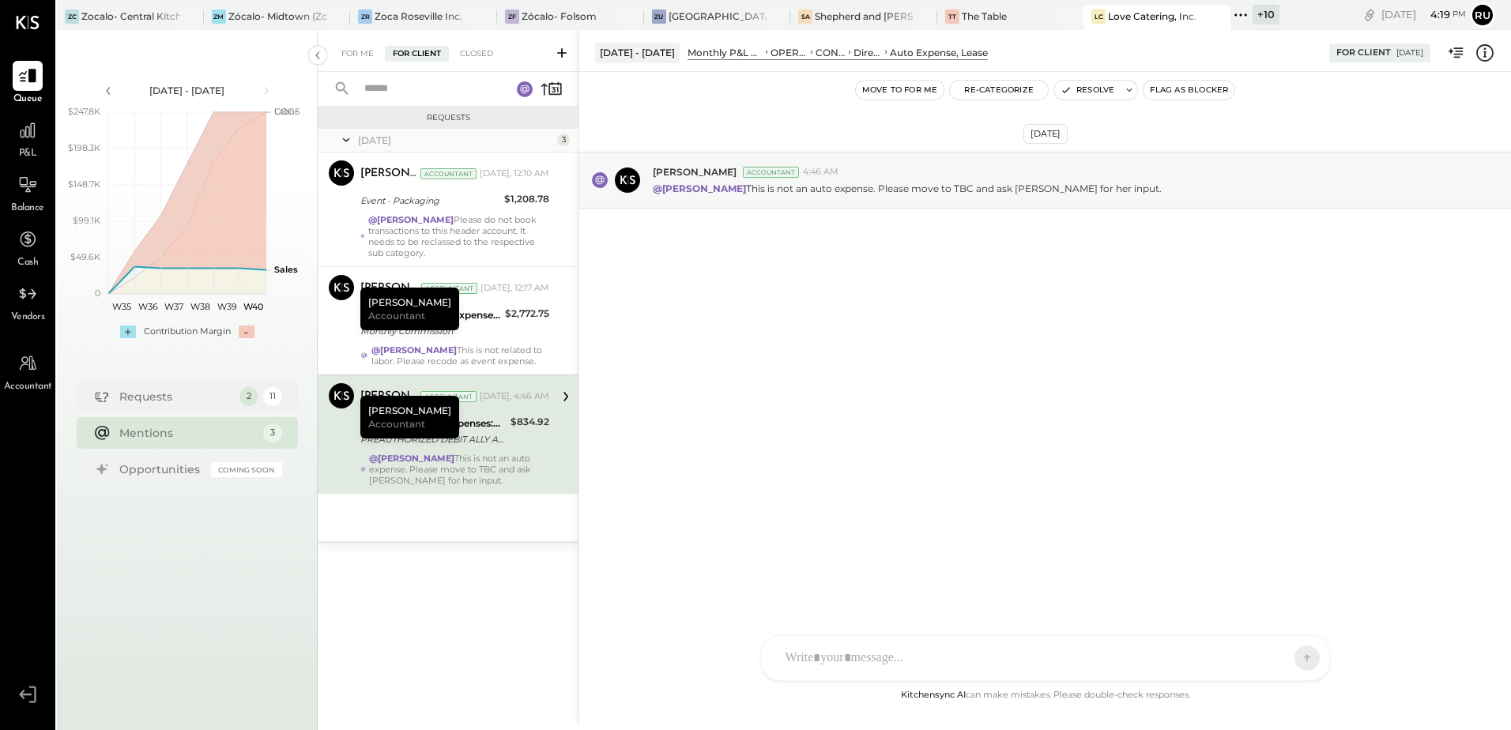
click at [895, 643] on div at bounding box center [1030, 658] width 507 height 35
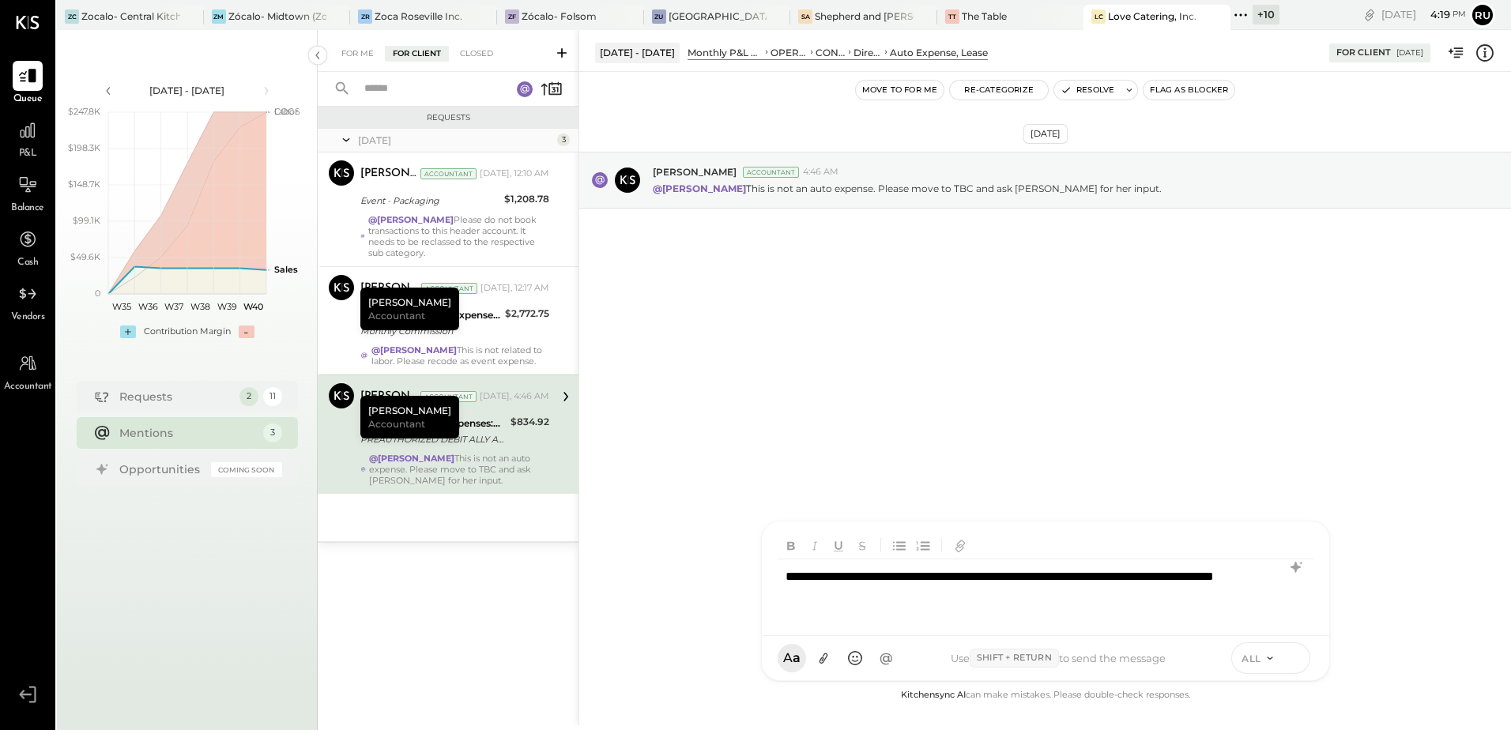
click at [1291, 661] on icon at bounding box center [1293, 657] width 14 height 16
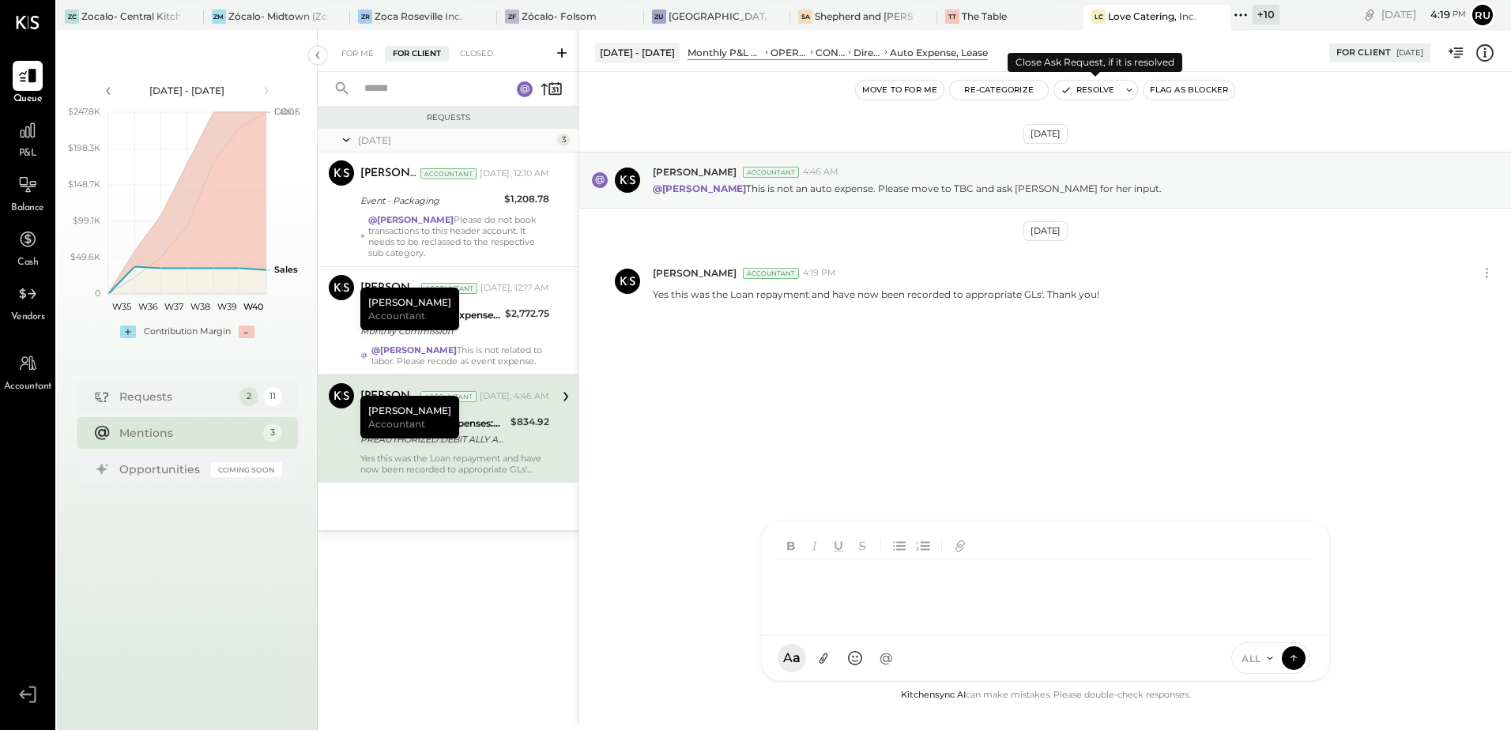
click at [1123, 91] on icon at bounding box center [1128, 90] width 11 height 11
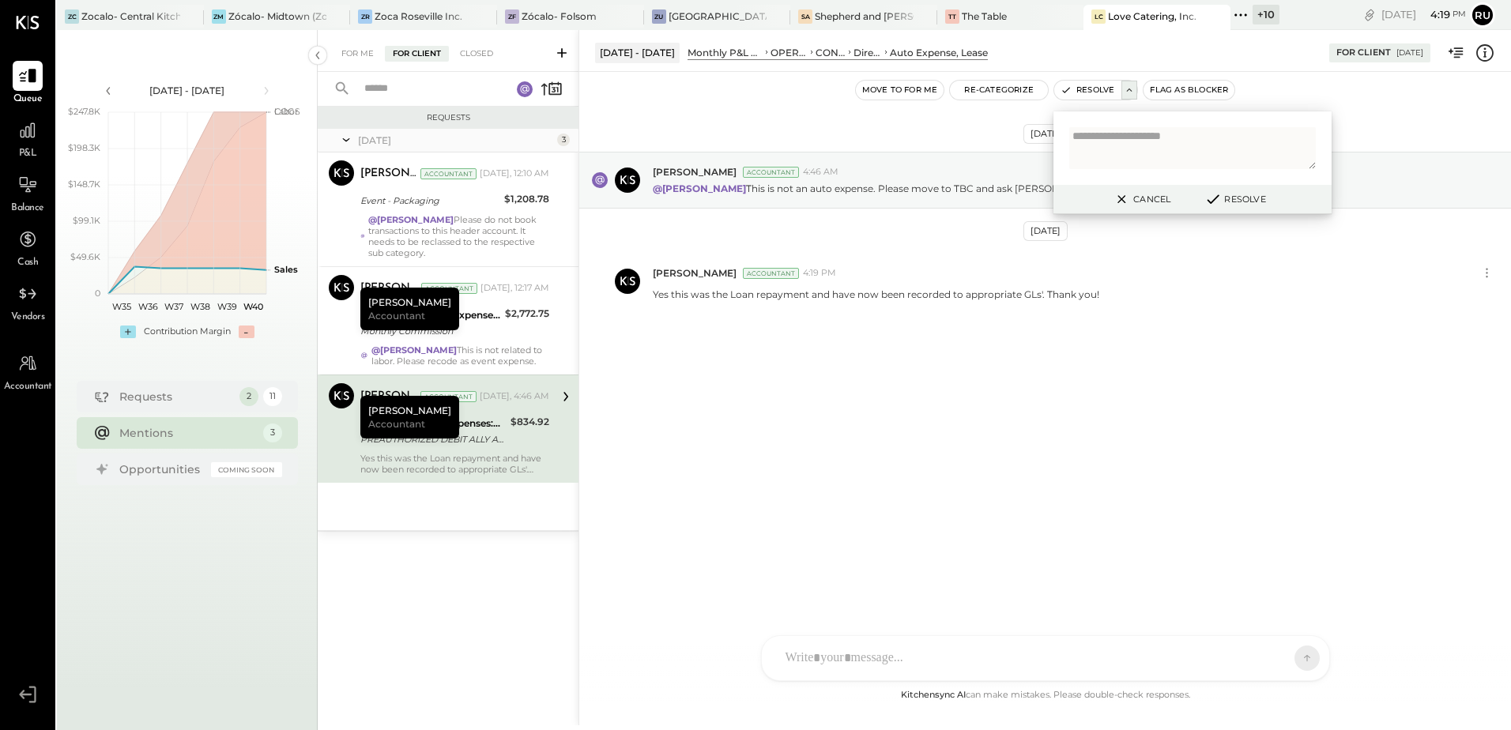
click at [1102, 144] on textarea at bounding box center [1192, 148] width 247 height 42
type textarea "**********"
click at [1234, 203] on button "Resolve" at bounding box center [1234, 199] width 71 height 19
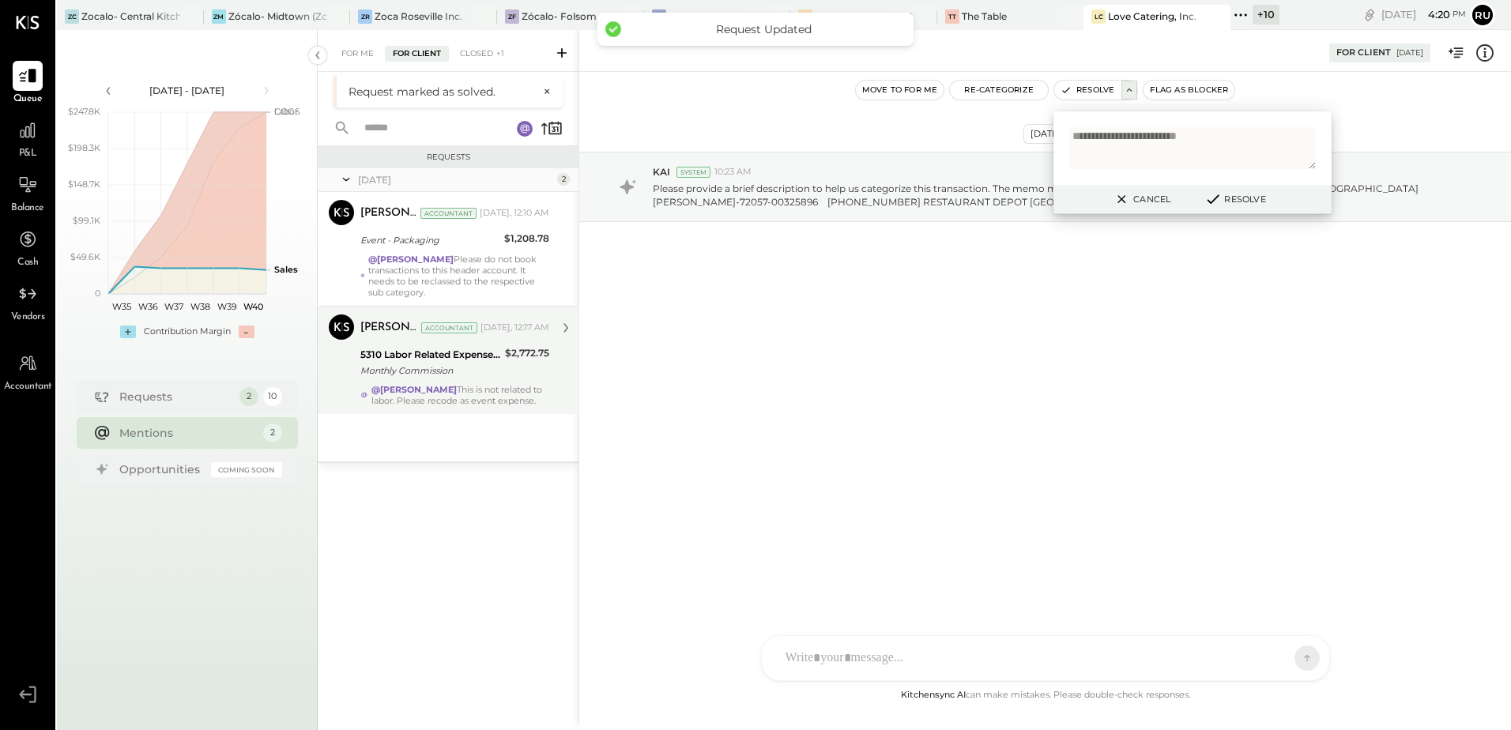
click at [460, 395] on div "@Rushabh Shah This is not related to labor. Please recode as event expense." at bounding box center [460, 395] width 179 height 22
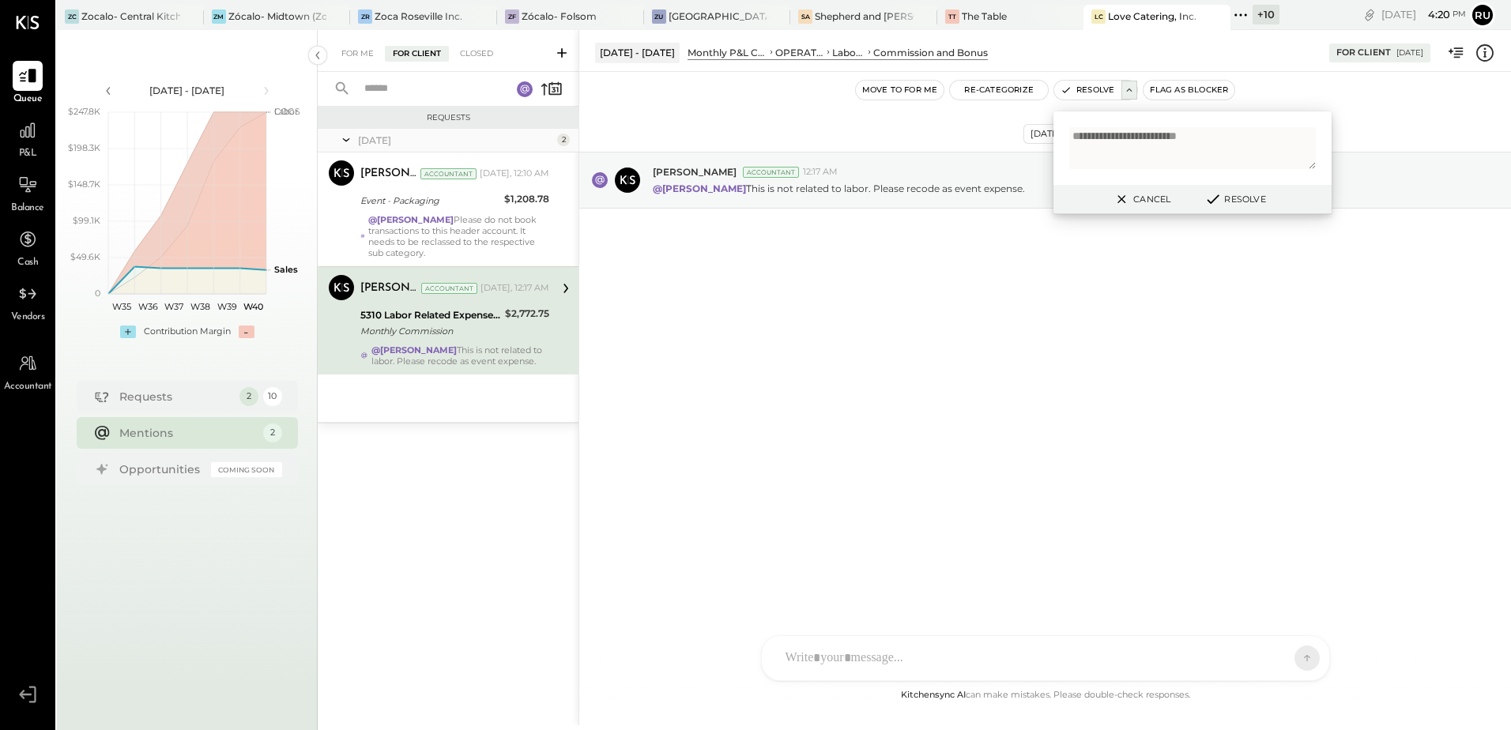
click at [1131, 201] on button "Cancel" at bounding box center [1141, 199] width 68 height 21
click at [834, 665] on div "RS Rushabh Shah SK Sarang Khandhar O office JD Jonathan Darr UM Unnati M. Ralot…" at bounding box center [1045, 658] width 569 height 46
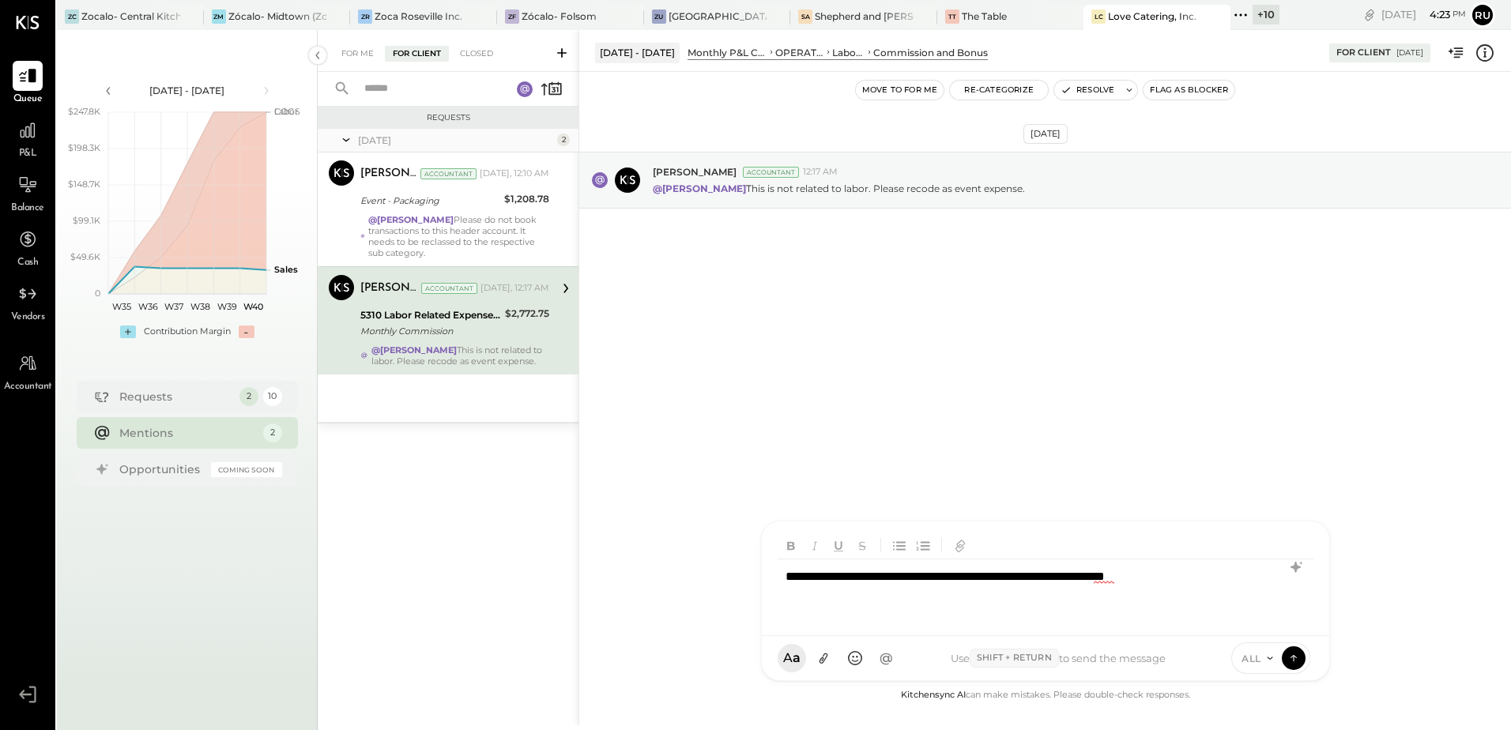
click at [1090, 576] on div "**********" at bounding box center [1045, 590] width 536 height 63
click at [1231, 585] on div "**********" at bounding box center [1045, 590] width 536 height 63
click at [1300, 658] on button at bounding box center [1294, 657] width 24 height 24
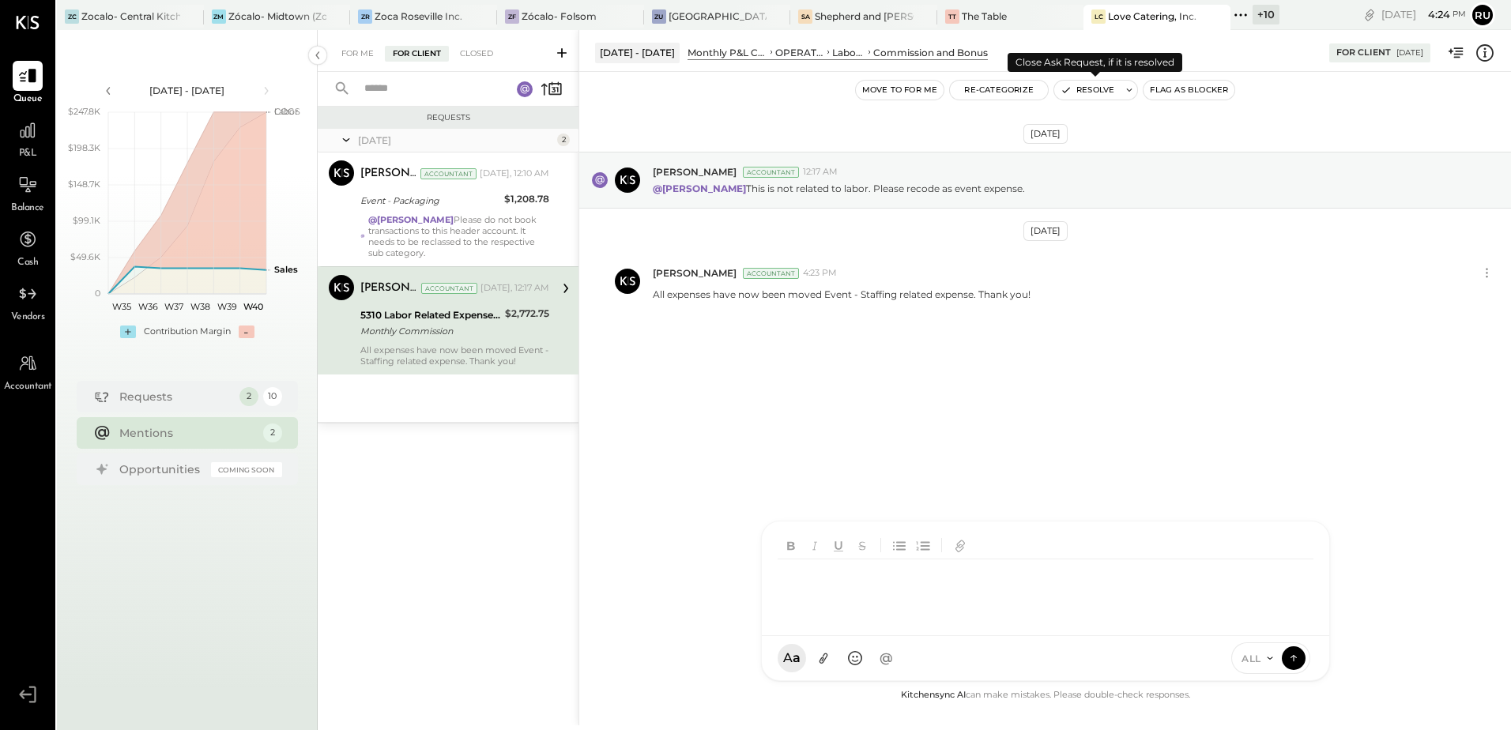
click at [1132, 89] on icon at bounding box center [1128, 90] width 11 height 11
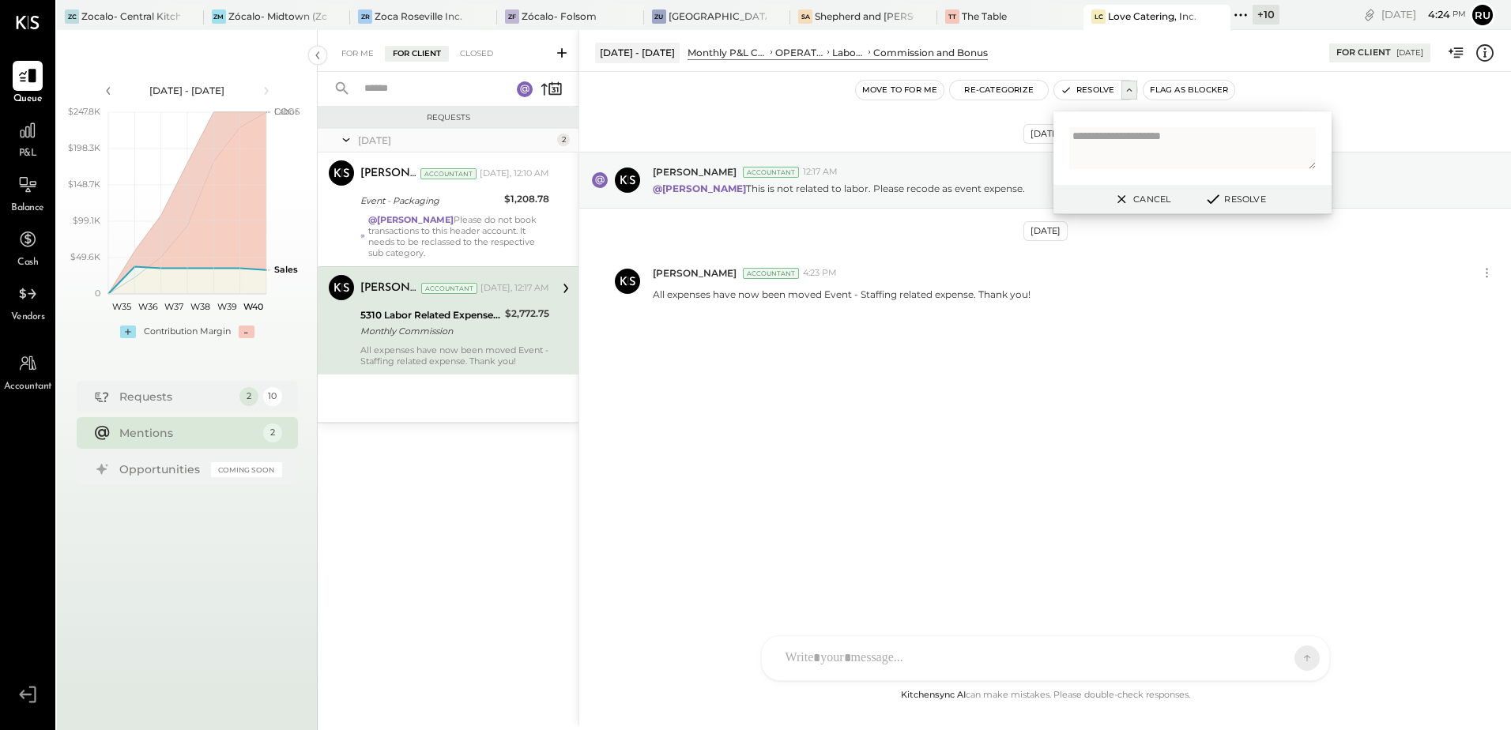
click at [1170, 150] on textarea at bounding box center [1192, 148] width 247 height 42
type textarea "**********"
click at [1195, 311] on div "Rushabh Shah Accountant 4:23 PM All expenses have now been moved Event - Staffi…" at bounding box center [1045, 281] width 932 height 65
click at [1226, 190] on button "Resolve" at bounding box center [1234, 199] width 71 height 19
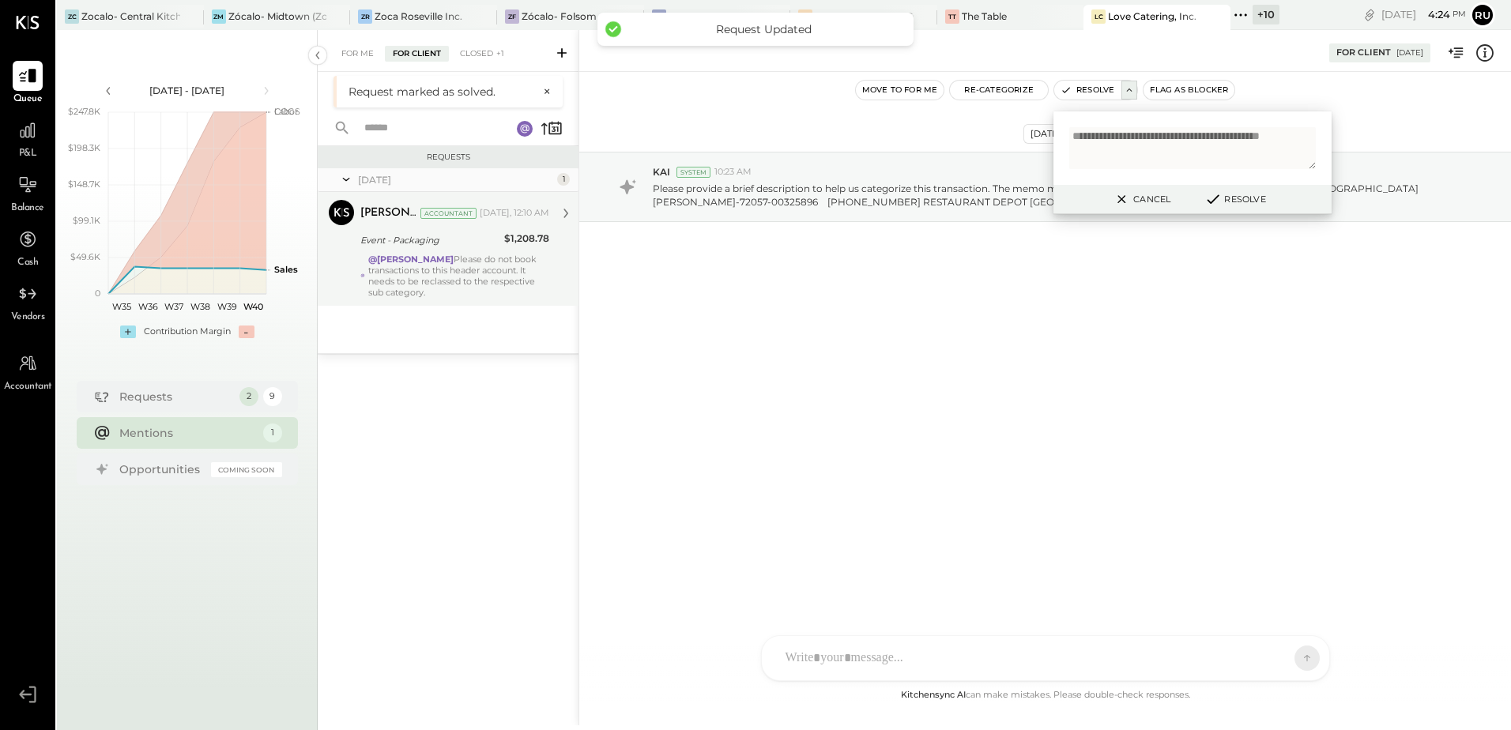
click at [451, 255] on div "@Rushabh Shah Please do not book transactions to this header account. It needs …" at bounding box center [458, 276] width 181 height 44
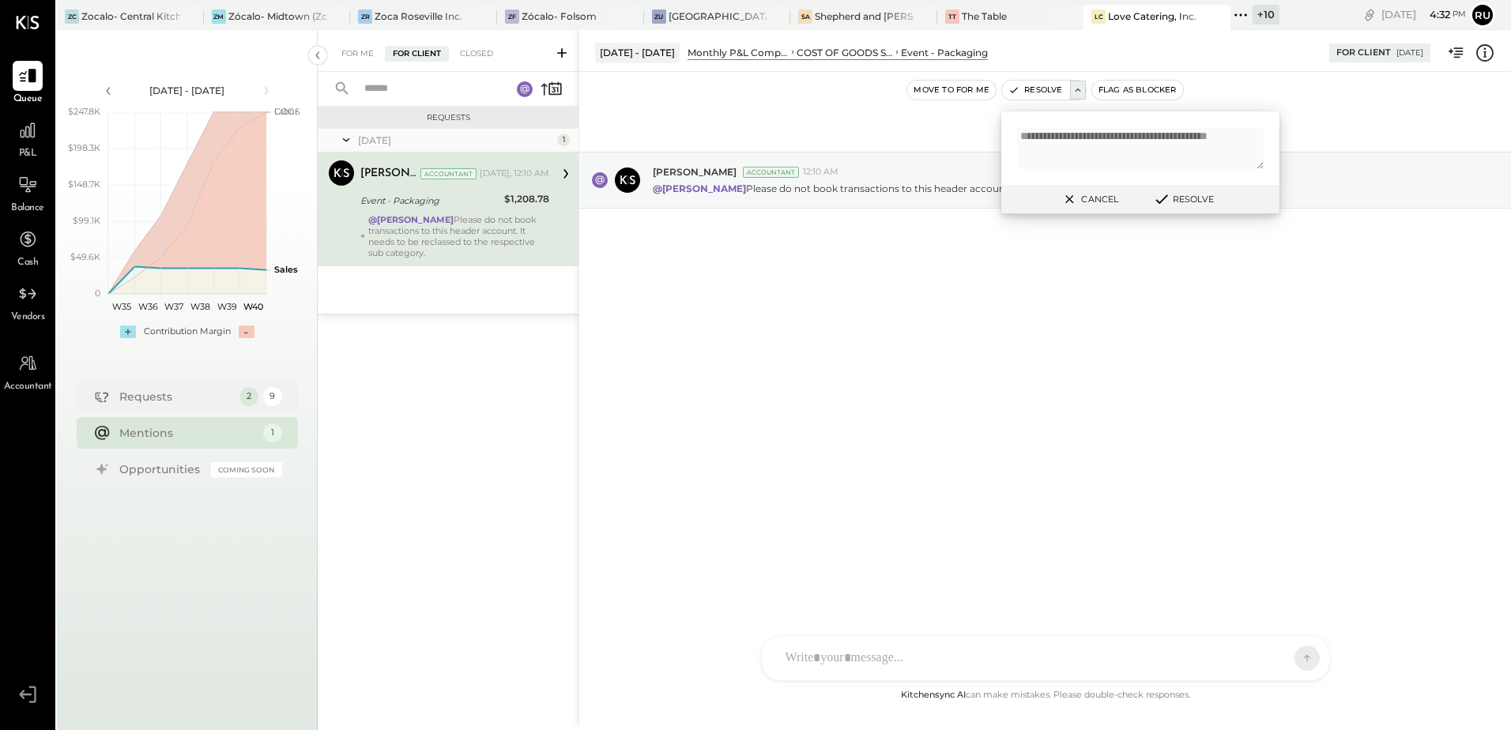
click at [963, 661] on div at bounding box center [1030, 658] width 507 height 35
click at [976, 582] on div at bounding box center [1045, 590] width 536 height 63
click at [1038, 574] on div "**********" at bounding box center [1045, 590] width 536 height 63
click at [1107, 575] on div "**********" at bounding box center [1045, 590] width 536 height 63
click at [1029, 583] on div "**********" at bounding box center [1045, 590] width 536 height 63
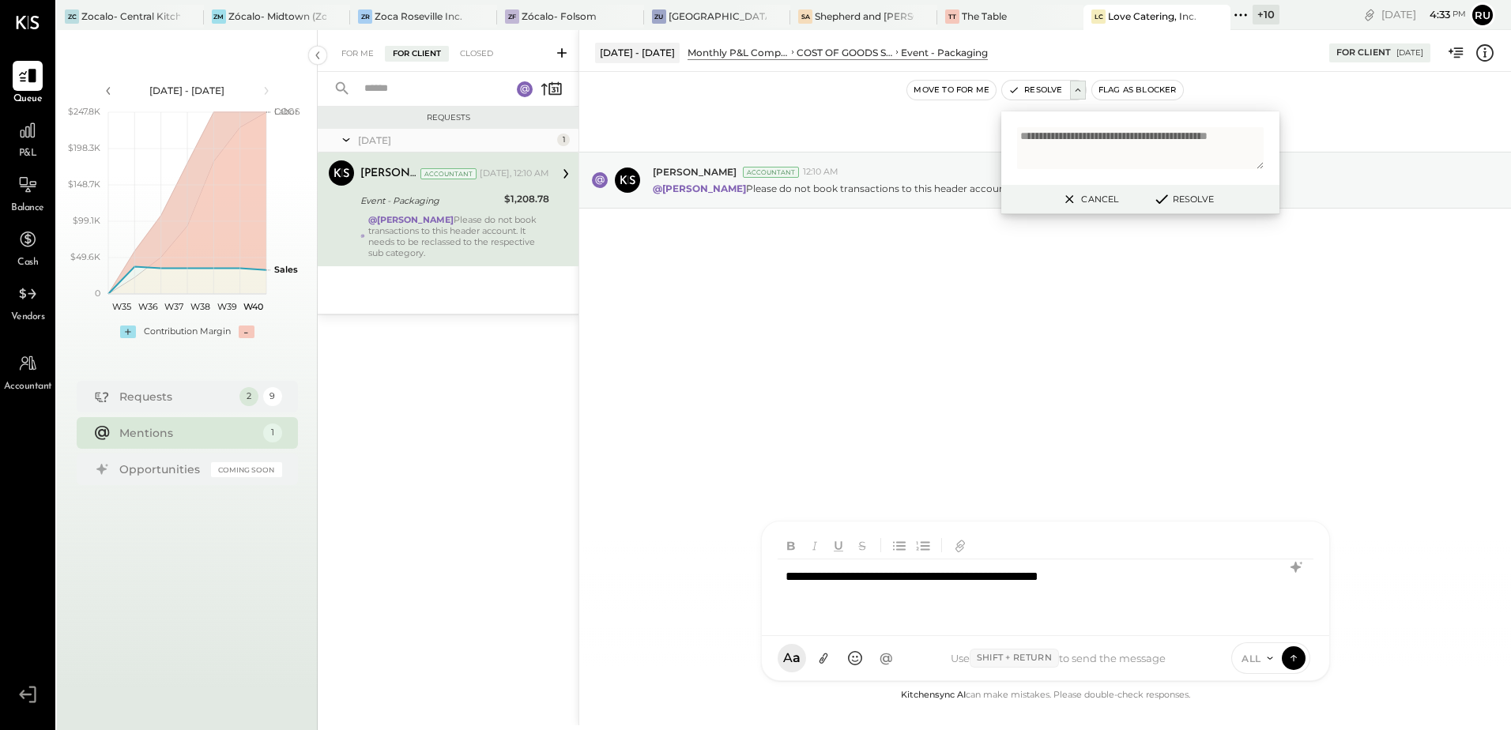
click at [1112, 571] on div "**********" at bounding box center [1045, 590] width 536 height 63
click at [1289, 659] on icon at bounding box center [1293, 657] width 14 height 16
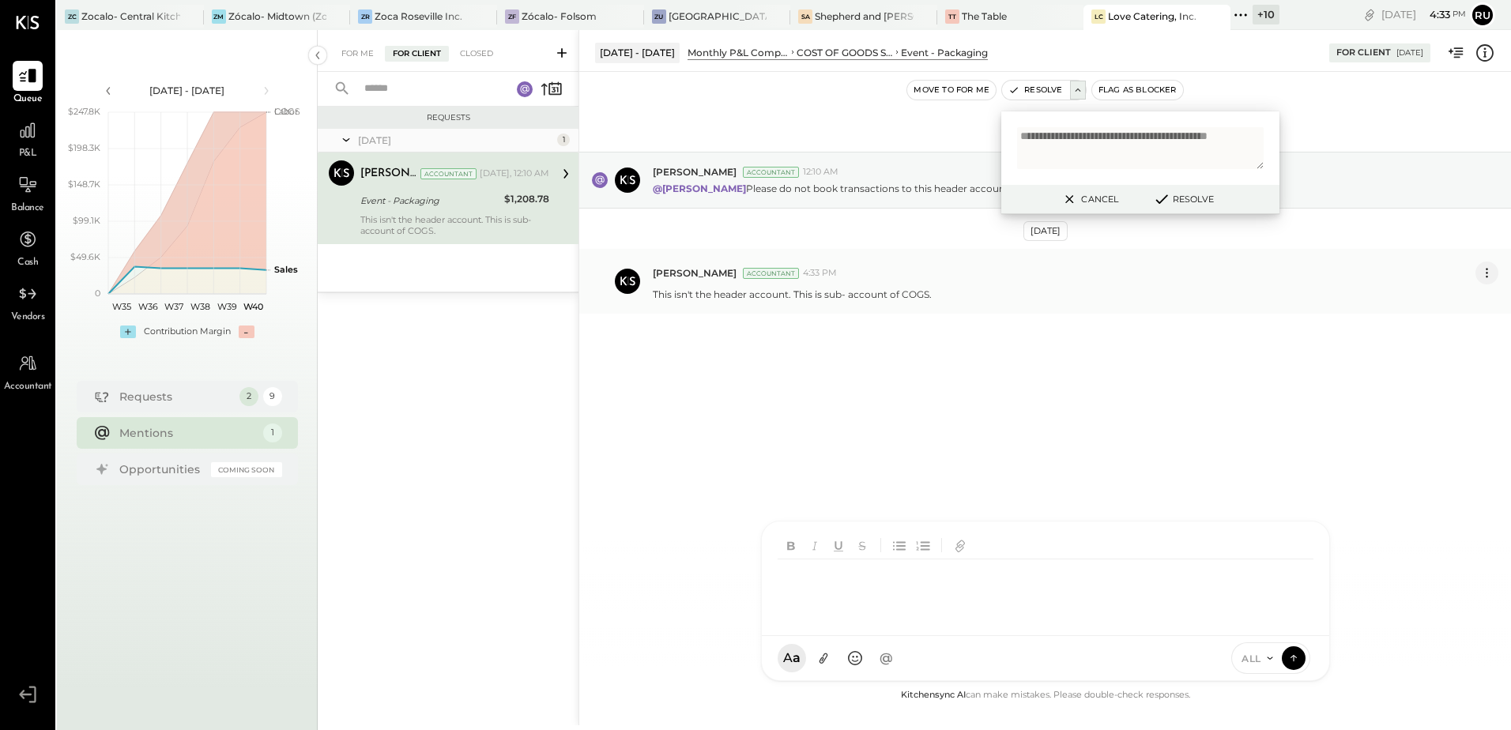
click at [1489, 272] on icon at bounding box center [1486, 273] width 17 height 17
click at [1451, 299] on button "Edit Message" at bounding box center [1444, 300] width 107 height 26
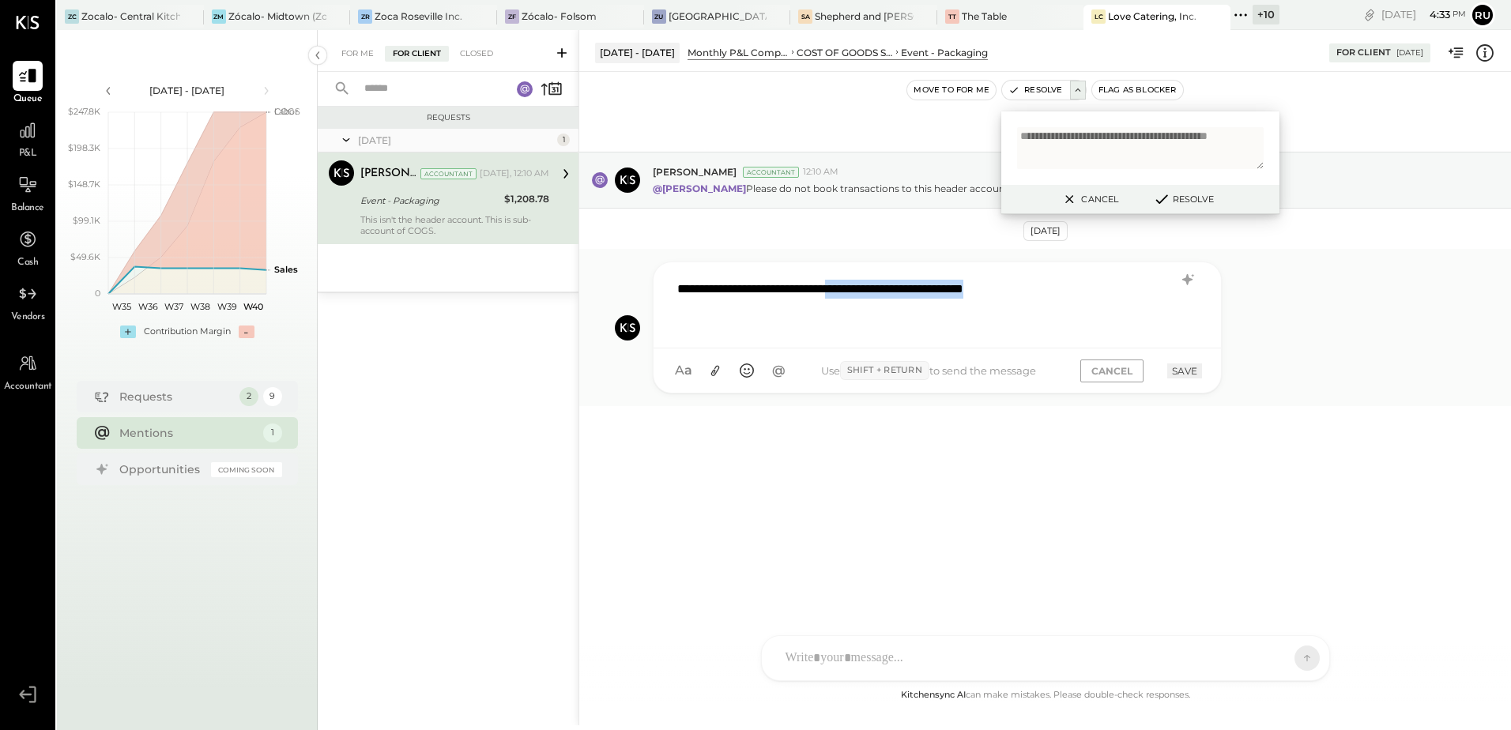
drag, startPoint x: 1071, startPoint y: 288, endPoint x: 867, endPoint y: 286, distance: 204.6
click at [867, 286] on div "**********" at bounding box center [937, 303] width 536 height 63
click at [1180, 375] on button "SAVE" at bounding box center [1184, 370] width 35 height 15
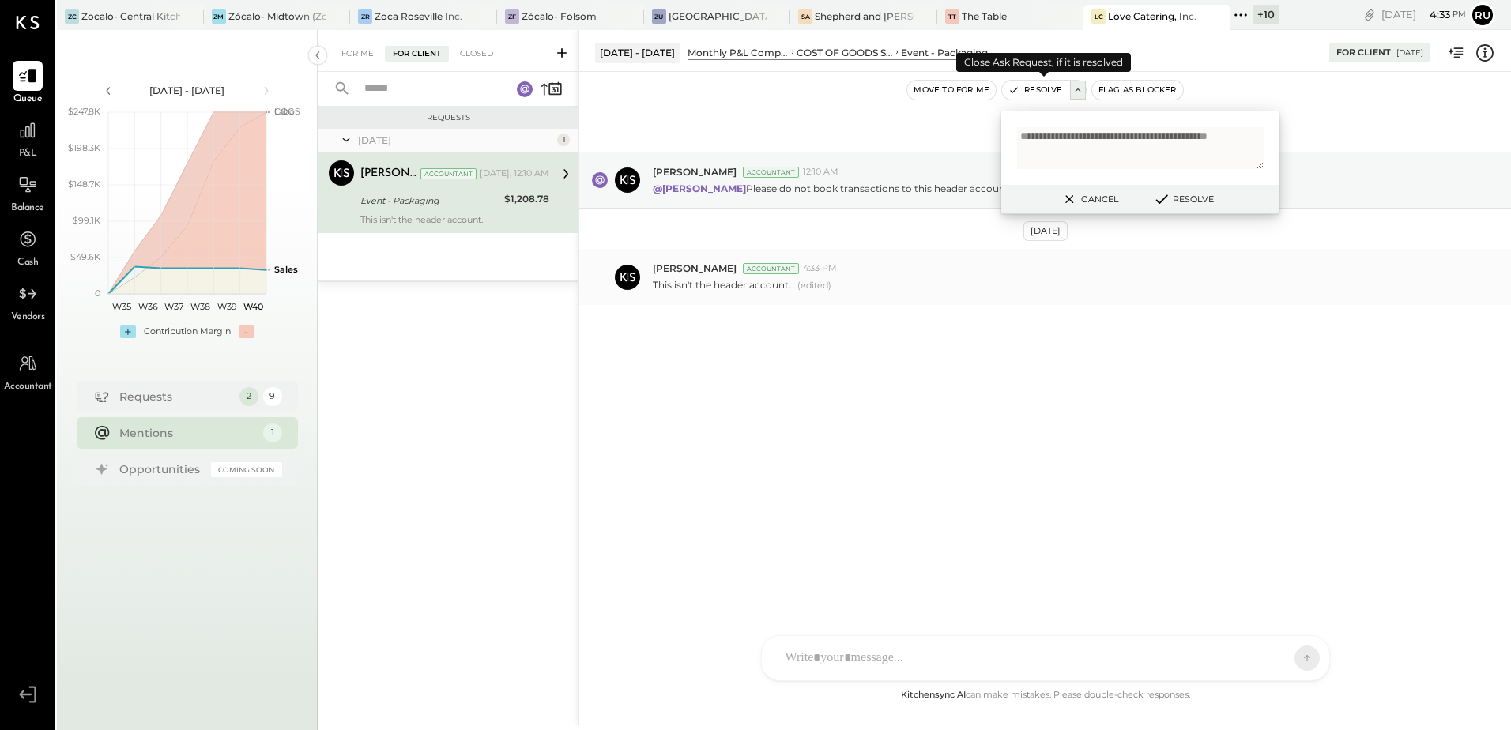
click at [1037, 86] on button "Resolve" at bounding box center [1035, 90] width 66 height 19
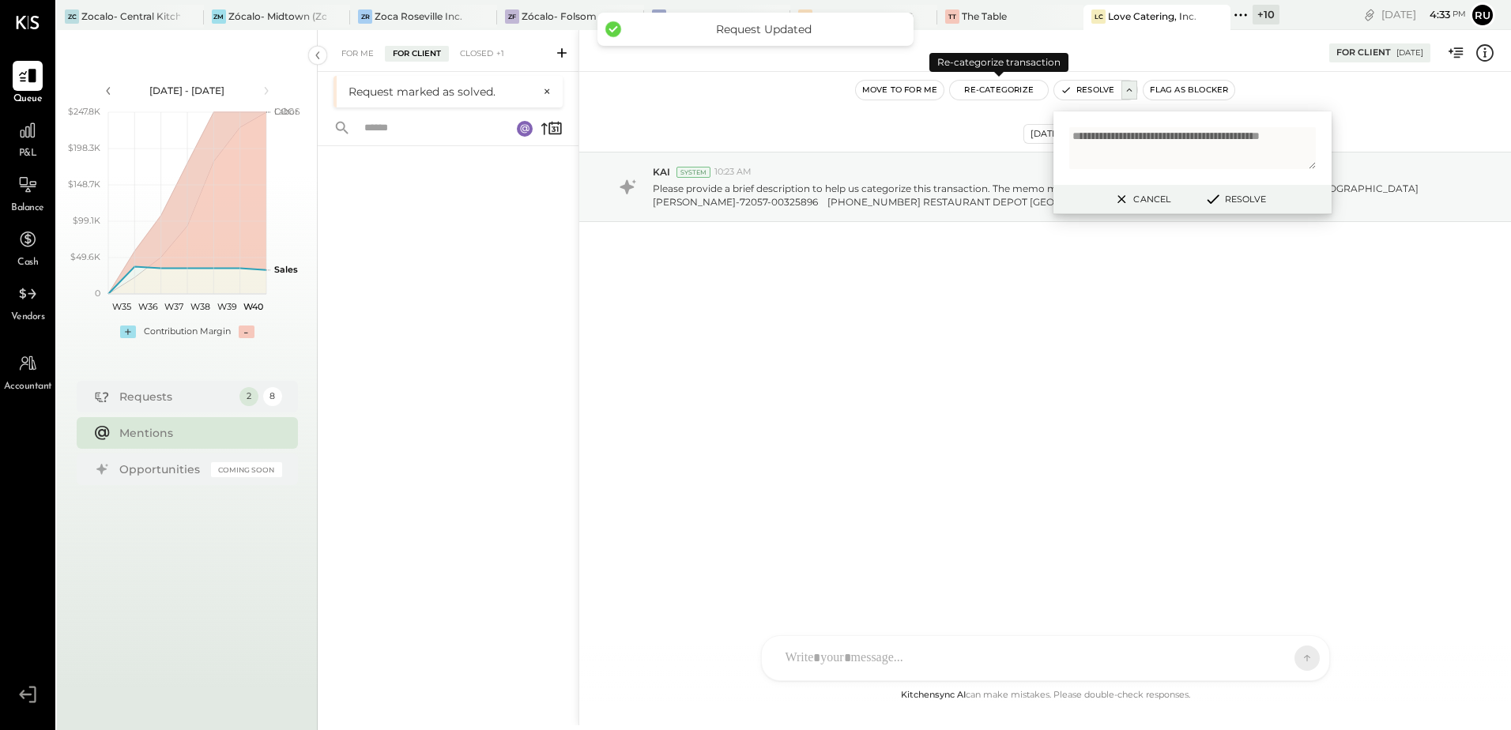
click at [1037, 86] on button "Re-Categorize" at bounding box center [999, 90] width 98 height 19
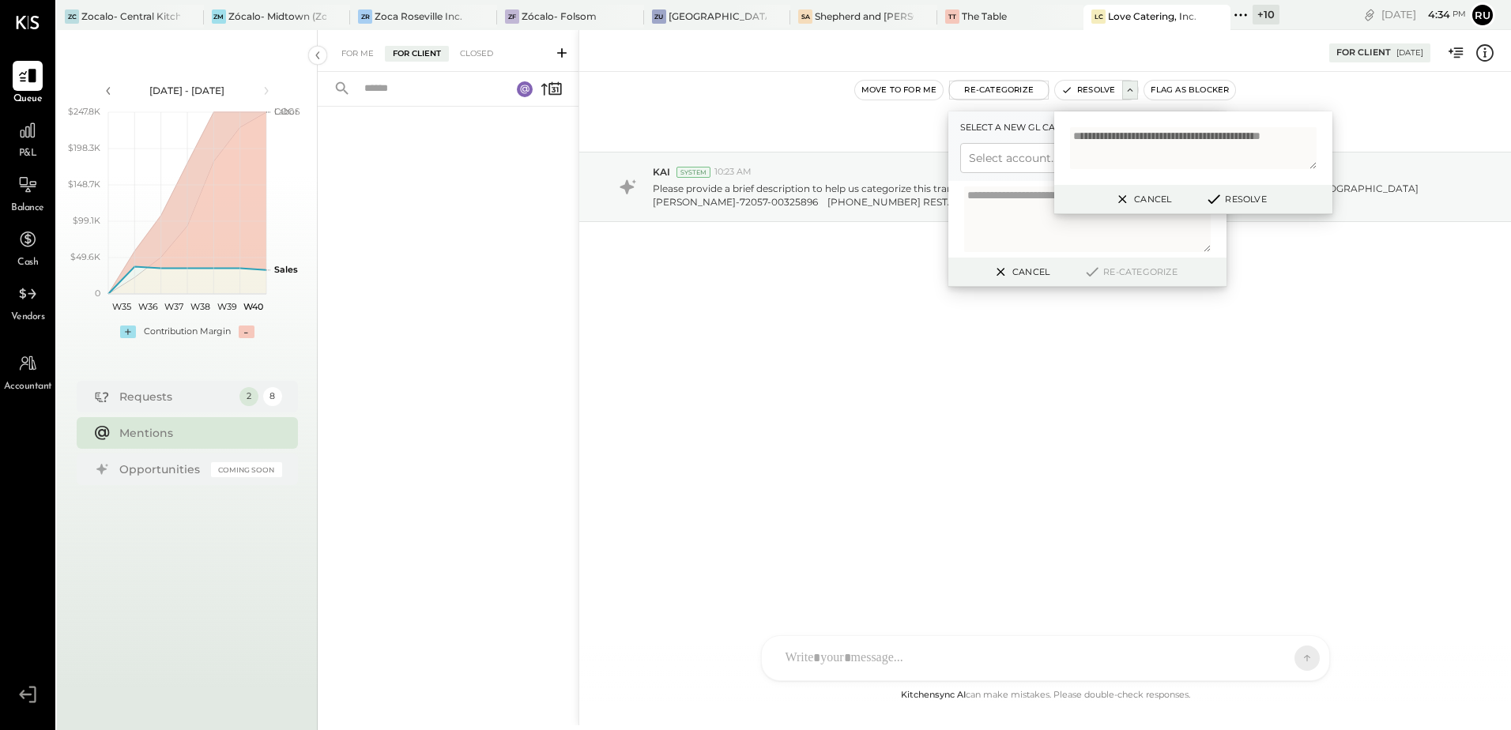
click at [847, 399] on div "Aug 7th, 2025 KAI System 10:23 AM Please provide a brief description to help us…" at bounding box center [1045, 379] width 932 height 614
click at [223, 435] on div "Mentions" at bounding box center [196, 433] width 155 height 16
click at [800, 194] on p "Please provide a brief description to help us categorize this transaction. The …" at bounding box center [1055, 195] width 804 height 27
click at [822, 414] on div "Aug 7th, 2025 KAI System 10:23 AM Please provide a brief description to help us…" at bounding box center [1045, 379] width 932 height 614
click at [1162, 195] on button "Cancel" at bounding box center [1142, 199] width 68 height 21
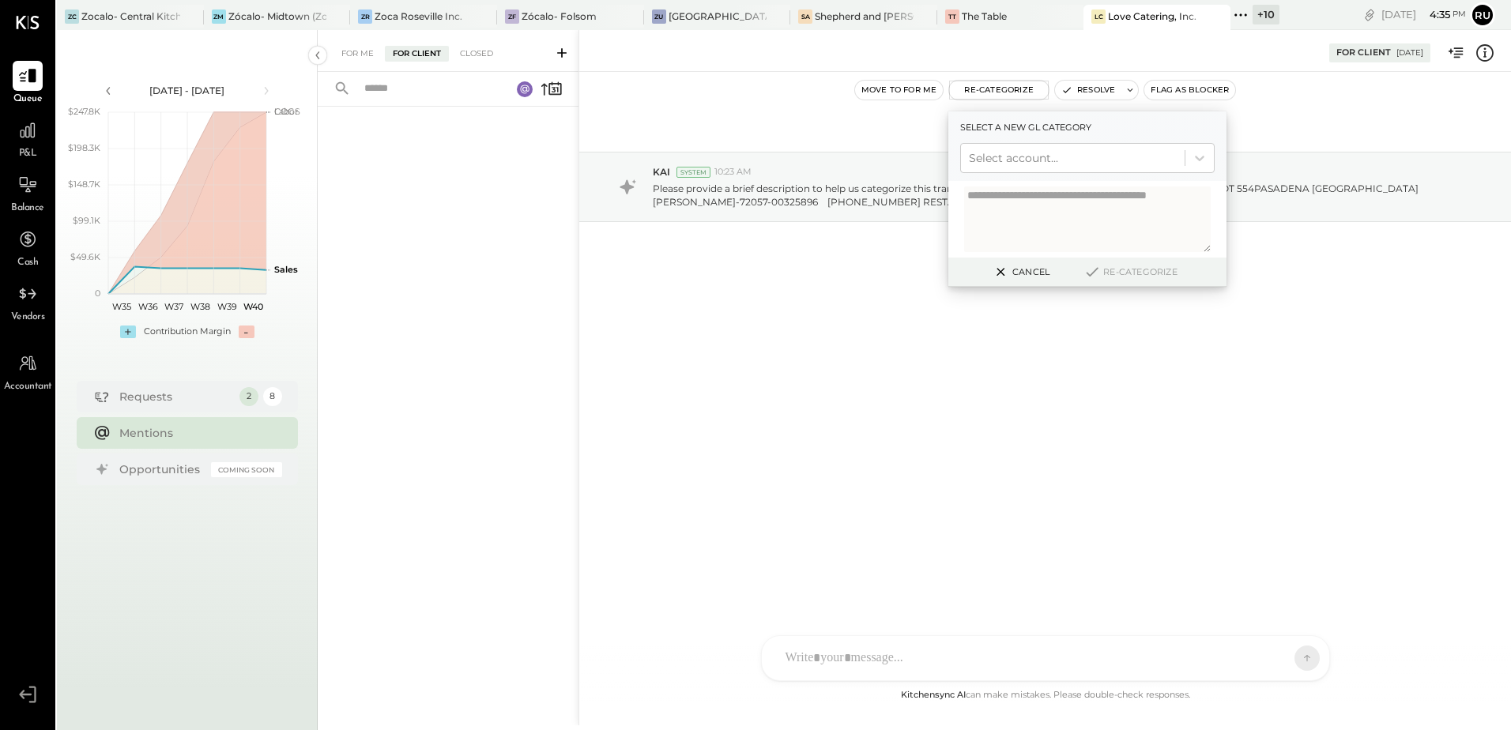
click at [1022, 274] on button "Cancel" at bounding box center [1020, 272] width 68 height 21
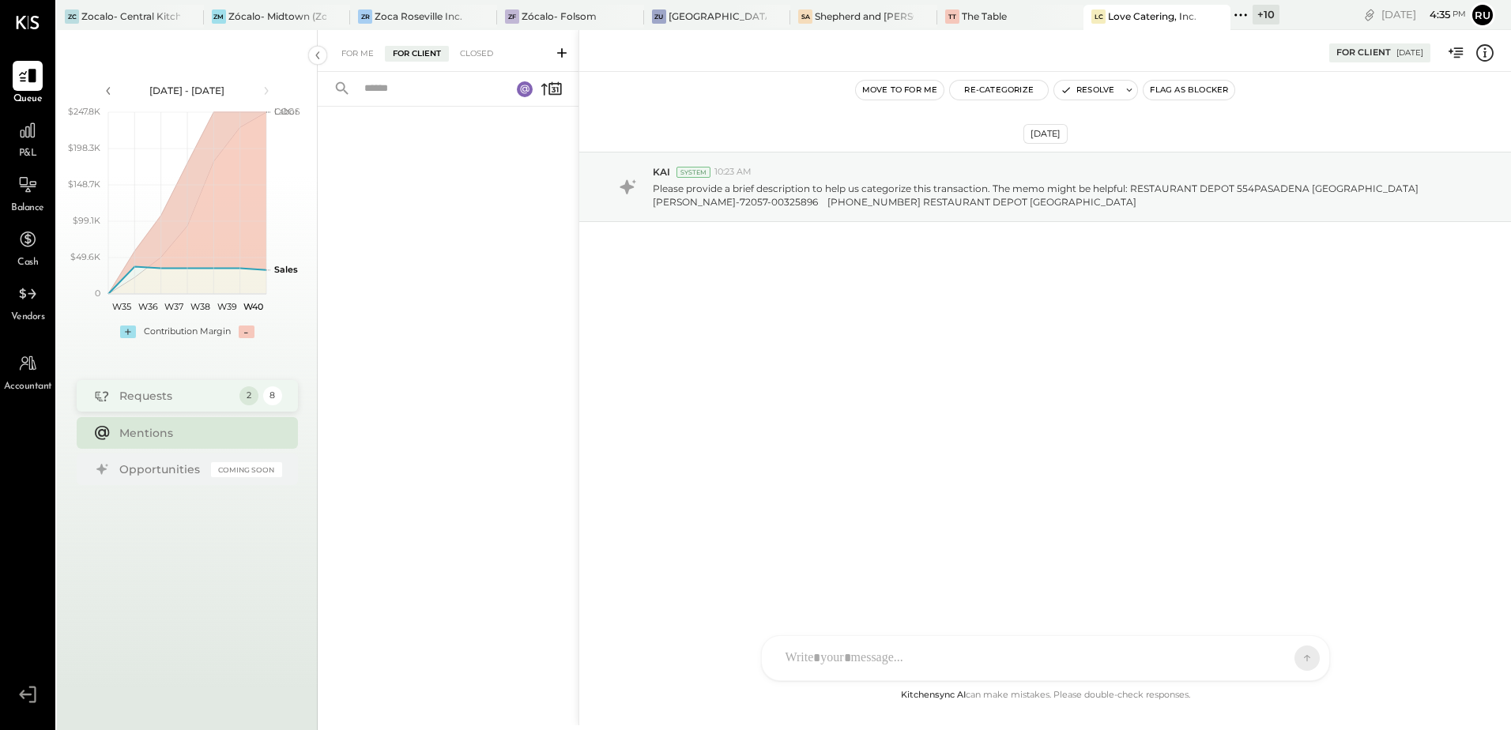
click at [120, 402] on div "Requests" at bounding box center [175, 396] width 112 height 16
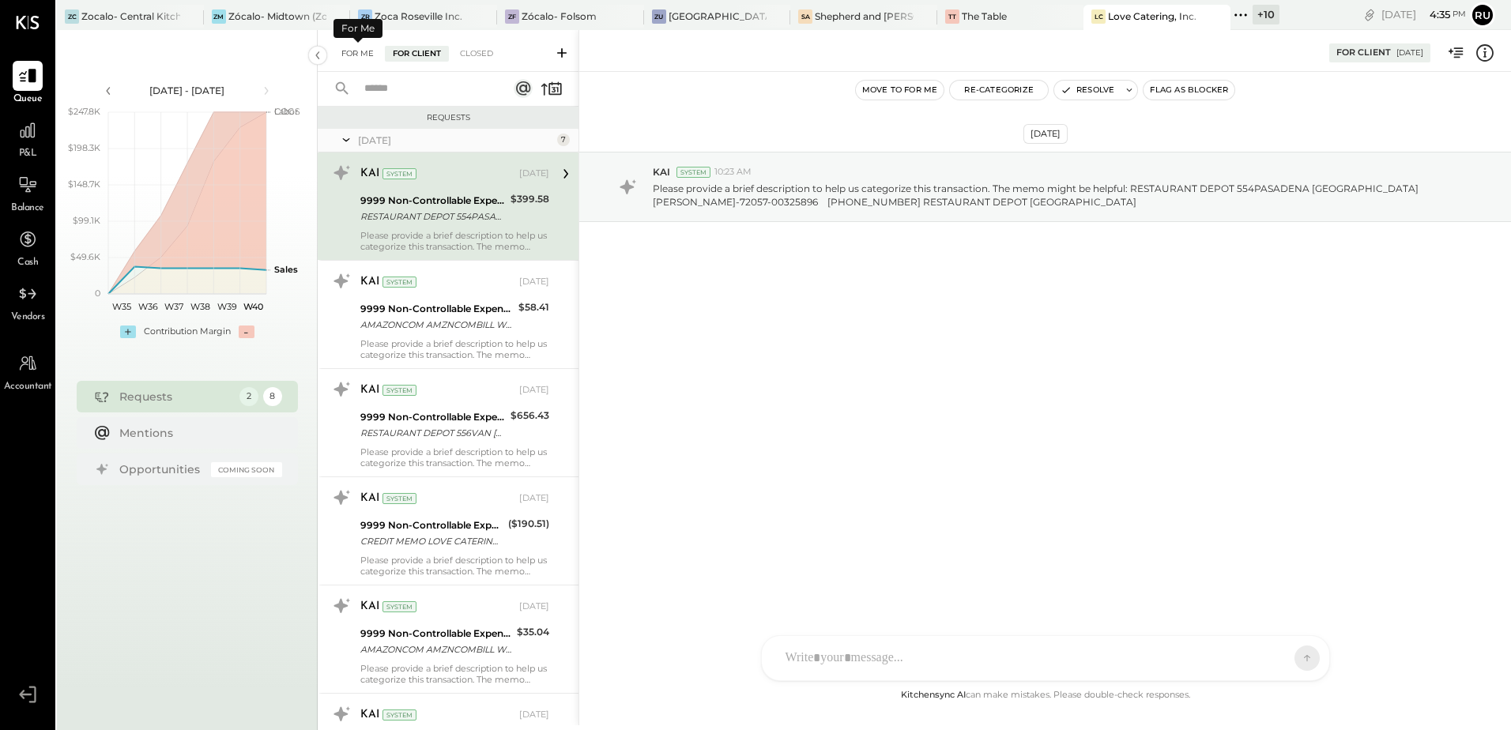
click at [359, 49] on div "For Me" at bounding box center [357, 54] width 48 height 16
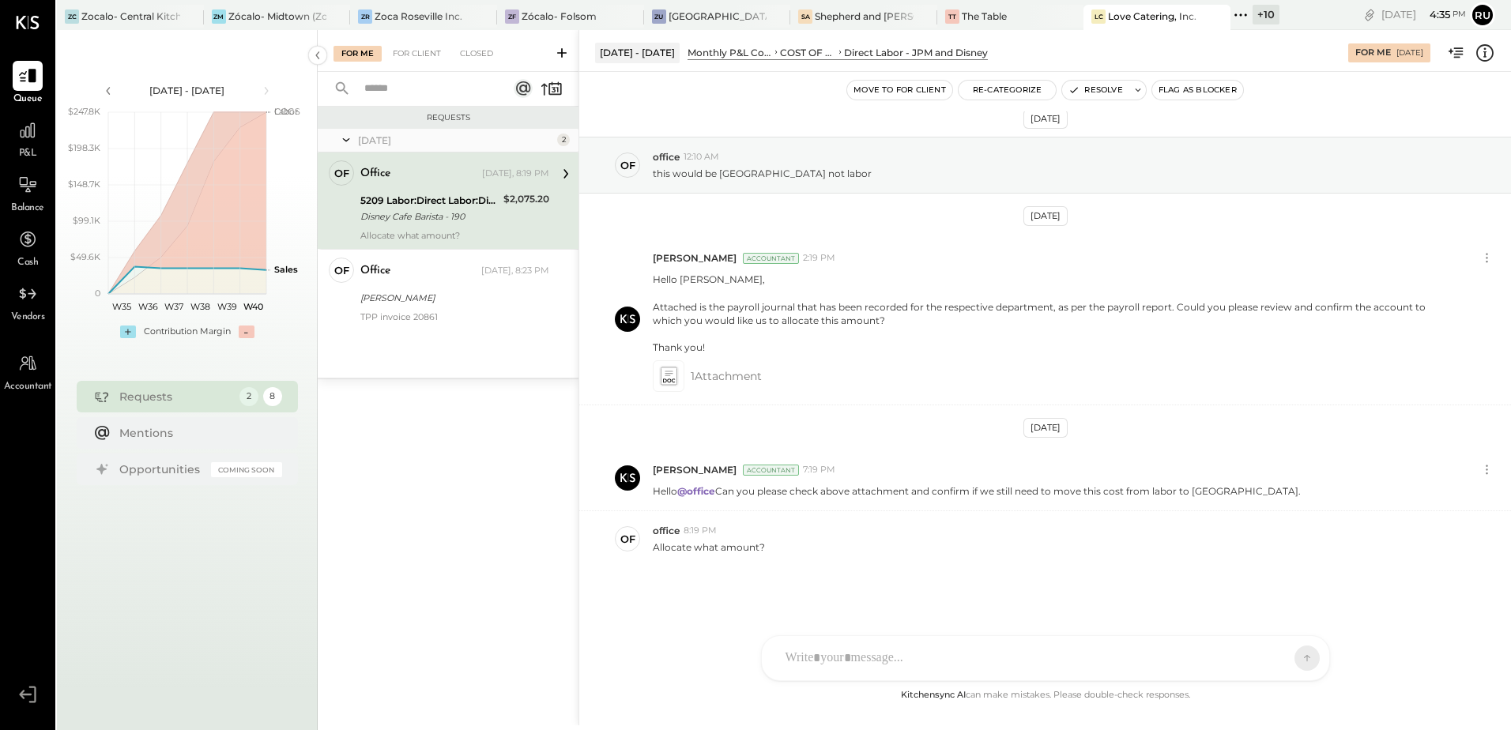
click at [435, 234] on div "Allocate what amount?" at bounding box center [454, 235] width 189 height 11
click at [398, 284] on div "office Yesterday, 8:23 PM" at bounding box center [454, 271] width 189 height 27
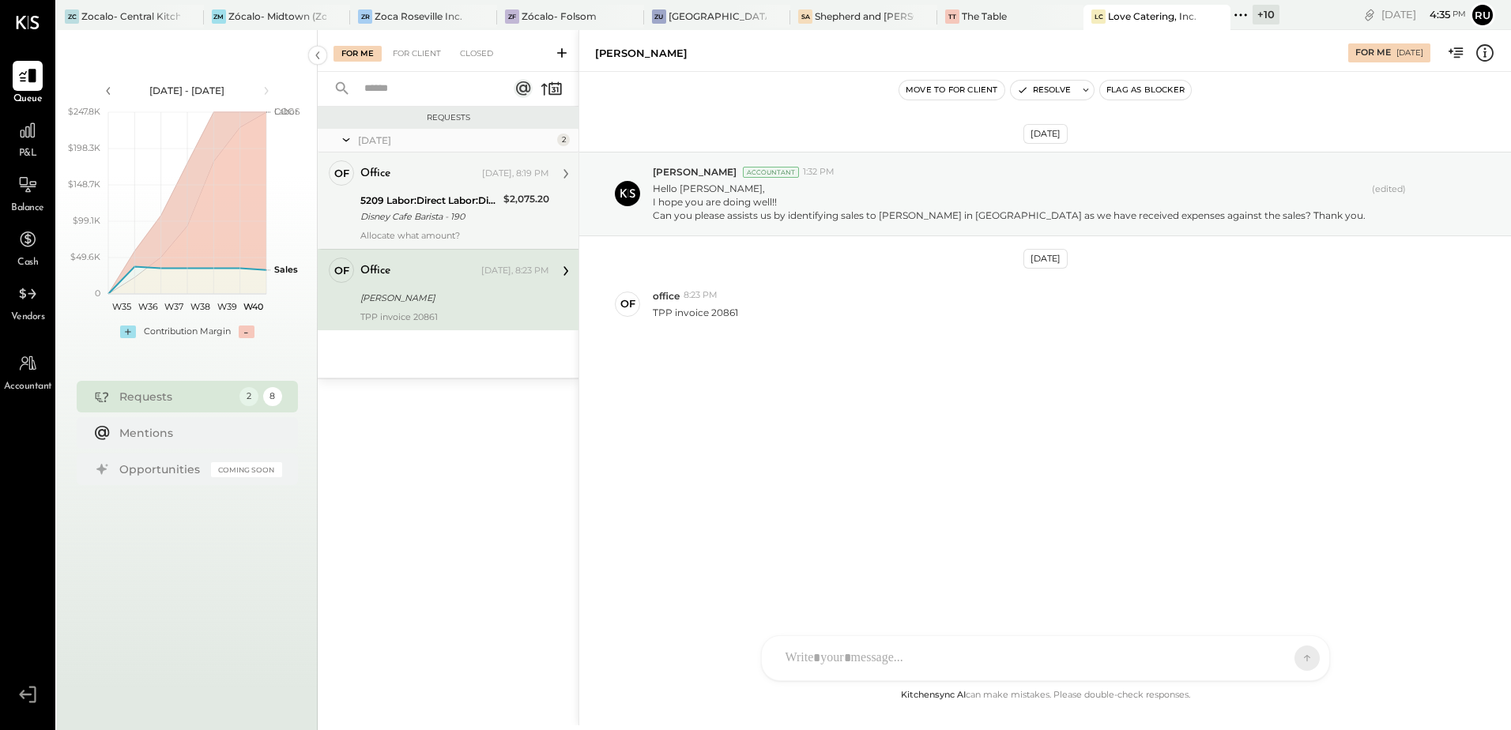
click at [430, 220] on div "Disney Cafe Barista - 190" at bounding box center [429, 217] width 138 height 16
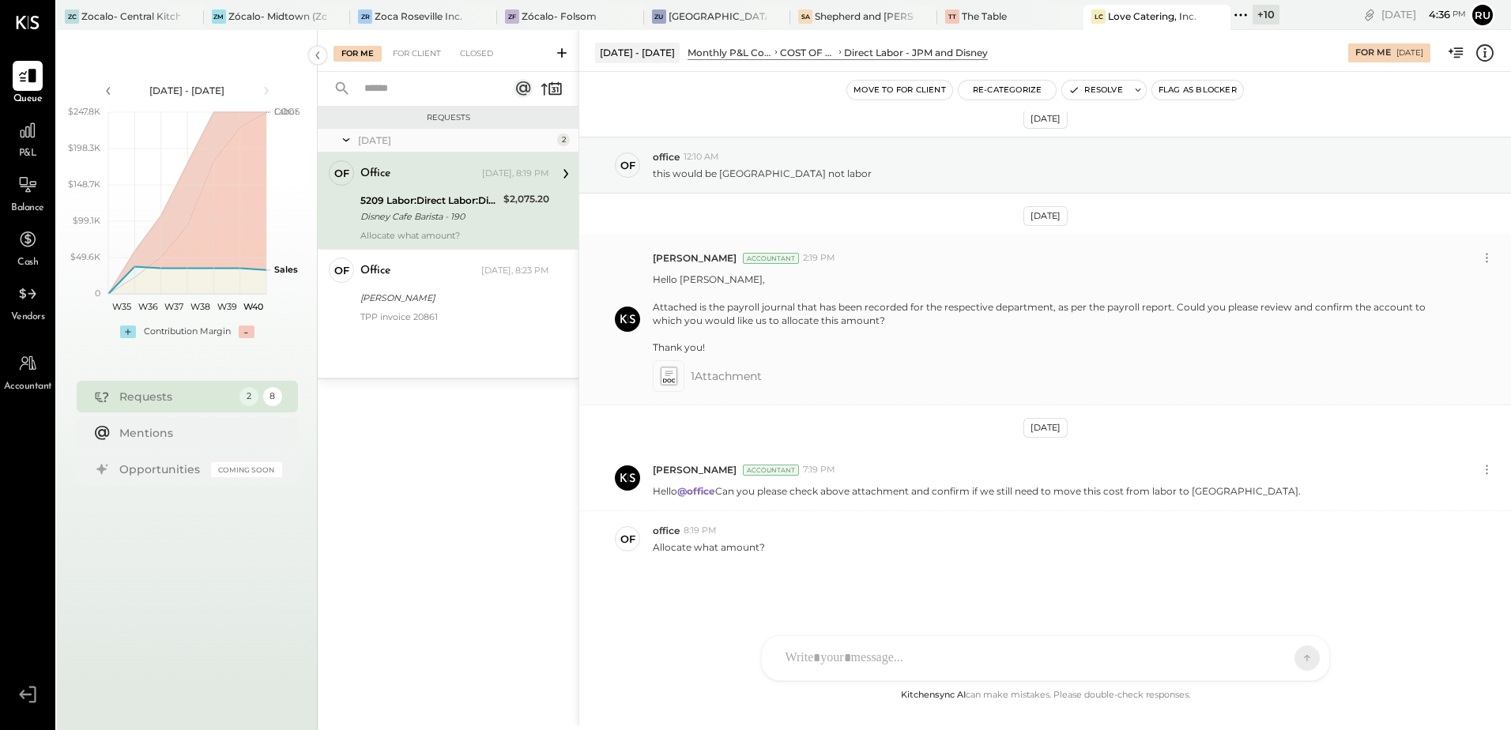
click at [676, 372] on icon at bounding box center [668, 376] width 17 height 18
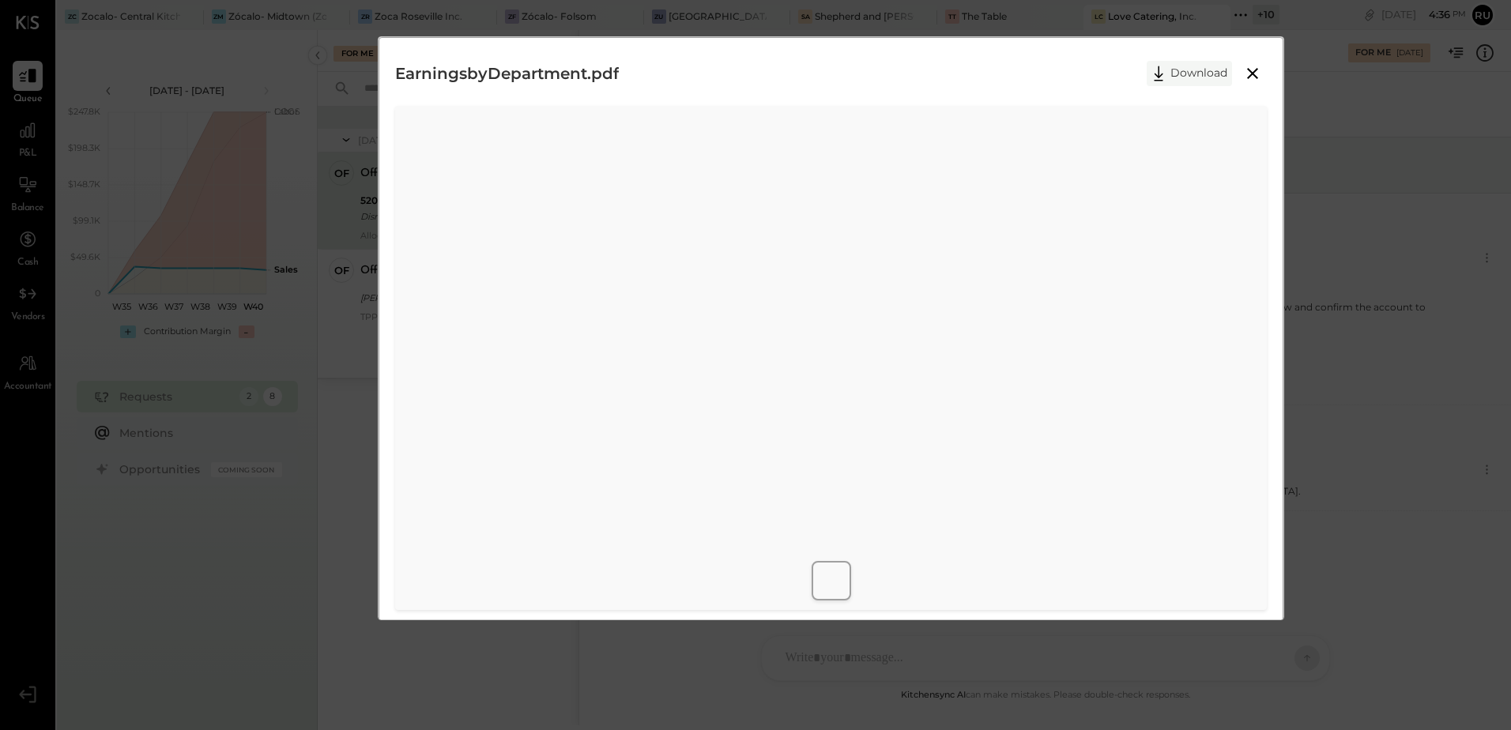
click at [1183, 74] on button "Download" at bounding box center [1188, 73] width 85 height 25
click at [1255, 66] on icon at bounding box center [1252, 73] width 19 height 19
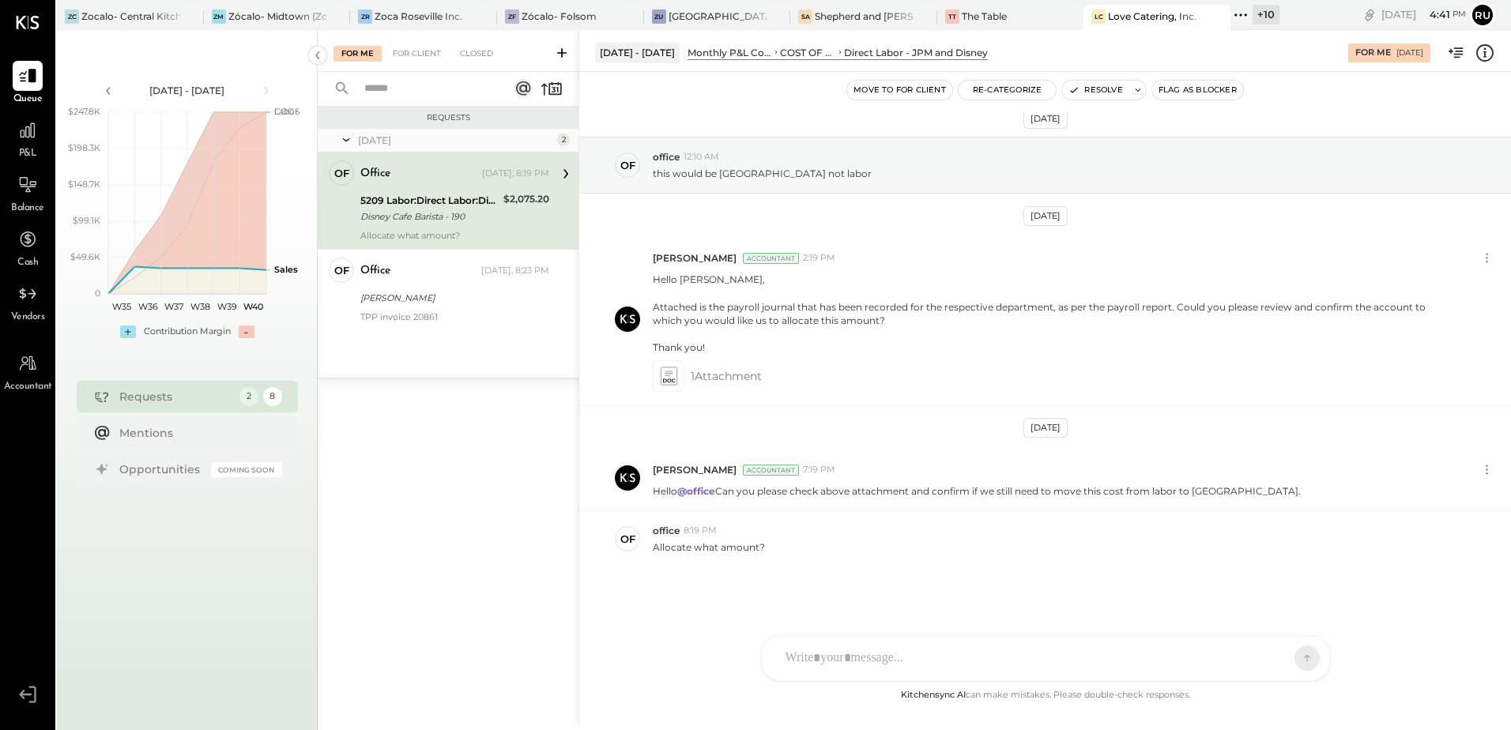
scroll to position [0, 0]
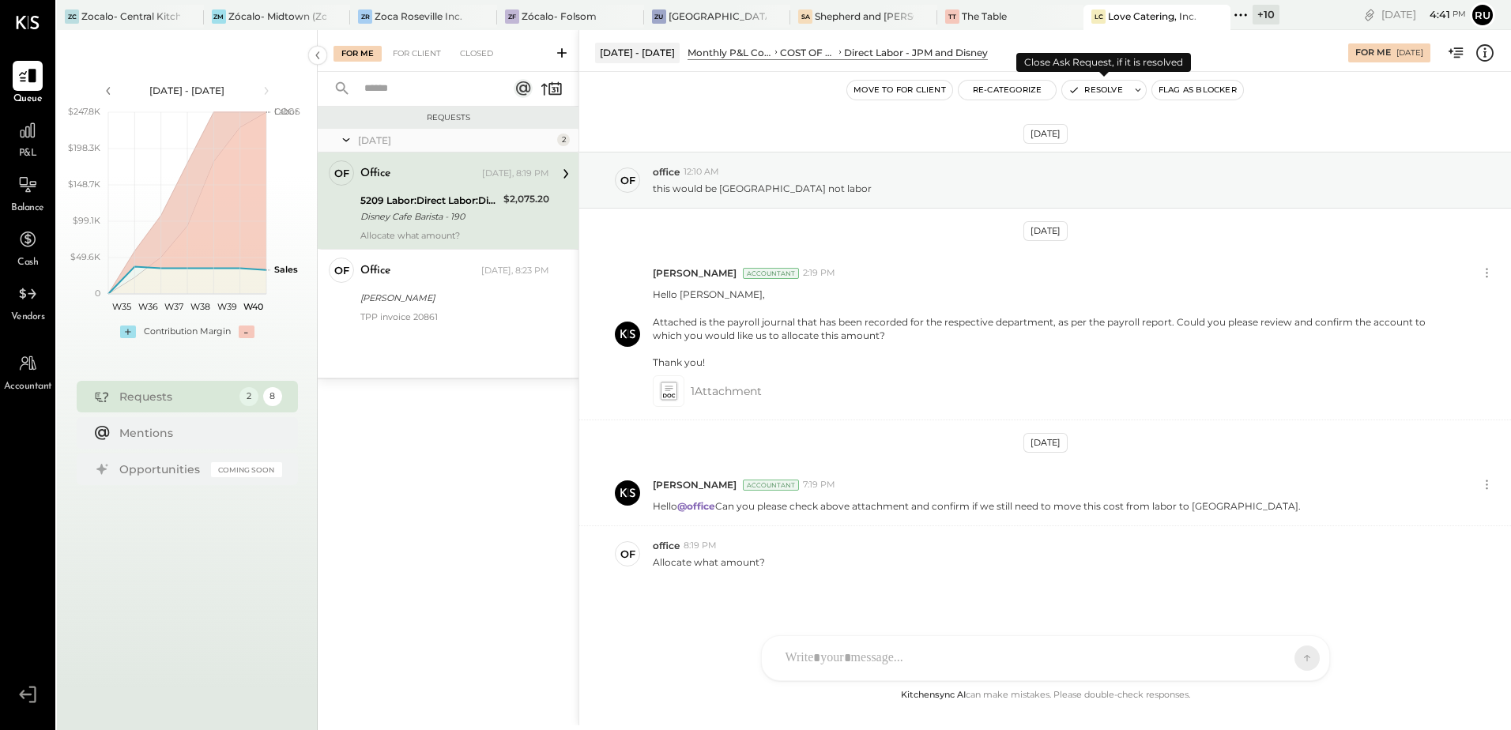
click at [1127, 89] on button "Resolve" at bounding box center [1095, 90] width 66 height 19
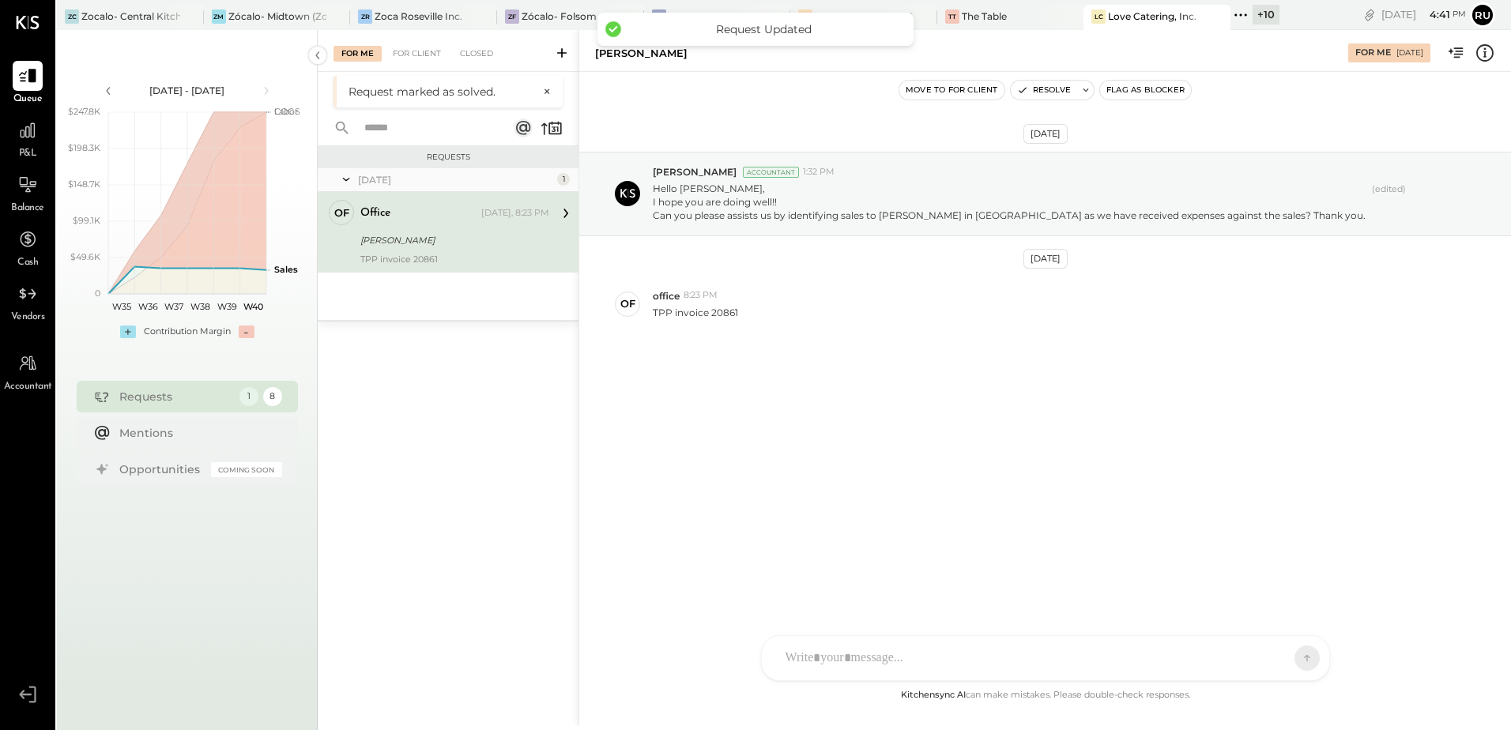
click at [502, 226] on div "office Yesterday, 8:23 PM" at bounding box center [454, 213] width 189 height 27
